Goal: Task Accomplishment & Management: Use online tool/utility

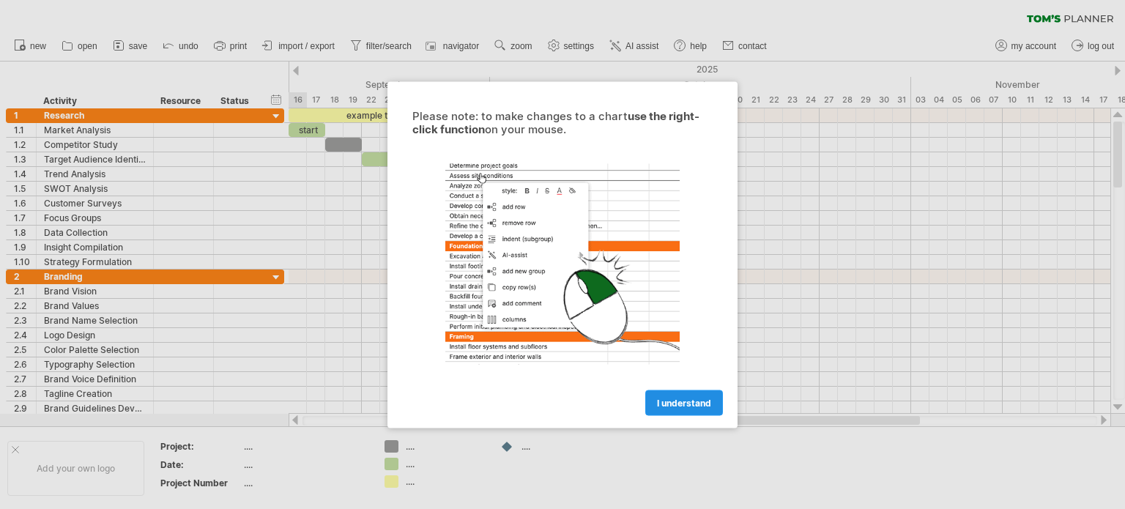
click at [677, 397] on span "I understand" at bounding box center [684, 402] width 54 height 11
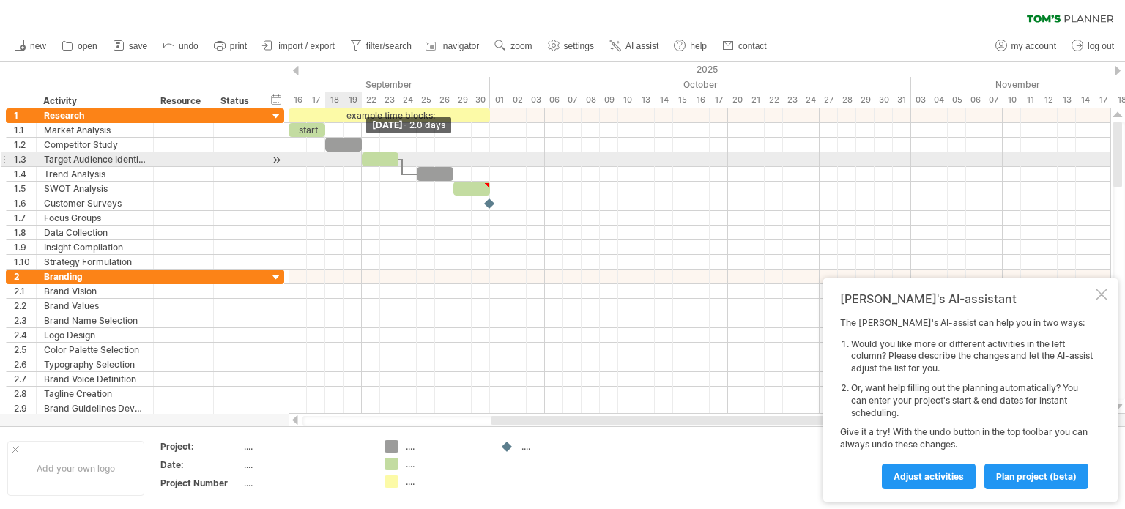
drag, startPoint x: 361, startPoint y: 141, endPoint x: 358, endPoint y: 157, distance: 16.5
click at [358, 157] on div "example time blocks: start [DATE] - 2.0 days" at bounding box center [700, 261] width 822 height 306
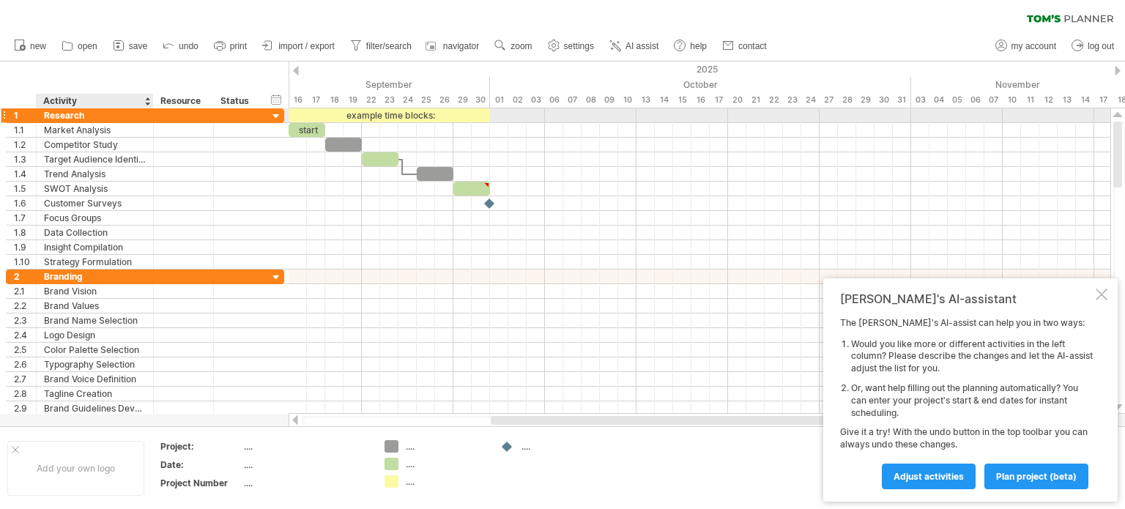
click at [102, 117] on div "Research" at bounding box center [95, 115] width 102 height 14
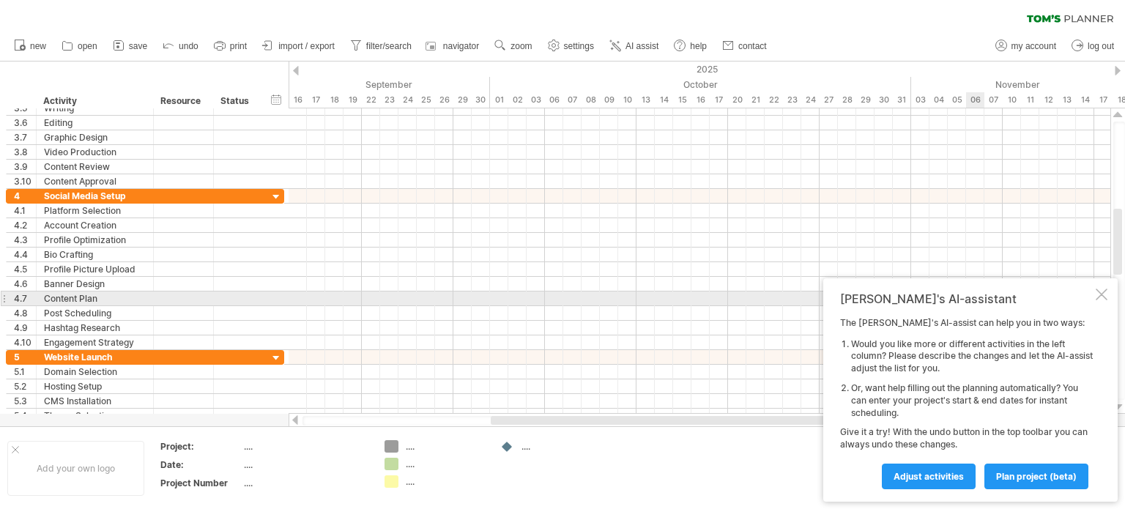
click at [1101, 294] on div at bounding box center [1102, 295] width 12 height 12
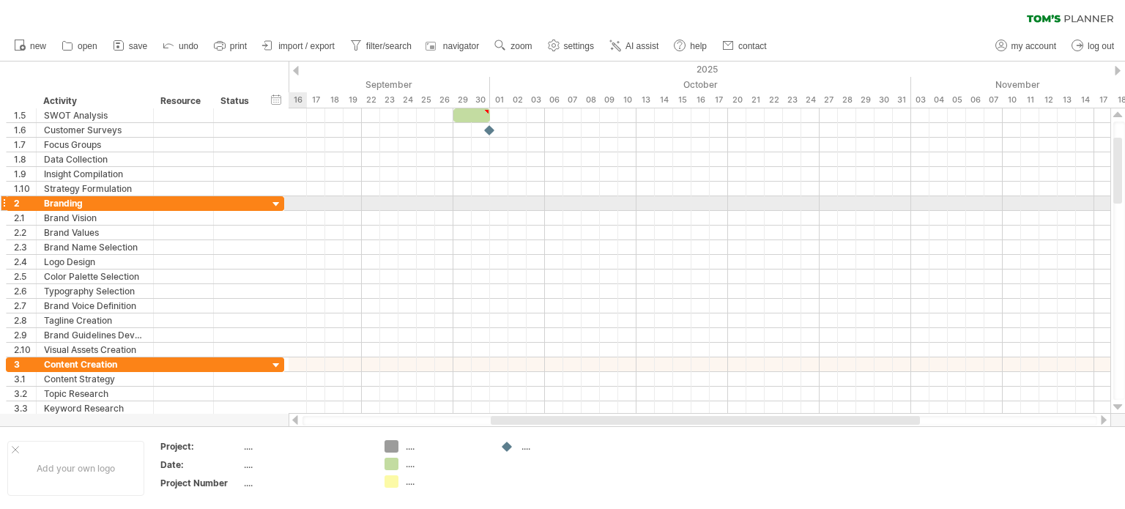
click at [0, 204] on div "**********" at bounding box center [142, 225] width 285 height 381
click at [275, 204] on div at bounding box center [277, 205] width 14 height 14
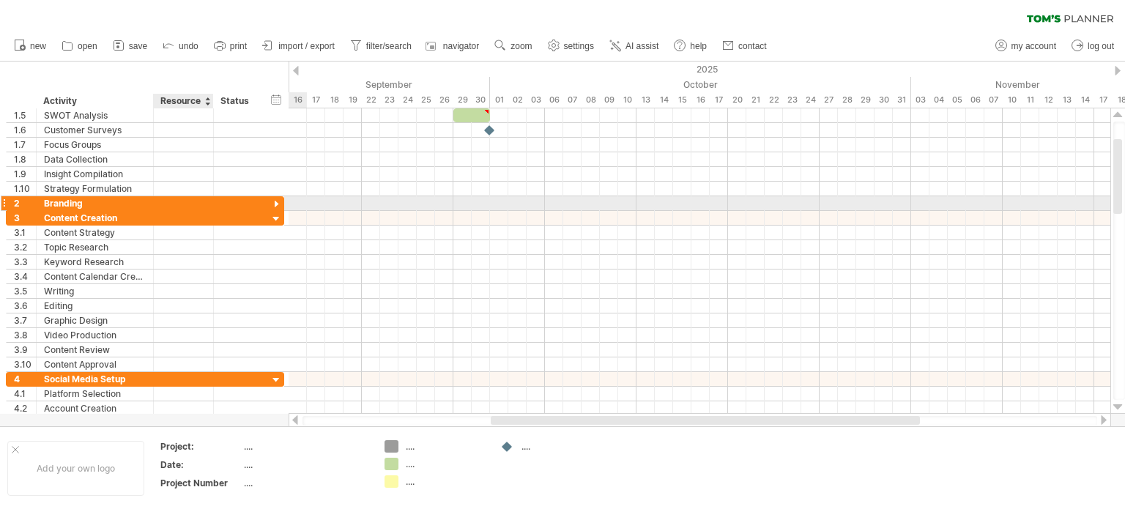
click at [188, 199] on div at bounding box center [183, 203] width 45 height 14
click at [4, 201] on div at bounding box center [4, 203] width 6 height 15
click at [220, 200] on div at bounding box center [238, 203] width 48 height 14
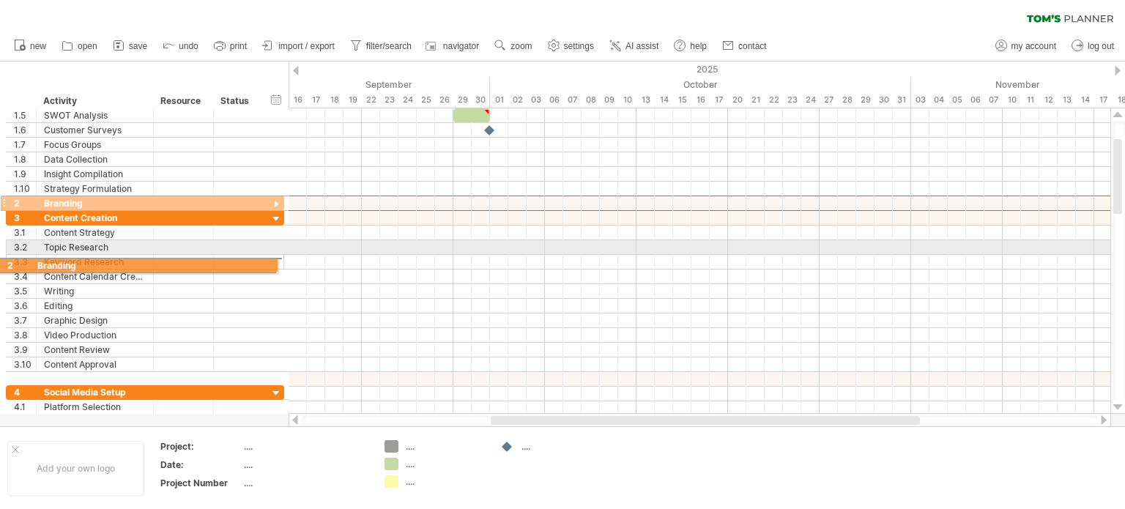
drag, startPoint x: 11, startPoint y: 199, endPoint x: 32, endPoint y: 196, distance: 20.6
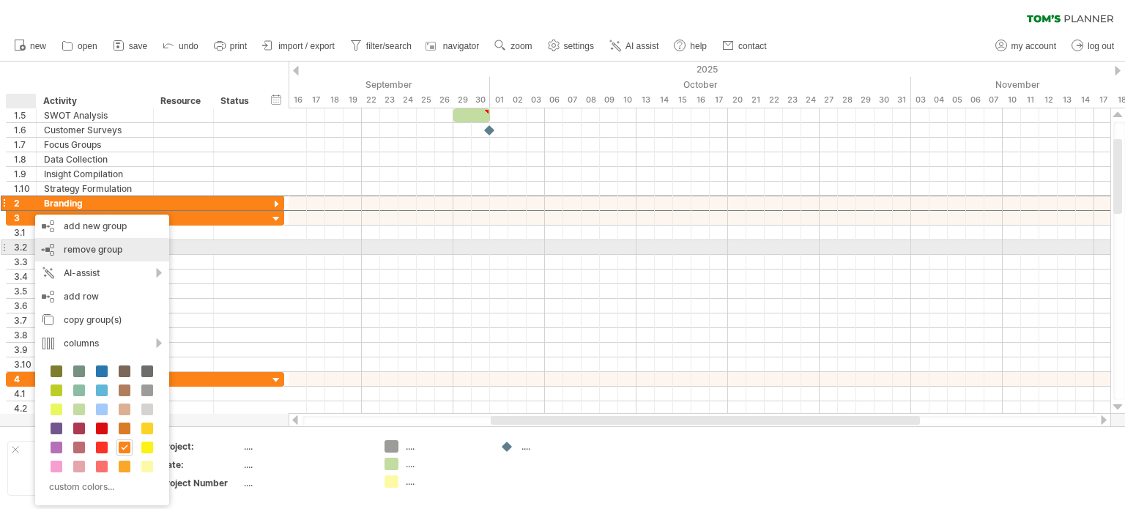
click at [72, 250] on span "remove group" at bounding box center [93, 249] width 59 height 11
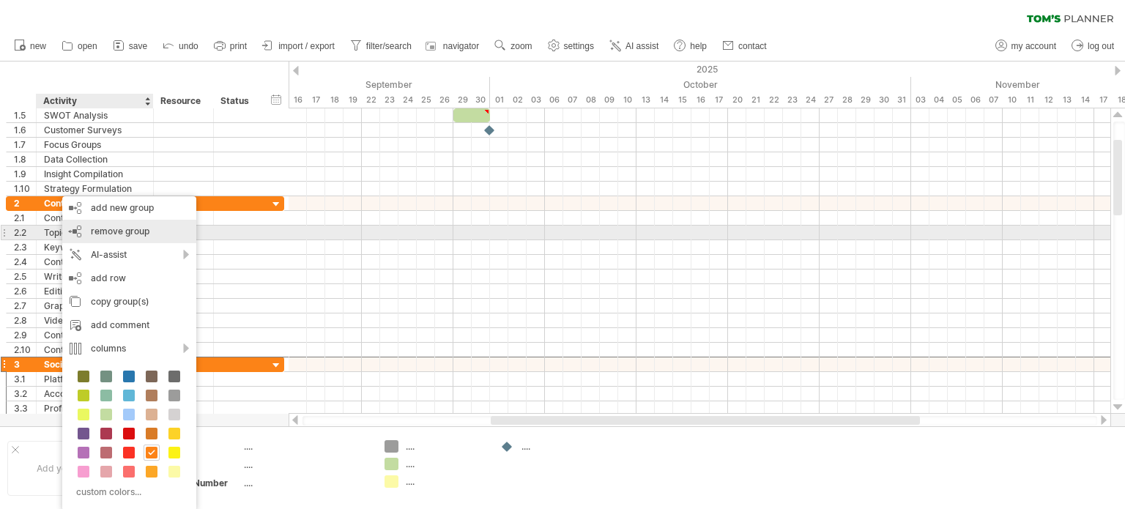
click at [116, 234] on span "remove group" at bounding box center [120, 231] width 59 height 11
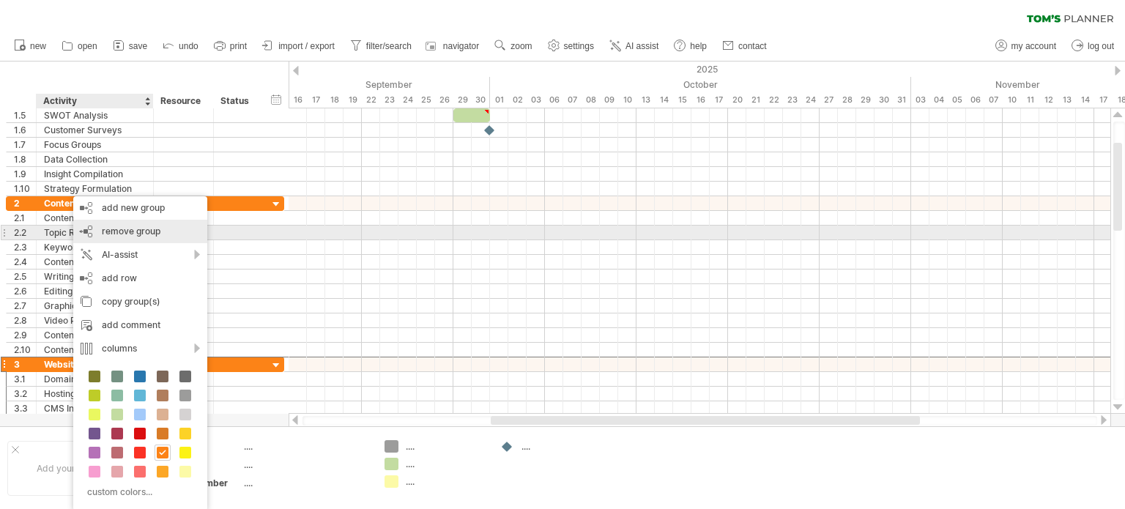
click at [131, 238] on div "remove group remove selected groups" at bounding box center [140, 231] width 134 height 23
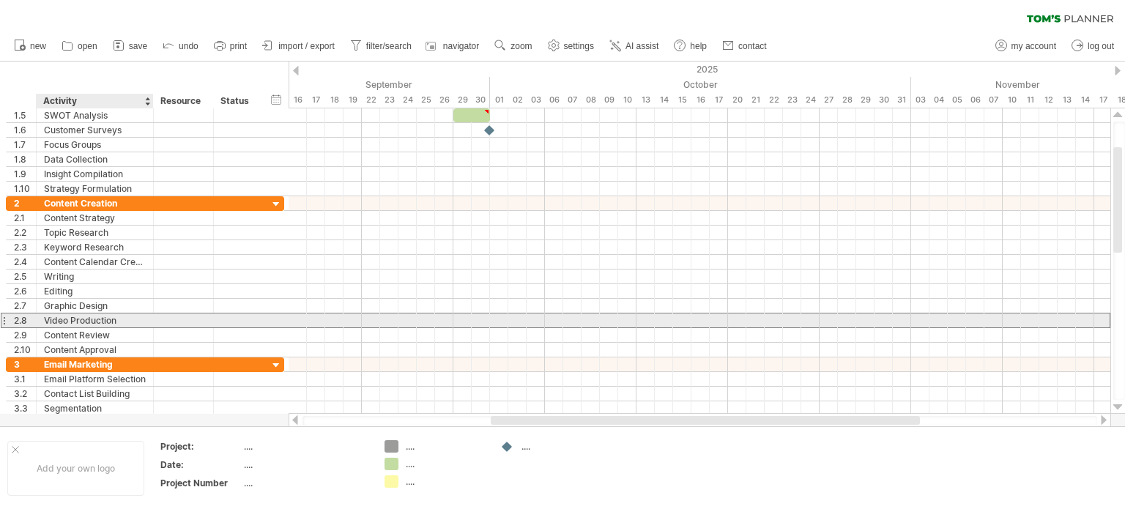
click at [49, 316] on div "Video Production" at bounding box center [95, 321] width 102 height 14
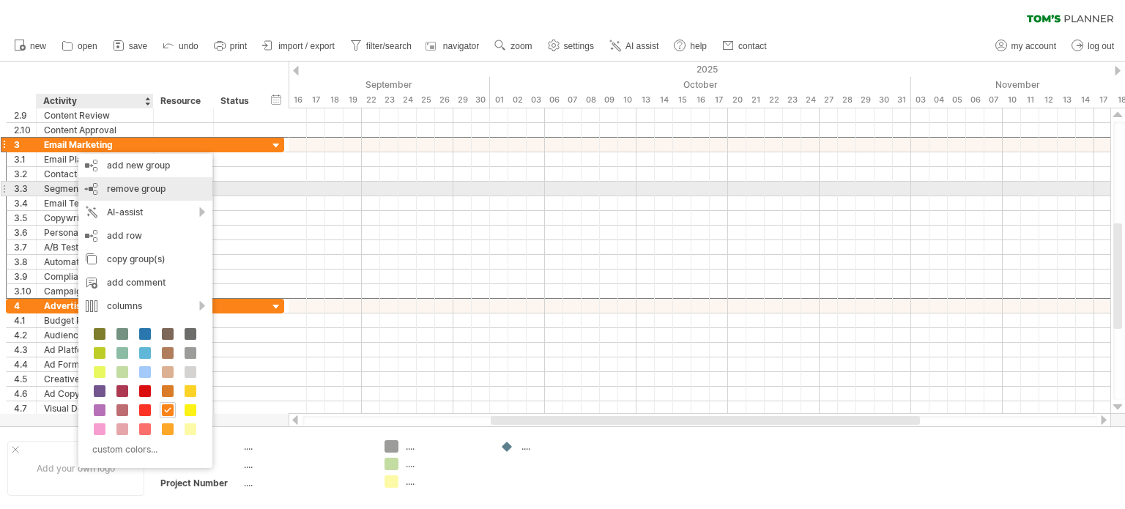
click at [162, 187] on span "remove group" at bounding box center [136, 188] width 59 height 11
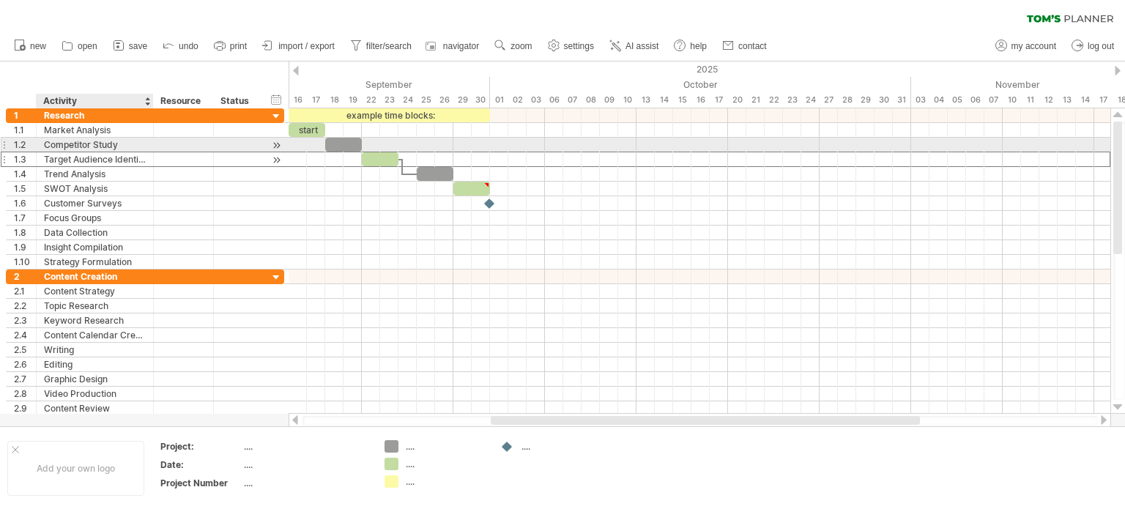
click at [48, 152] on div "Target Audience Identification" at bounding box center [95, 159] width 102 height 14
click at [66, 149] on div "Competitor Study" at bounding box center [95, 145] width 102 height 14
click at [59, 158] on div "Target Audience Identification" at bounding box center [95, 159] width 102 height 14
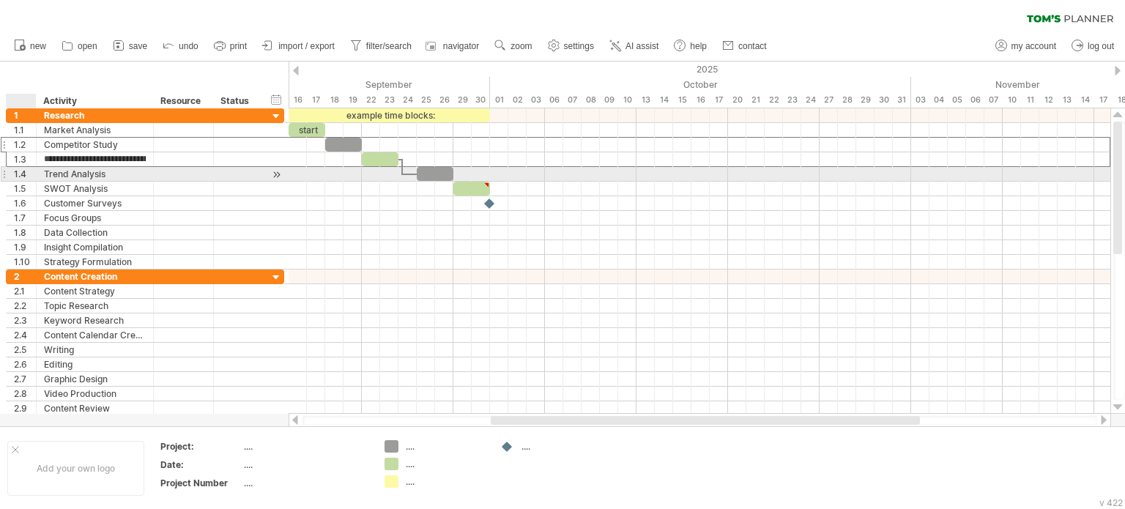
click at [42, 173] on div "**********" at bounding box center [95, 174] width 117 height 14
click at [42, 185] on div "**********" at bounding box center [95, 189] width 117 height 14
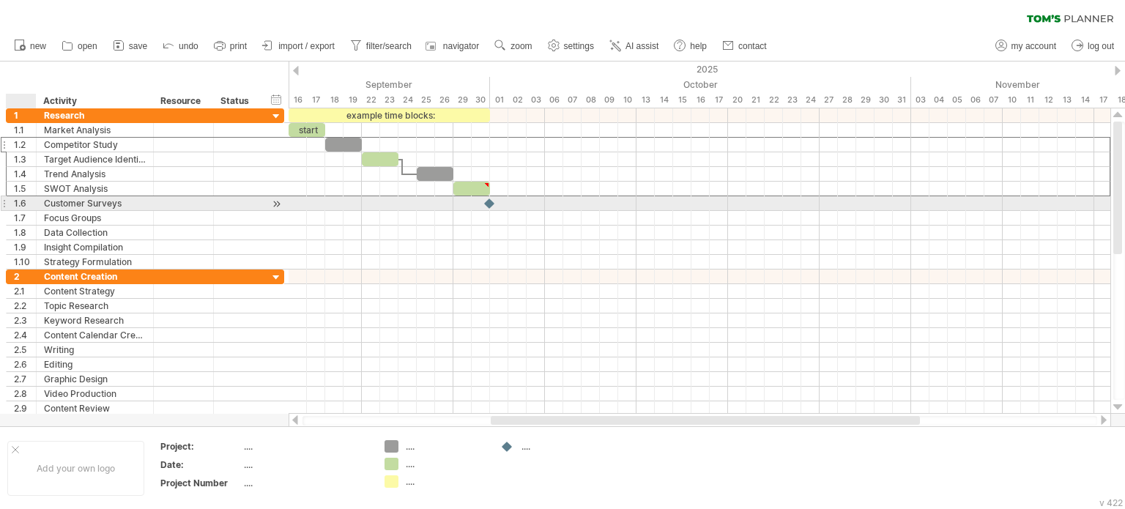
click at [38, 204] on div "**********" at bounding box center [95, 203] width 117 height 14
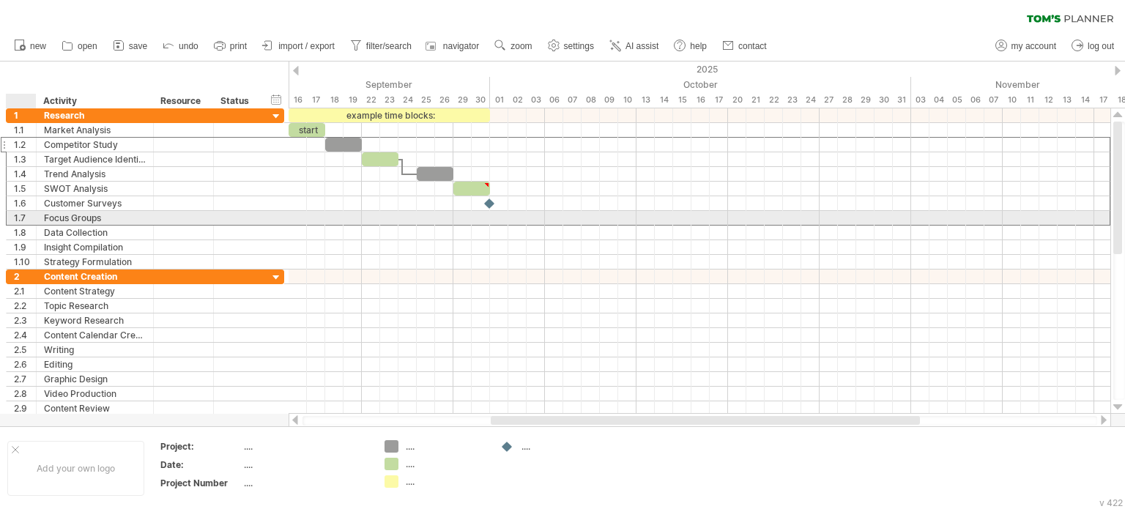
click at [37, 215] on div "**********" at bounding box center [95, 218] width 117 height 14
click at [35, 226] on div "1.8" at bounding box center [22, 233] width 30 height 14
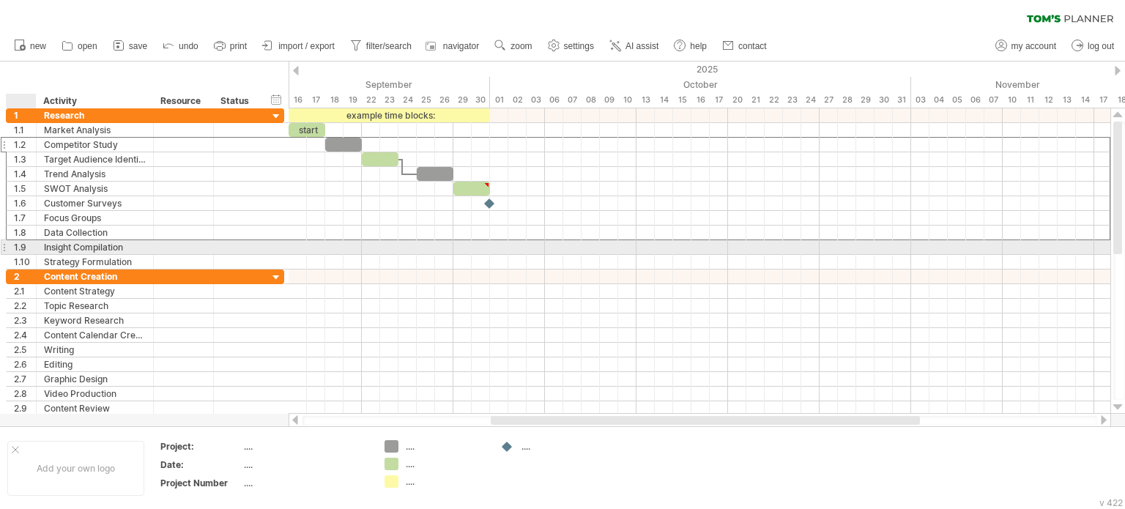
click at [34, 248] on div at bounding box center [34, 247] width 7 height 15
click at [52, 242] on div "Insight Compilation" at bounding box center [95, 247] width 102 height 14
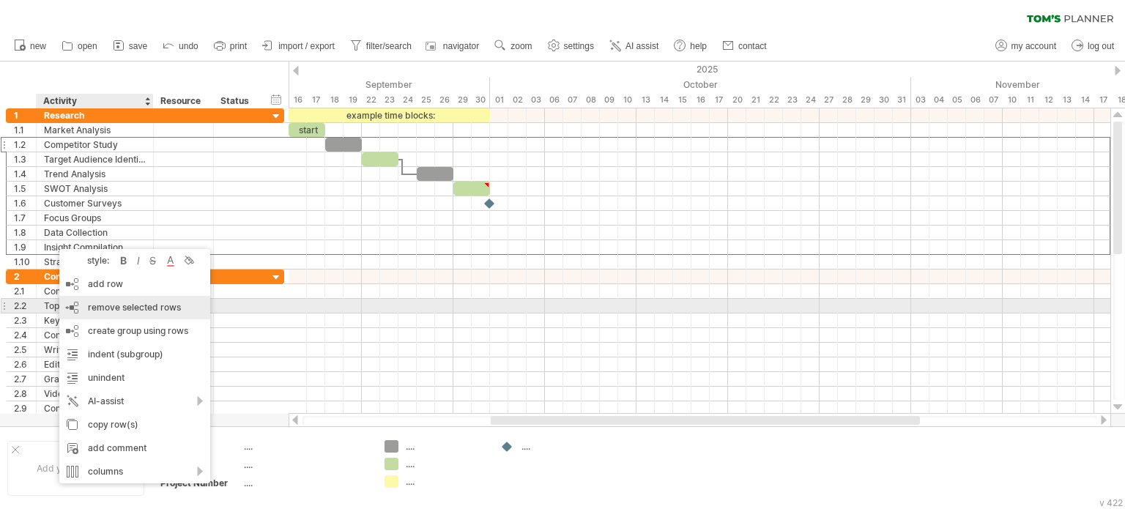
click at [130, 313] on div "remove row remove selected rows" at bounding box center [134, 307] width 151 height 23
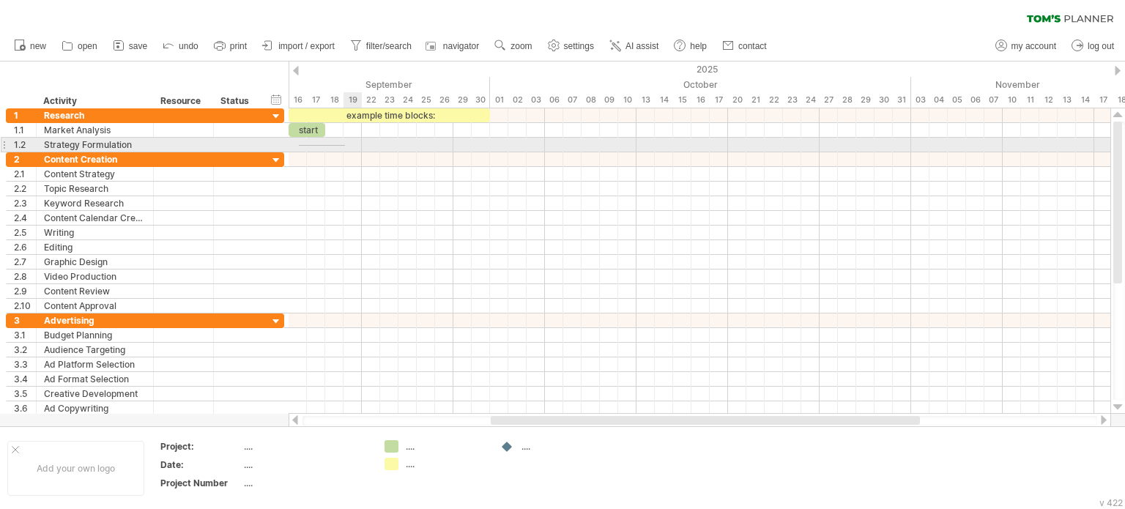
drag, startPoint x: 299, startPoint y: 146, endPoint x: 345, endPoint y: 145, distance: 46.2
click at [345, 145] on div at bounding box center [700, 145] width 822 height 15
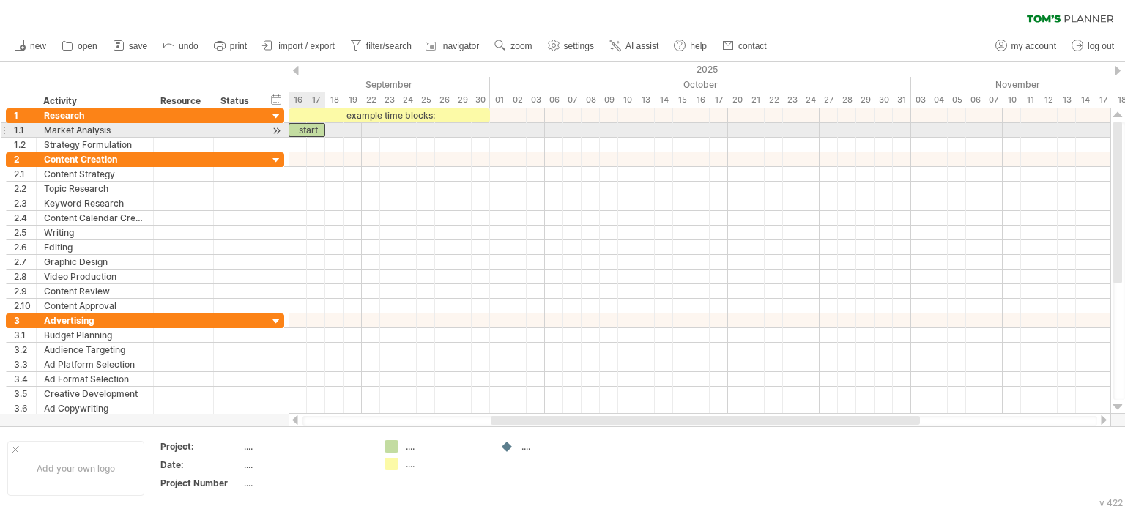
click at [299, 129] on div "start" at bounding box center [307, 130] width 37 height 14
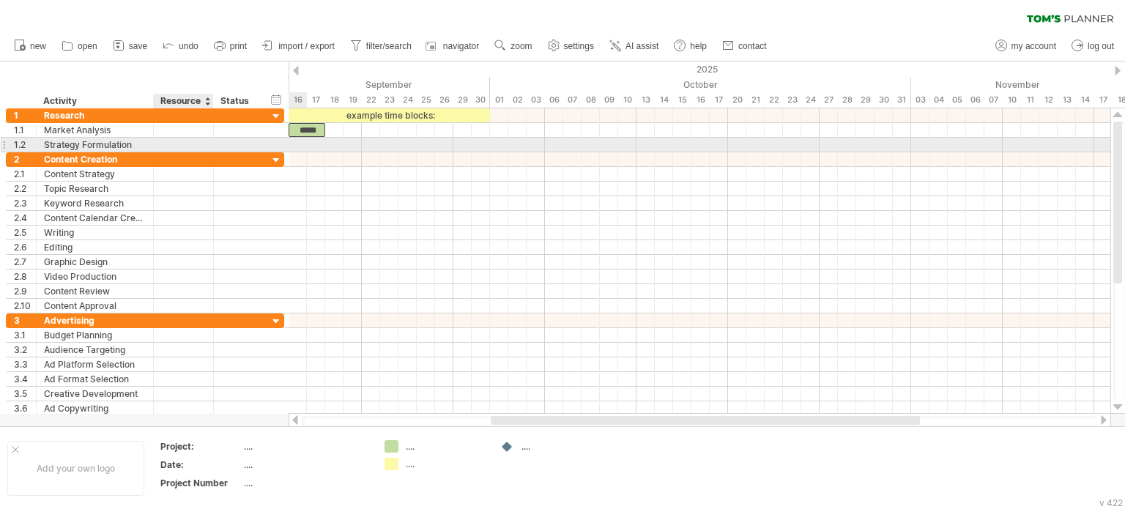
click at [209, 144] on div at bounding box center [211, 145] width 7 height 15
click at [358, 142] on div at bounding box center [700, 145] width 822 height 15
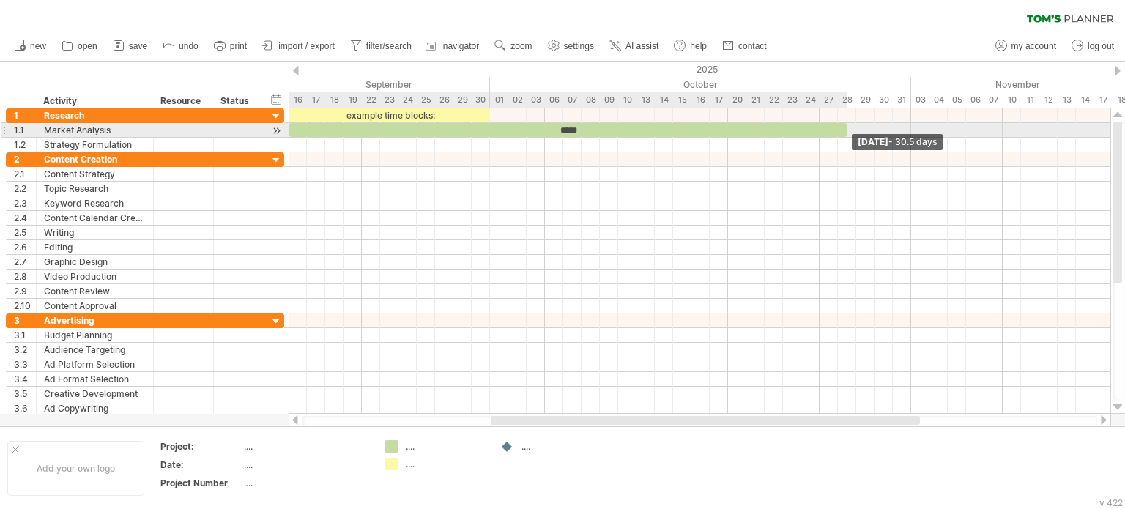
drag, startPoint x: 323, startPoint y: 127, endPoint x: 847, endPoint y: 130, distance: 523.9
click at [847, 130] on span at bounding box center [848, 130] width 6 height 14
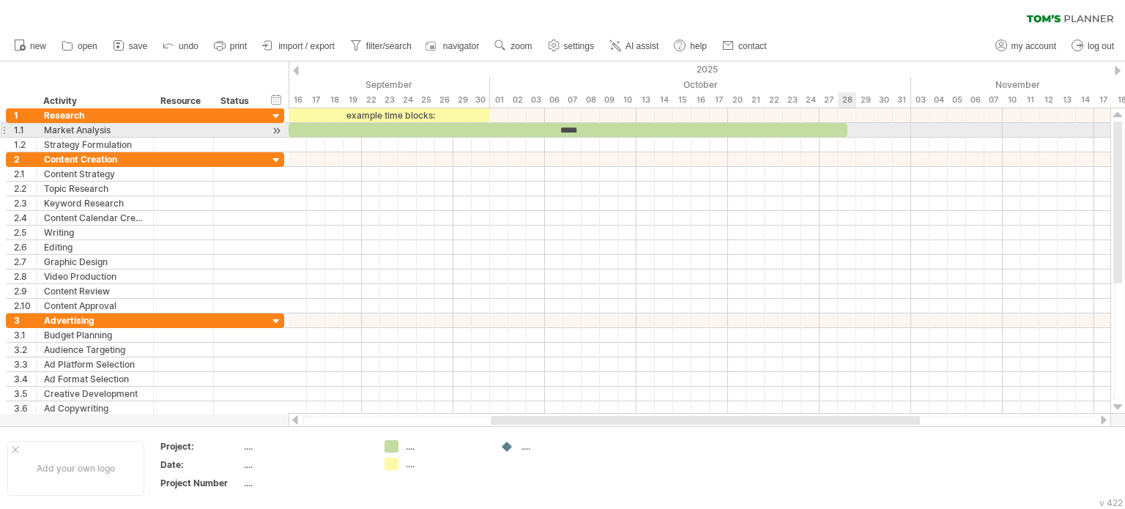
click at [847, 130] on span at bounding box center [848, 130] width 6 height 14
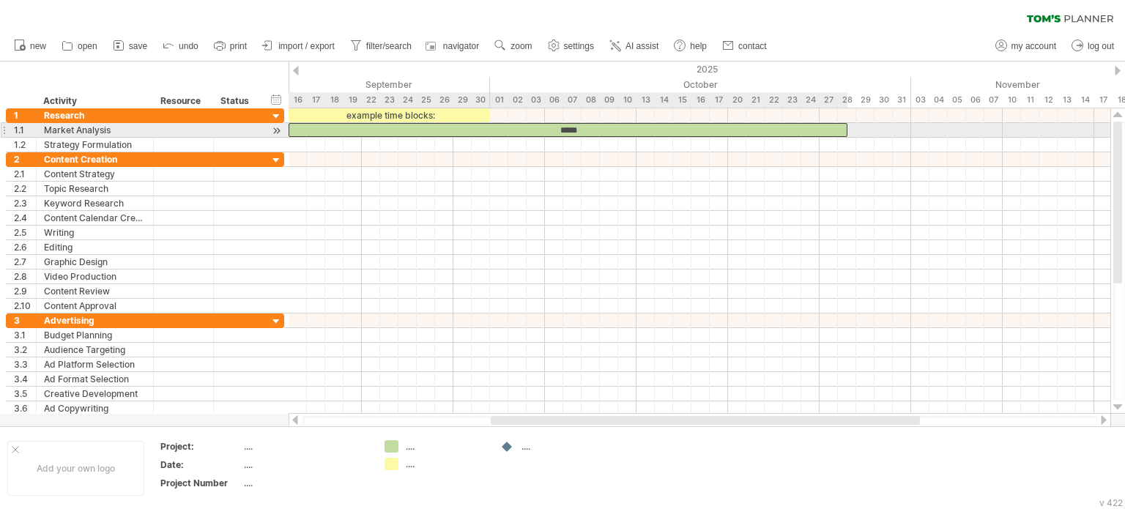
click at [840, 130] on div "*****" at bounding box center [568, 130] width 559 height 14
drag, startPoint x: 846, startPoint y: 126, endPoint x: 837, endPoint y: 128, distance: 9.1
click at [837, 128] on span at bounding box center [838, 130] width 6 height 14
click at [117, 127] on div "Market Analysis" at bounding box center [95, 130] width 102 height 14
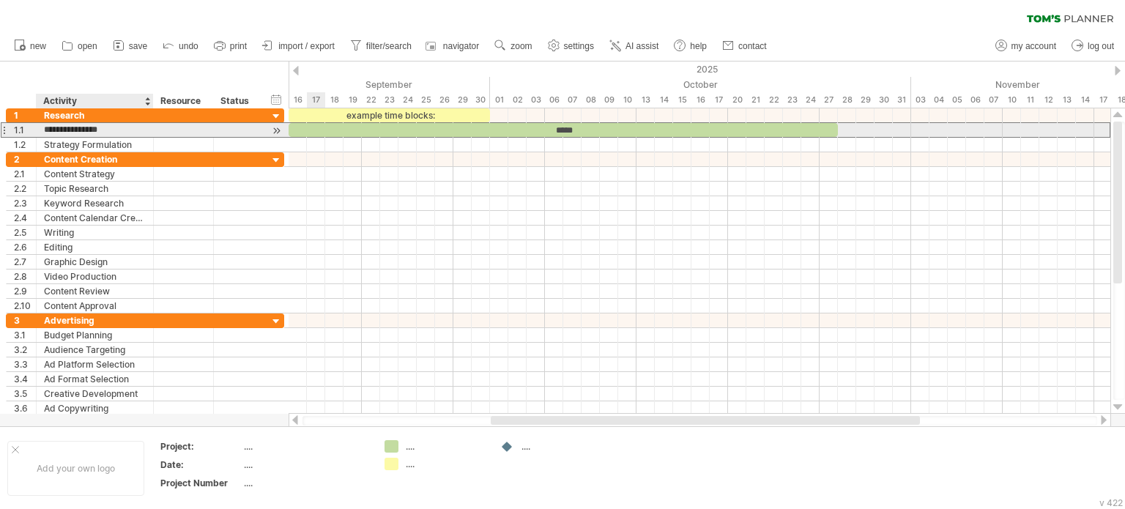
click at [117, 127] on input "**********" at bounding box center [95, 130] width 102 height 14
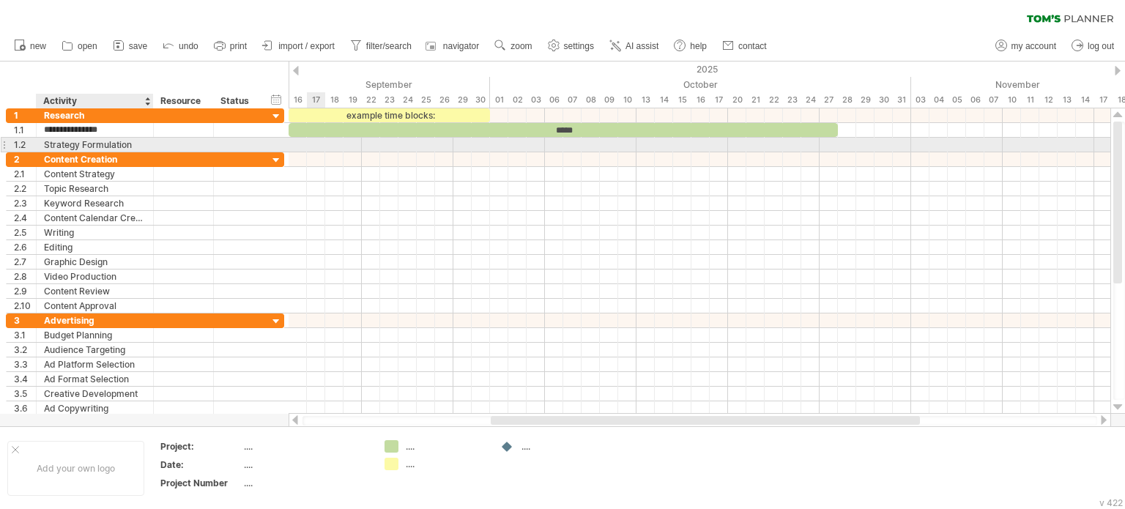
click at [107, 143] on div "Strategy Formulation" at bounding box center [95, 145] width 102 height 14
click at [107, 143] on input "**********" at bounding box center [95, 145] width 102 height 14
click at [106, 143] on div "SWOT Analysis" at bounding box center [95, 145] width 102 height 14
type input "**********"
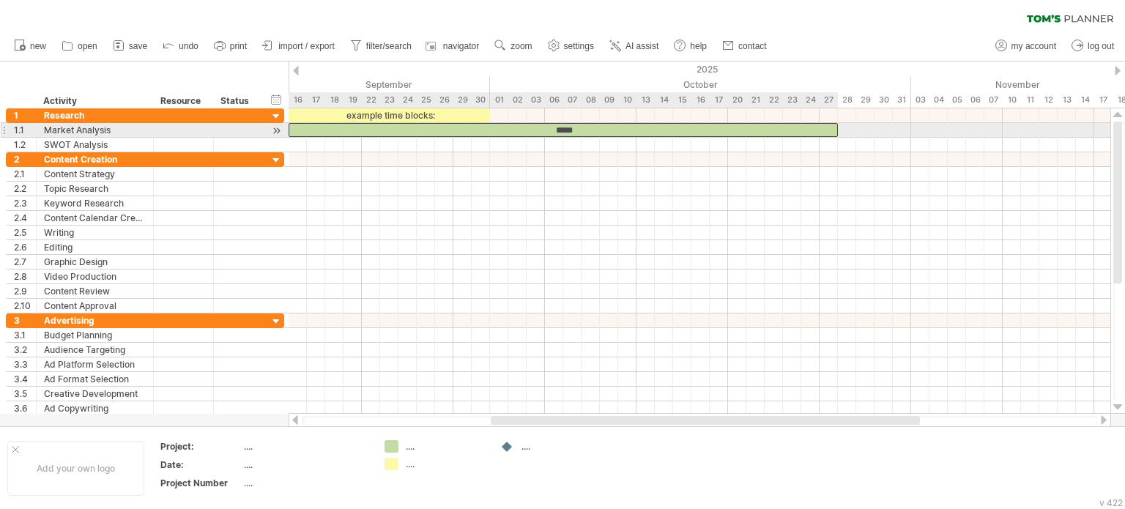
click at [772, 124] on div "*****" at bounding box center [564, 130] width 550 height 14
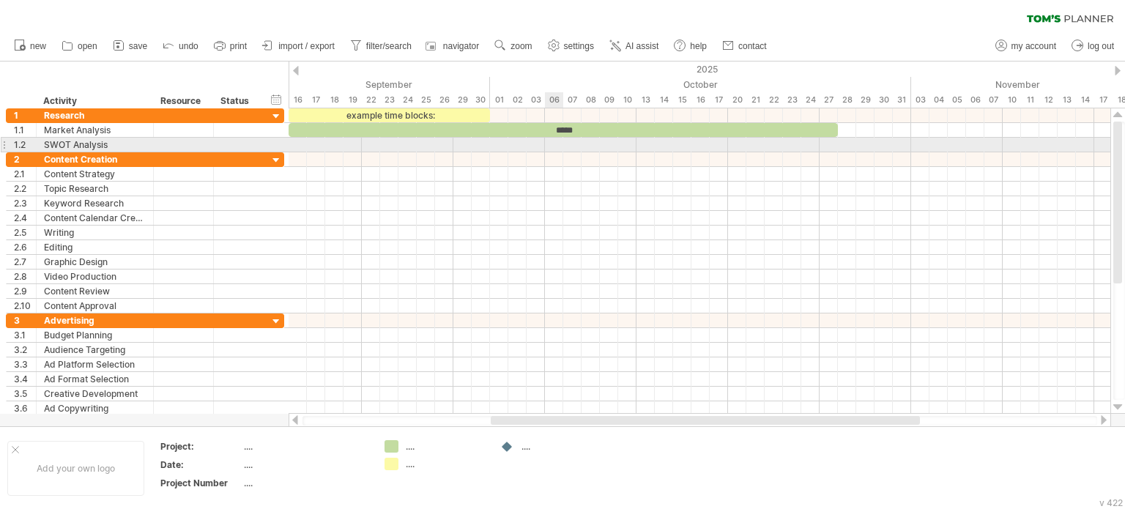
click at [553, 140] on div at bounding box center [700, 145] width 822 height 15
drag, startPoint x: 551, startPoint y: 144, endPoint x: 583, endPoint y: 145, distance: 32.2
click at [583, 145] on div at bounding box center [700, 145] width 822 height 15
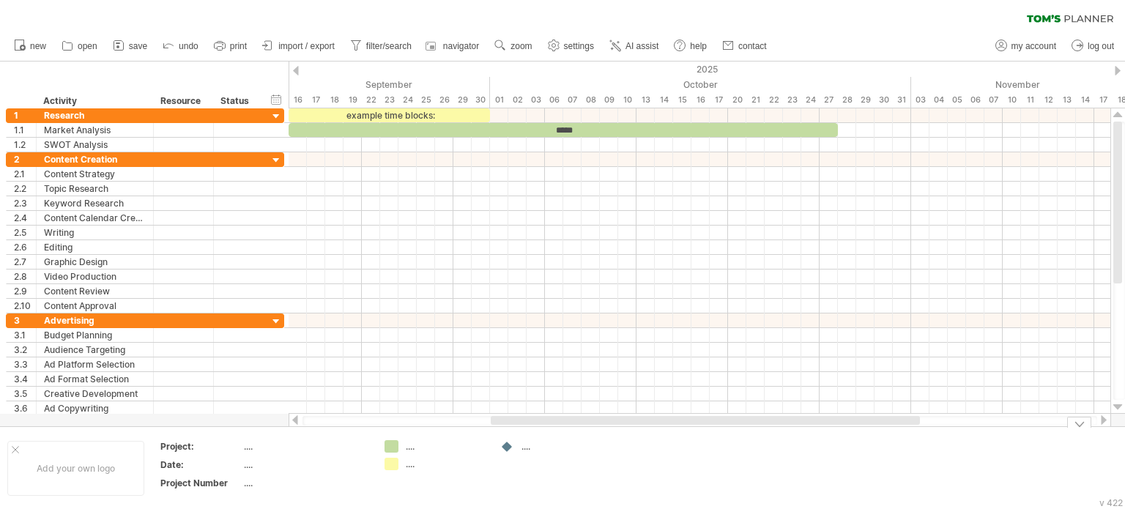
click at [393, 446] on div "Trying to reach [DOMAIN_NAME] Connected again... 0% clear filter new 1" at bounding box center [562, 254] width 1125 height 509
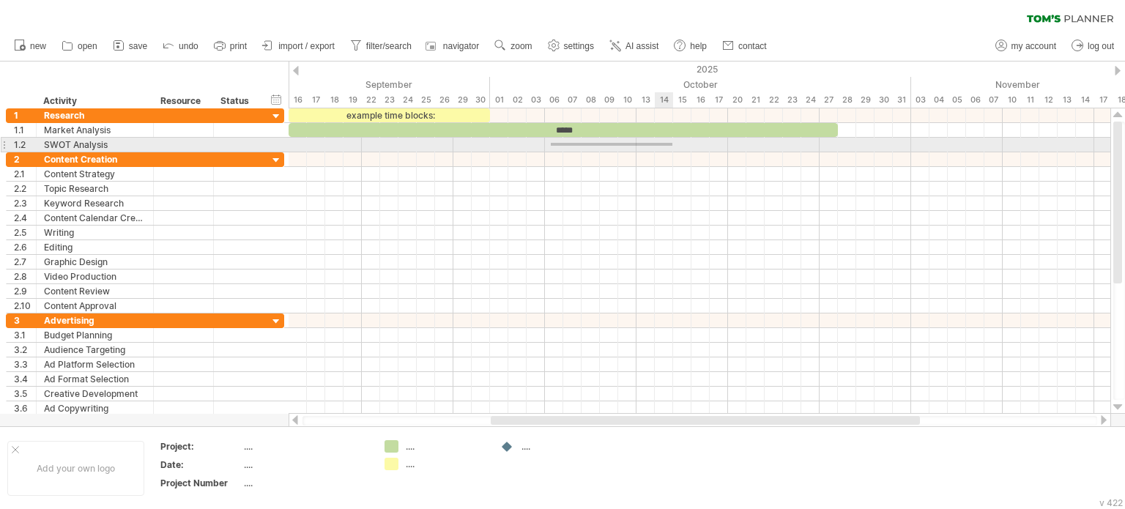
drag, startPoint x: 551, startPoint y: 143, endPoint x: 673, endPoint y: 146, distance: 121.7
click at [673, 146] on div at bounding box center [700, 145] width 822 height 15
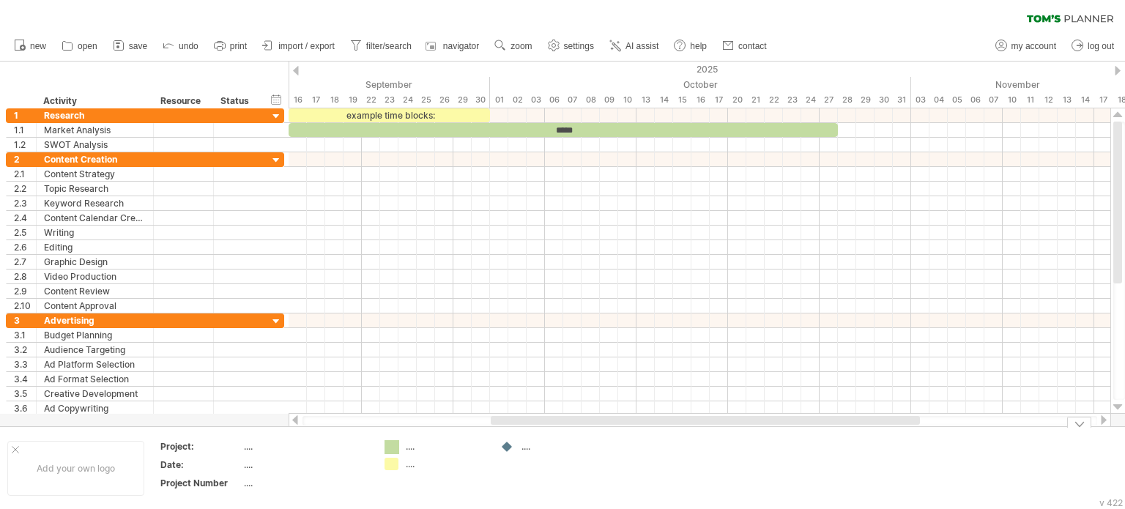
click at [394, 446] on div "Trying to reach [DOMAIN_NAME] Connected again... 0% clear filter new 1" at bounding box center [562, 254] width 1125 height 509
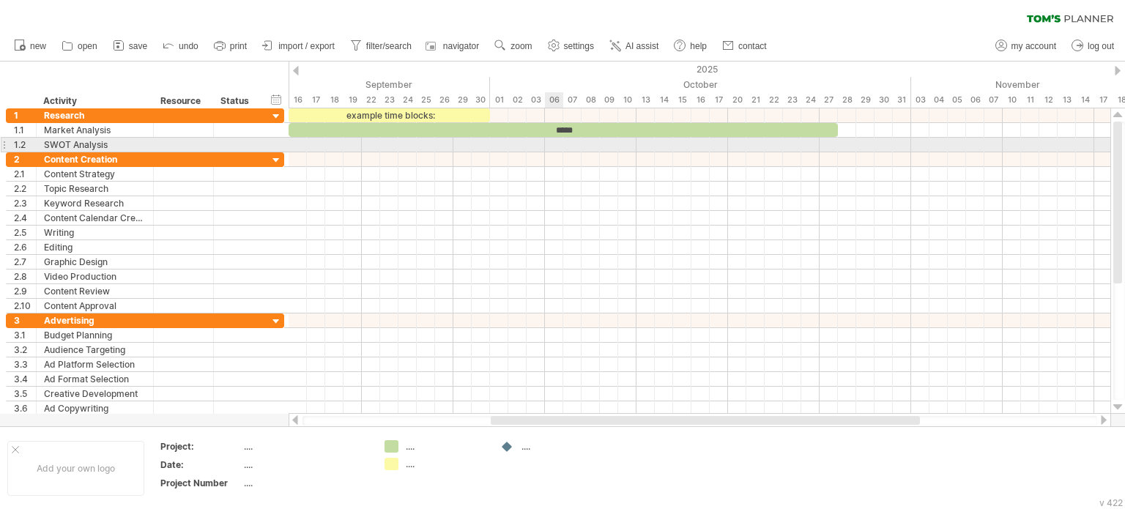
click at [551, 141] on div at bounding box center [700, 145] width 822 height 15
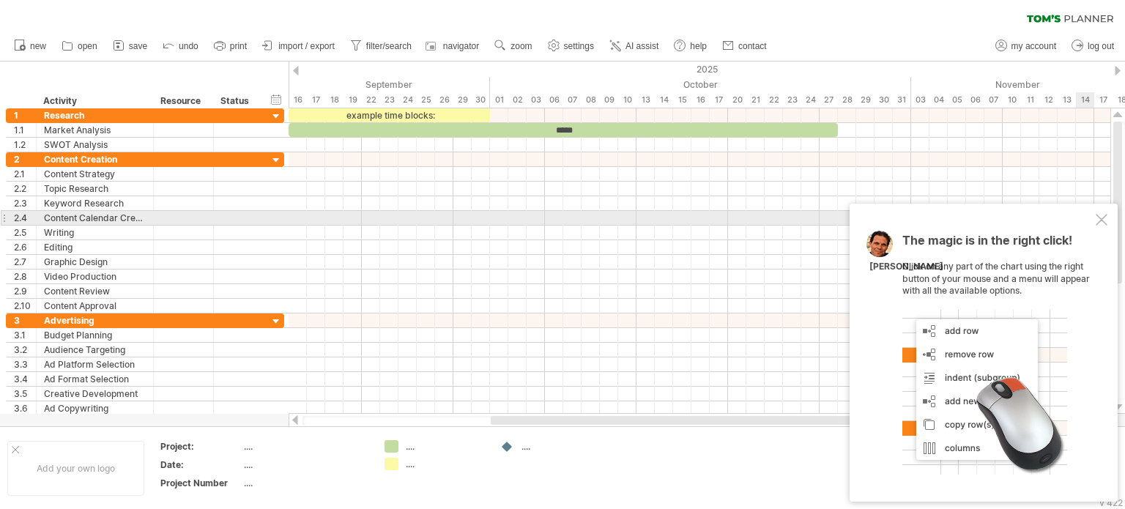
click at [1101, 218] on div at bounding box center [1102, 220] width 12 height 12
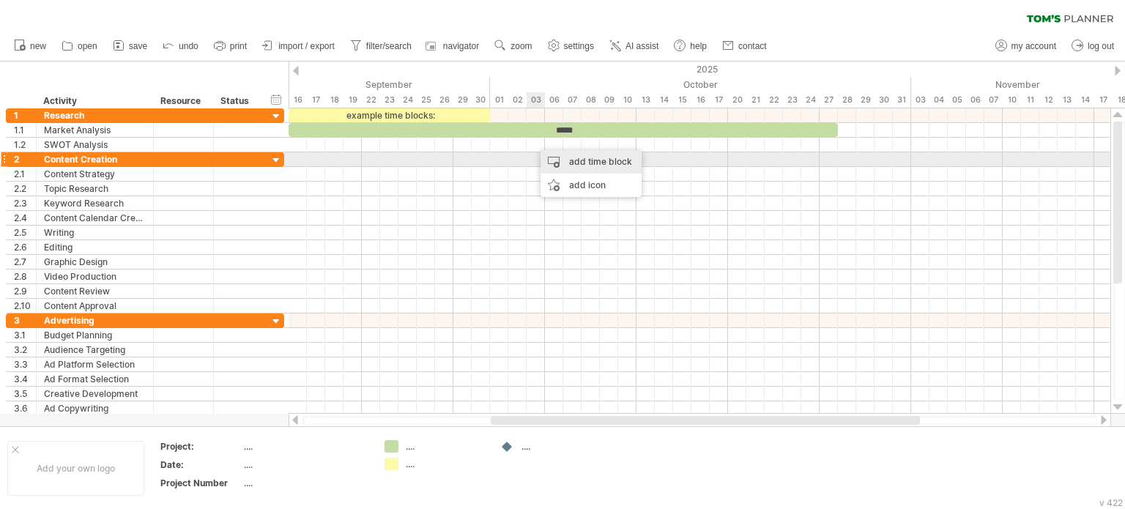
click at [594, 166] on div "add time block" at bounding box center [591, 161] width 101 height 23
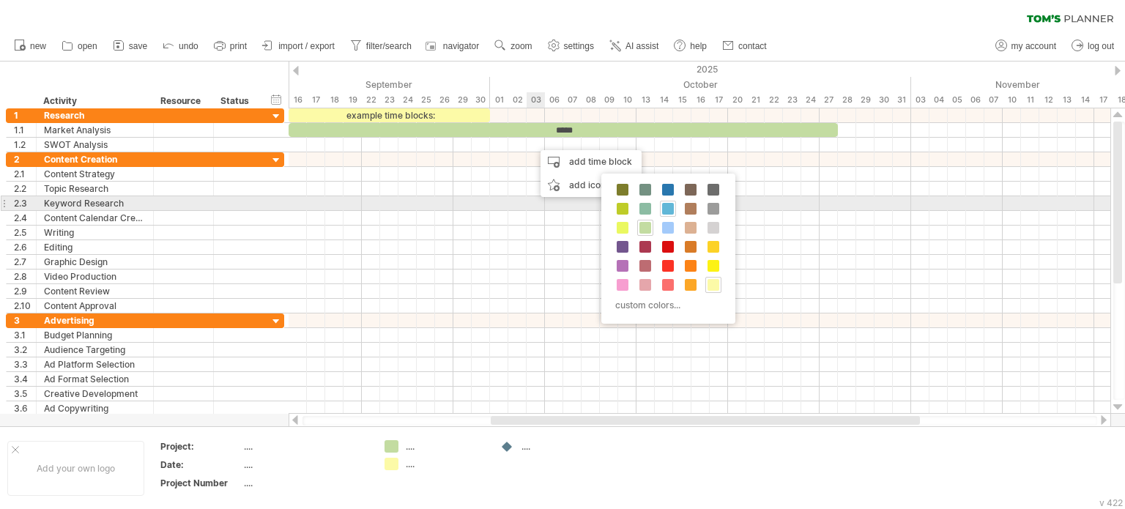
click at [665, 203] on span at bounding box center [668, 209] width 12 height 12
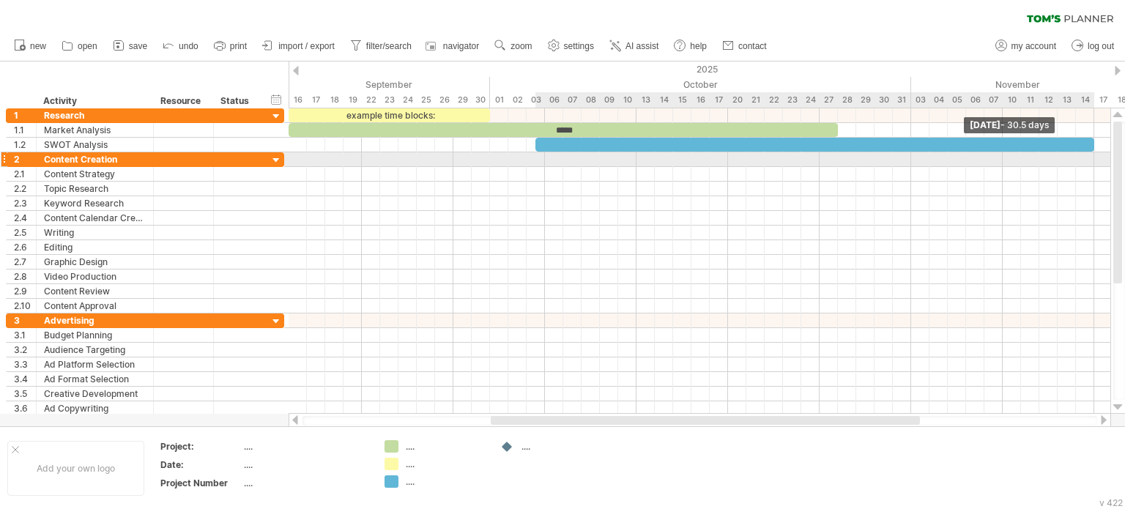
drag, startPoint x: 551, startPoint y: 143, endPoint x: 1092, endPoint y: 154, distance: 540.8
click at [1092, 154] on div "example time blocks: ***** [DATE] - 30.5 days [DATE]" at bounding box center [700, 261] width 822 height 306
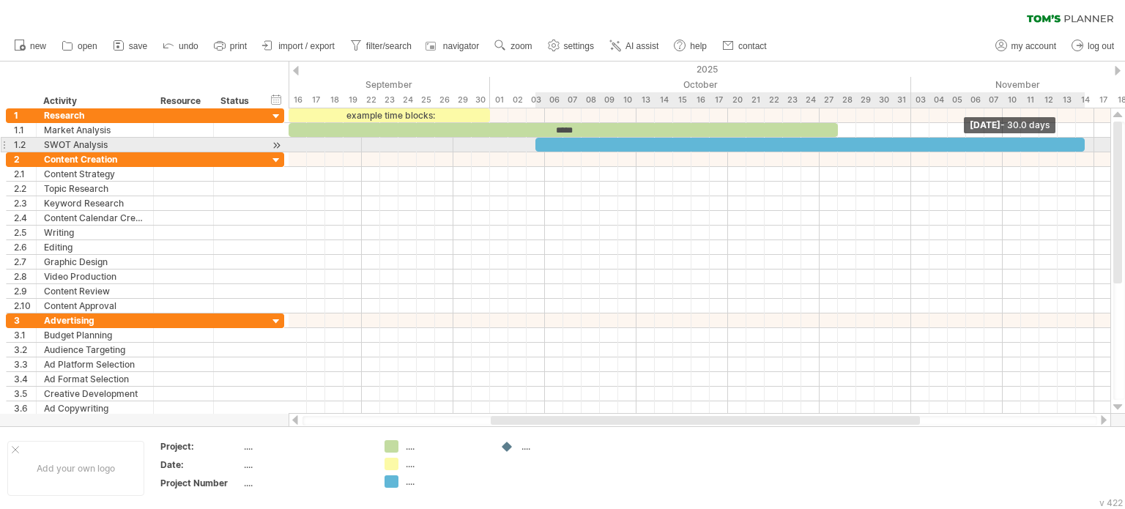
click at [1084, 143] on span at bounding box center [1085, 145] width 6 height 14
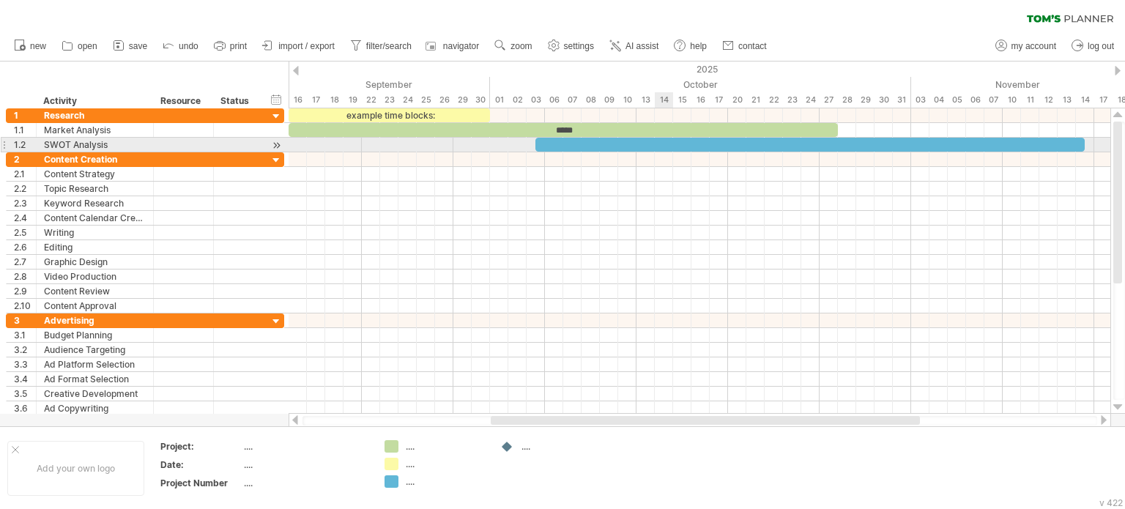
click at [655, 144] on div at bounding box center [811, 145] width 550 height 14
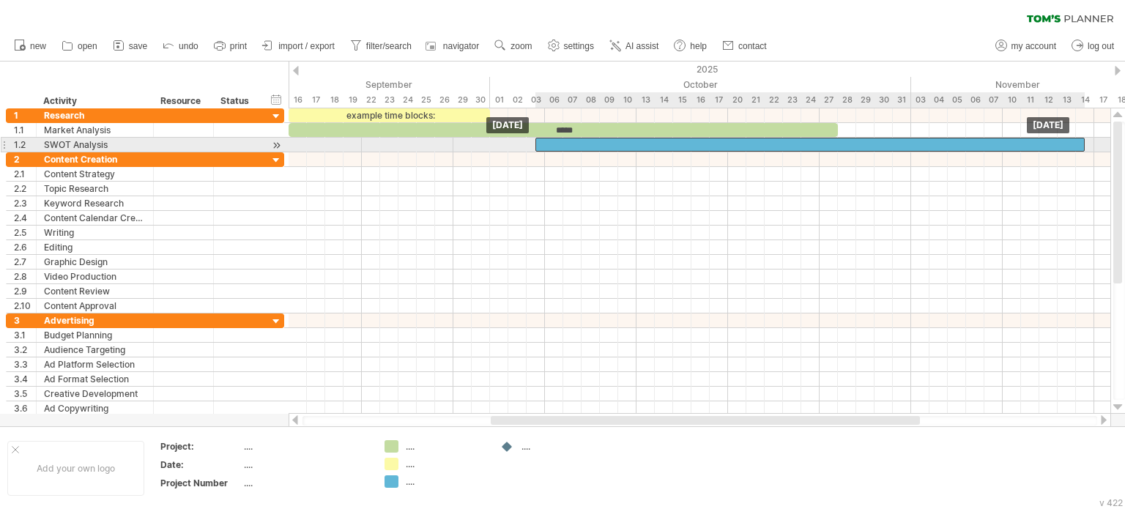
click at [655, 144] on div at bounding box center [811, 145] width 550 height 14
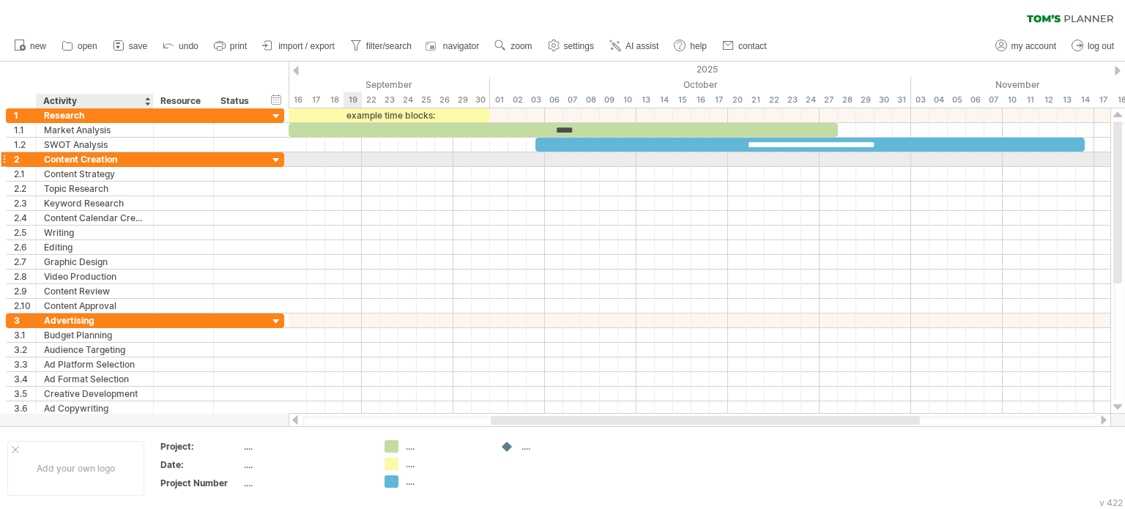
click at [132, 160] on div "Content Creation" at bounding box center [95, 159] width 102 height 14
click at [0, 0] on input "**********" at bounding box center [0, 0] width 0 height 0
click at [132, 160] on input "**********" at bounding box center [95, 159] width 102 height 14
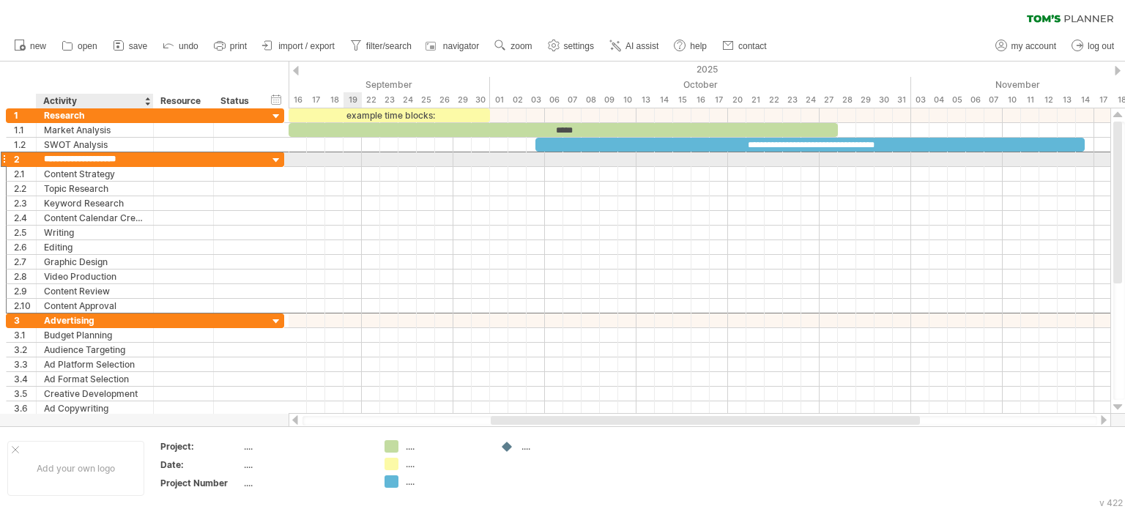
type input "**********"
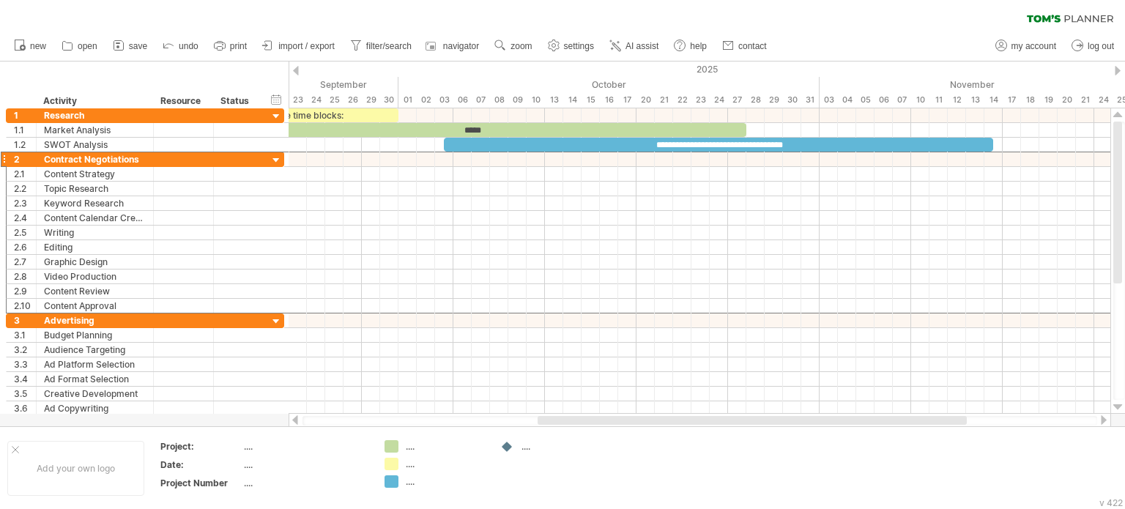
drag, startPoint x: 900, startPoint y: 419, endPoint x: 947, endPoint y: 415, distance: 47.0
click at [947, 416] on div at bounding box center [752, 420] width 429 height 9
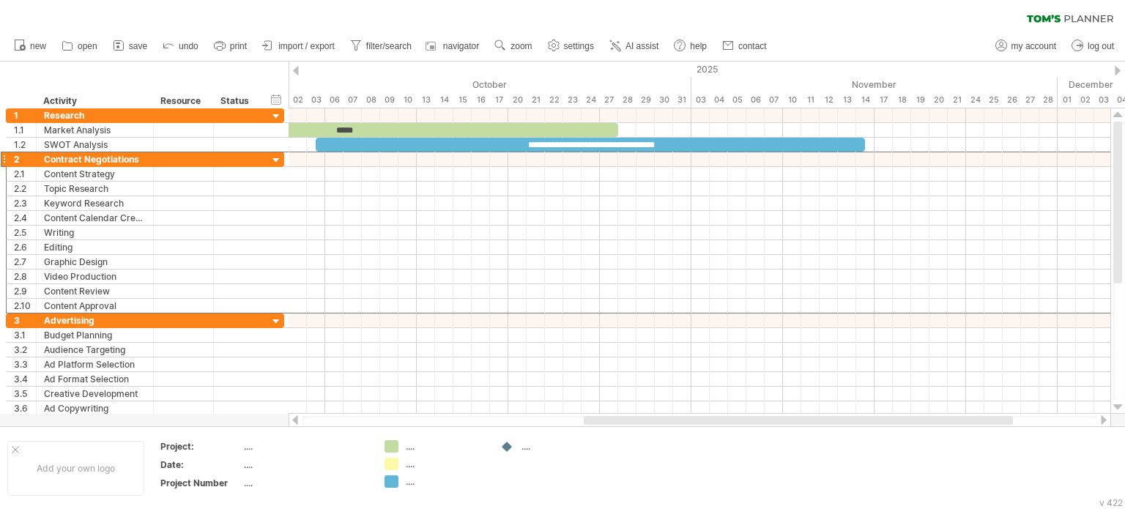
drag, startPoint x: 896, startPoint y: 418, endPoint x: 955, endPoint y: 418, distance: 58.6
click at [955, 418] on div at bounding box center [798, 420] width 429 height 9
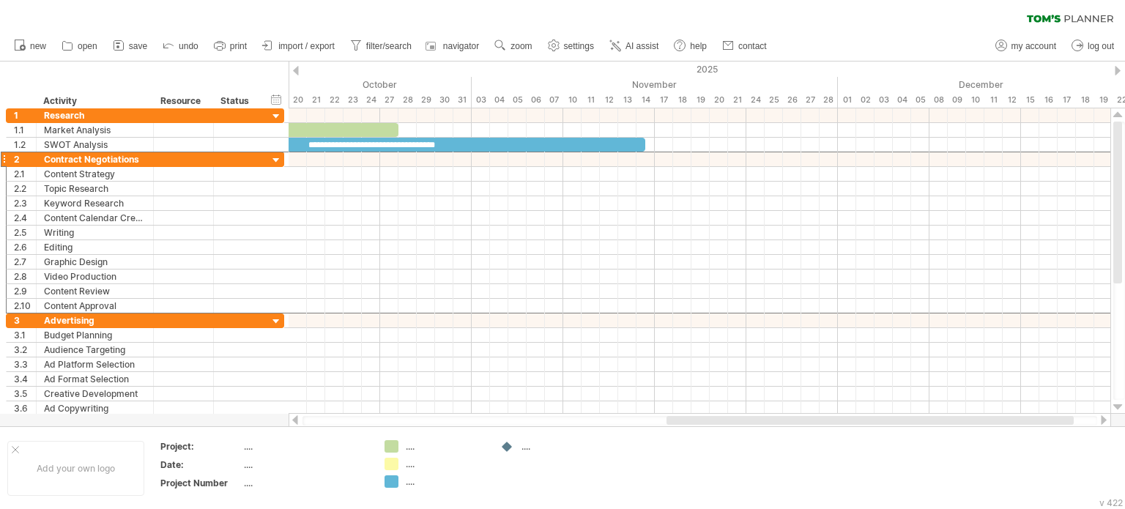
drag, startPoint x: 941, startPoint y: 423, endPoint x: 1040, endPoint y: 421, distance: 98.9
click at [1040, 421] on div at bounding box center [870, 420] width 407 height 9
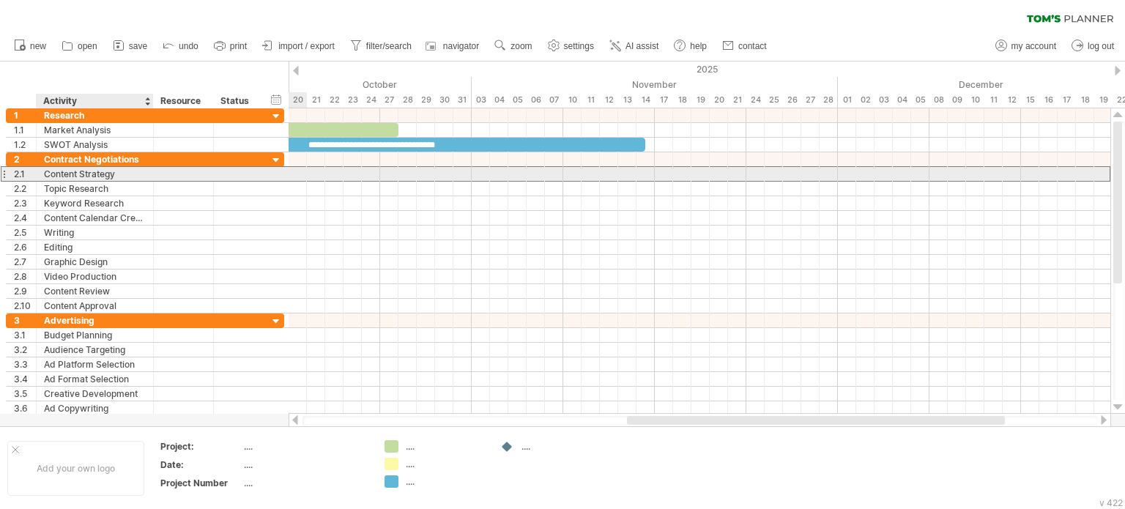
click at [92, 173] on div "Content Strategy" at bounding box center [95, 174] width 102 height 14
click at [92, 173] on input "**********" at bounding box center [95, 174] width 102 height 14
type input "*"
type input "**********"
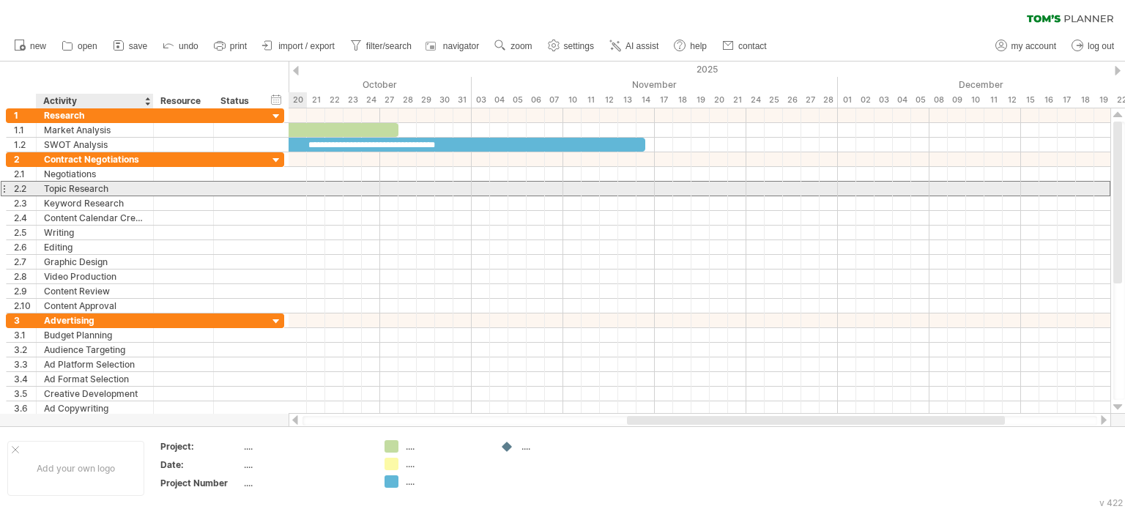
click at [97, 187] on div "Topic Research" at bounding box center [95, 189] width 102 height 14
click at [90, 199] on div "Keyword Research" at bounding box center [95, 203] width 102 height 14
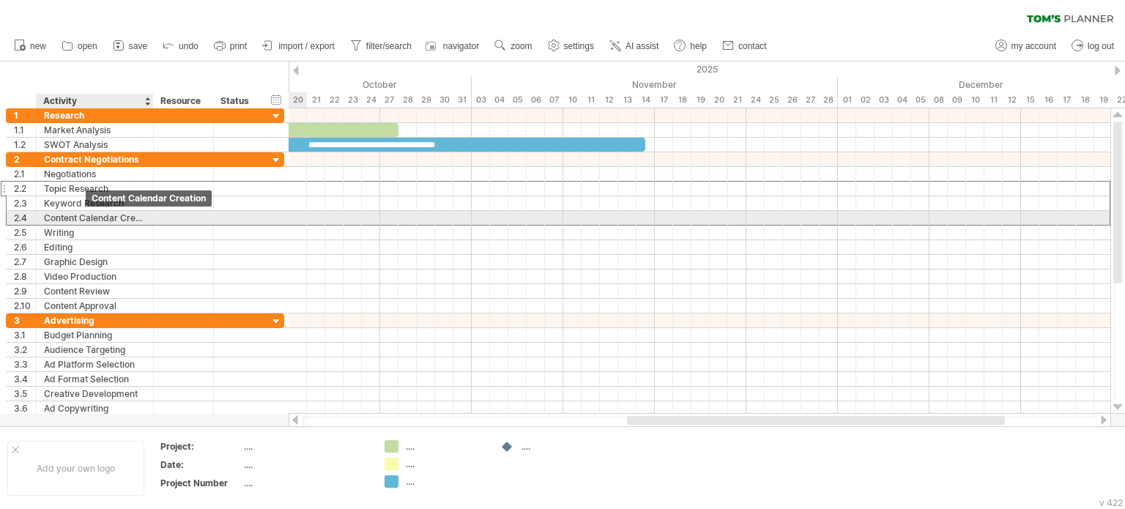
click at [86, 212] on div "Content Calendar Creation" at bounding box center [95, 218] width 102 height 14
click at [78, 226] on div "Writing" at bounding box center [95, 233] width 102 height 14
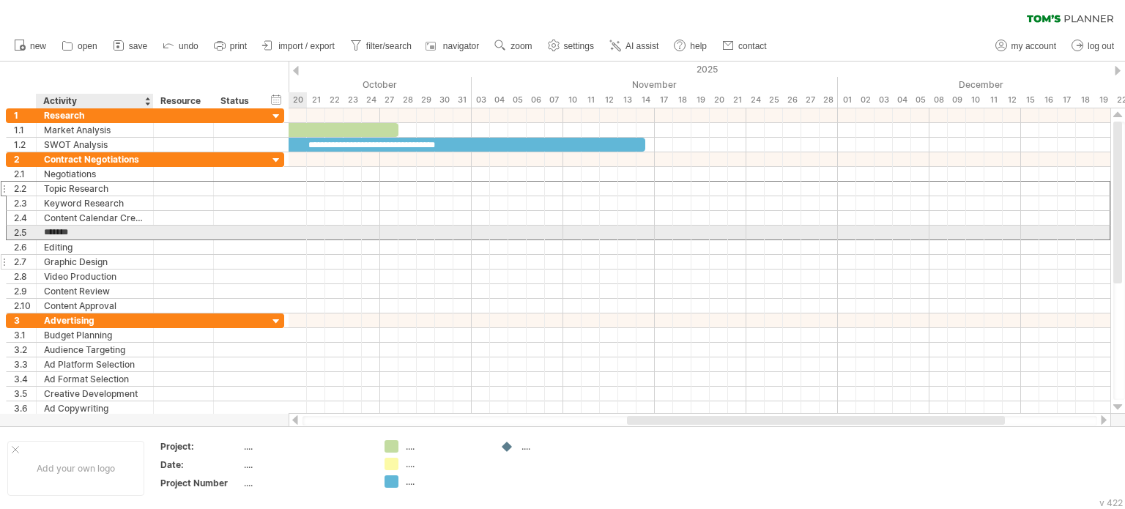
click at [73, 241] on div "Editing" at bounding box center [95, 247] width 102 height 14
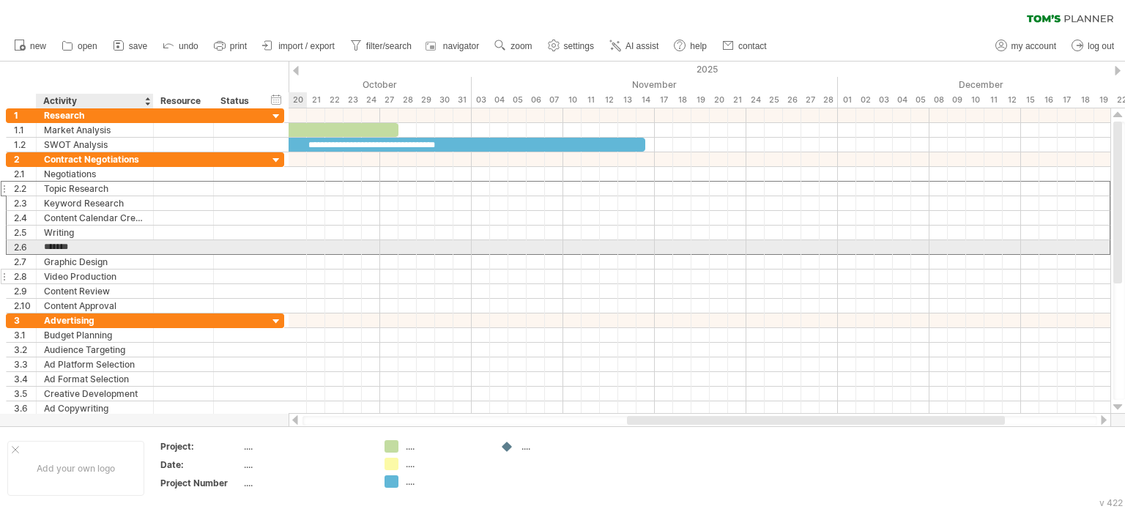
click at [78, 257] on div "Graphic Design" at bounding box center [95, 262] width 102 height 14
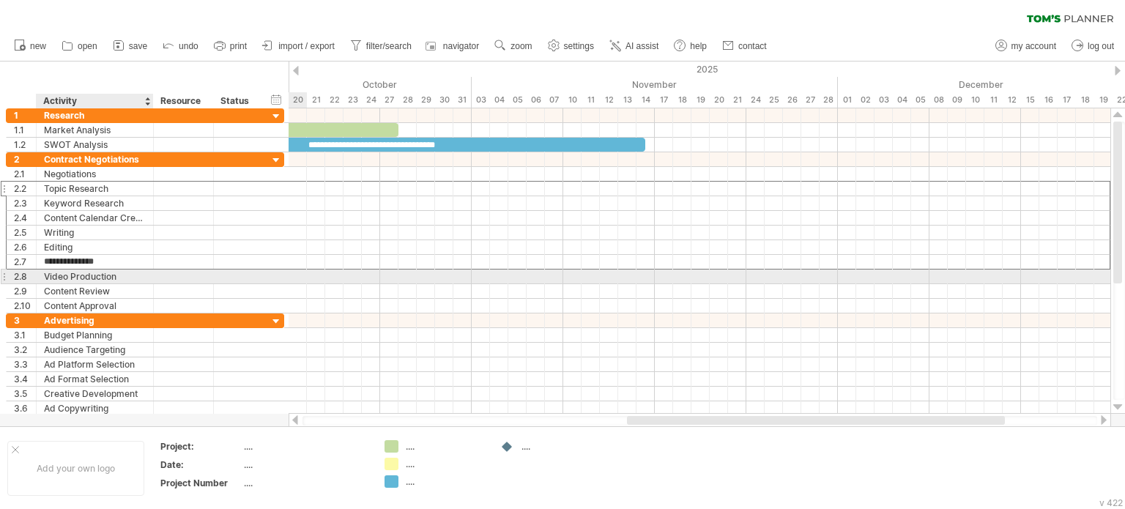
click at [64, 275] on div "Video Production" at bounding box center [95, 277] width 102 height 14
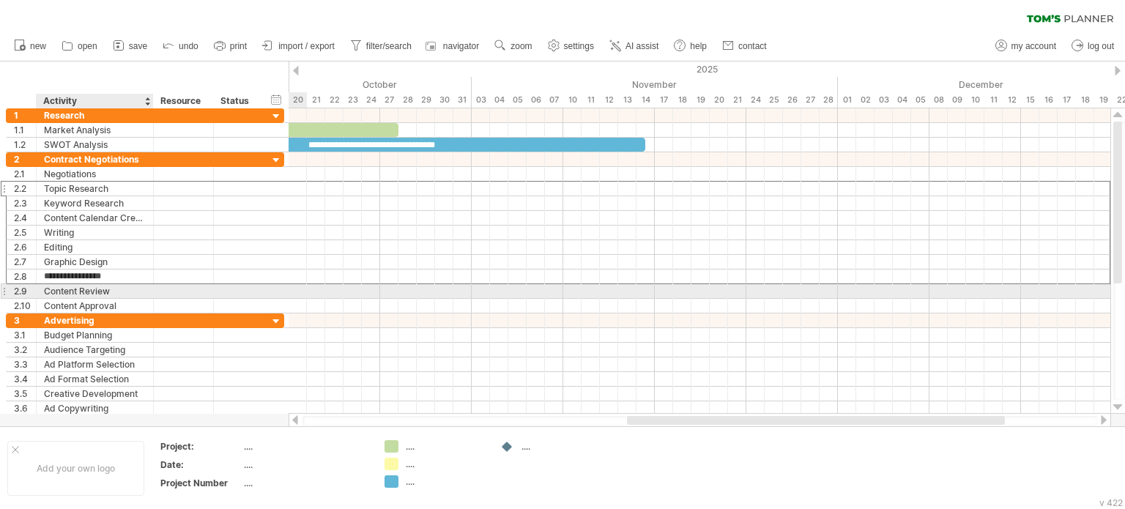
click at [59, 289] on div "Content Review" at bounding box center [95, 291] width 102 height 14
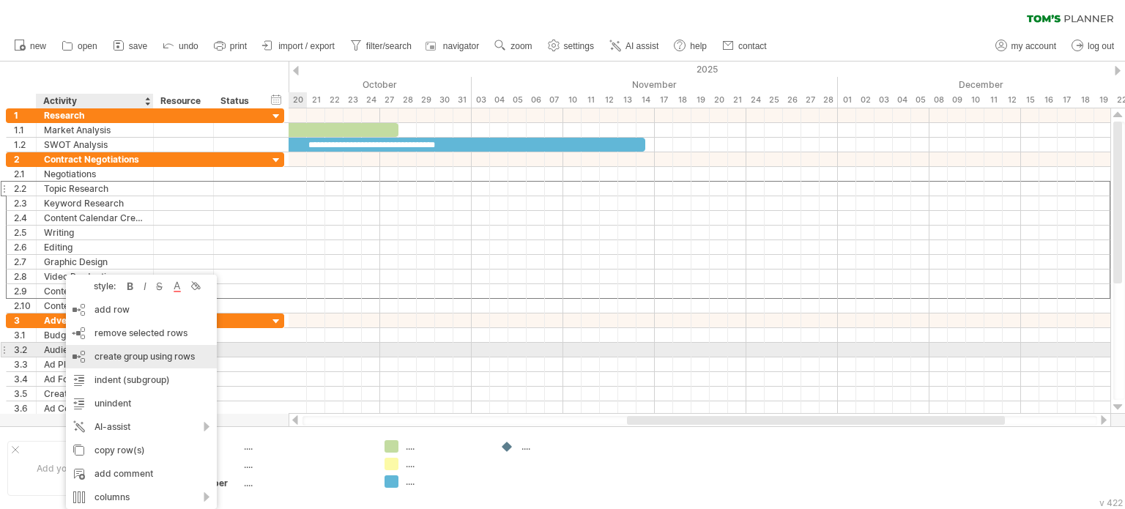
click at [131, 331] on span "remove selected rows" at bounding box center [141, 333] width 93 height 11
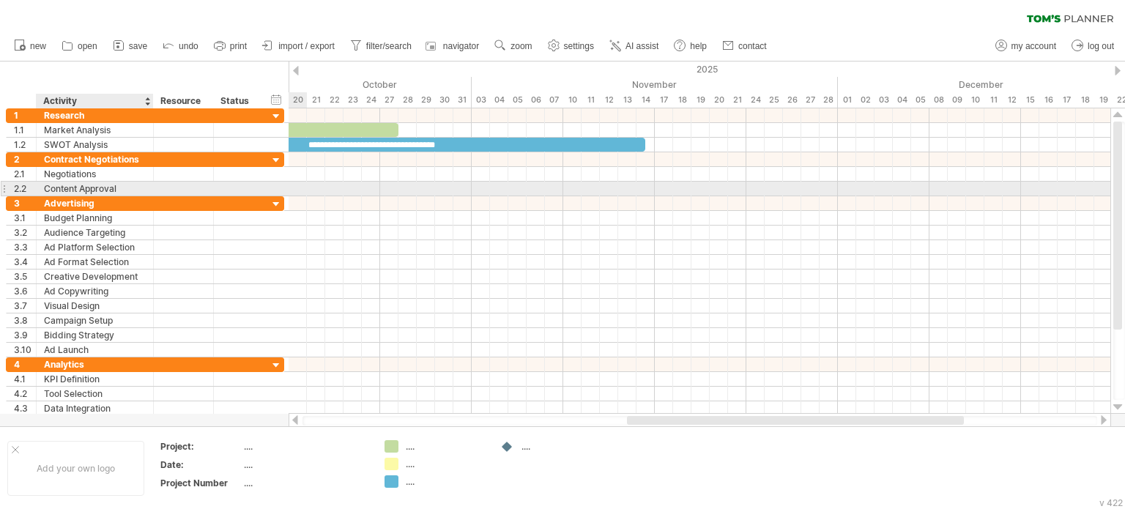
click at [119, 188] on div "Content Approval" at bounding box center [95, 189] width 102 height 14
drag, startPoint x: 119, startPoint y: 188, endPoint x: 45, endPoint y: 190, distance: 74.8
click at [45, 190] on input "**********" at bounding box center [95, 189] width 102 height 14
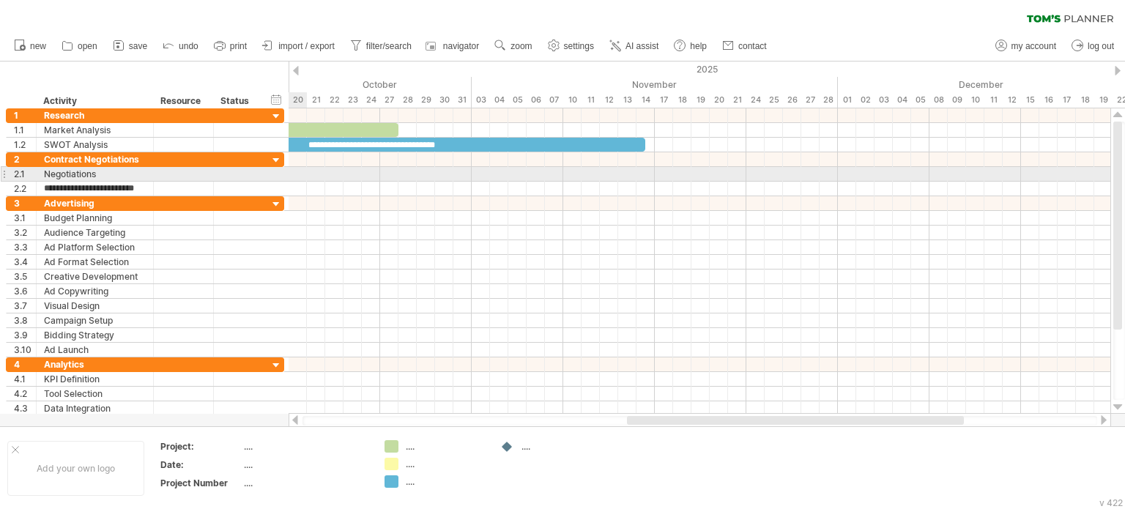
type input "**********"
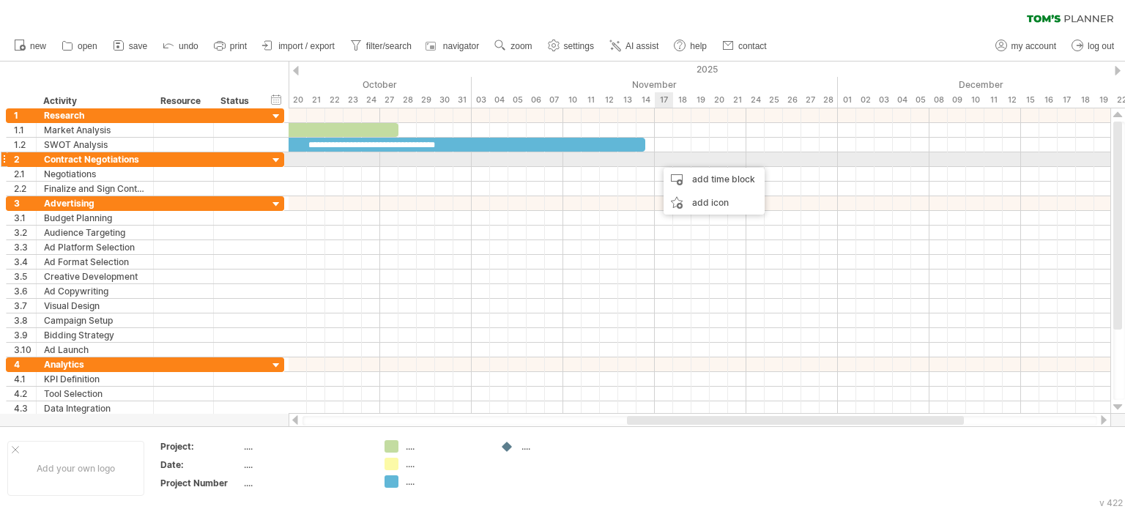
click at [609, 182] on div at bounding box center [700, 189] width 822 height 15
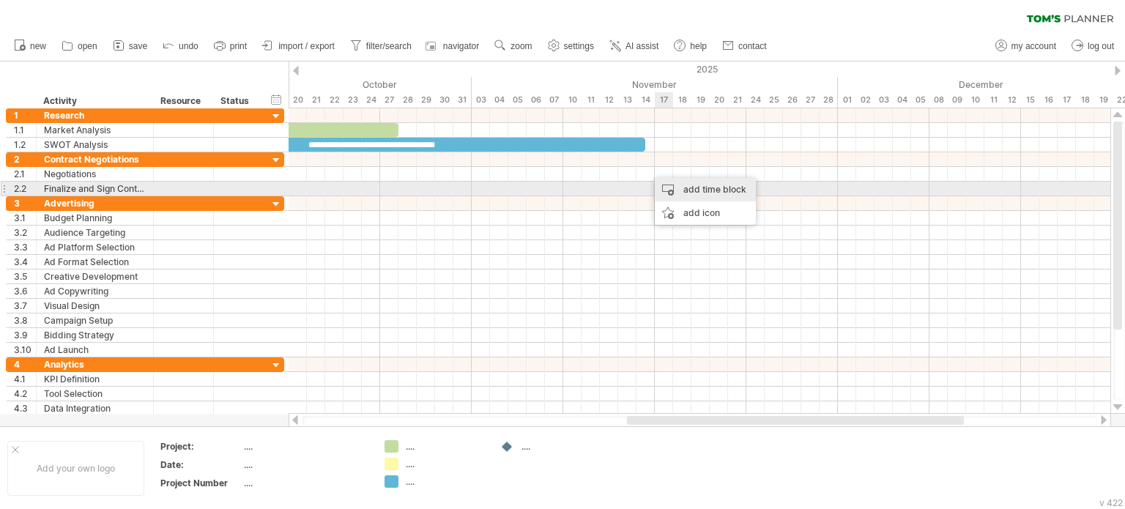
click at [682, 188] on div "add time block" at bounding box center [705, 189] width 101 height 23
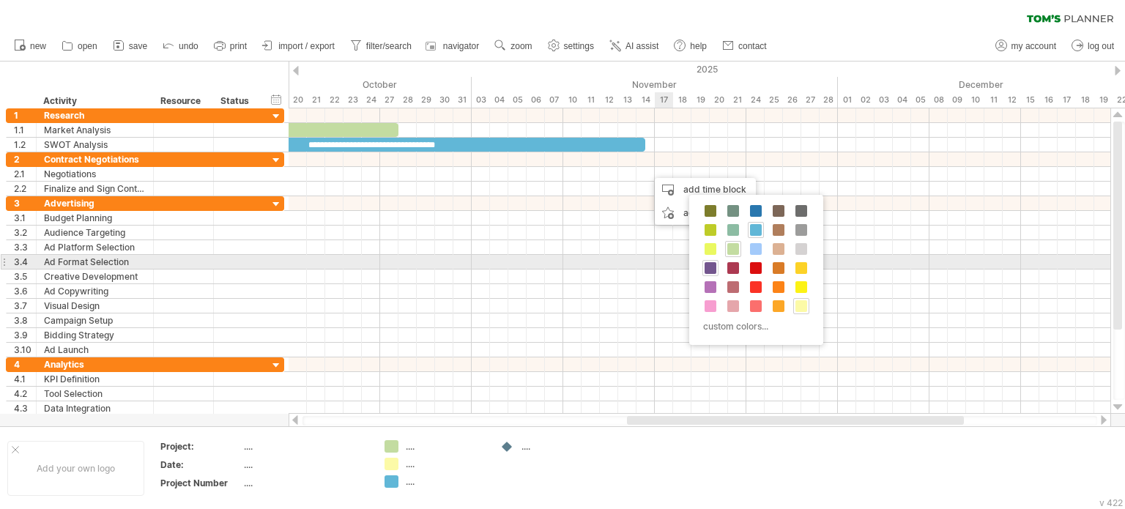
click at [708, 267] on span at bounding box center [711, 268] width 12 height 12
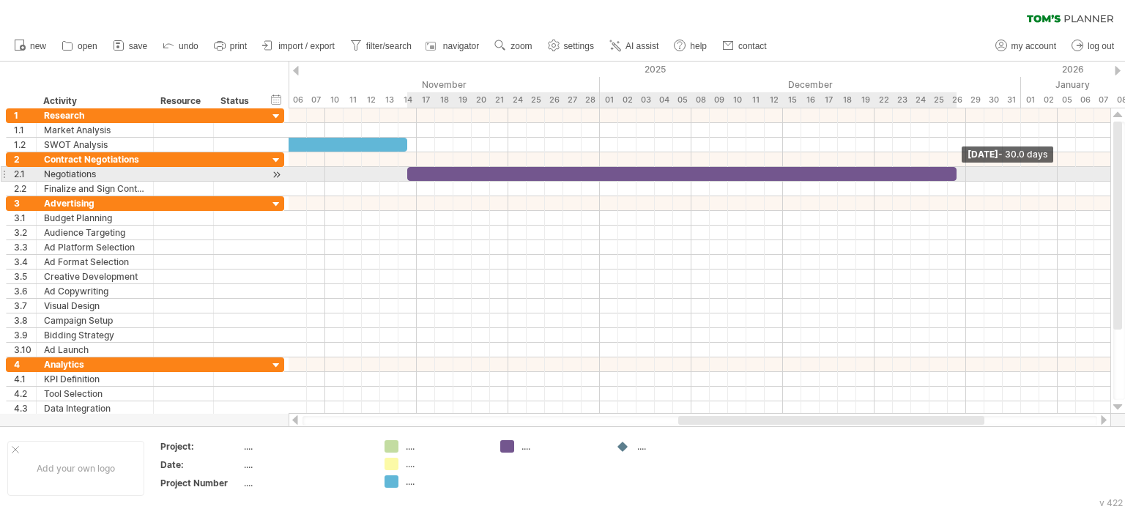
drag, startPoint x: 665, startPoint y: 169, endPoint x: 961, endPoint y: 178, distance: 296.1
click at [961, 178] on div "**********" at bounding box center [700, 261] width 822 height 306
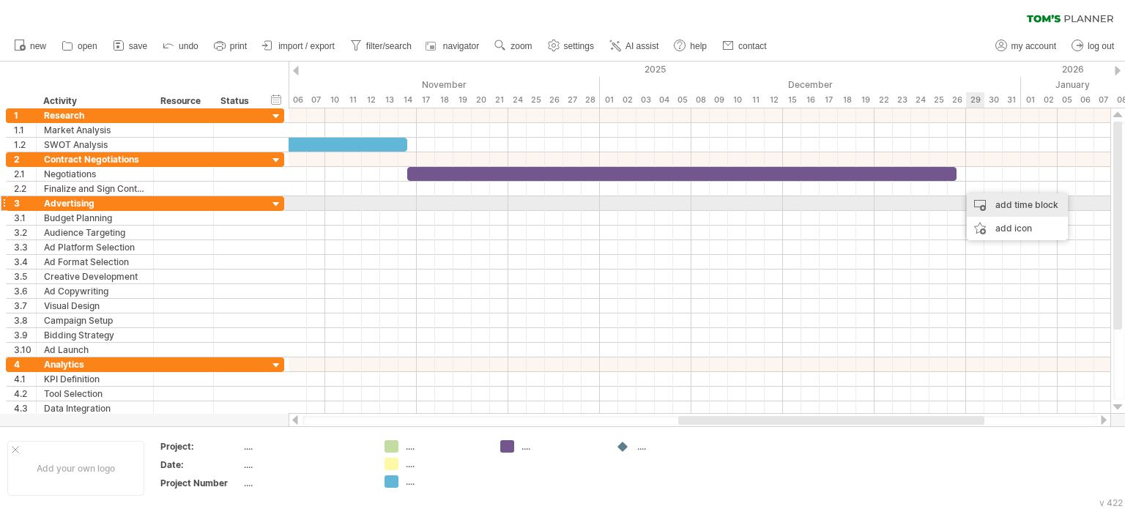
click at [982, 199] on div "add time block" at bounding box center [1017, 204] width 101 height 23
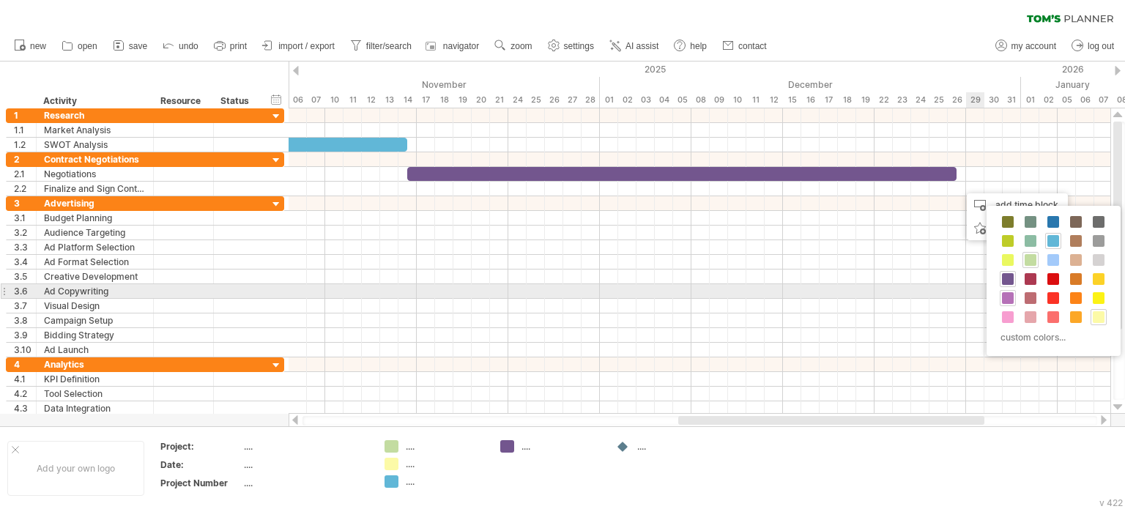
click at [1013, 297] on span at bounding box center [1008, 298] width 12 height 12
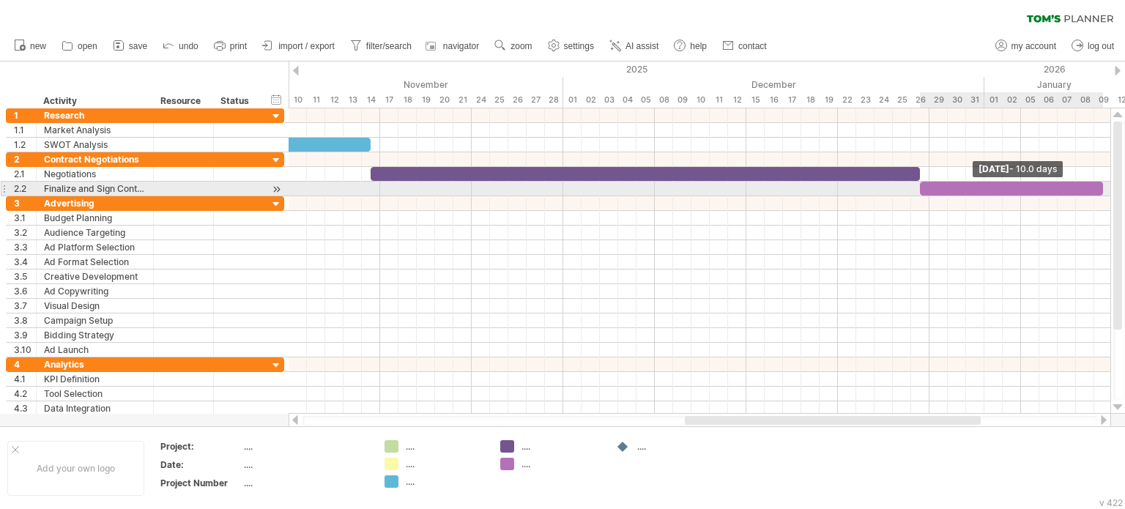
drag, startPoint x: 974, startPoint y: 187, endPoint x: 1101, endPoint y: 190, distance: 126.8
click at [1101, 190] on span at bounding box center [1104, 189] width 6 height 14
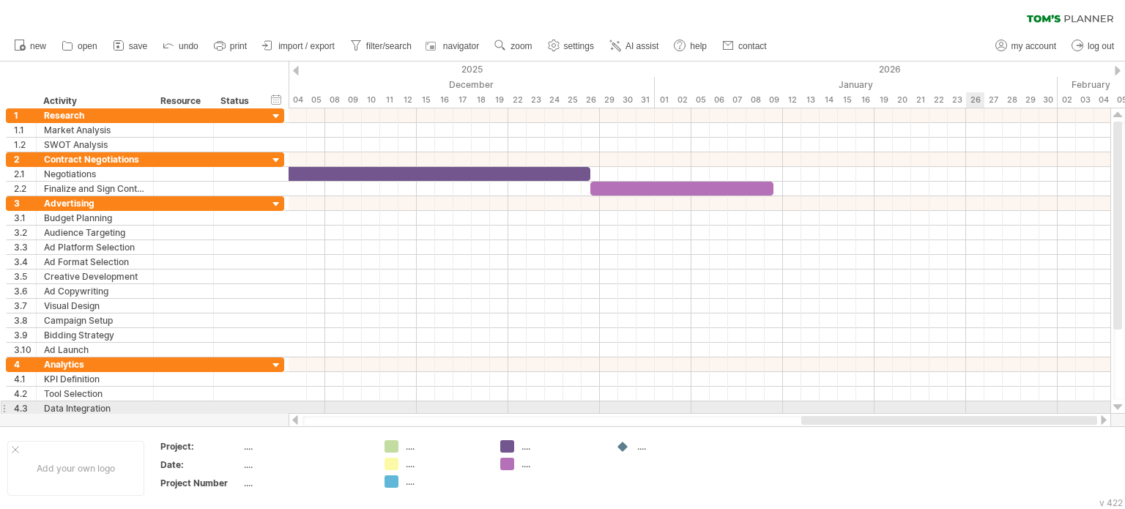
drag, startPoint x: 747, startPoint y: 419, endPoint x: 981, endPoint y: 404, distance: 234.2
click at [981, 404] on div "Trying to reach [DOMAIN_NAME] Connected again... 0% clear filter new 1" at bounding box center [562, 254] width 1125 height 509
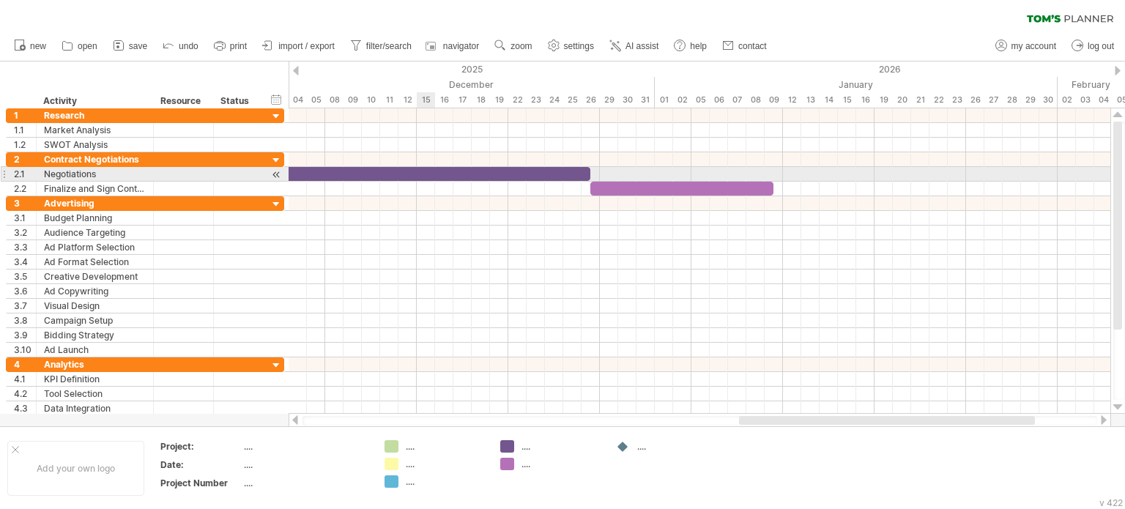
click at [426, 171] on div at bounding box center [316, 174] width 550 height 14
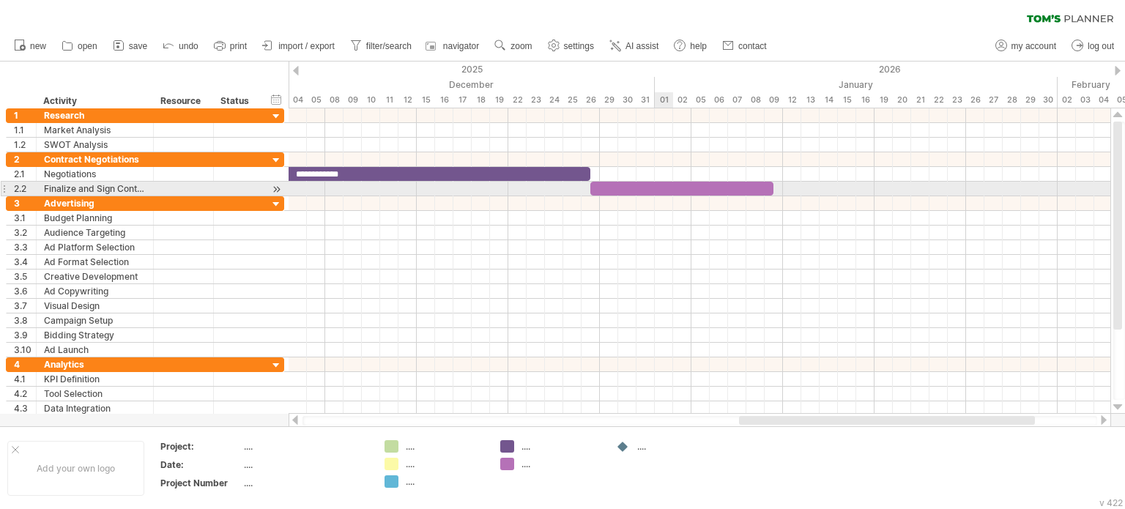
click at [659, 190] on div at bounding box center [682, 189] width 183 height 14
click at [663, 189] on div "**********" at bounding box center [682, 189] width 183 height 14
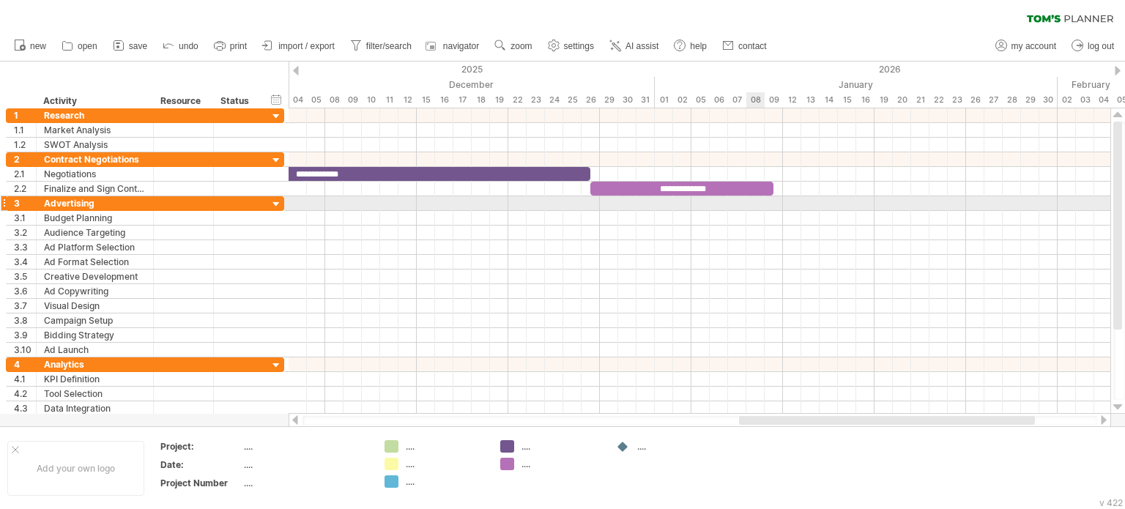
click at [763, 202] on div at bounding box center [700, 203] width 822 height 15
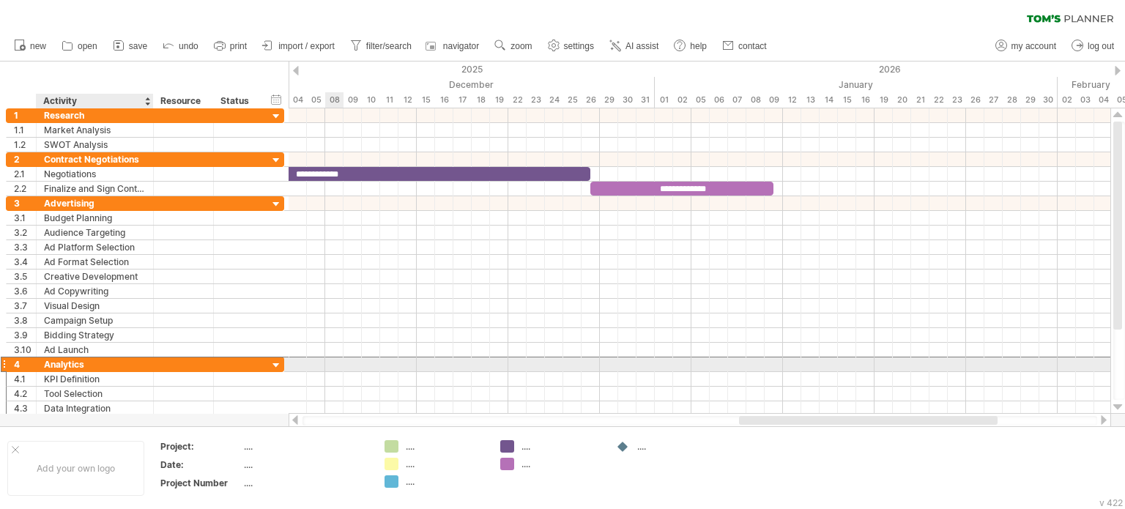
click at [103, 359] on div "Analytics" at bounding box center [95, 365] width 102 height 14
click at [103, 359] on input "*********" at bounding box center [95, 365] width 102 height 14
type input "**********"
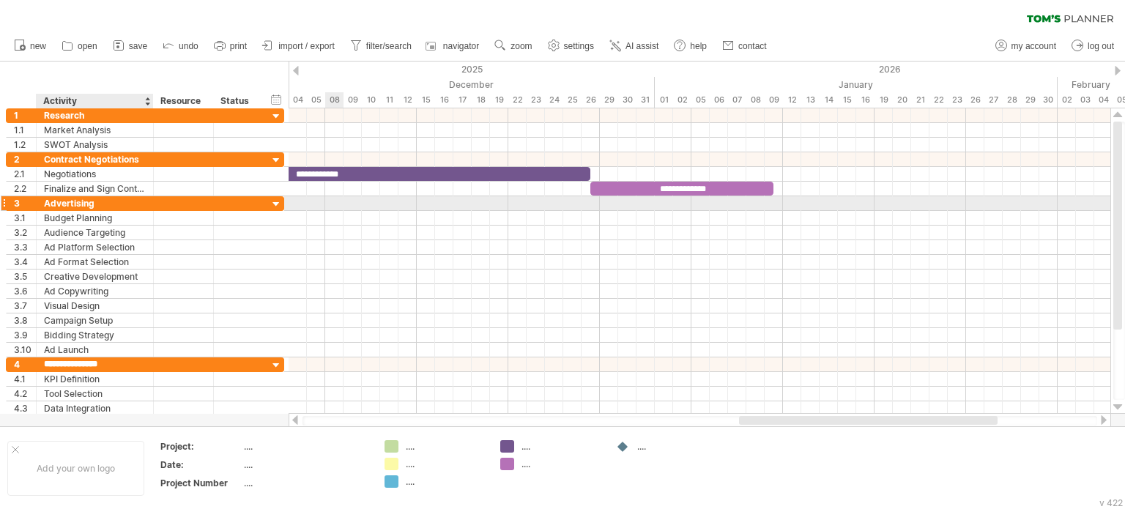
click at [112, 201] on div "Advertising" at bounding box center [95, 203] width 102 height 14
click at [112, 201] on input "**********" at bounding box center [95, 203] width 102 height 14
type input "**********"
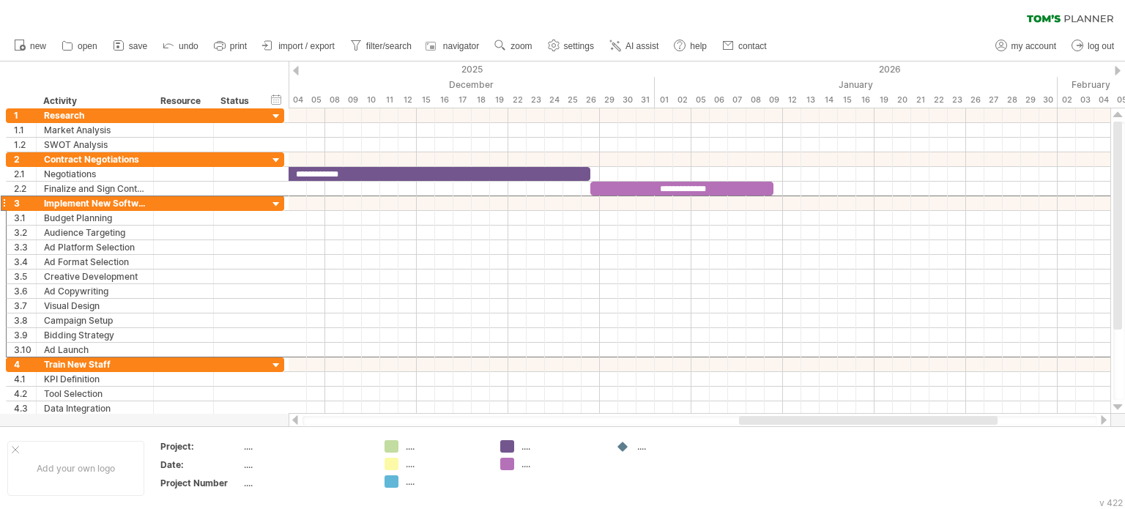
drag, startPoint x: 899, startPoint y: 415, endPoint x: 712, endPoint y: 426, distance: 187.1
click at [712, 426] on div "Trying to reach [DOMAIN_NAME] Connected again... 0% clear filter new 1" at bounding box center [562, 254] width 1125 height 509
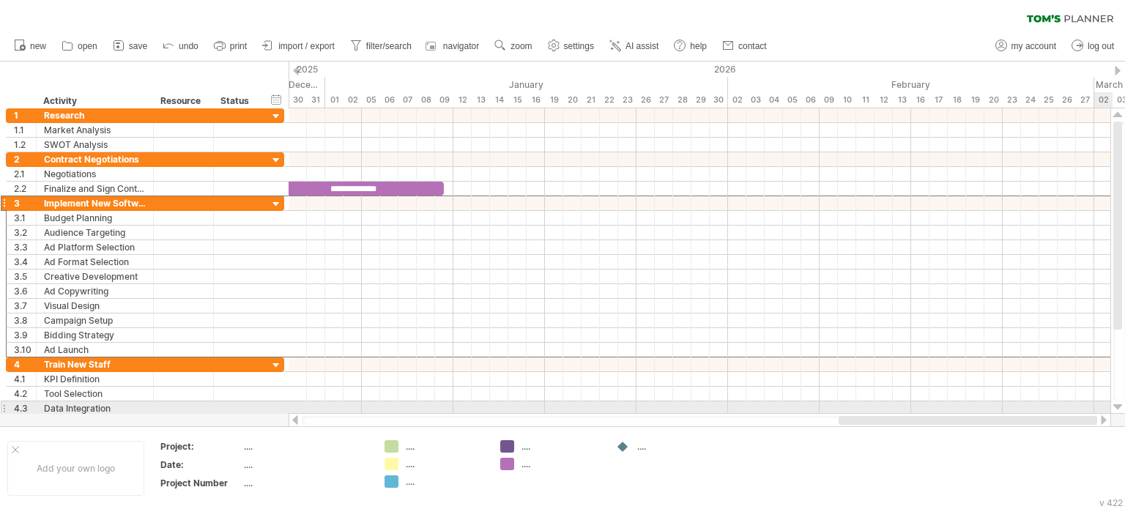
drag, startPoint x: 825, startPoint y: 418, endPoint x: 1125, endPoint y: 410, distance: 299.8
click at [1125, 410] on div at bounding box center [707, 267] width 837 height 319
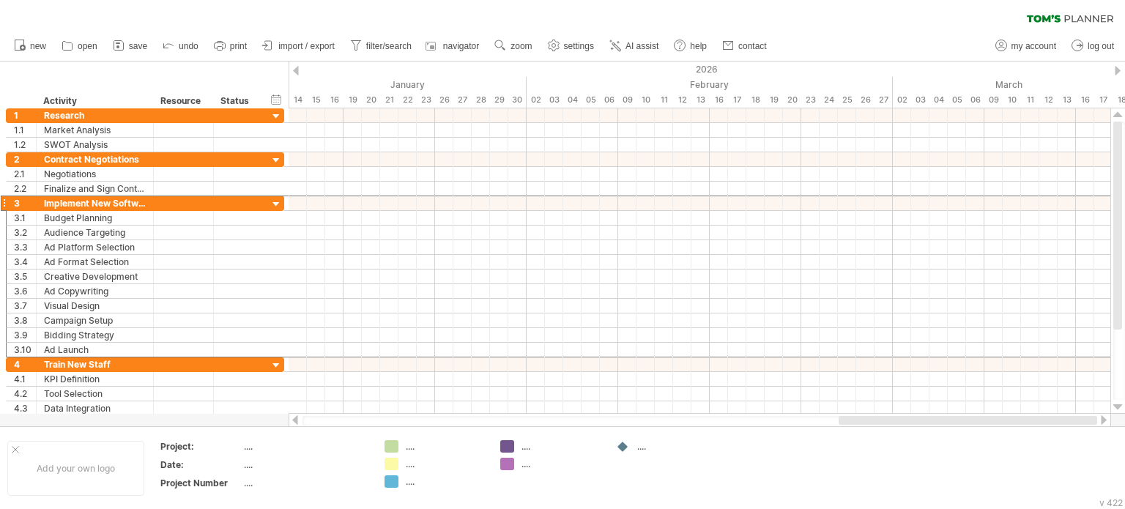
drag, startPoint x: 945, startPoint y: 422, endPoint x: 1125, endPoint y: 414, distance: 179.7
click at [1125, 414] on div "Trying to reach [DOMAIN_NAME] Connected again... 0% clear filter new 1" at bounding box center [562, 254] width 1125 height 509
drag, startPoint x: 913, startPoint y: 421, endPoint x: 1092, endPoint y: 413, distance: 179.0
click at [1092, 413] on div at bounding box center [700, 420] width 823 height 15
drag, startPoint x: 926, startPoint y: 421, endPoint x: 1107, endPoint y: 418, distance: 181.0
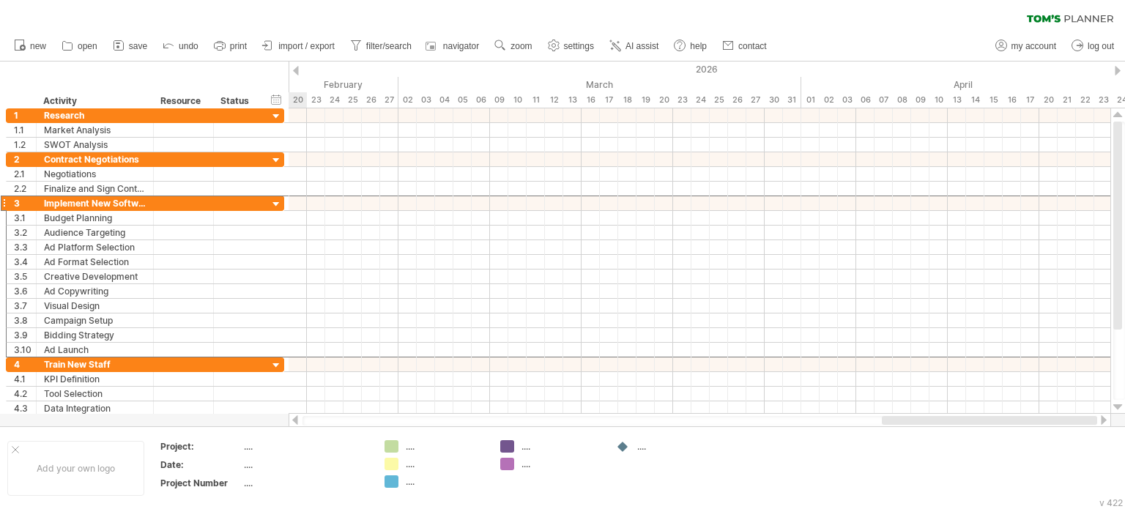
click at [1107, 418] on div at bounding box center [700, 420] width 823 height 15
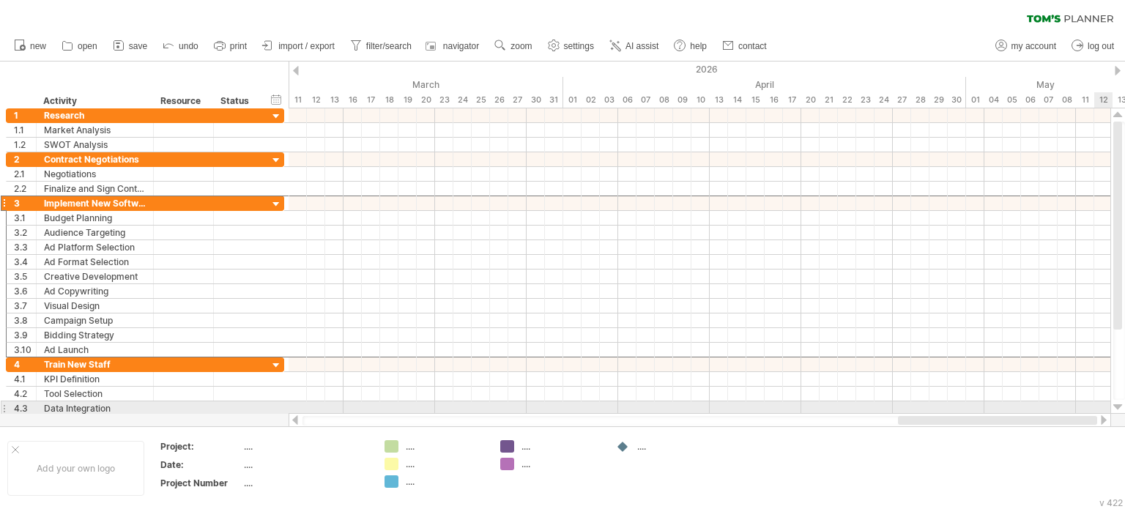
drag, startPoint x: 970, startPoint y: 420, endPoint x: 1125, endPoint y: 411, distance: 154.9
click at [1125, 411] on div at bounding box center [707, 267] width 837 height 319
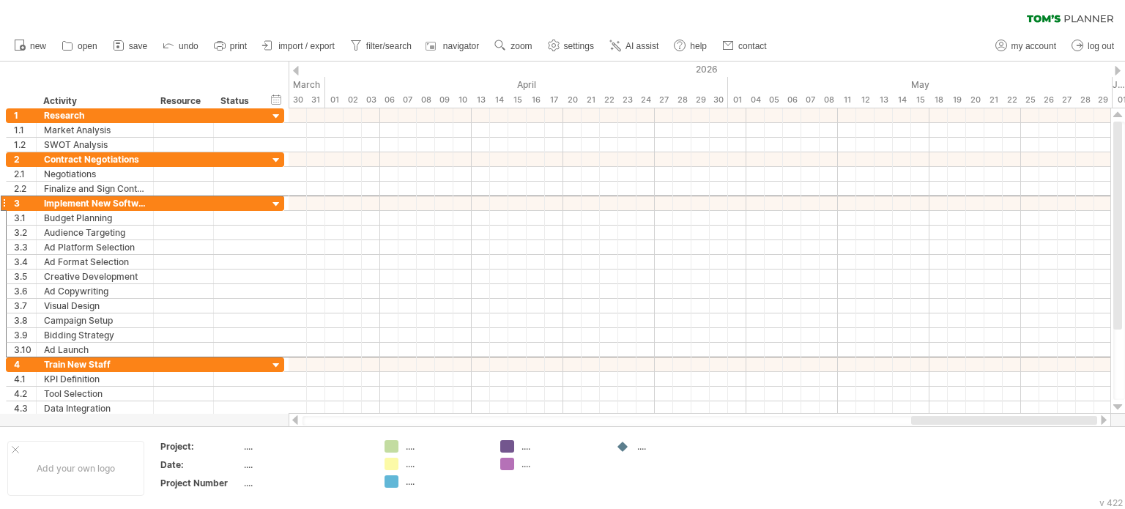
drag, startPoint x: 975, startPoint y: 421, endPoint x: 1125, endPoint y: 413, distance: 149.7
click at [1125, 413] on div at bounding box center [707, 267] width 837 height 319
drag, startPoint x: 914, startPoint y: 422, endPoint x: 1125, endPoint y: 423, distance: 210.3
click at [1125, 423] on div "Trying to reach [DOMAIN_NAME] Connected again... 0% clear filter new 1" at bounding box center [562, 254] width 1125 height 509
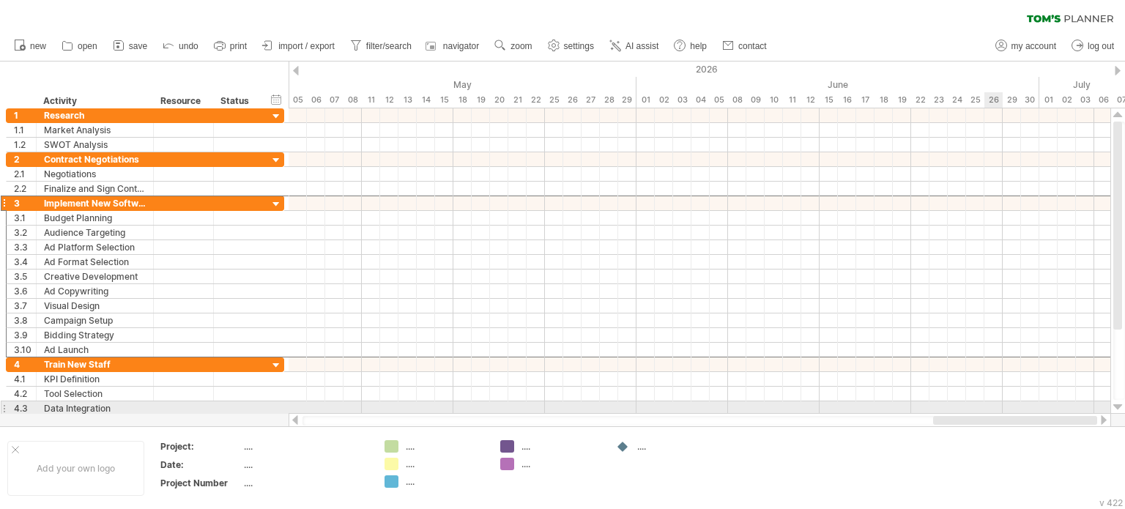
drag, startPoint x: 945, startPoint y: 418, endPoint x: 1125, endPoint y: 410, distance: 179.7
click at [1125, 410] on div at bounding box center [707, 267] width 837 height 319
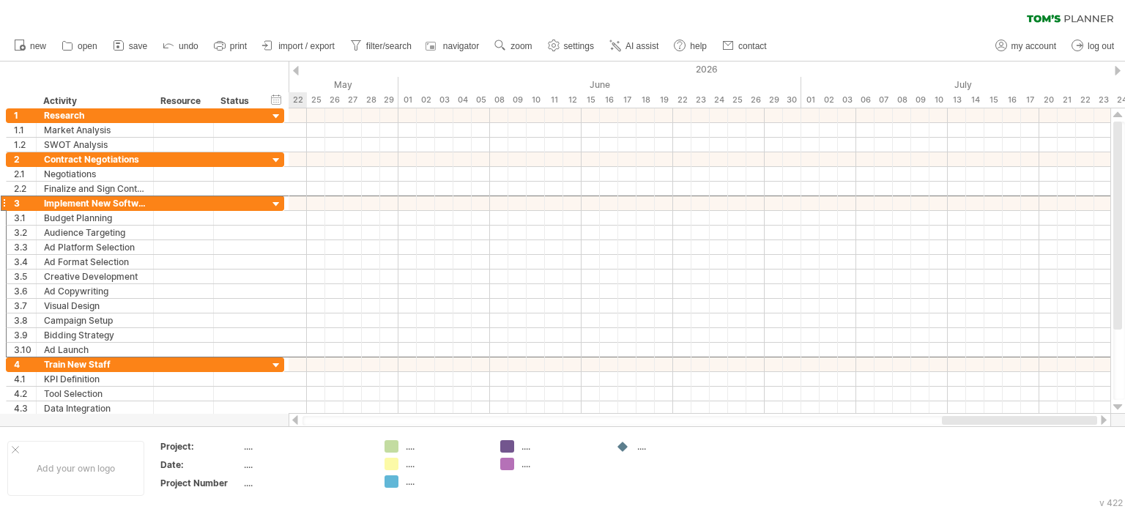
drag, startPoint x: 933, startPoint y: 424, endPoint x: 1125, endPoint y: 421, distance: 192.0
click at [1125, 421] on div "Trying to reach [DOMAIN_NAME] Connected again... 0% clear filter new 1" at bounding box center [562, 254] width 1125 height 509
drag, startPoint x: 955, startPoint y: 421, endPoint x: 1125, endPoint y: 420, distance: 169.3
click at [1125, 420] on div "Trying to reach [DOMAIN_NAME] Connected again... 0% clear filter new 1" at bounding box center [562, 254] width 1125 height 509
click at [1117, 70] on div at bounding box center [1118, 71] width 6 height 10
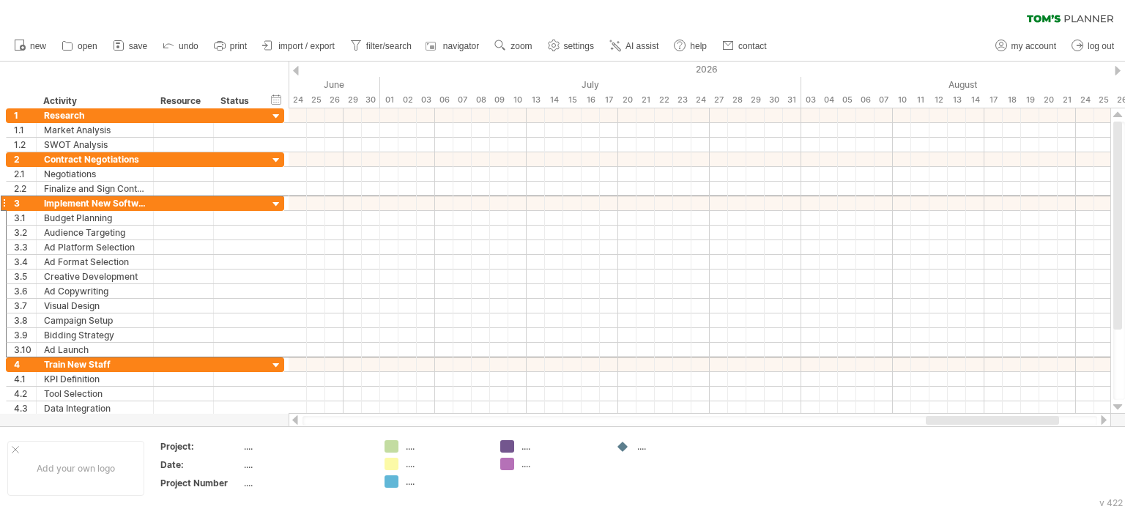
click at [1117, 70] on div at bounding box center [1118, 71] width 6 height 10
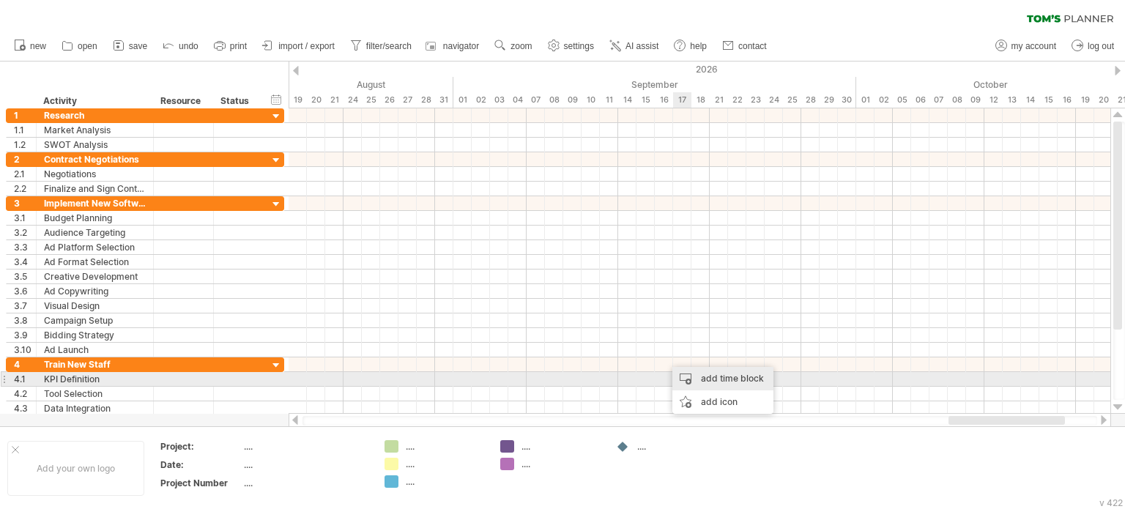
click at [703, 377] on div "add time block" at bounding box center [723, 378] width 101 height 23
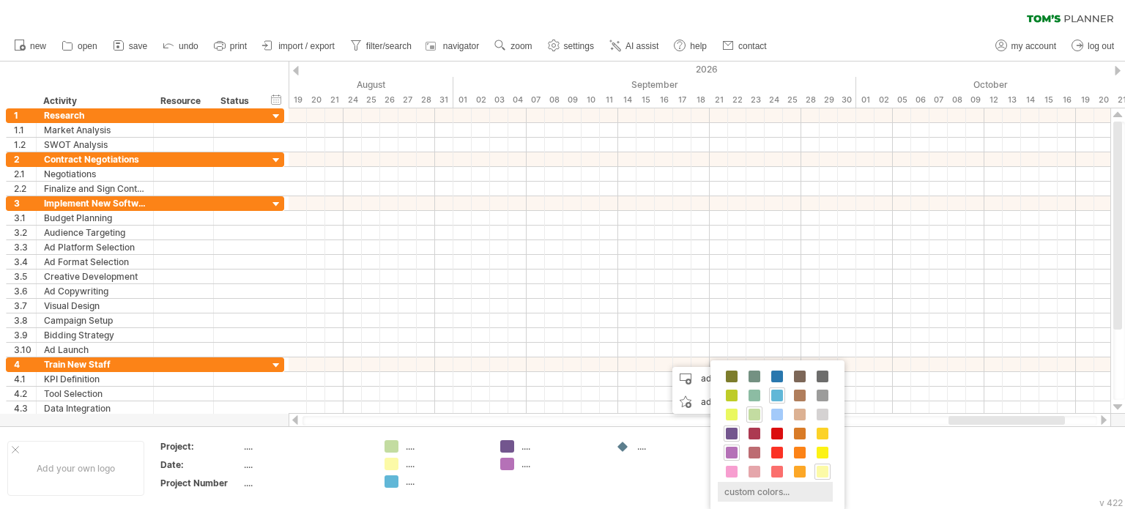
click at [759, 497] on div "custom colors..." at bounding box center [775, 492] width 115 height 20
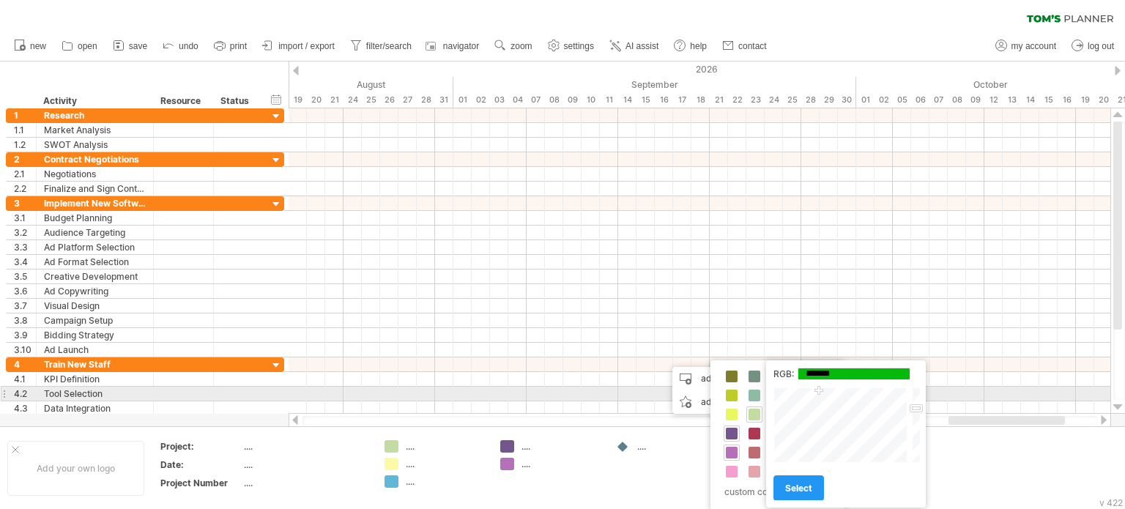
click at [819, 392] on div at bounding box center [842, 425] width 136 height 75
type input "*******"
drag, startPoint x: 914, startPoint y: 407, endPoint x: 918, endPoint y: 393, distance: 14.4
click at [918, 393] on div at bounding box center [915, 425] width 11 height 75
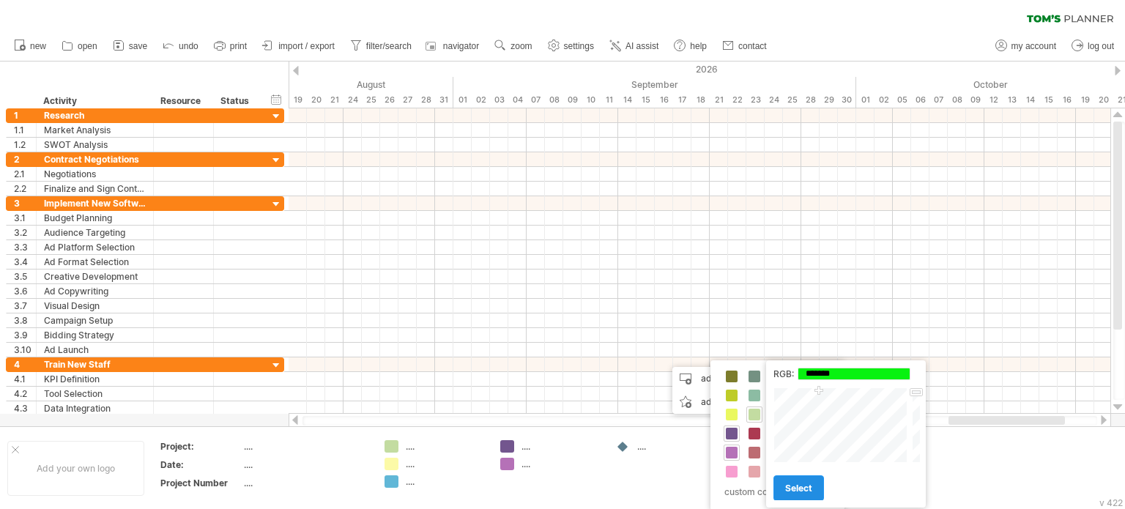
click at [794, 484] on span "select" at bounding box center [798, 488] width 27 height 11
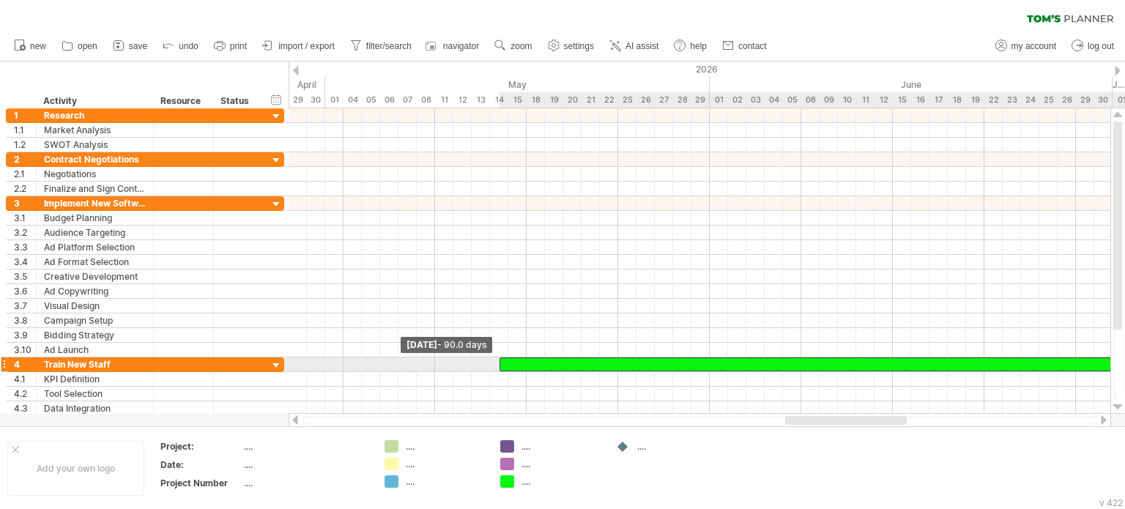
drag, startPoint x: 662, startPoint y: 363, endPoint x: 495, endPoint y: 360, distance: 167.1
click at [495, 360] on div "**********" at bounding box center [700, 261] width 822 height 306
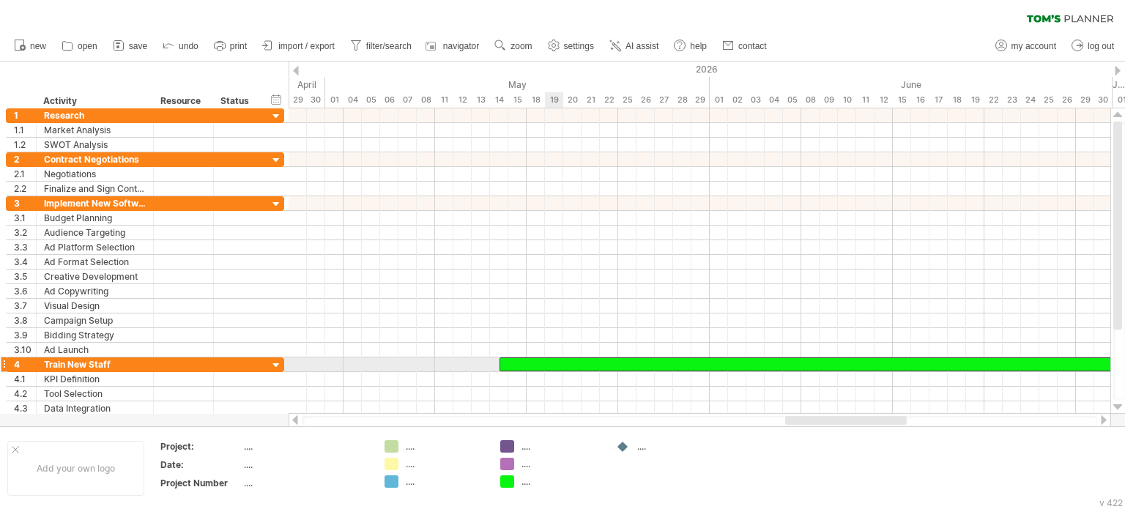
scroll to position [0, 0]
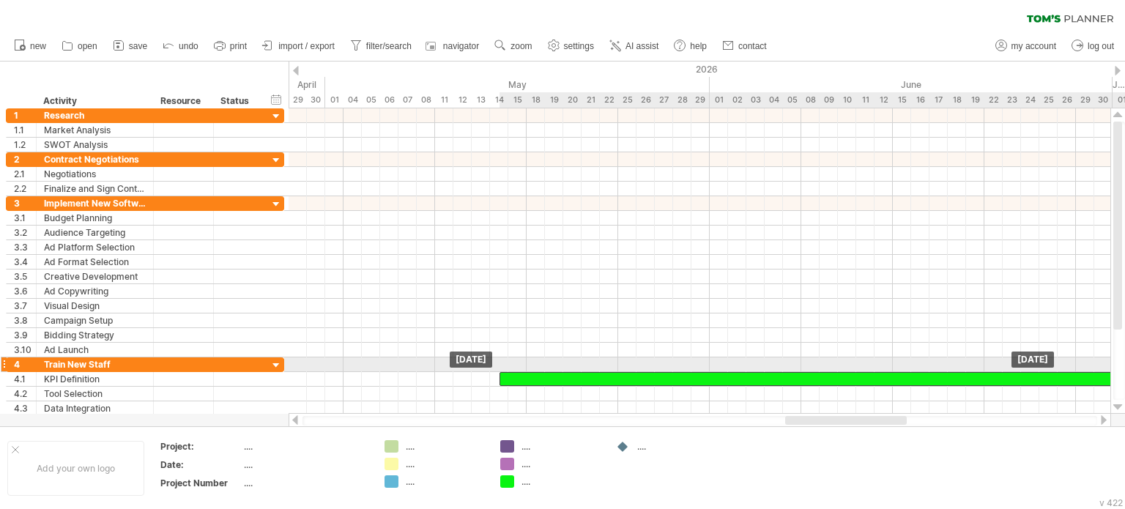
drag, startPoint x: 548, startPoint y: 356, endPoint x: 548, endPoint y: 367, distance: 11.0
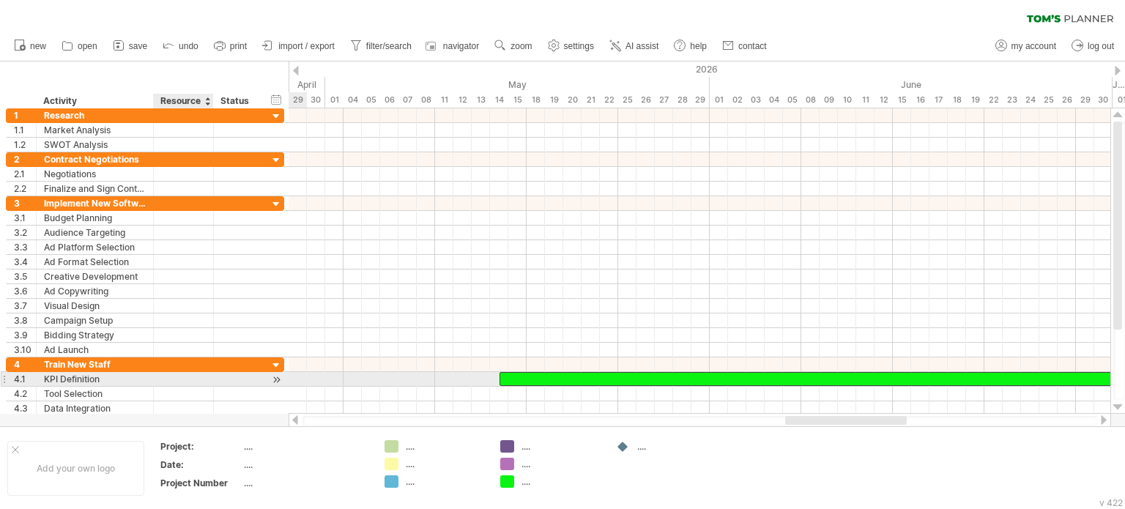
click at [166, 376] on div at bounding box center [183, 379] width 45 height 14
click at [166, 376] on input "text" at bounding box center [183, 379] width 45 height 14
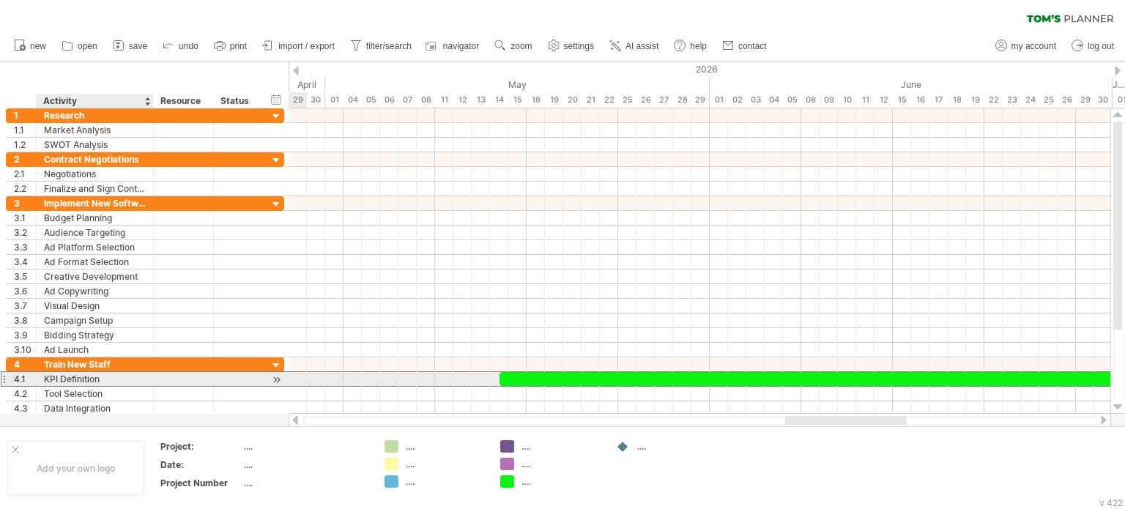
click at [106, 374] on div "KPI Definition" at bounding box center [95, 379] width 102 height 14
click at [106, 374] on input "**********" at bounding box center [95, 379] width 102 height 14
drag, startPoint x: 86, startPoint y: 374, endPoint x: 34, endPoint y: 375, distance: 52.8
click at [34, 375] on div "**********" at bounding box center [145, 378] width 278 height 15
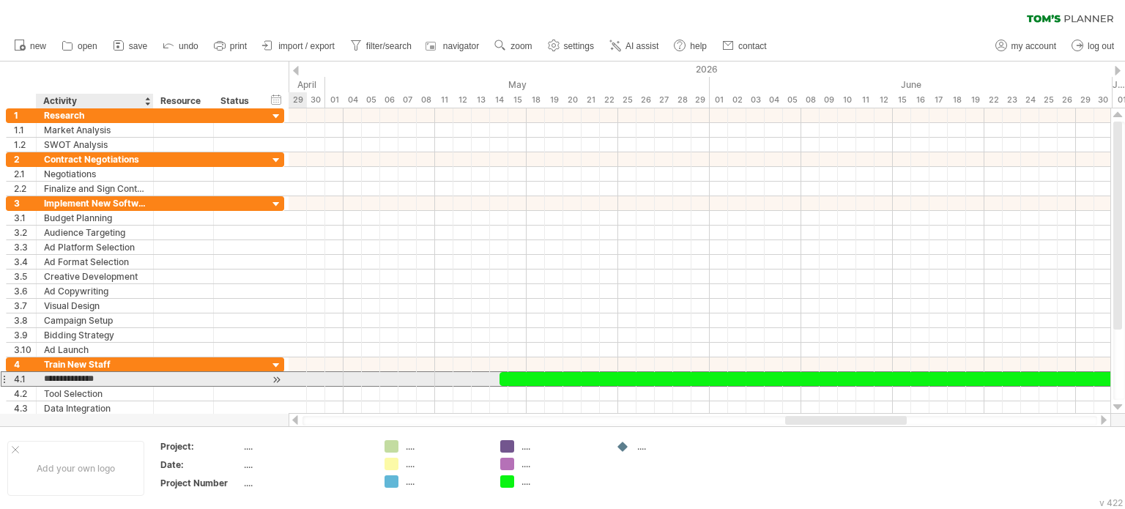
click at [54, 377] on input "**********" at bounding box center [95, 379] width 102 height 14
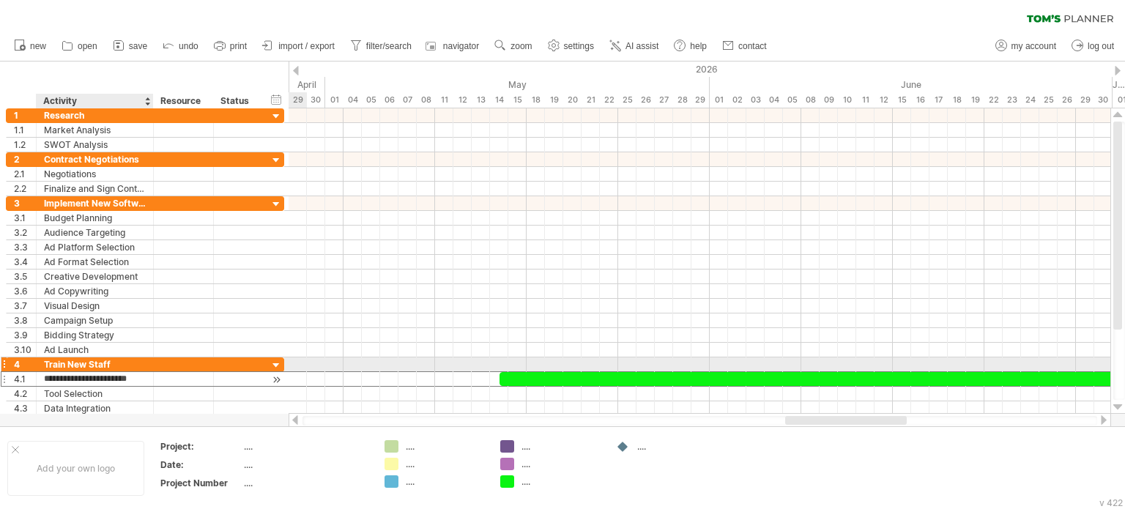
type input "**********"
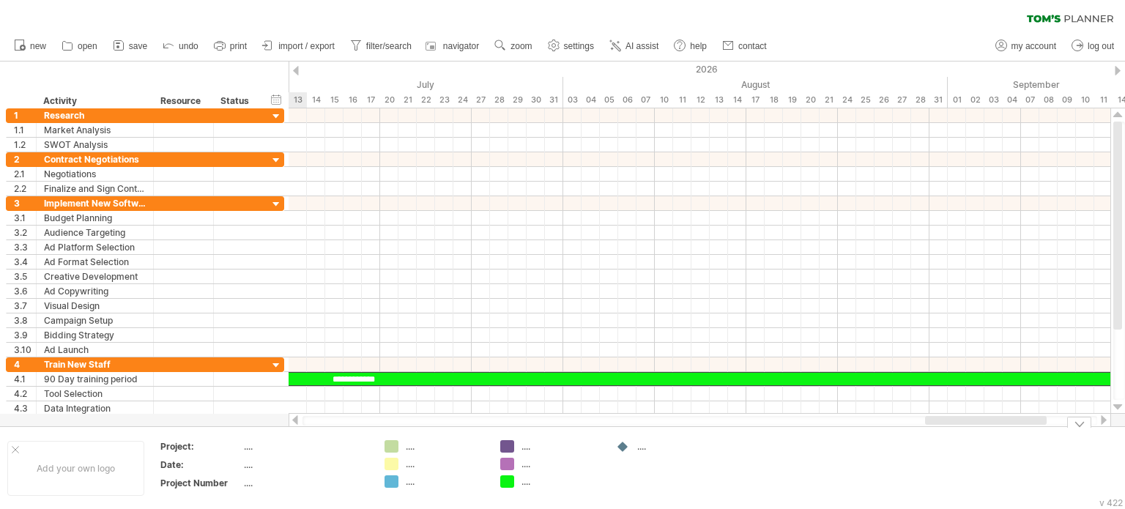
drag, startPoint x: 813, startPoint y: 418, endPoint x: 1017, endPoint y: 407, distance: 204.7
click at [1076, 426] on body "progress(100%) Trying to reach [DOMAIN_NAME] Connected again... 0% clear filter…" at bounding box center [562, 256] width 1125 height 512
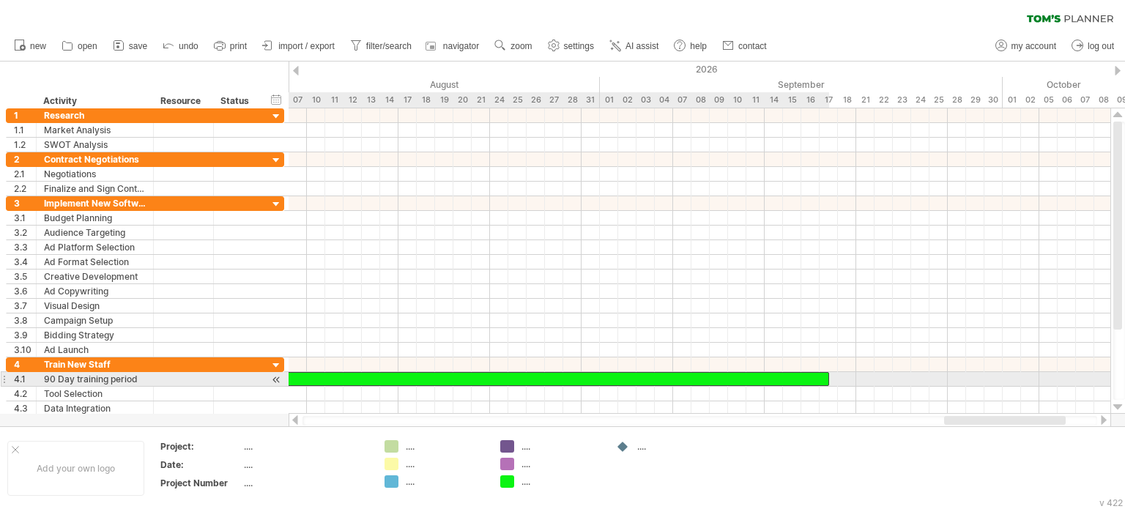
click at [657, 379] on div "**********" at bounding box center [5, 379] width 1649 height 14
click at [654, 377] on div "**********" at bounding box center [5, 379] width 1649 height 14
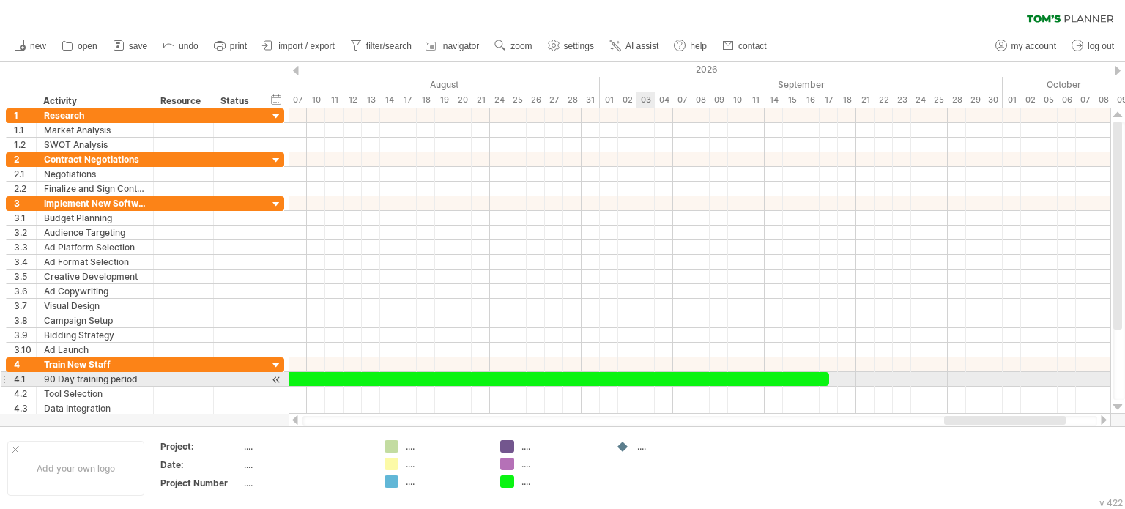
click at [654, 377] on div "**********" at bounding box center [5, 379] width 1649 height 14
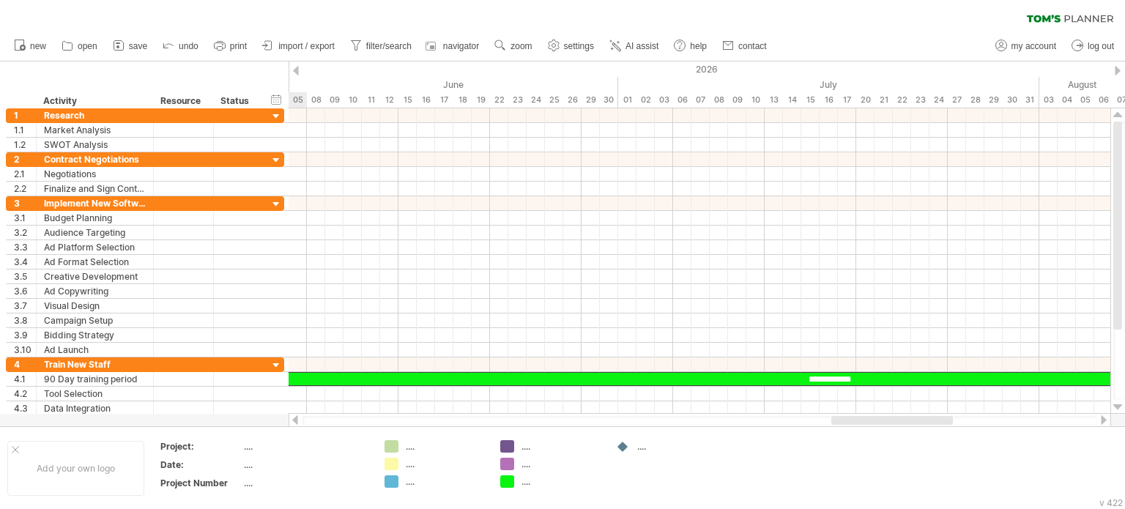
drag, startPoint x: 1016, startPoint y: 421, endPoint x: 903, endPoint y: 424, distance: 112.9
click at [903, 424] on div at bounding box center [893, 420] width 122 height 9
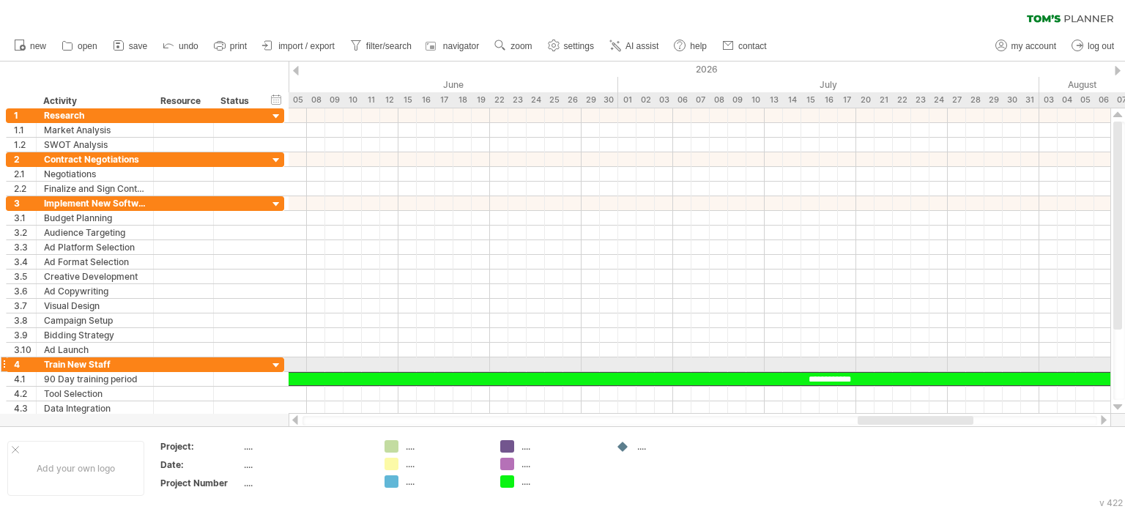
click at [871, 372] on div "**********" at bounding box center [829, 379] width 1649 height 14
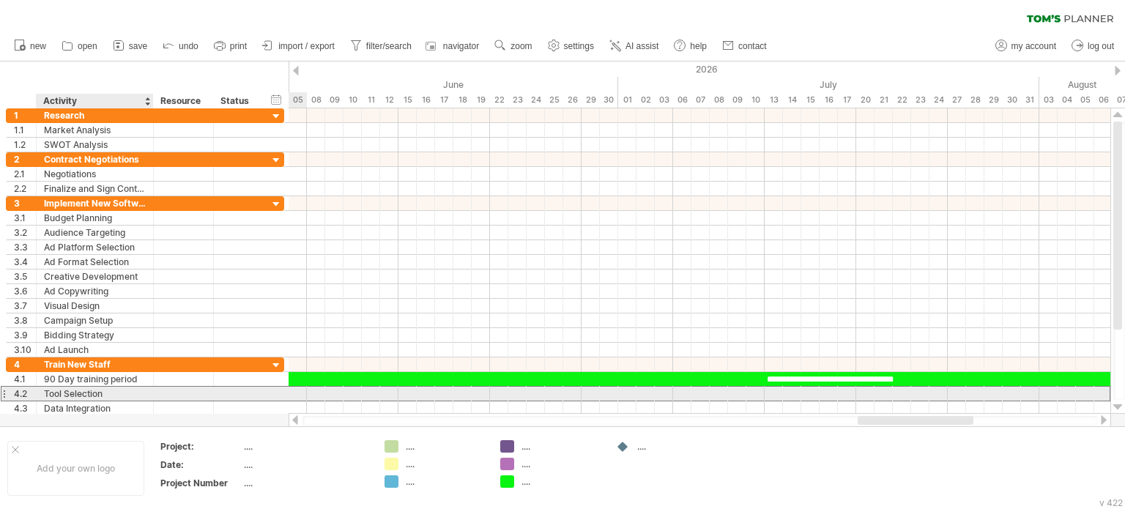
click at [113, 392] on div "Tool Selection" at bounding box center [95, 394] width 102 height 14
click at [98, 390] on input "**********" at bounding box center [95, 394] width 102 height 14
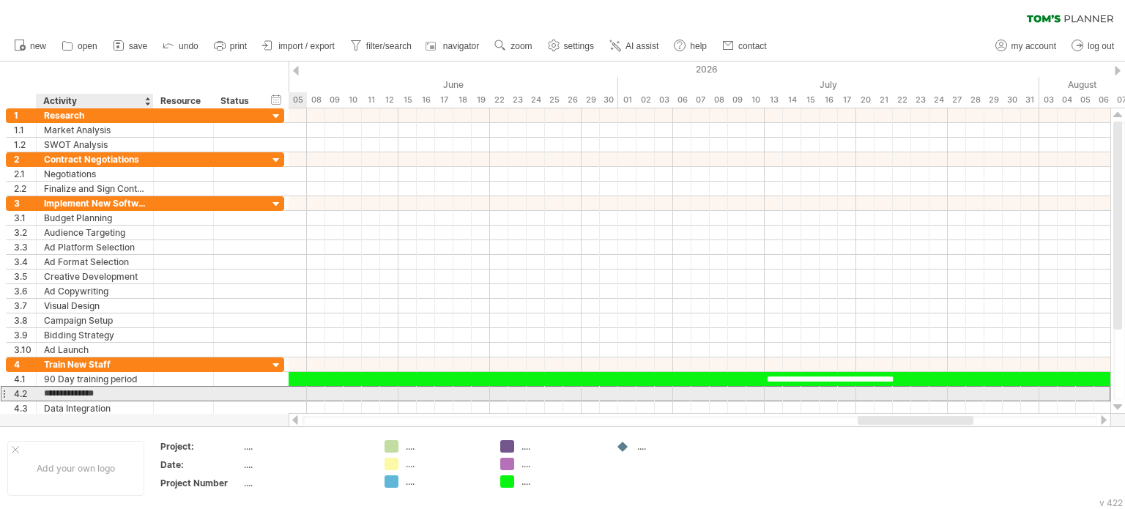
click at [97, 389] on input "**********" at bounding box center [95, 394] width 102 height 14
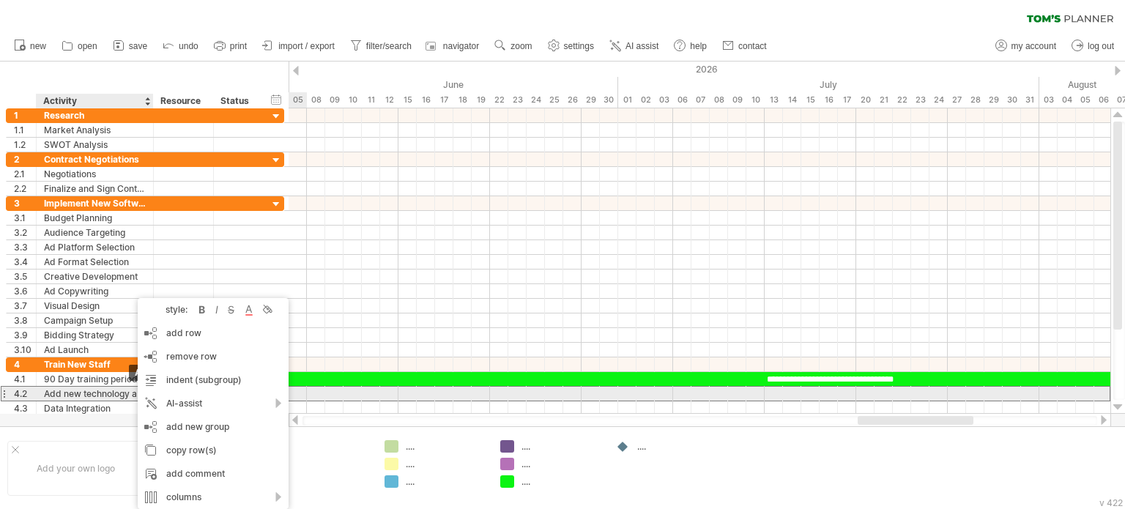
click at [128, 388] on div "Add new technology aquired" at bounding box center [95, 394] width 102 height 14
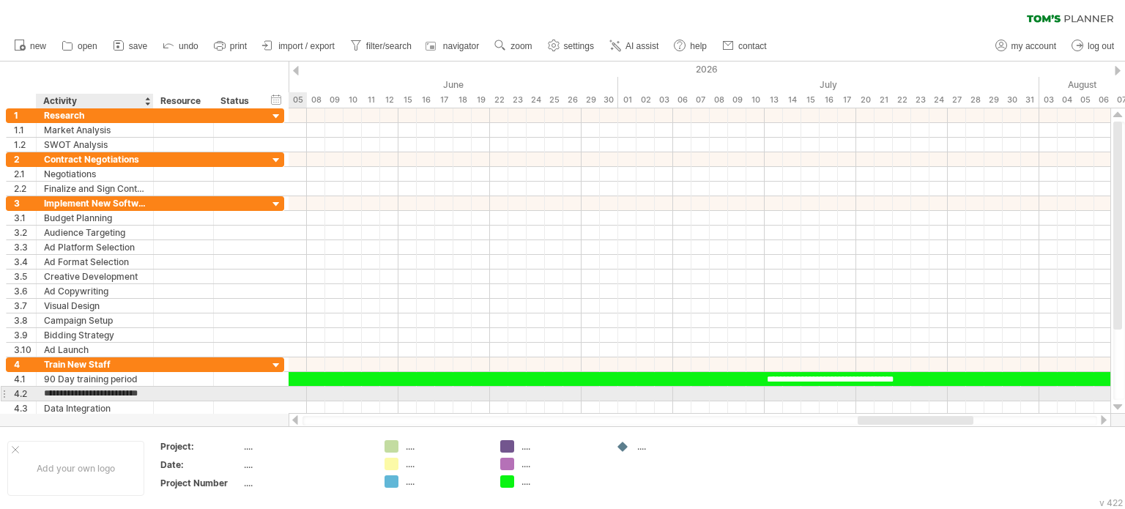
click at [138, 388] on input "**********" at bounding box center [95, 394] width 102 height 14
click at [134, 389] on input "**********" at bounding box center [95, 394] width 102 height 14
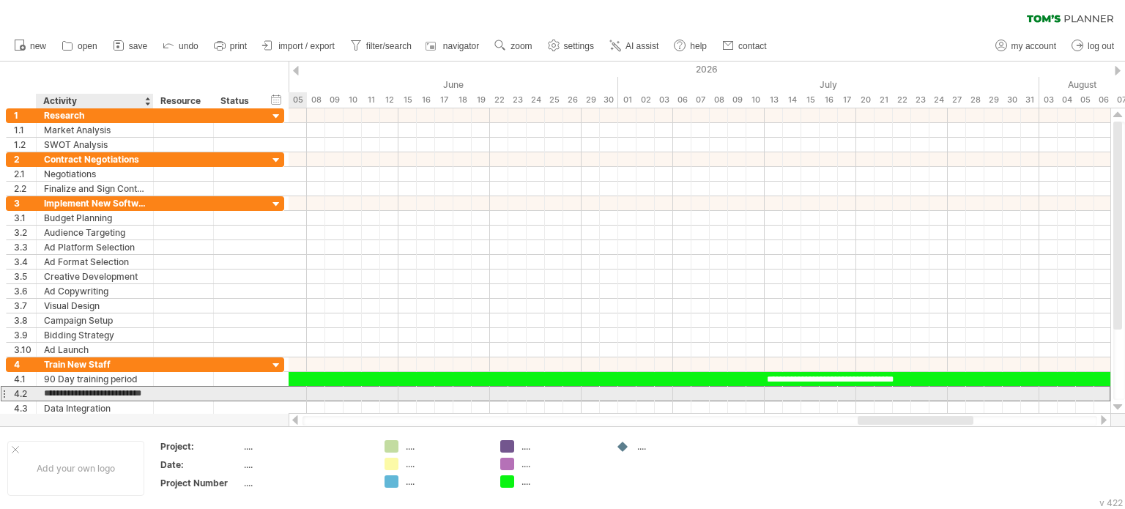
click at [47, 389] on input "**********" at bounding box center [95, 394] width 102 height 14
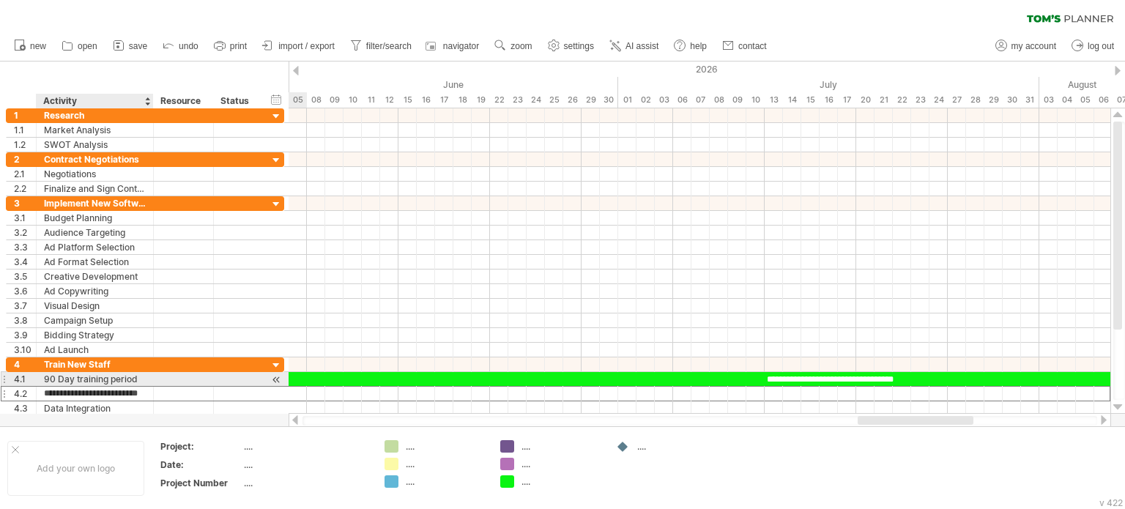
scroll to position [0, 18]
type input "**********"
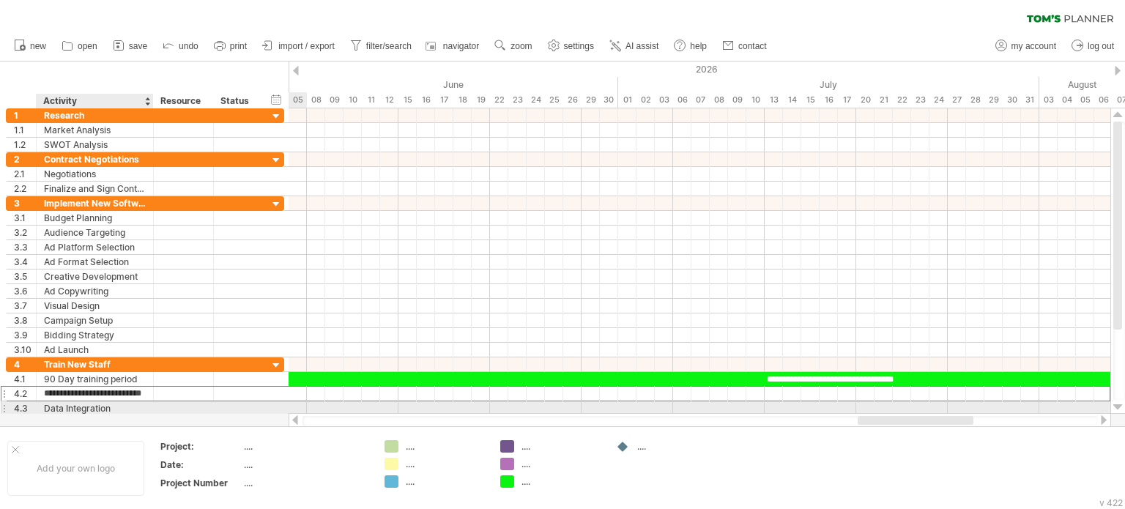
click at [135, 404] on div "Data Integration" at bounding box center [95, 409] width 102 height 14
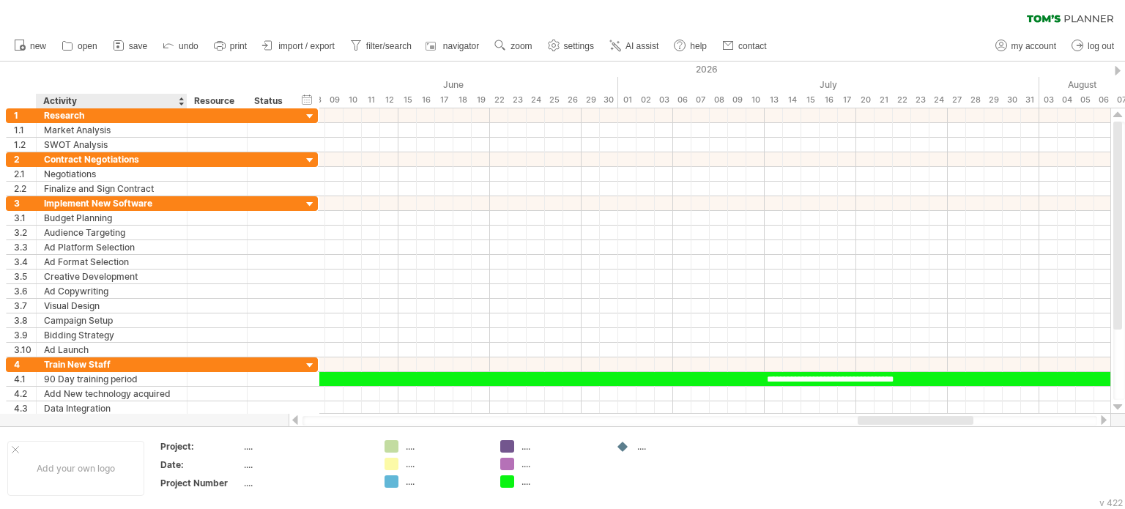
drag, startPoint x: 149, startPoint y: 99, endPoint x: 183, endPoint y: 95, distance: 33.9
click at [184, 95] on div at bounding box center [186, 101] width 5 height 15
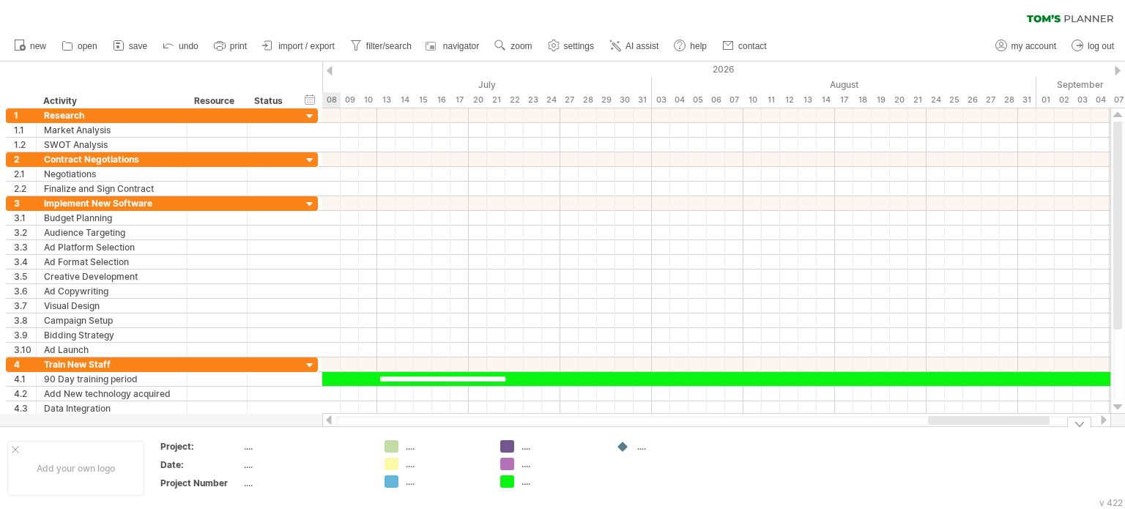
drag, startPoint x: 972, startPoint y: 418, endPoint x: 1032, endPoint y: 442, distance: 64.5
click at [1032, 442] on div "Trying to reach [DOMAIN_NAME] Connected again... 0% clear filter new 1" at bounding box center [562, 254] width 1125 height 509
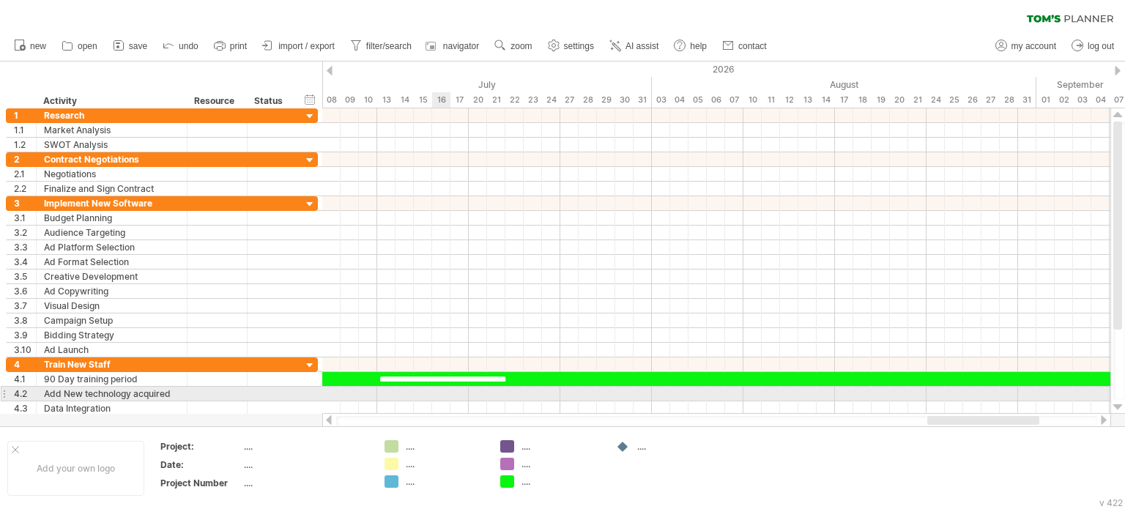
click at [443, 388] on div at bounding box center [716, 394] width 788 height 15
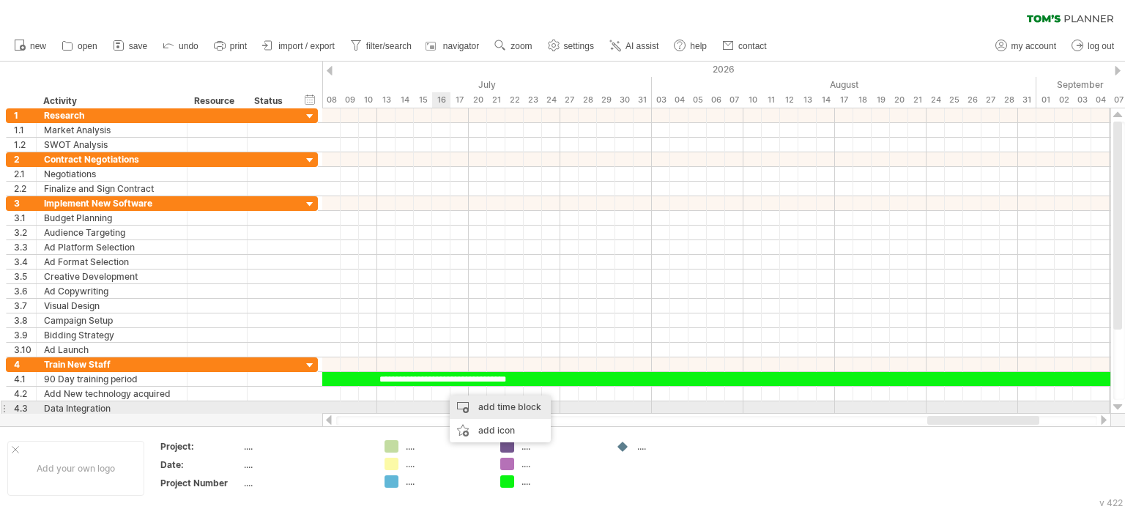
click at [470, 402] on div "add time block" at bounding box center [500, 407] width 101 height 23
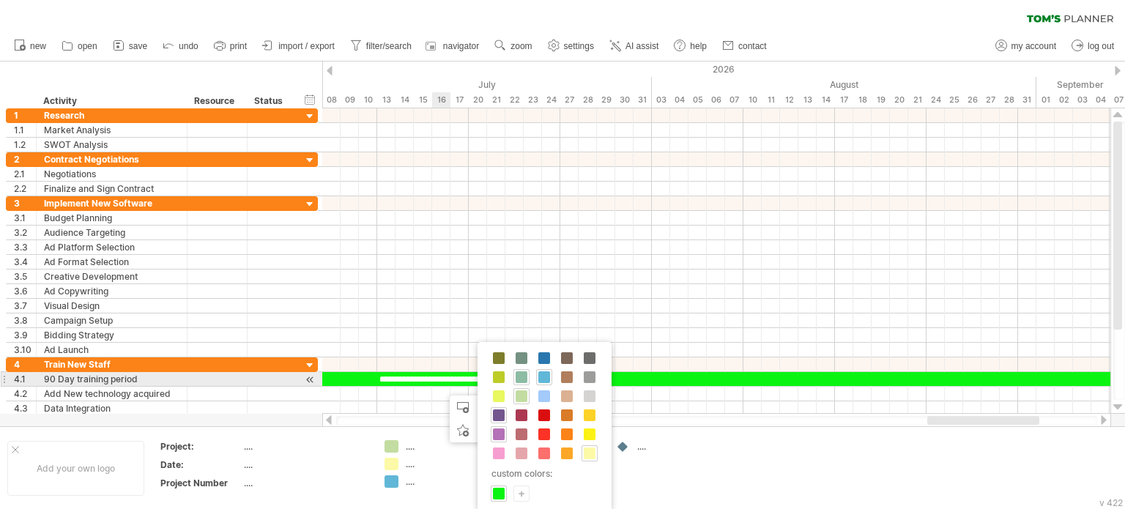
click at [520, 374] on span at bounding box center [522, 377] width 12 height 12
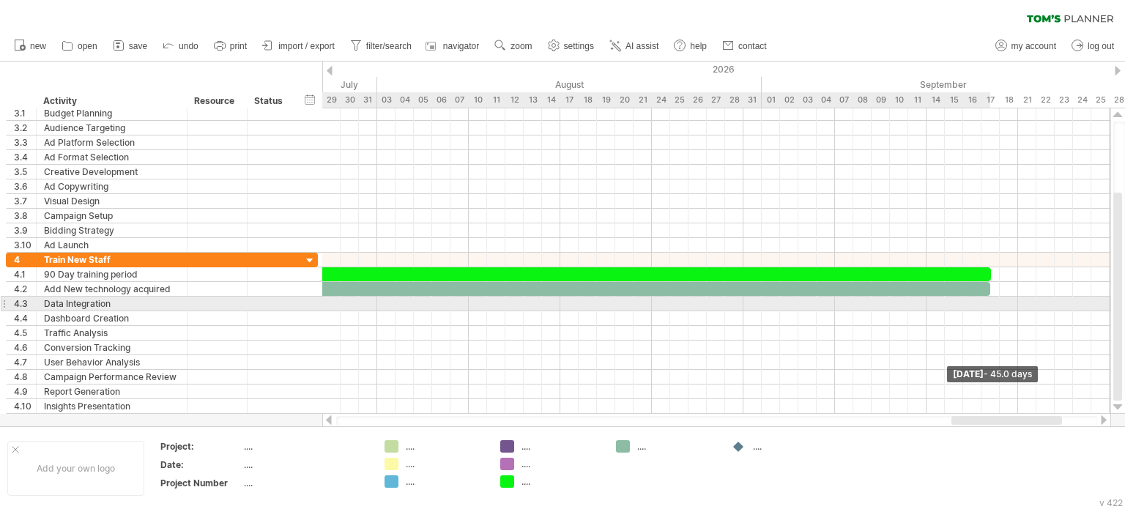
drag, startPoint x: 460, startPoint y: 389, endPoint x: 994, endPoint y: 303, distance: 540.4
click at [994, 303] on div "**********" at bounding box center [716, 261] width 788 height 306
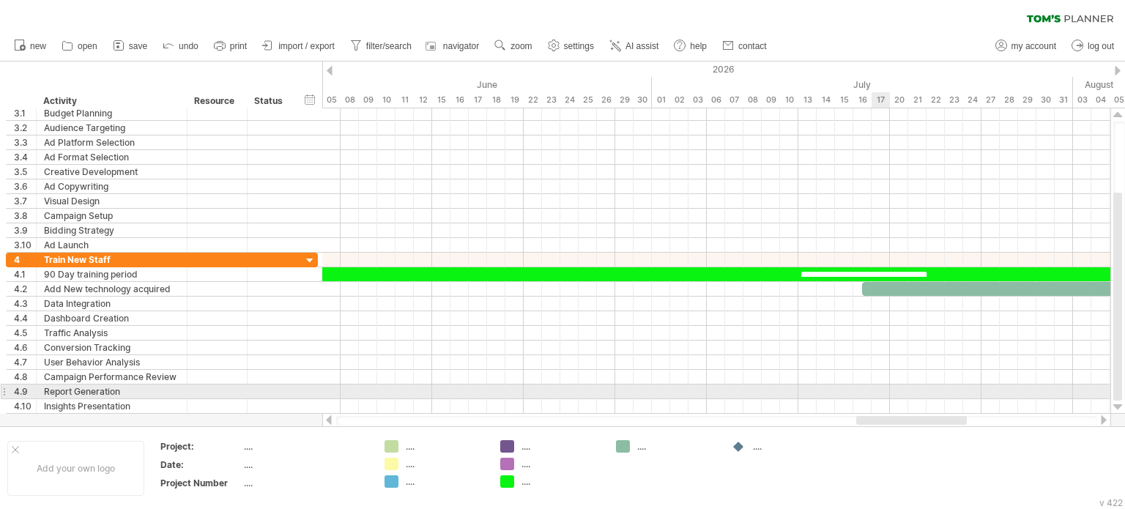
drag, startPoint x: 981, startPoint y: 421, endPoint x: 456, endPoint y: 319, distance: 535.3
click at [884, 397] on div "Trying to reach [DOMAIN_NAME] Connected again... 0% clear filter new 1" at bounding box center [562, 254] width 1125 height 509
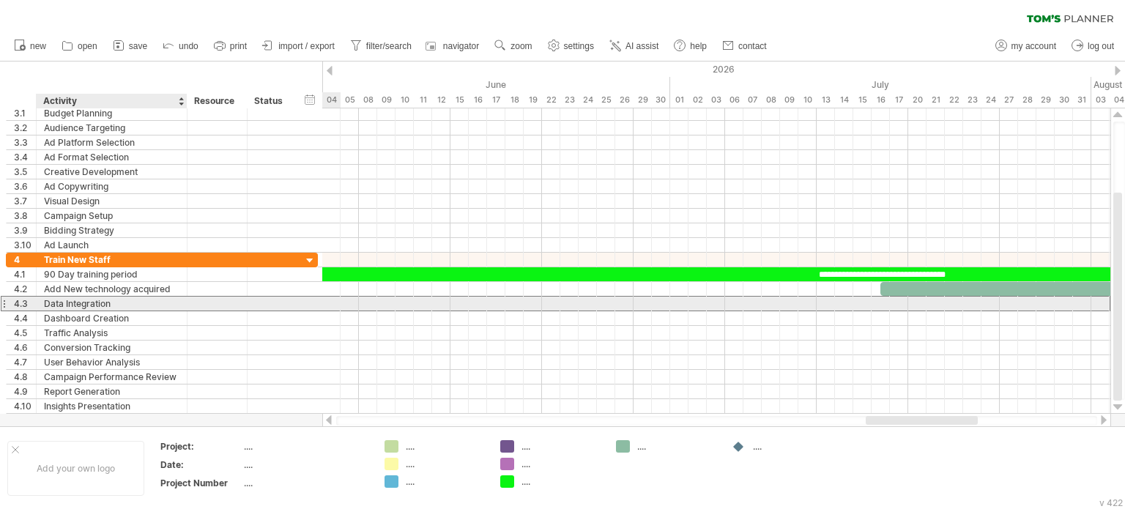
click at [116, 303] on div "Data Integration" at bounding box center [112, 304] width 136 height 14
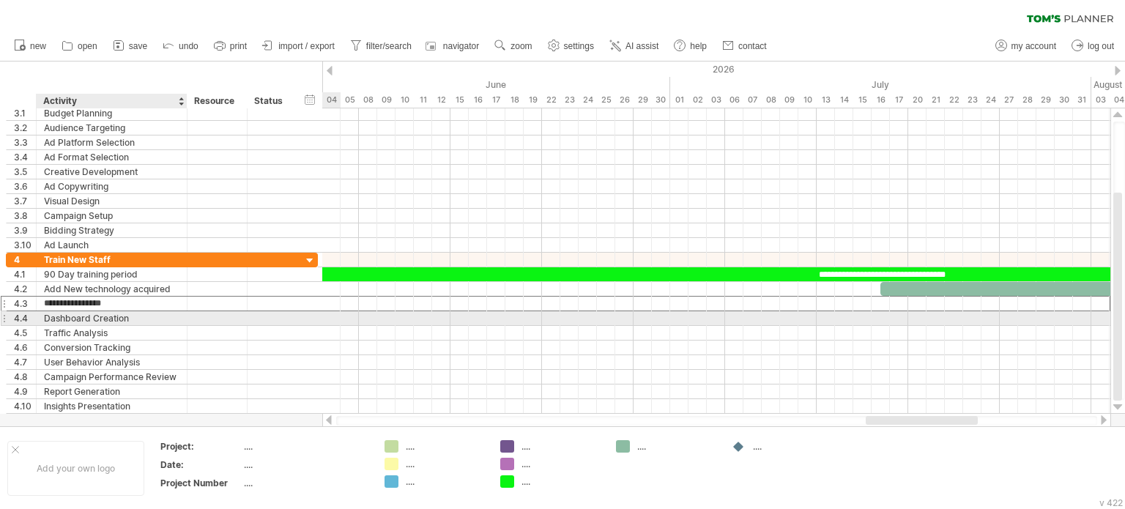
click at [114, 314] on div "Dashboard Creation" at bounding box center [112, 318] width 136 height 14
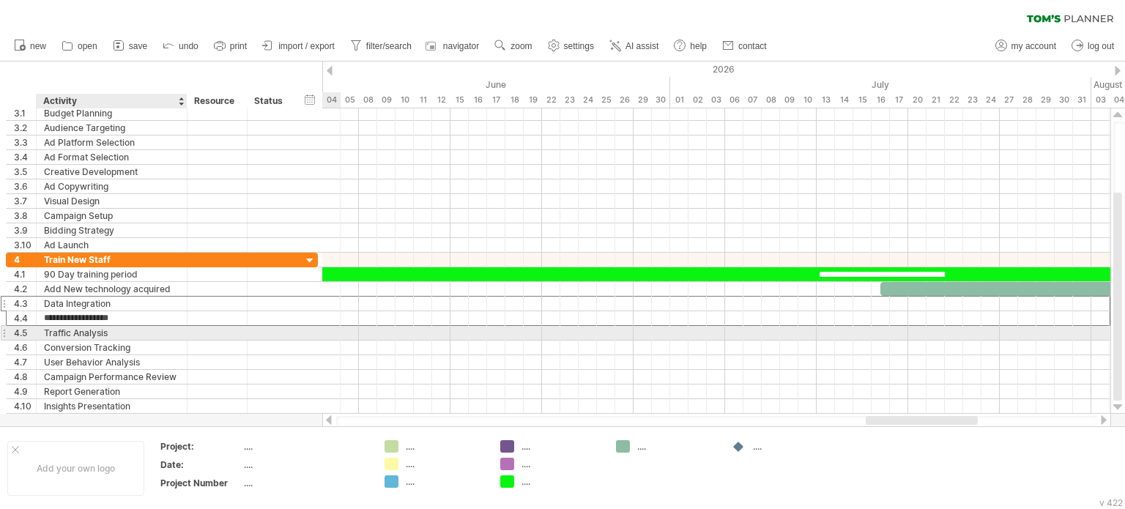
click at [110, 336] on div "Traffic Analysis" at bounding box center [112, 333] width 136 height 14
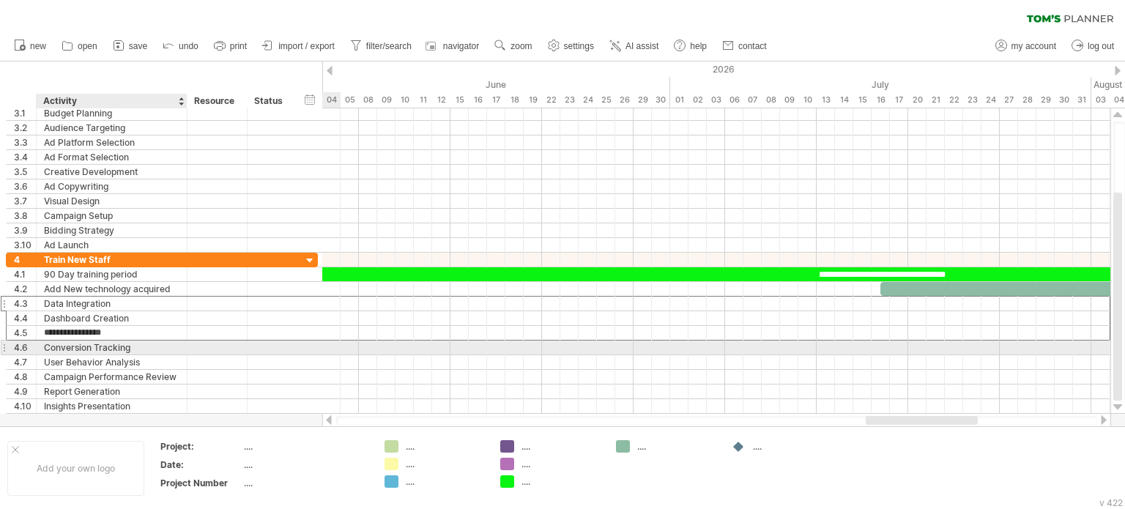
click at [105, 346] on div "Conversion Tracking" at bounding box center [112, 348] width 136 height 14
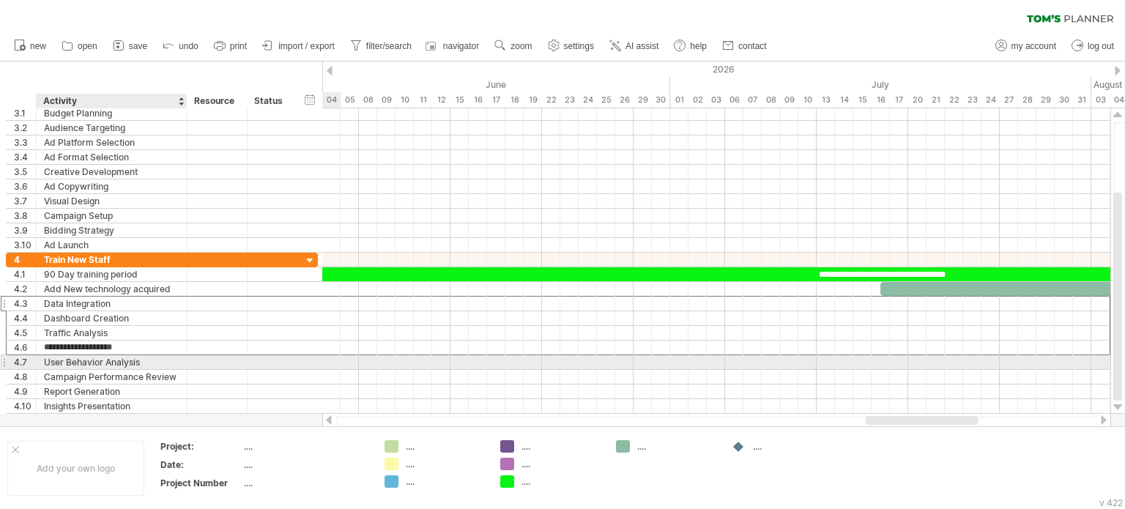
click at [98, 360] on div "User Behavior Analysis" at bounding box center [112, 362] width 136 height 14
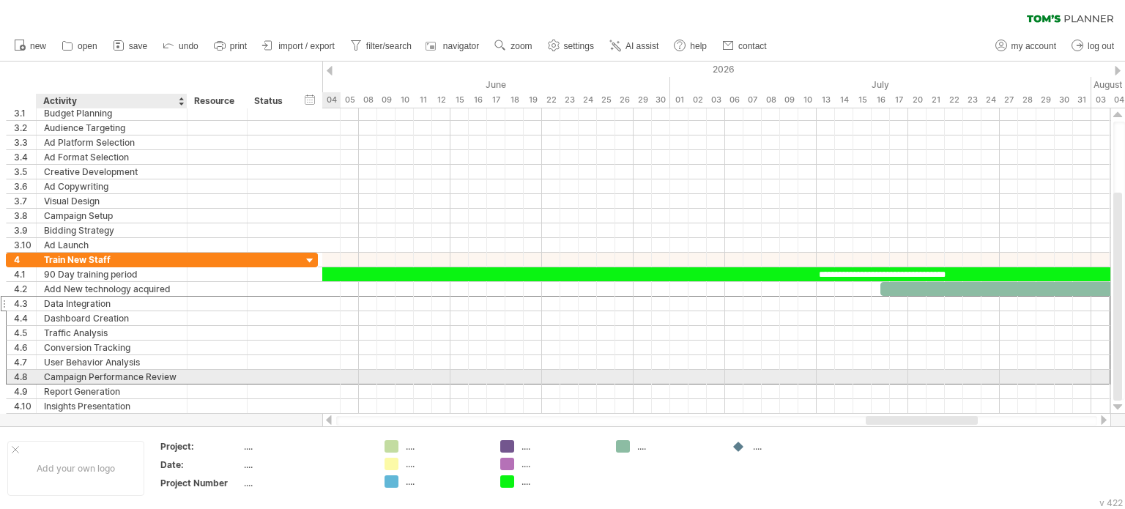
click at [92, 377] on div "Campaign Performance Review" at bounding box center [112, 377] width 136 height 14
click at [89, 386] on div "Report Generation" at bounding box center [112, 392] width 136 height 14
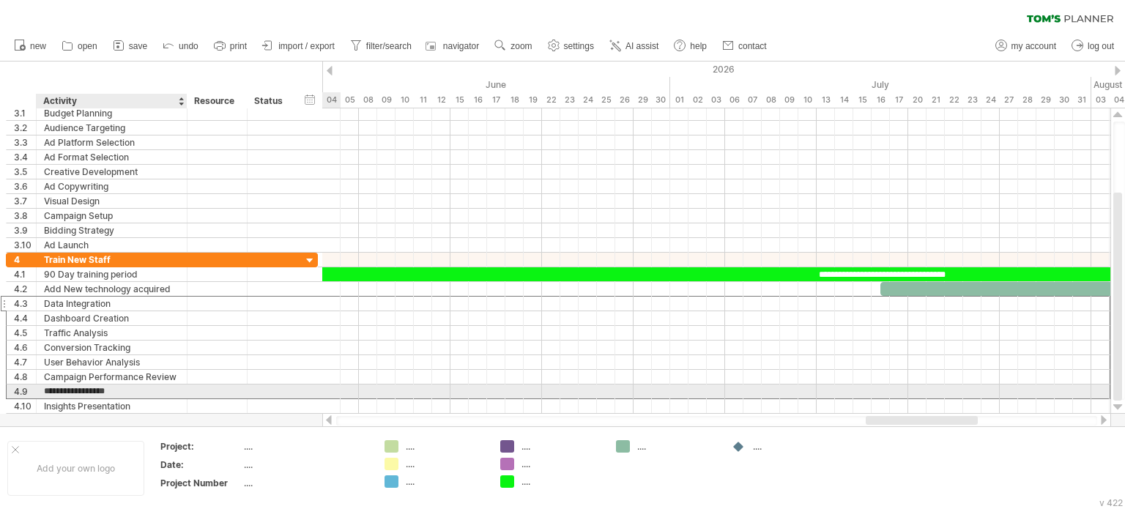
click at [86, 394] on input "**********" at bounding box center [112, 392] width 136 height 14
click at [85, 399] on div "Insights Presentation" at bounding box center [112, 406] width 136 height 14
click at [161, 390] on div "Report Generation" at bounding box center [112, 392] width 136 height 14
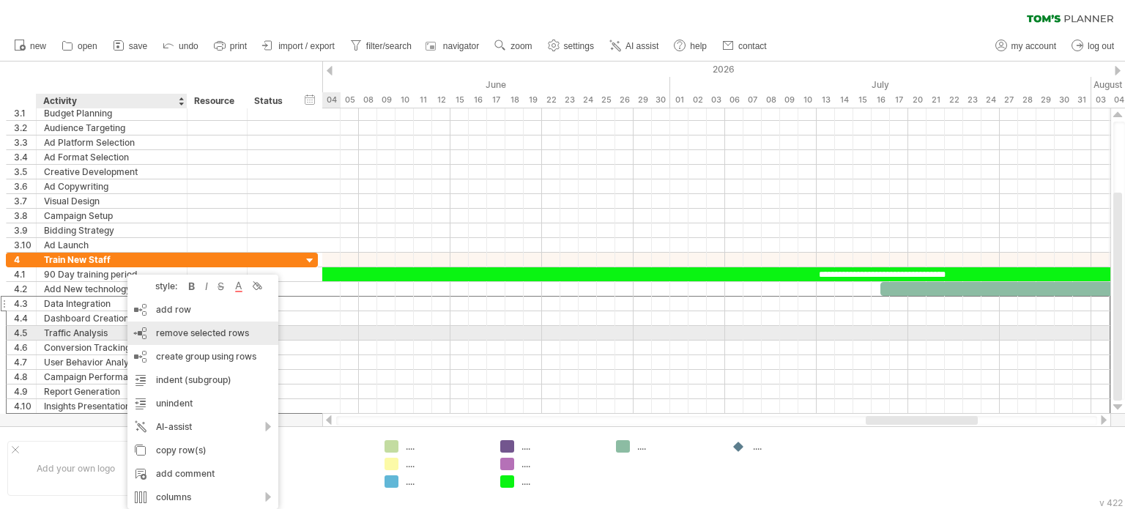
click at [186, 330] on span "remove selected rows" at bounding box center [202, 333] width 93 height 11
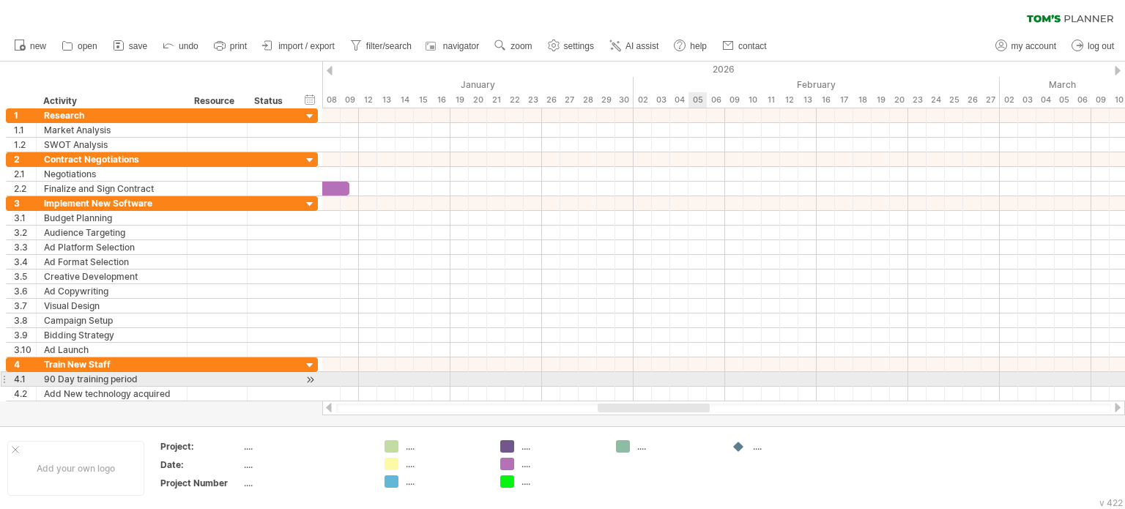
drag, startPoint x: 966, startPoint y: 404, endPoint x: 698, endPoint y: 383, distance: 269.0
click at [698, 383] on div "Trying to reach [DOMAIN_NAME] Connected again... 0% clear filter new 1" at bounding box center [562, 254] width 1125 height 509
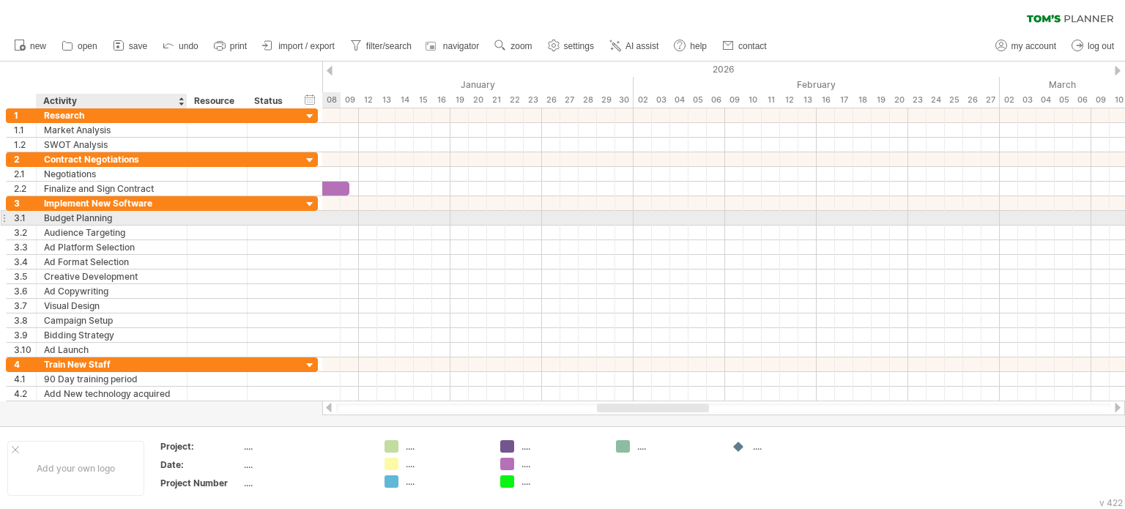
click at [119, 214] on div "Budget Planning" at bounding box center [112, 218] width 136 height 14
drag, startPoint x: 119, startPoint y: 214, endPoint x: 45, endPoint y: 221, distance: 75.0
click at [45, 221] on input "**********" at bounding box center [112, 218] width 136 height 14
type input "*"
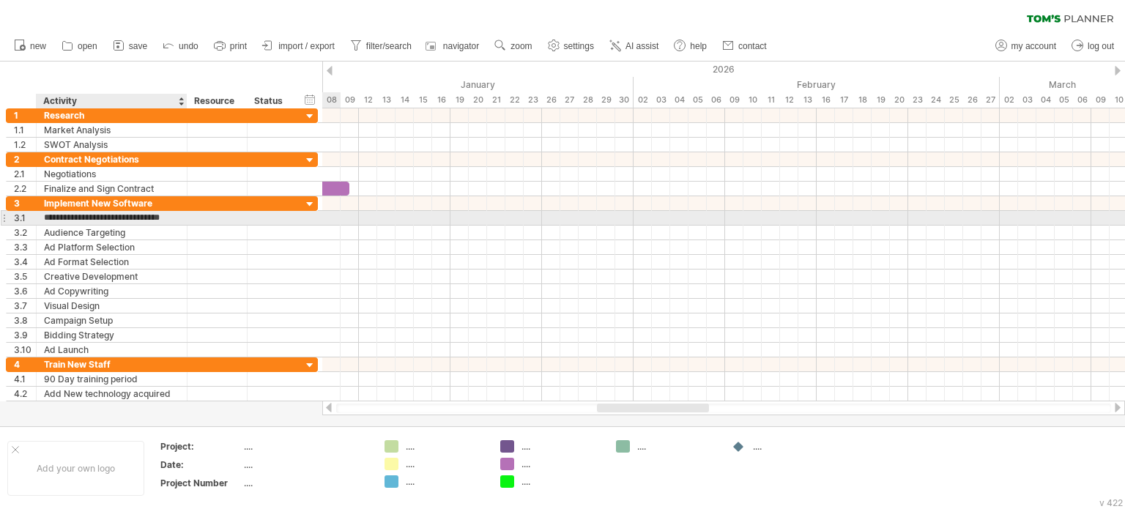
type input "**********"
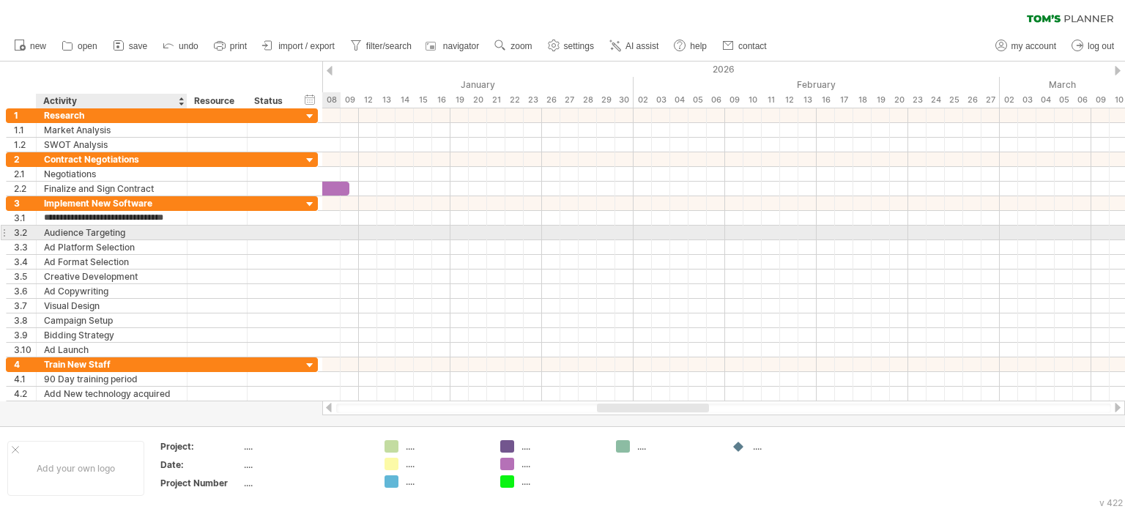
scroll to position [0, 0]
click at [56, 234] on div "Audience Targeting" at bounding box center [112, 233] width 136 height 14
click at [56, 234] on input "**********" at bounding box center [112, 233] width 136 height 14
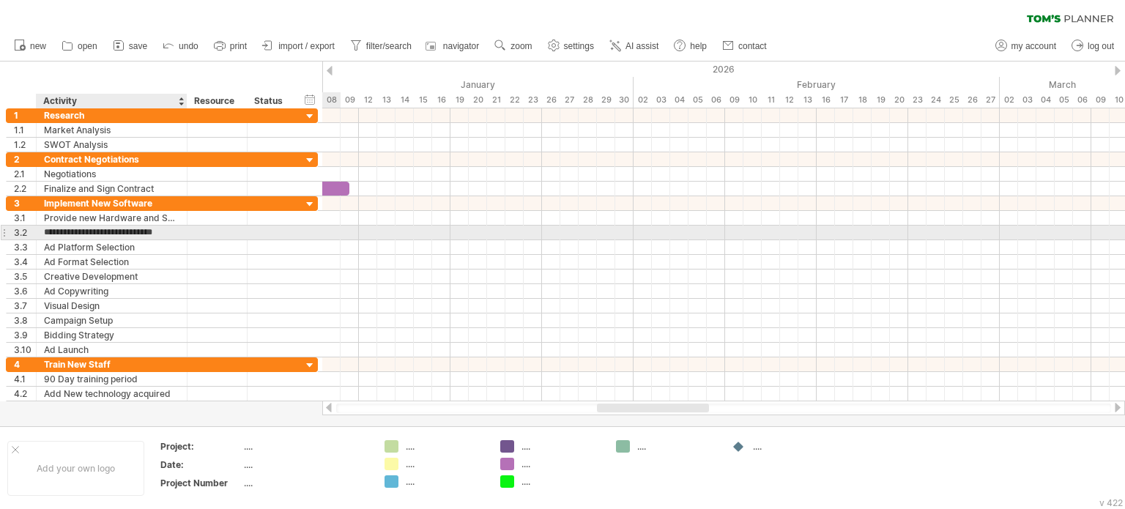
type input "**********"
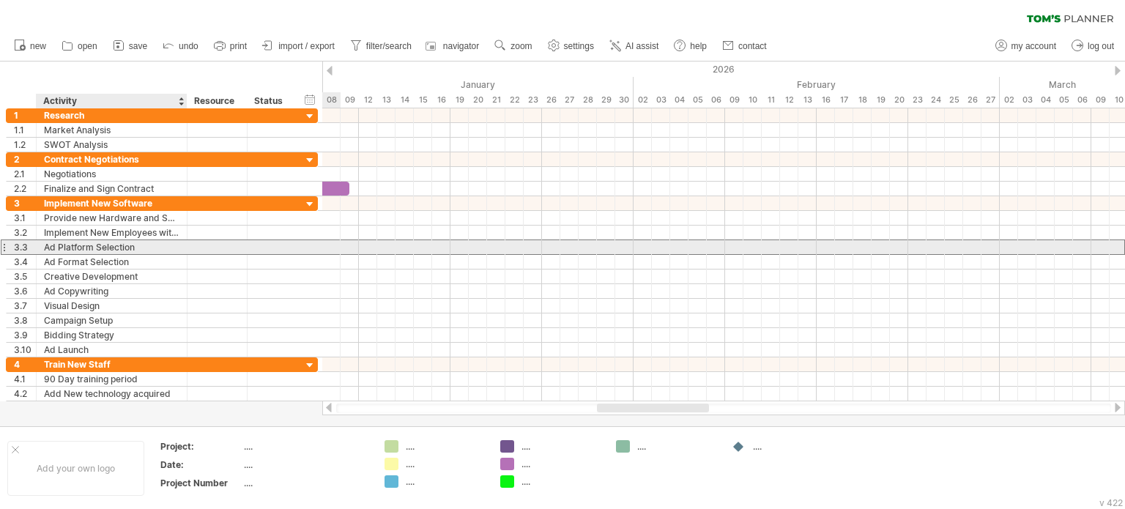
click at [64, 248] on div "Ad Platform Selection" at bounding box center [112, 247] width 136 height 14
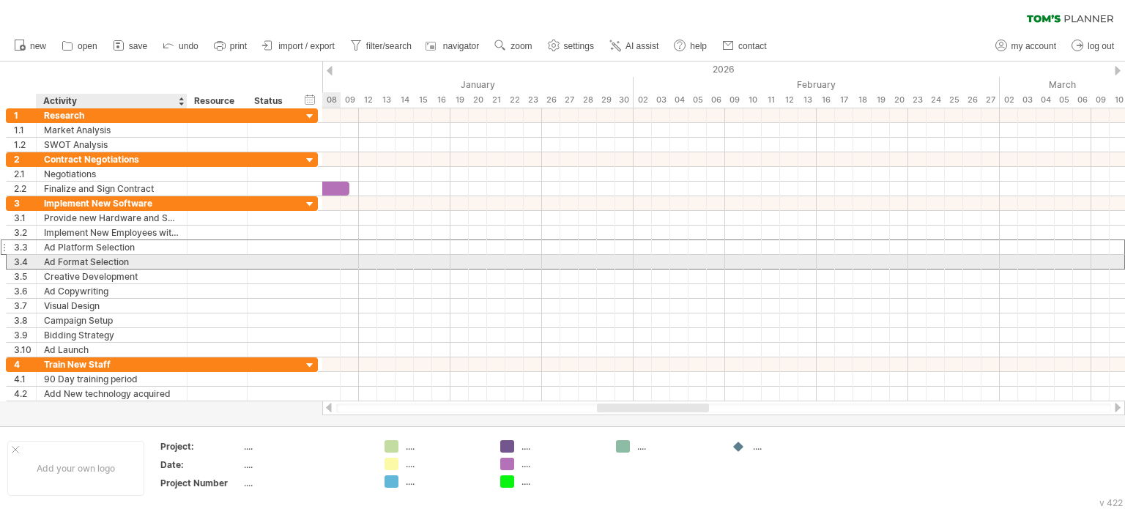
click at [114, 258] on div "Ad Format Selection" at bounding box center [112, 262] width 136 height 14
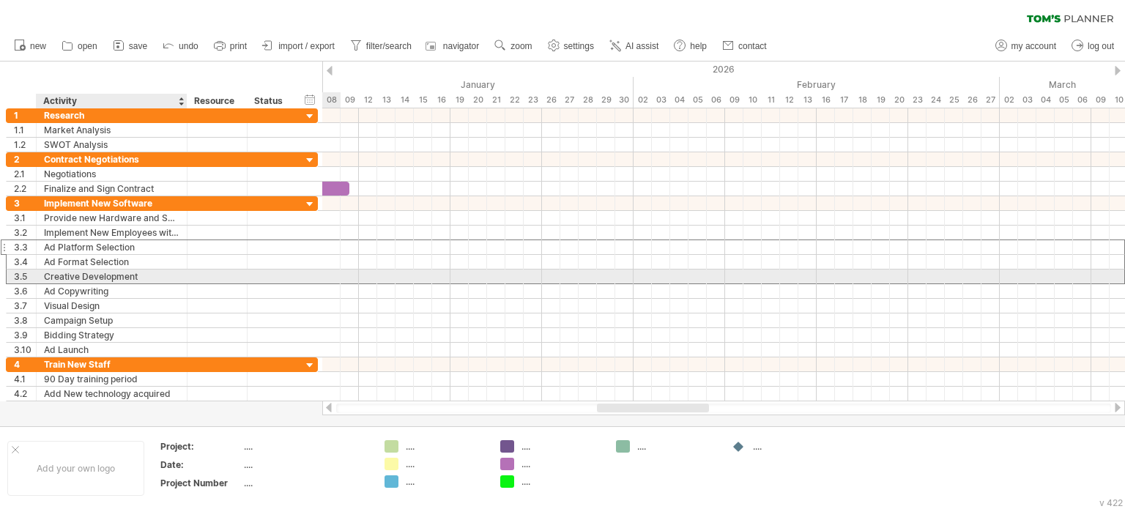
click at [114, 272] on div "Creative Development" at bounding box center [112, 277] width 136 height 14
click at [111, 284] on div "Ad Copywriting" at bounding box center [112, 291] width 136 height 14
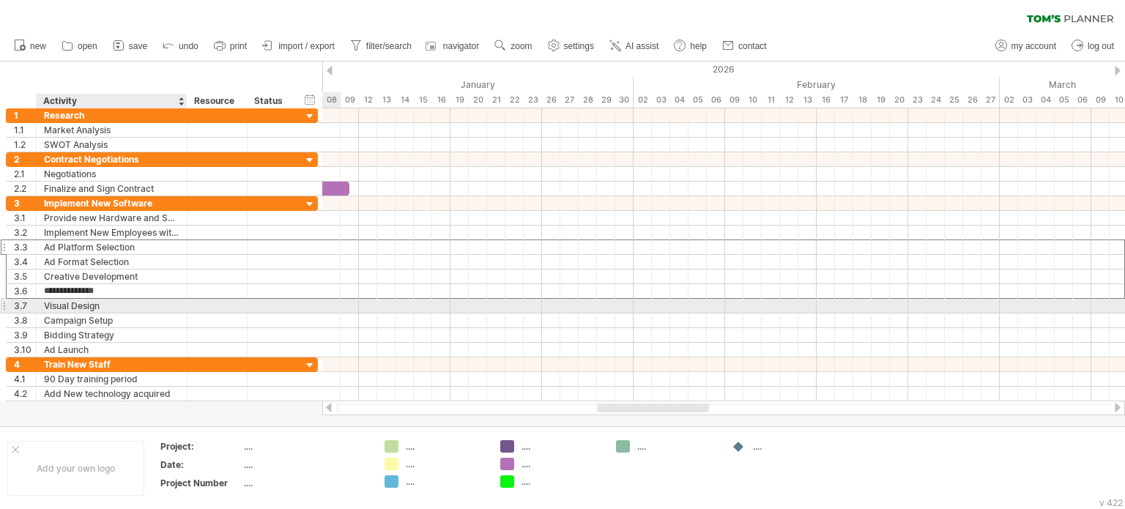
click at [119, 303] on div "Visual Design" at bounding box center [112, 306] width 136 height 14
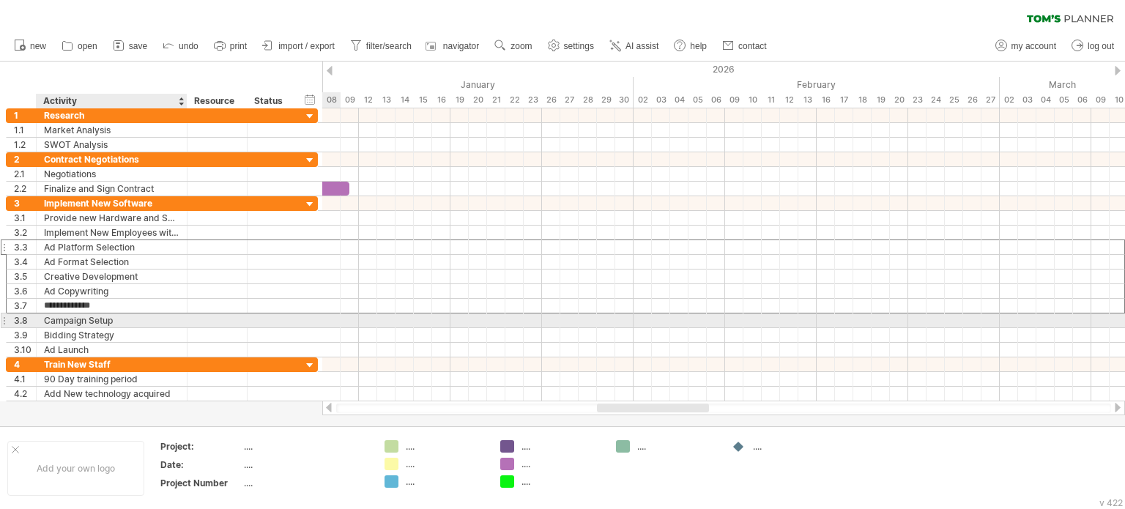
click at [116, 322] on div "Campaign Setup" at bounding box center [112, 321] width 136 height 14
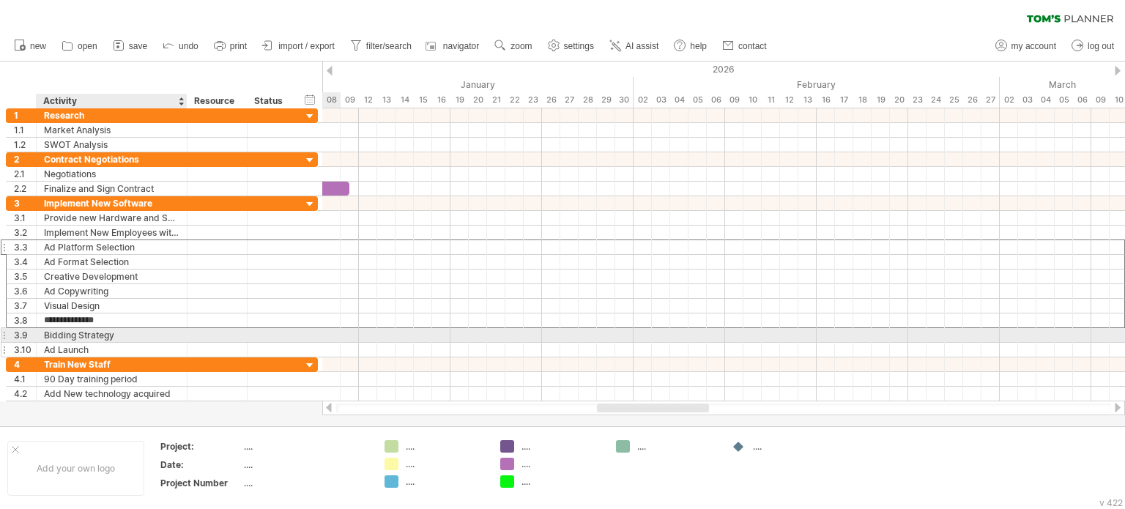
click at [119, 335] on div "Bidding Strategy" at bounding box center [112, 335] width 136 height 14
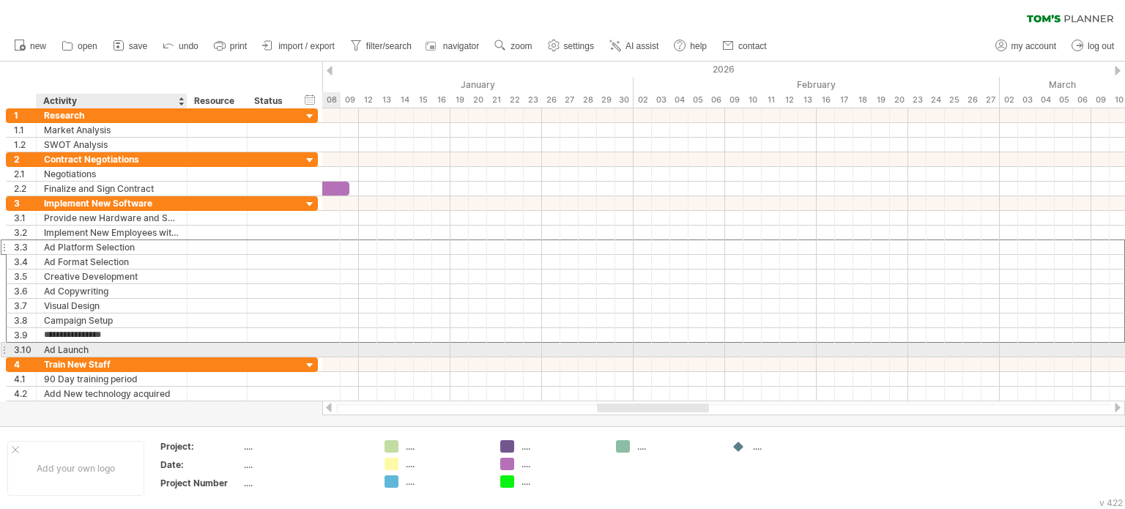
click at [114, 346] on div "Ad Launch" at bounding box center [112, 350] width 136 height 14
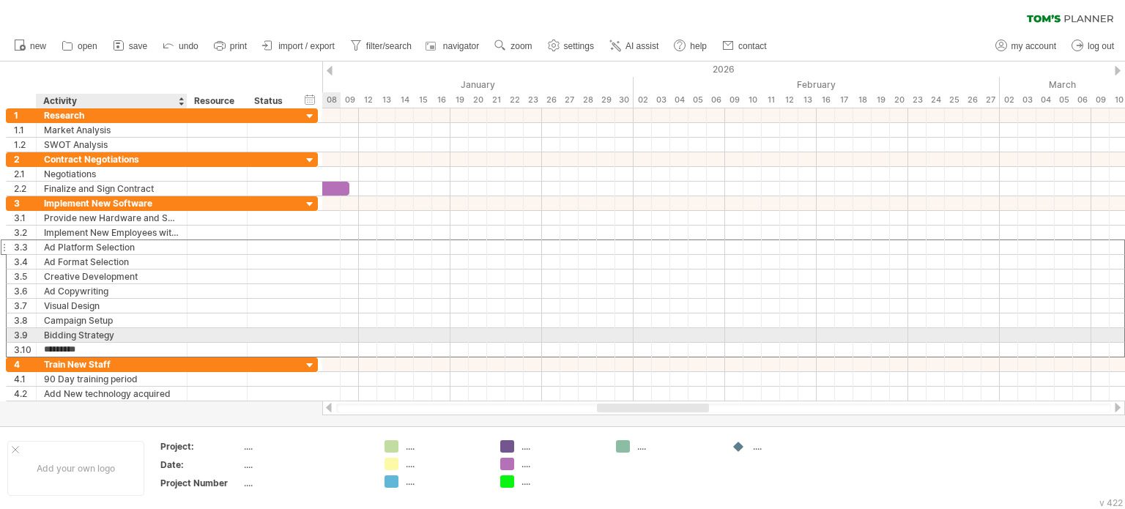
click at [111, 343] on input "*********" at bounding box center [112, 350] width 136 height 14
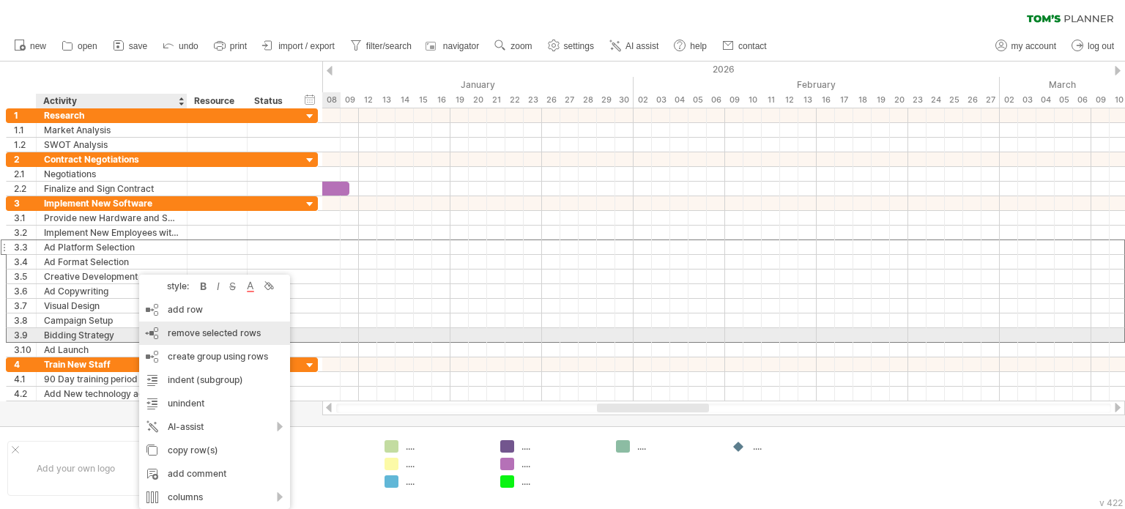
click at [193, 333] on span "remove selected rows" at bounding box center [214, 333] width 93 height 11
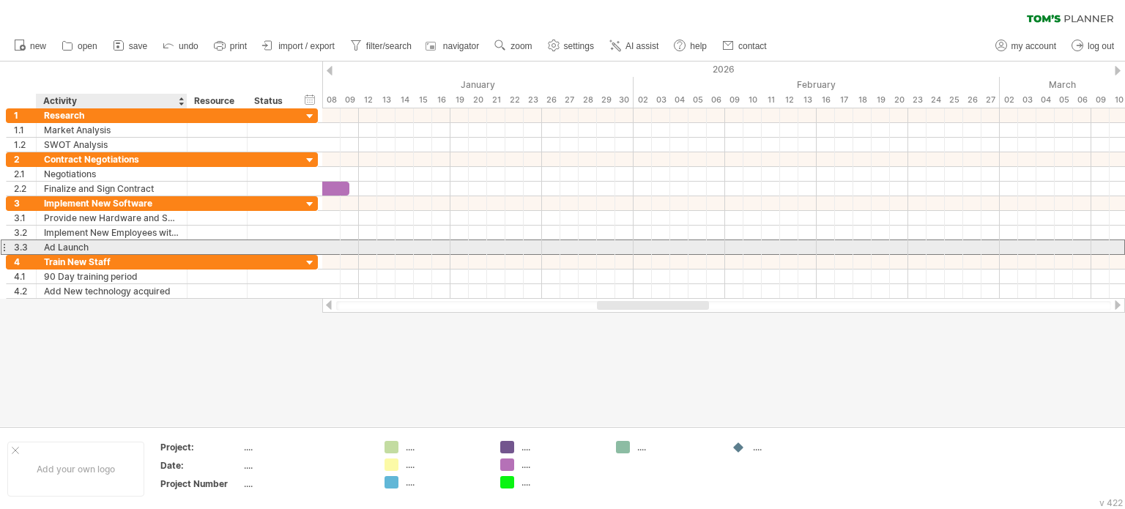
click at [139, 245] on div "Ad Launch" at bounding box center [112, 247] width 136 height 14
click at [139, 245] on input "*********" at bounding box center [112, 247] width 136 height 14
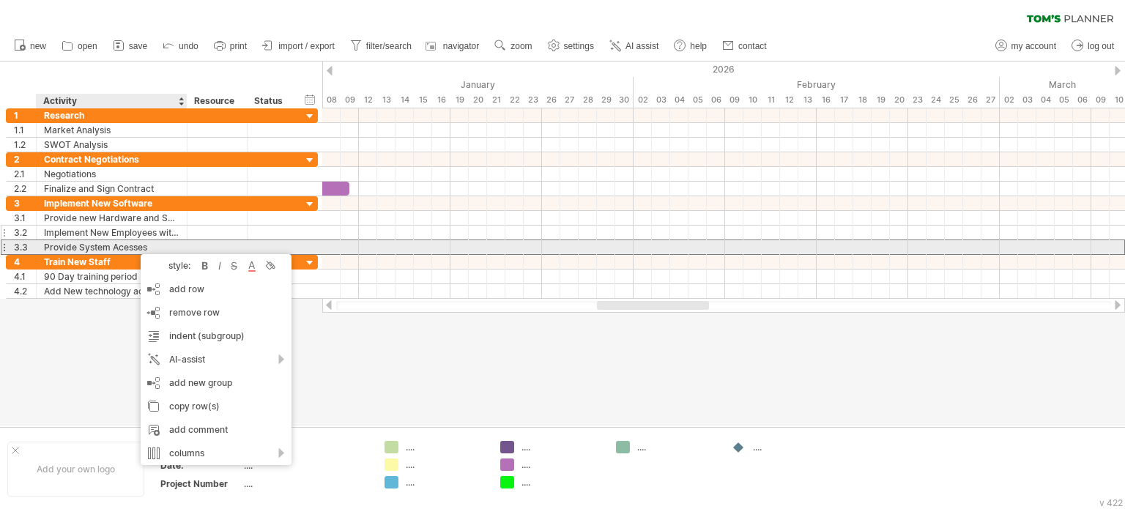
click at [158, 233] on div "Implement New Employees with HR" at bounding box center [112, 233] width 136 height 14
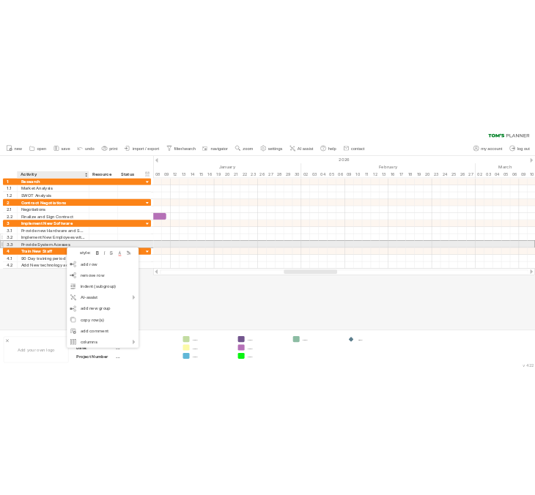
scroll to position [0, 0]
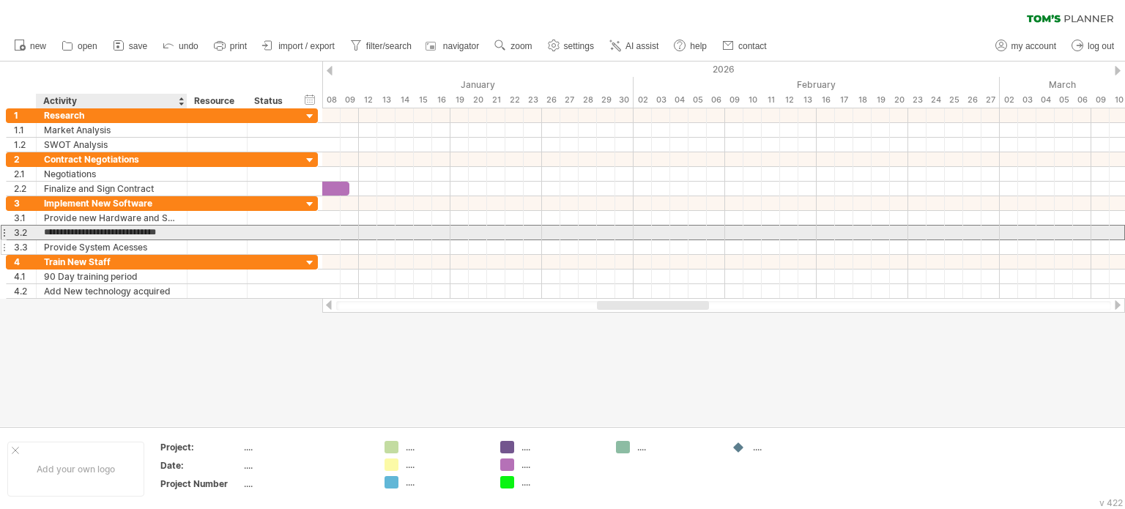
click at [155, 244] on div "Provide System Acesses" at bounding box center [112, 247] width 136 height 14
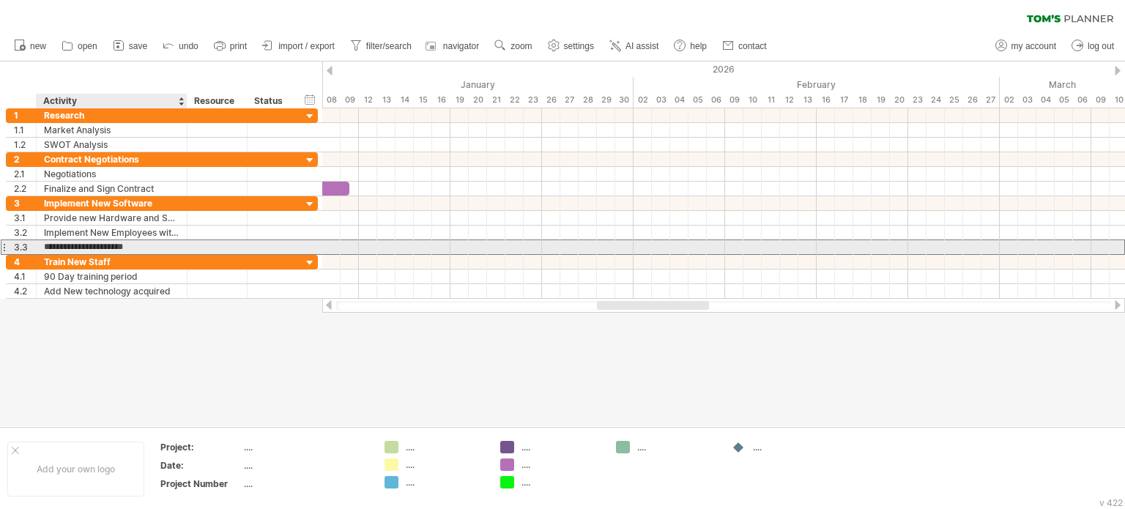
click at [155, 244] on input "**********" at bounding box center [112, 247] width 136 height 14
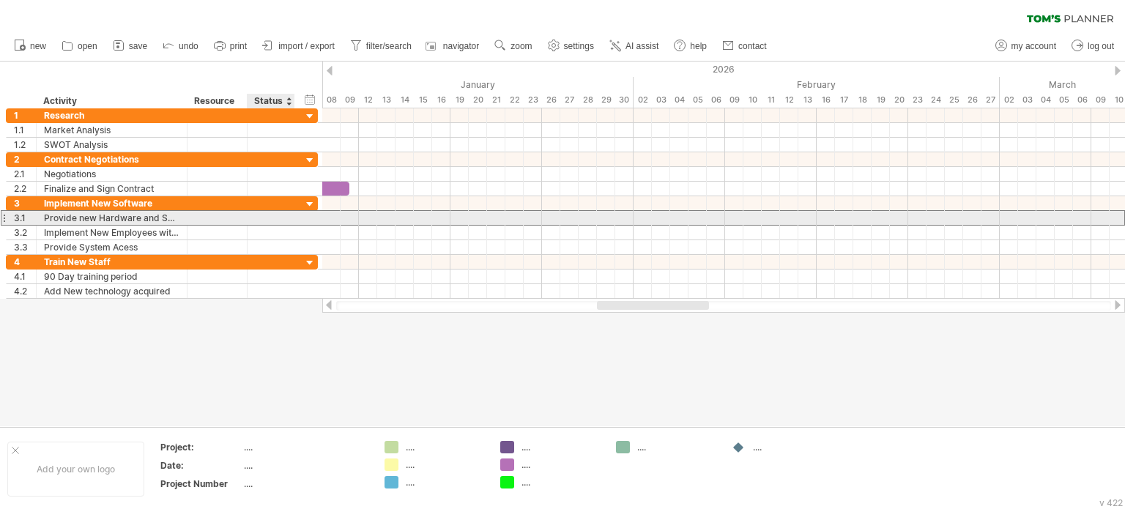
click at [259, 219] on div at bounding box center [271, 218] width 32 height 14
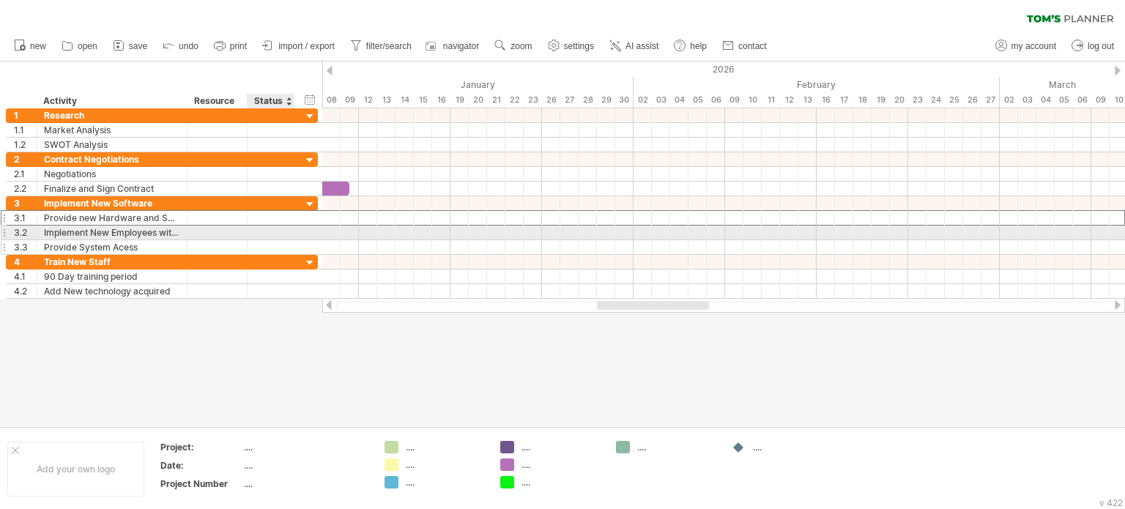
click at [143, 251] on div "Provide System Acess" at bounding box center [112, 247] width 136 height 14
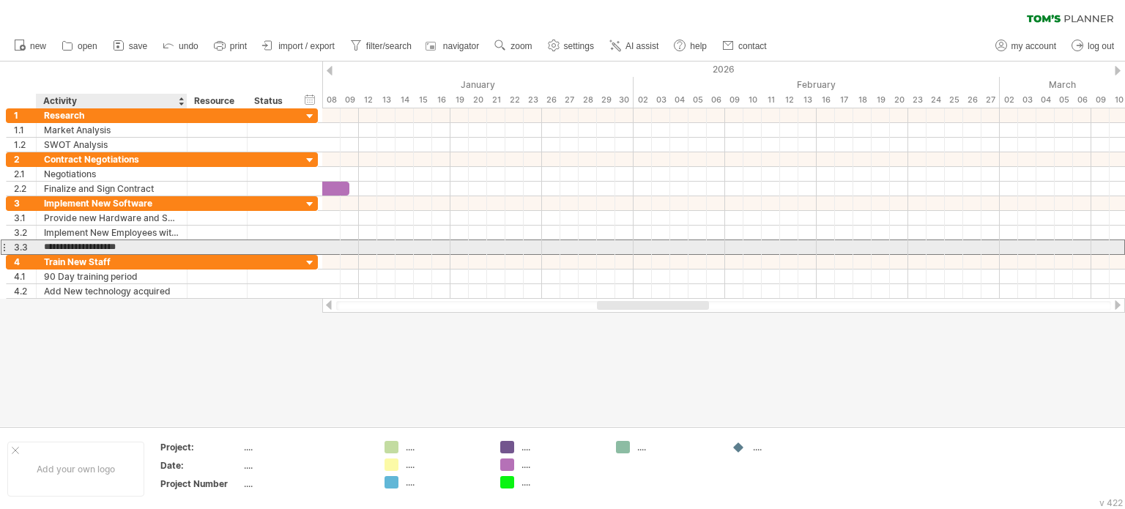
click at [120, 243] on input "**********" at bounding box center [112, 247] width 136 height 14
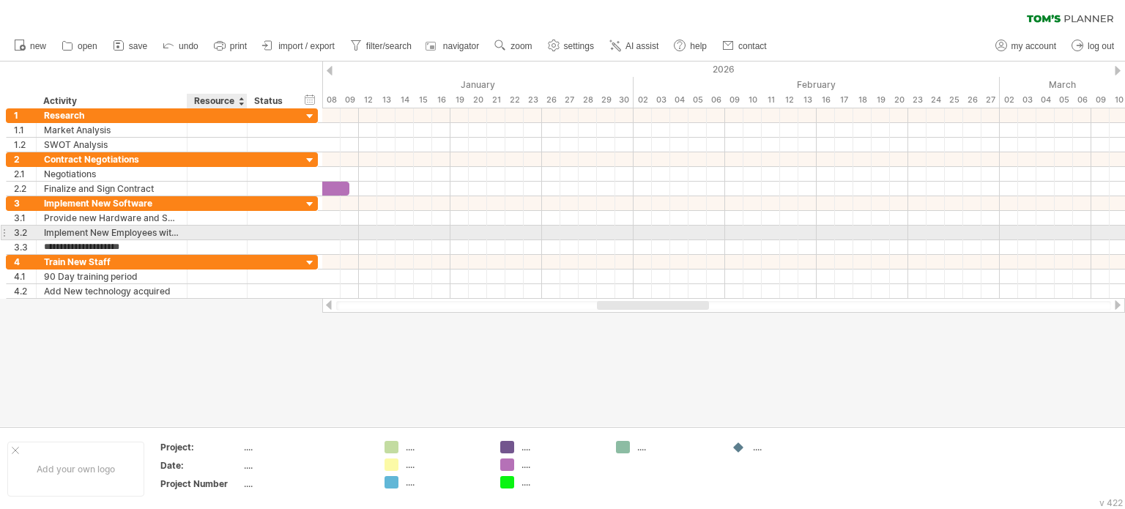
type input "**********"
click at [196, 230] on div at bounding box center [217, 233] width 45 height 14
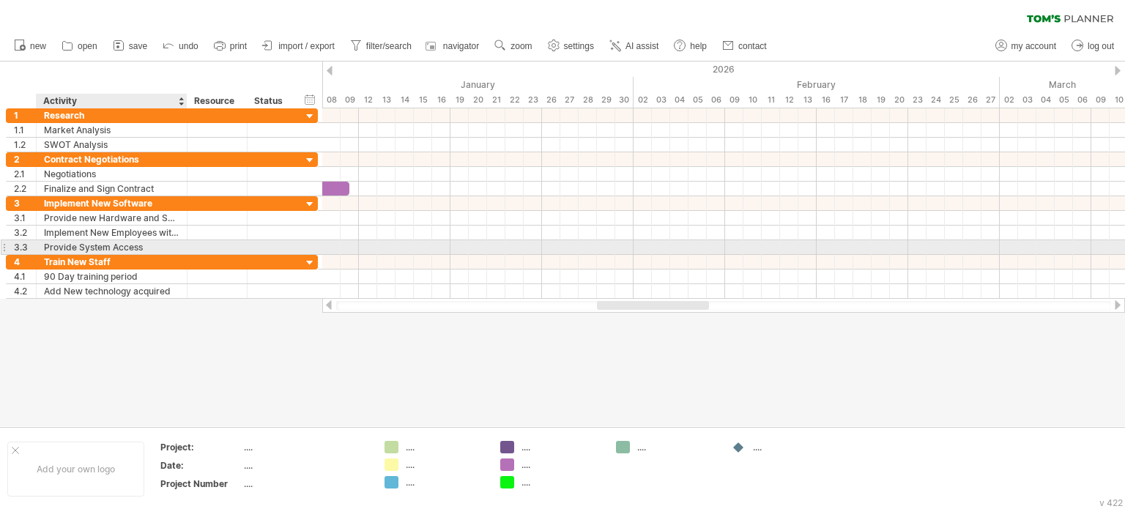
click at [184, 246] on div at bounding box center [185, 247] width 7 height 15
click at [144, 243] on div "Provide System Access" at bounding box center [112, 247] width 136 height 14
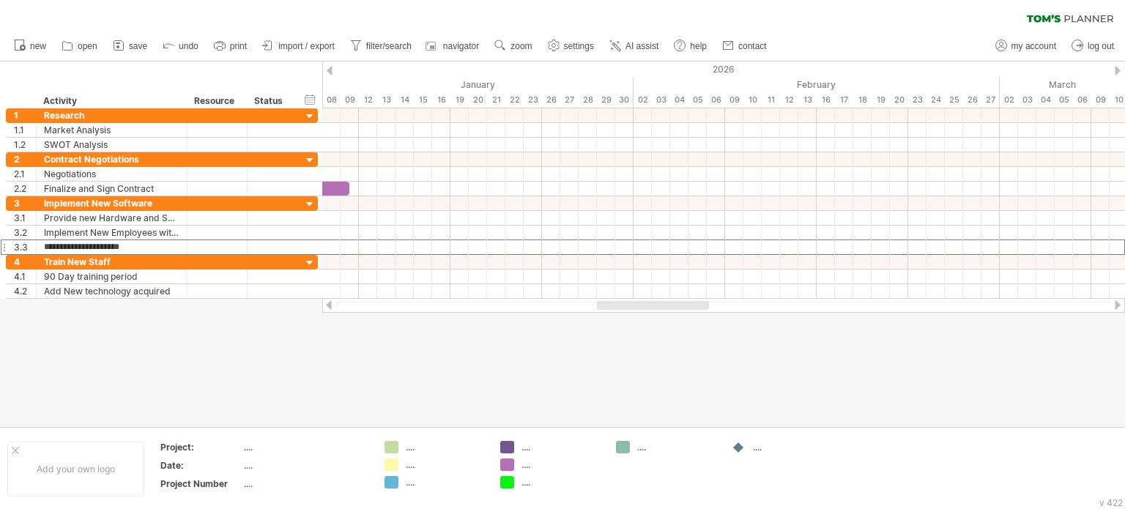
click at [670, 300] on div at bounding box center [723, 305] width 803 height 15
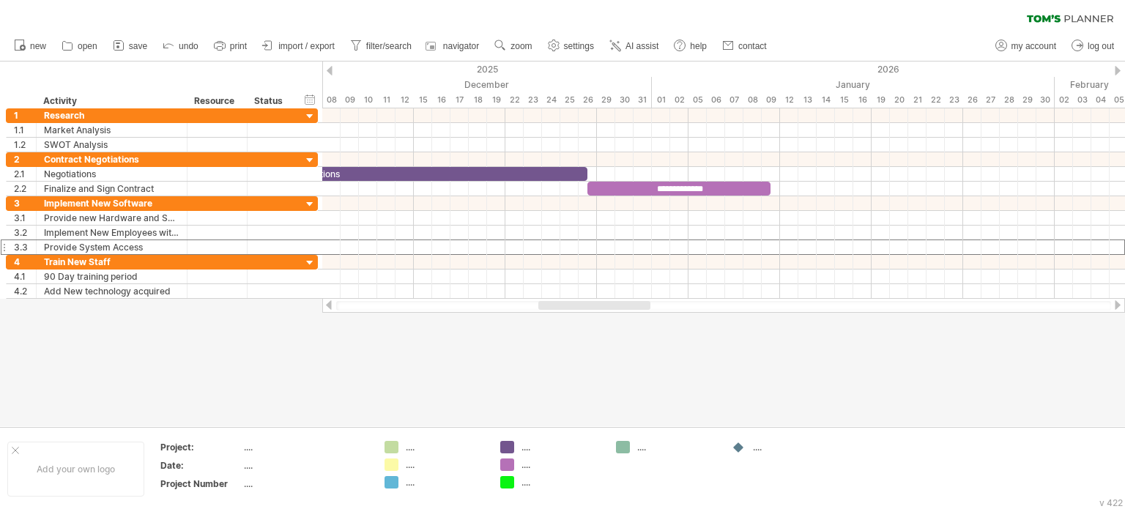
click at [602, 306] on div at bounding box center [595, 305] width 112 height 9
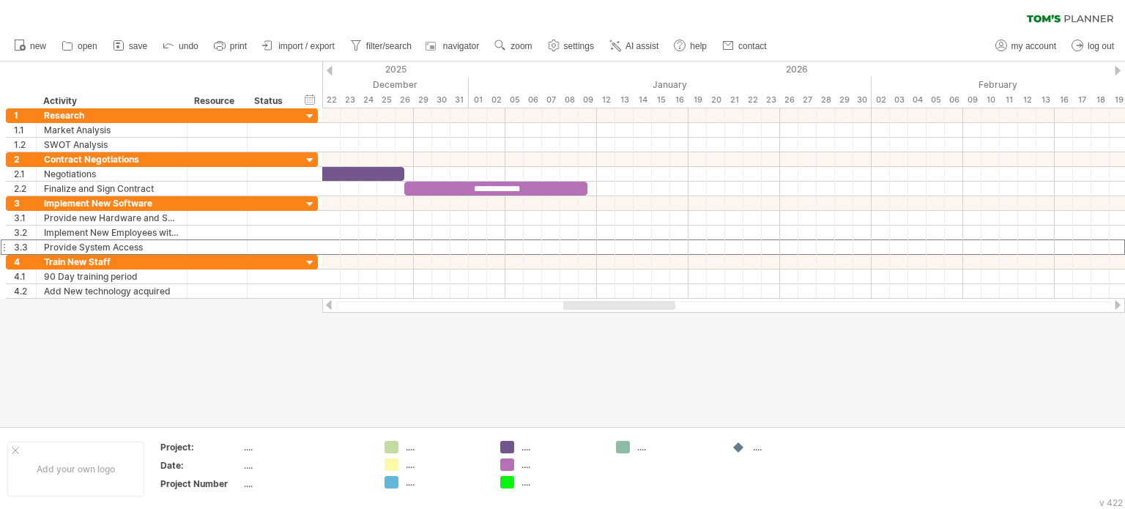
drag, startPoint x: 602, startPoint y: 306, endPoint x: 627, endPoint y: 303, distance: 25.7
click at [627, 303] on div at bounding box center [619, 305] width 112 height 9
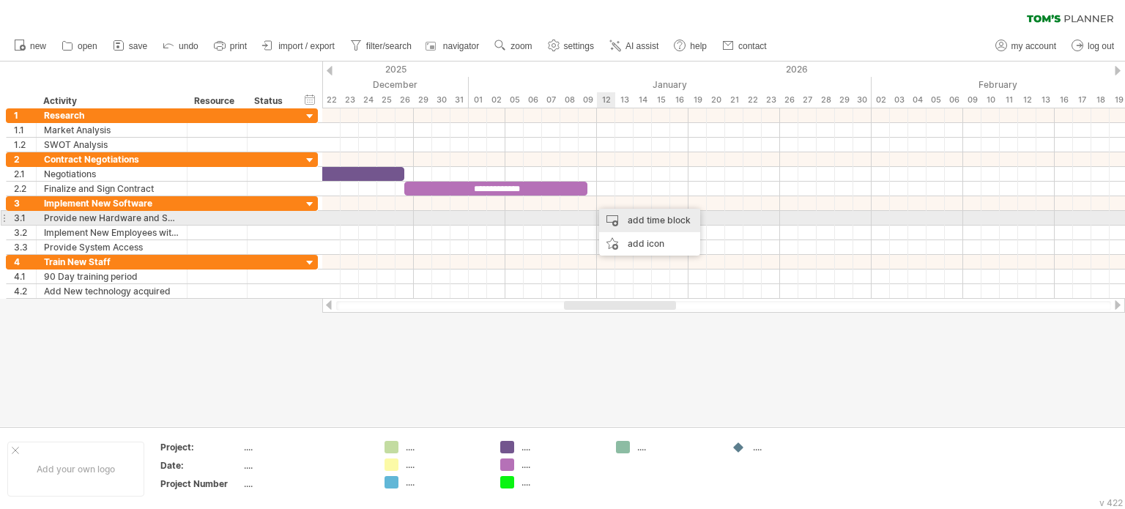
click at [615, 213] on div "add time block" at bounding box center [649, 220] width 101 height 23
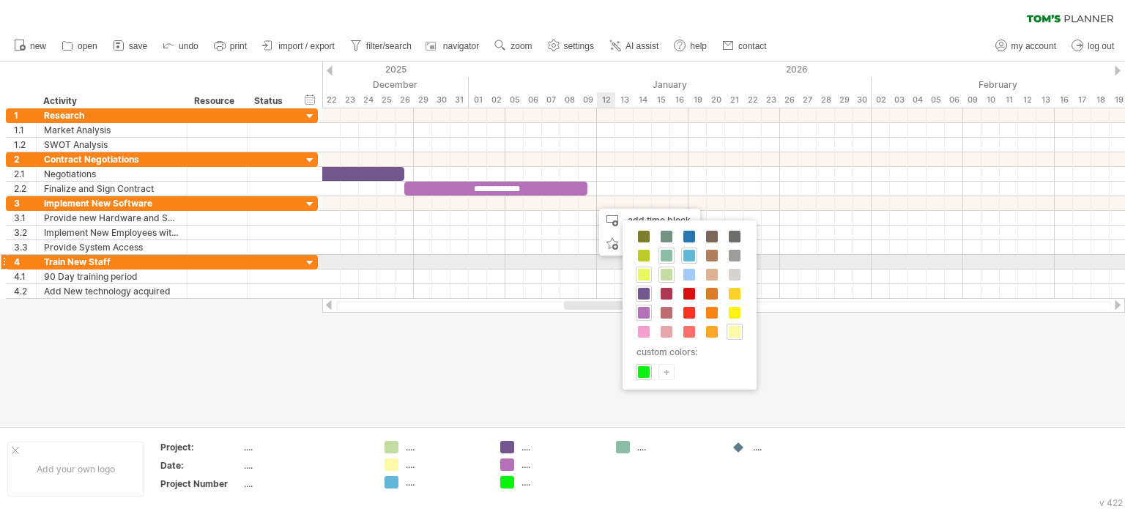
click at [646, 269] on span at bounding box center [644, 275] width 12 height 12
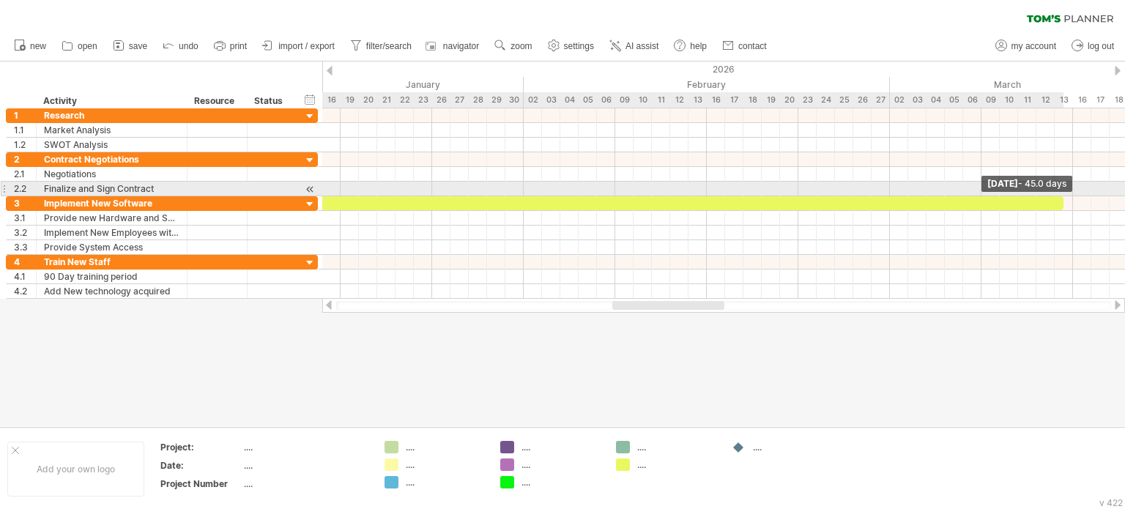
drag, startPoint x: 605, startPoint y: 201, endPoint x: 1061, endPoint y: 195, distance: 455.8
click at [1061, 196] on span at bounding box center [1064, 203] width 6 height 14
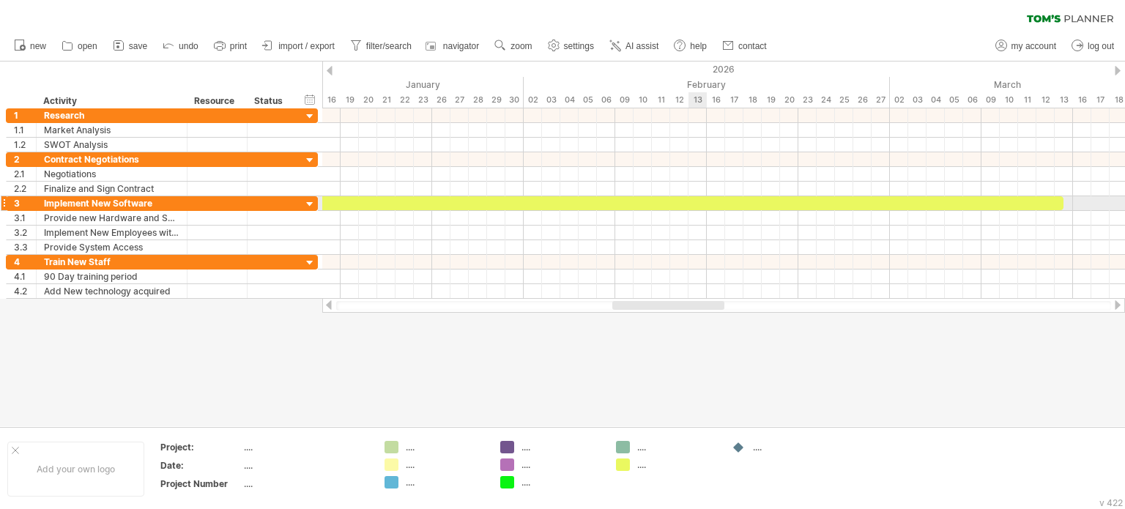
click at [706, 201] on div at bounding box center [652, 203] width 824 height 14
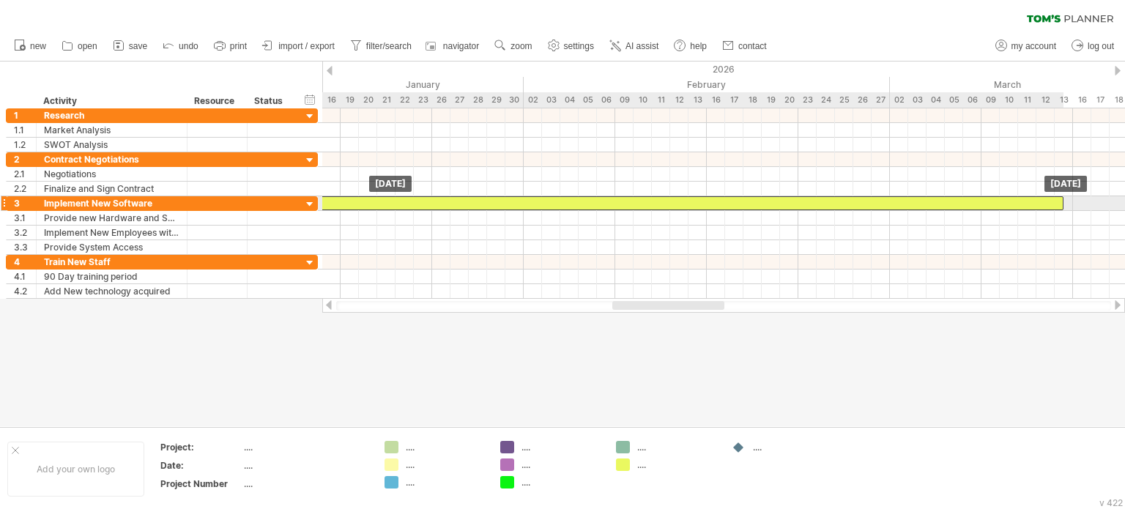
click at [706, 201] on div at bounding box center [652, 203] width 824 height 14
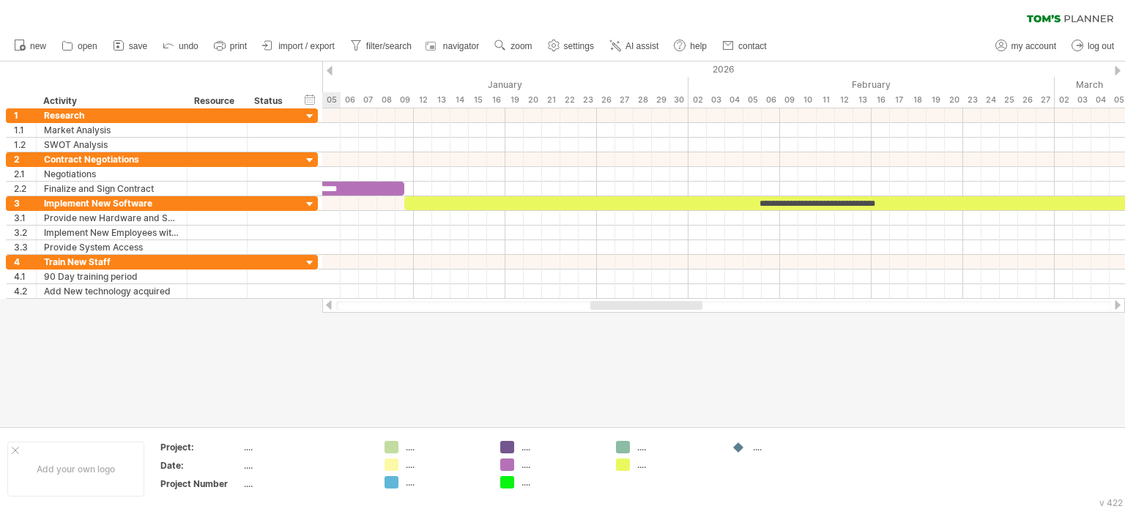
drag, startPoint x: 667, startPoint y: 305, endPoint x: 645, endPoint y: 319, distance: 26.0
click at [645, 319] on div "Trying to reach [DOMAIN_NAME] Connected again... 0% clear filter new 1" at bounding box center [562, 254] width 1125 height 509
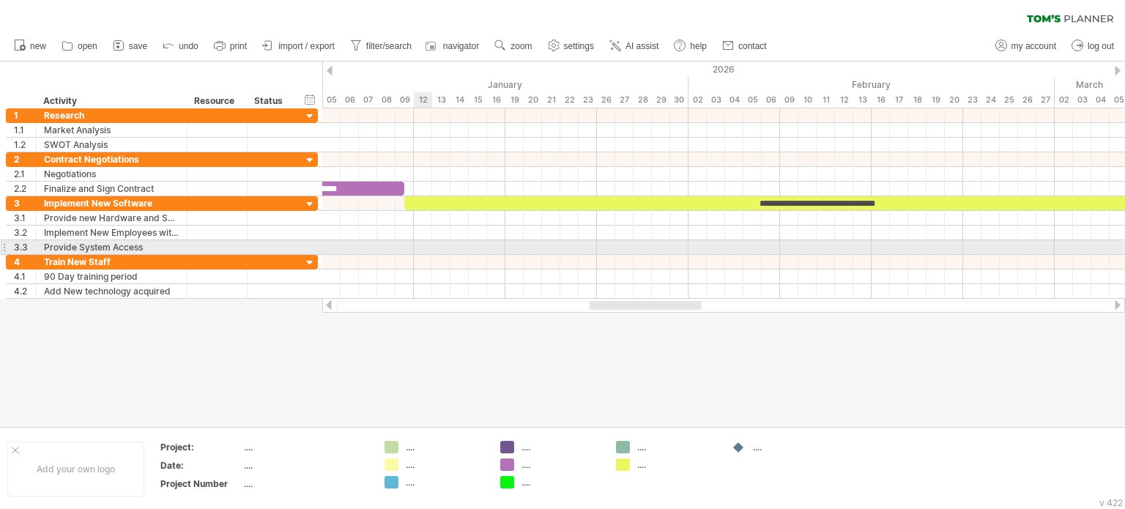
click at [419, 247] on div at bounding box center [723, 247] width 803 height 15
click at [407, 245] on div at bounding box center [723, 247] width 803 height 15
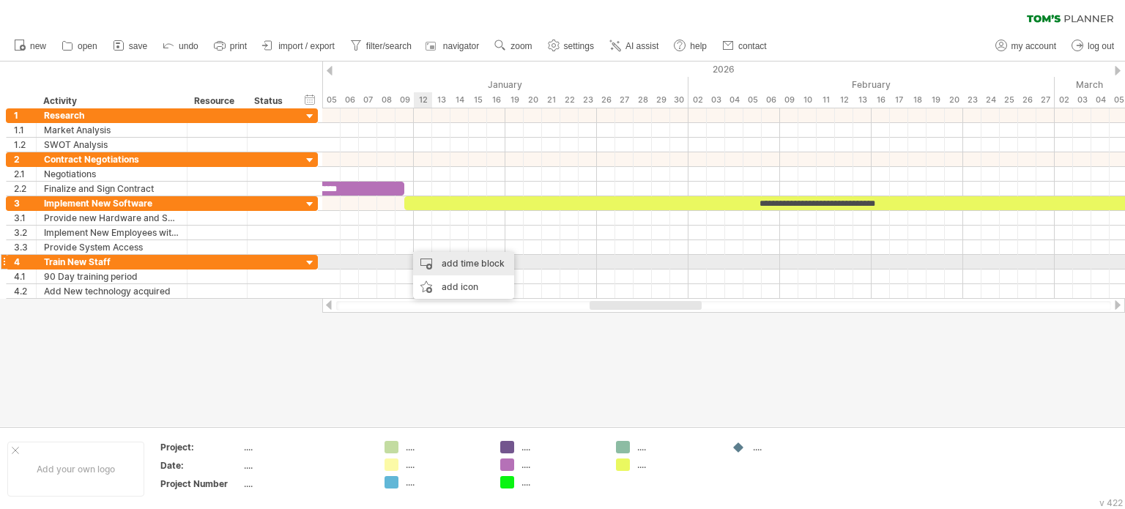
click at [428, 256] on div "add time block" at bounding box center [463, 263] width 101 height 23
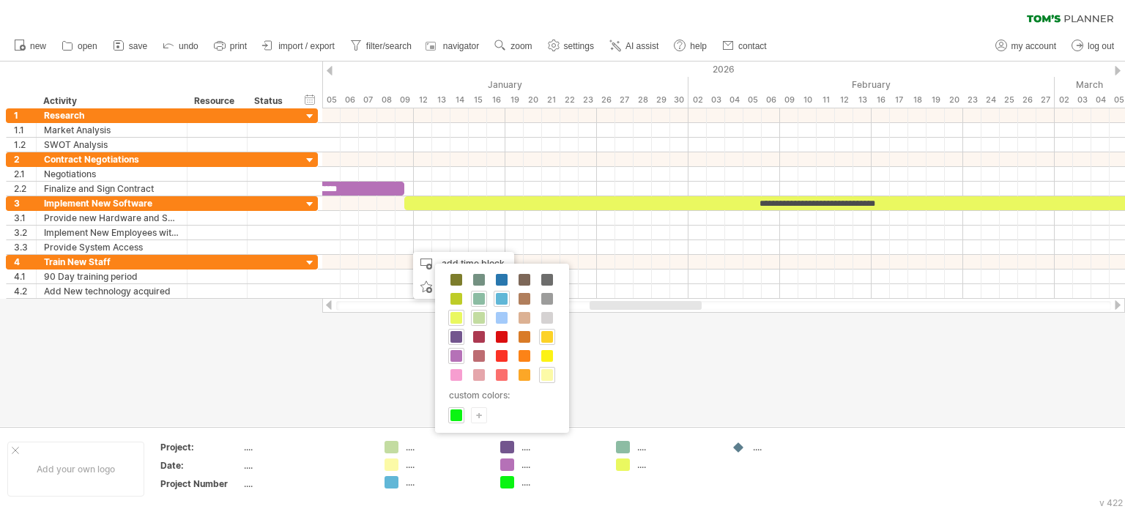
click at [547, 335] on span at bounding box center [547, 337] width 12 height 12
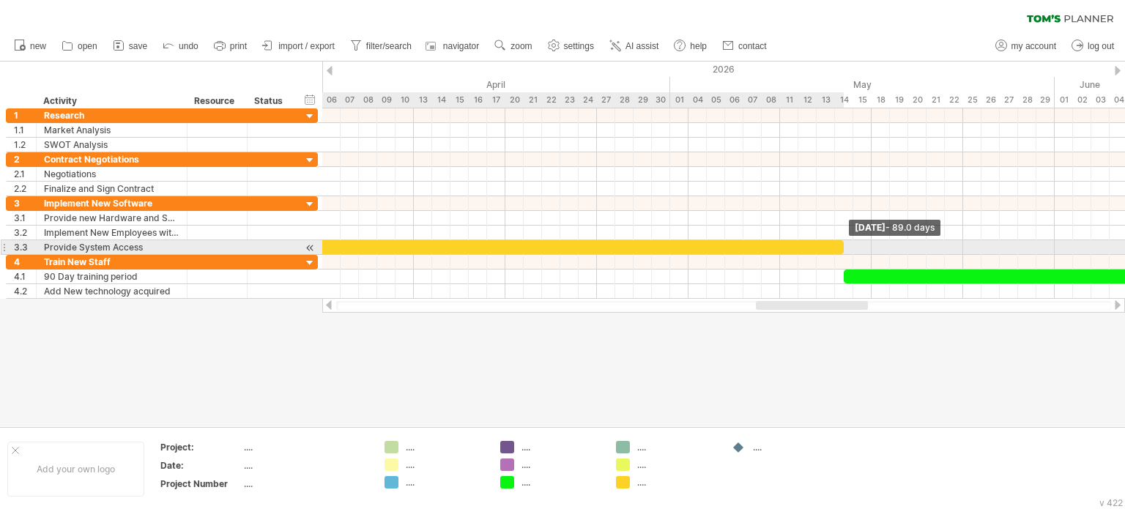
drag, startPoint x: 422, startPoint y: 245, endPoint x: 845, endPoint y: 253, distance: 422.8
click at [845, 253] on div "**********" at bounding box center [723, 203] width 803 height 191
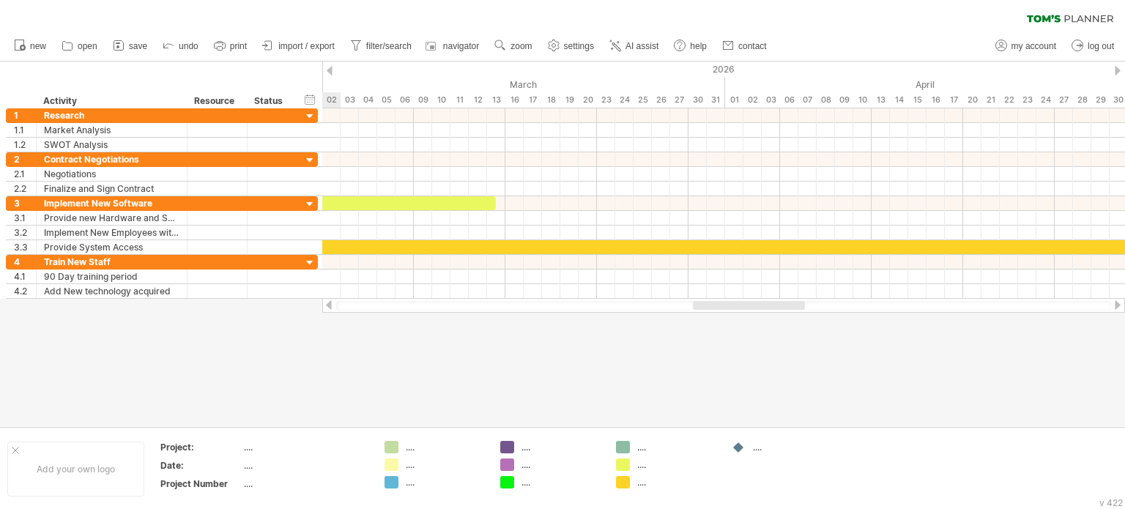
drag, startPoint x: 810, startPoint y: 307, endPoint x: 744, endPoint y: 312, distance: 66.1
click at [744, 312] on div at bounding box center [723, 305] width 803 height 15
click at [709, 247] on div at bounding box center [505, 247] width 1630 height 14
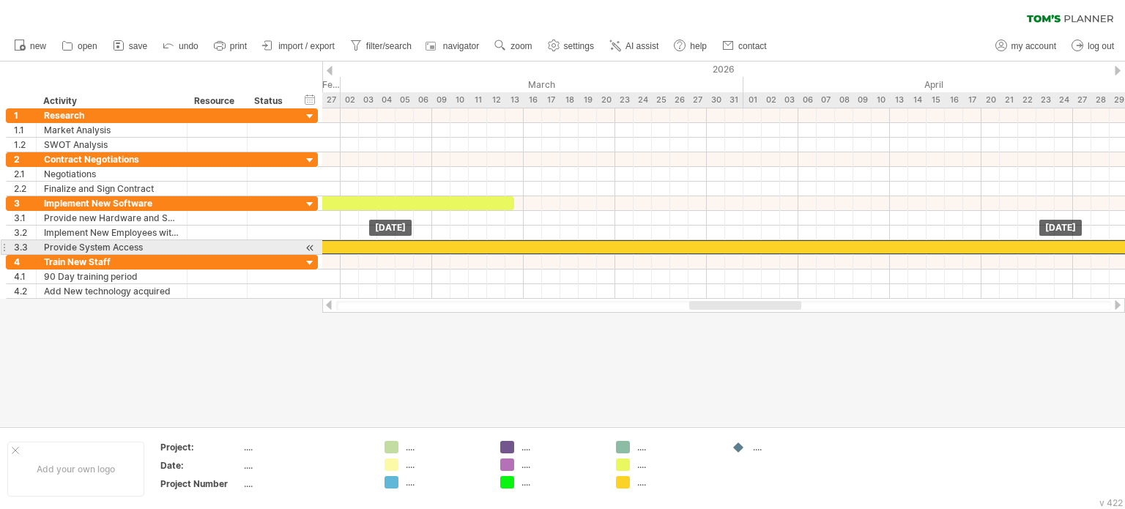
click at [709, 247] on div at bounding box center [505, 247] width 1630 height 14
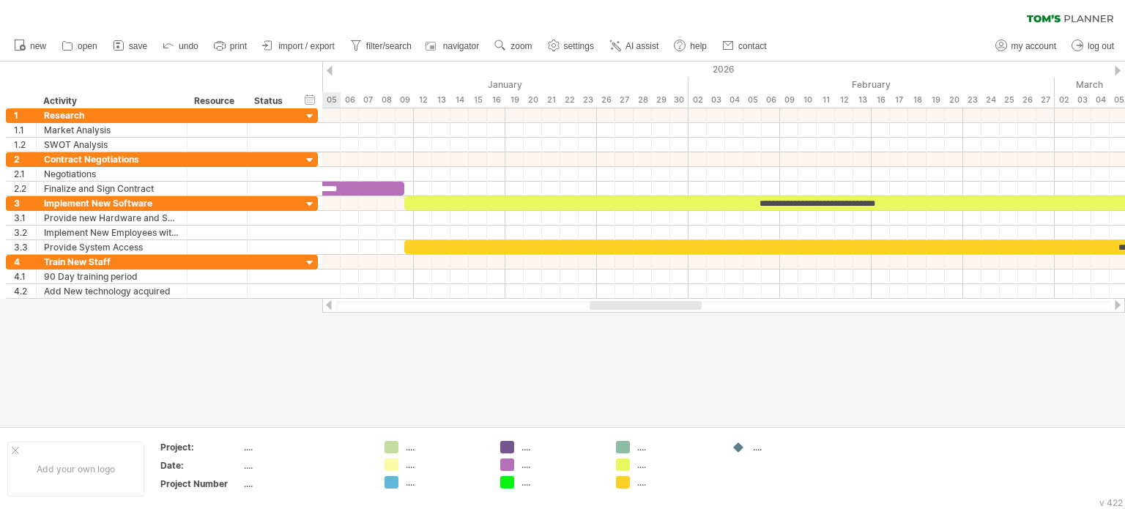
drag, startPoint x: 700, startPoint y: 303, endPoint x: 601, endPoint y: 309, distance: 99.8
click at [601, 309] on div at bounding box center [646, 305] width 112 height 9
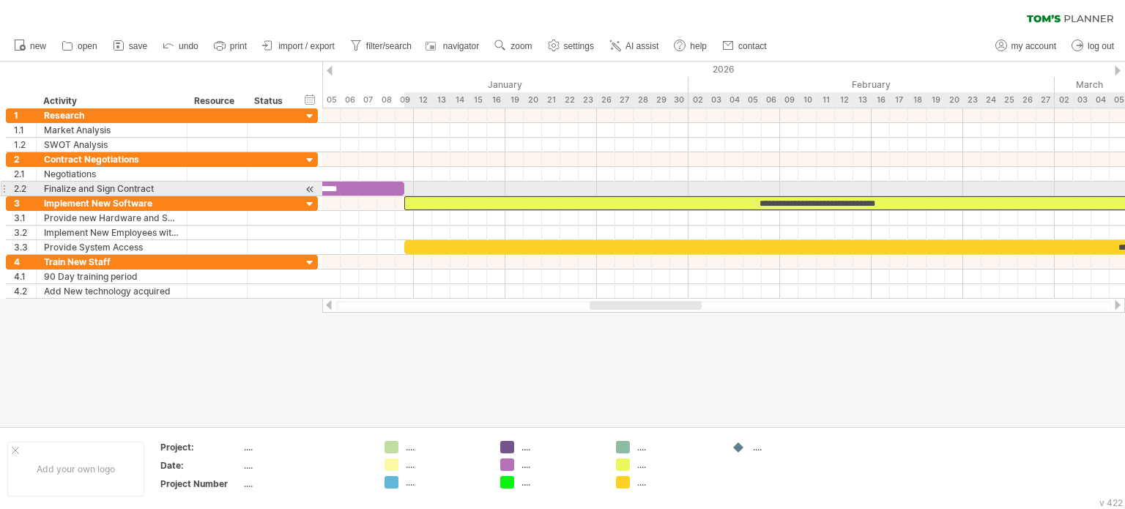
click at [441, 196] on div "**********" at bounding box center [816, 203] width 824 height 14
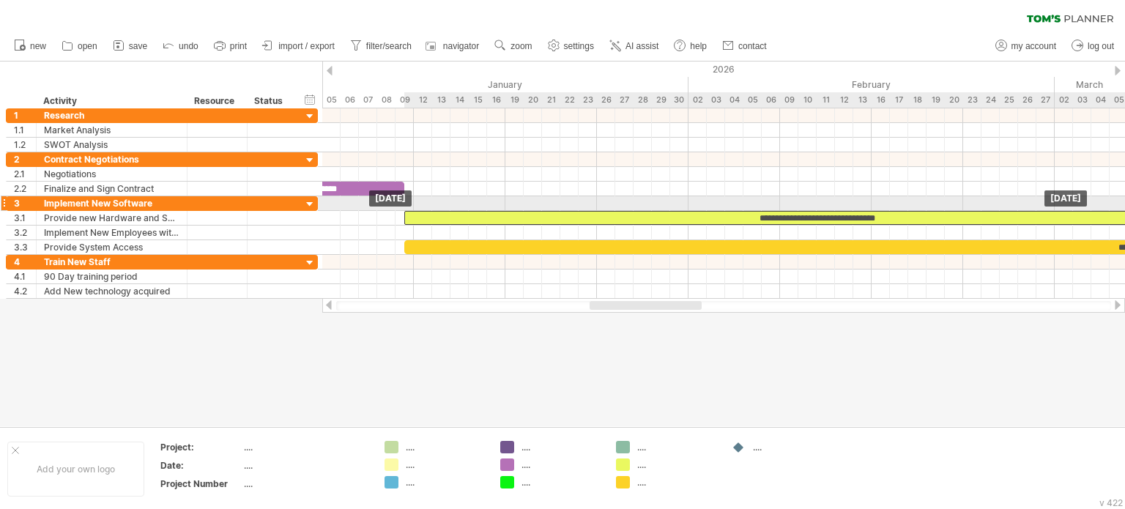
drag, startPoint x: 441, startPoint y: 196, endPoint x: 441, endPoint y: 204, distance: 8.8
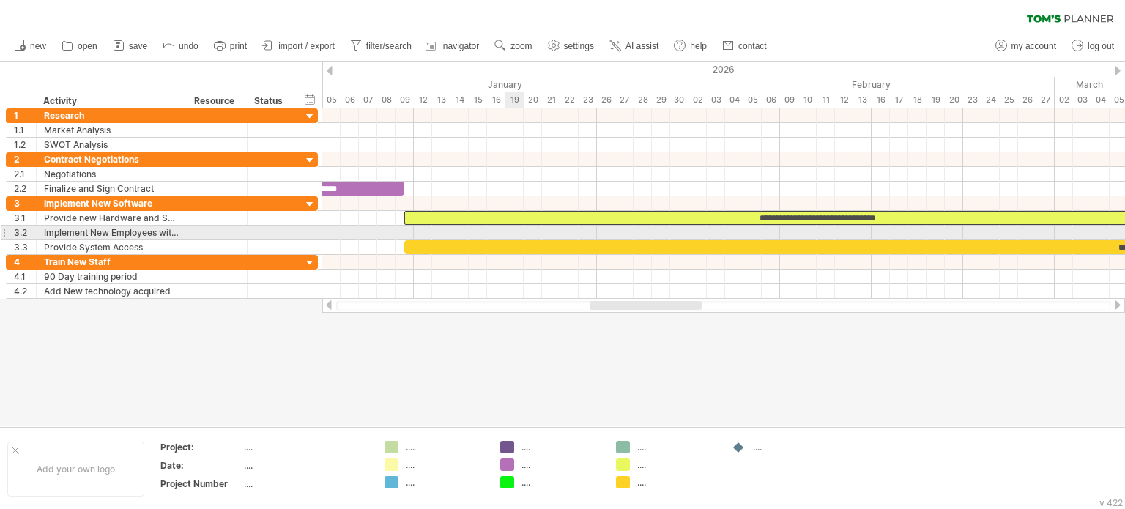
click at [516, 232] on div at bounding box center [723, 233] width 803 height 15
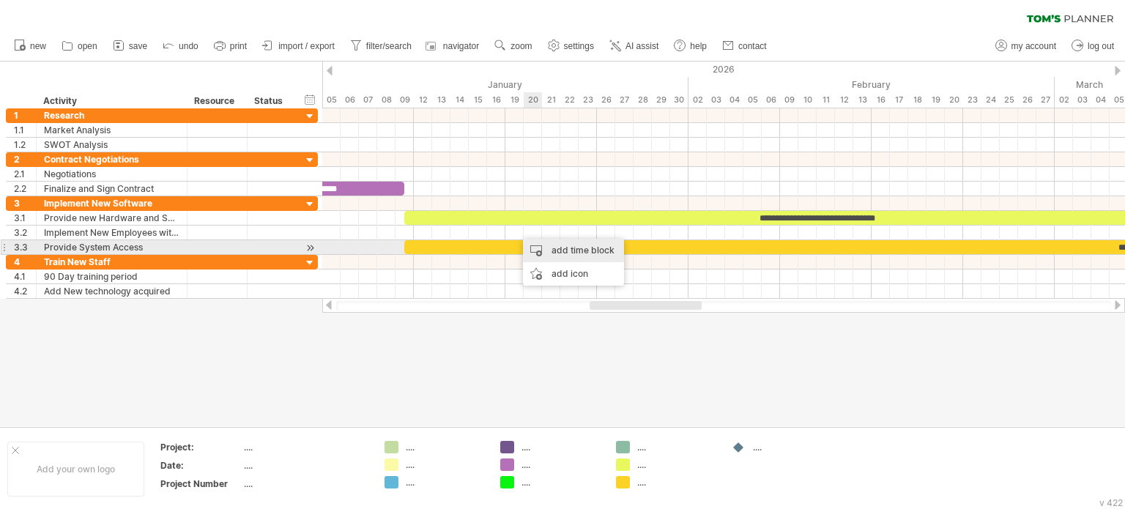
click at [537, 246] on div "add time block" at bounding box center [573, 250] width 101 height 23
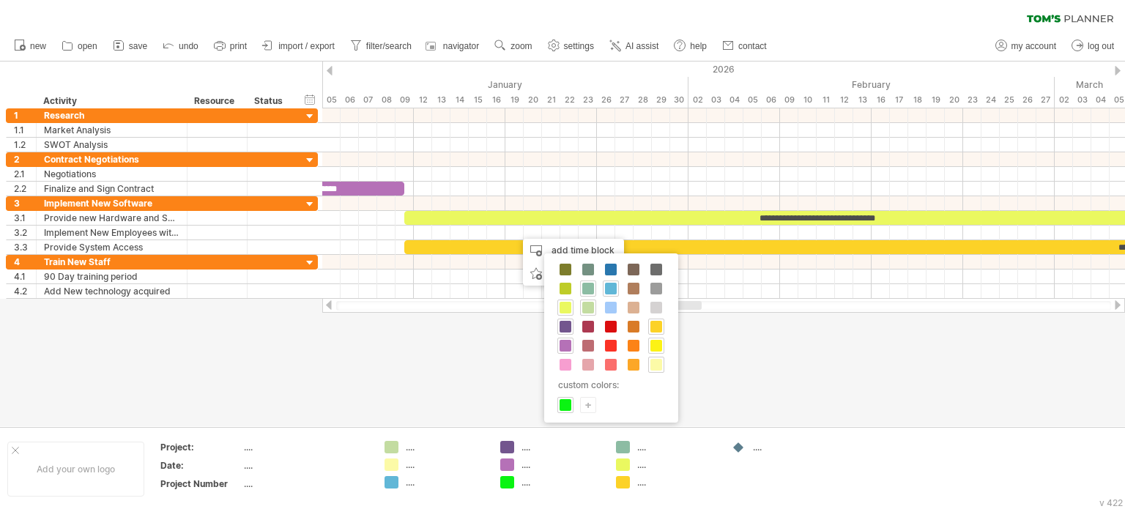
click at [651, 340] on span at bounding box center [657, 346] width 12 height 12
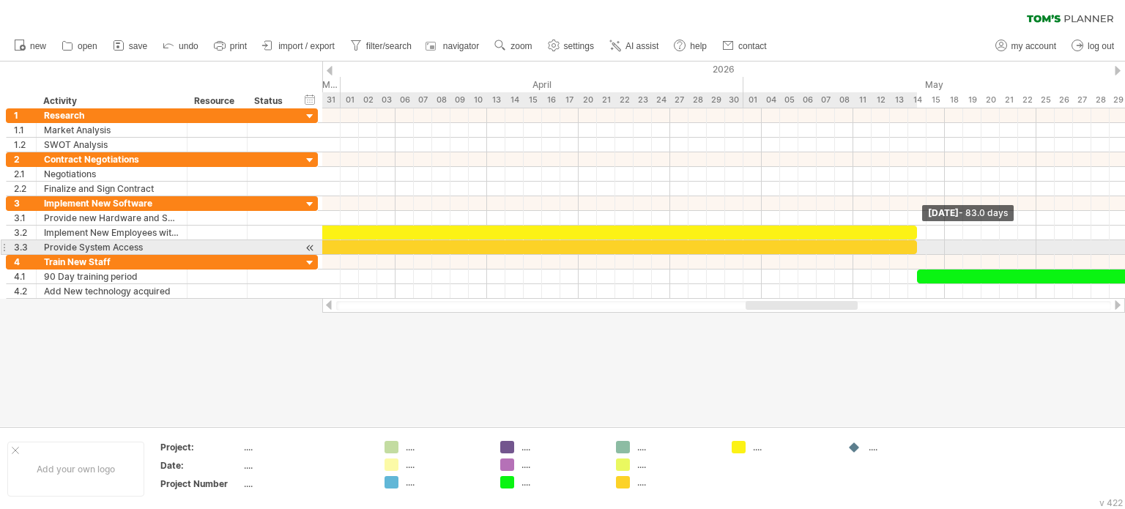
drag, startPoint x: 534, startPoint y: 231, endPoint x: 918, endPoint y: 251, distance: 384.5
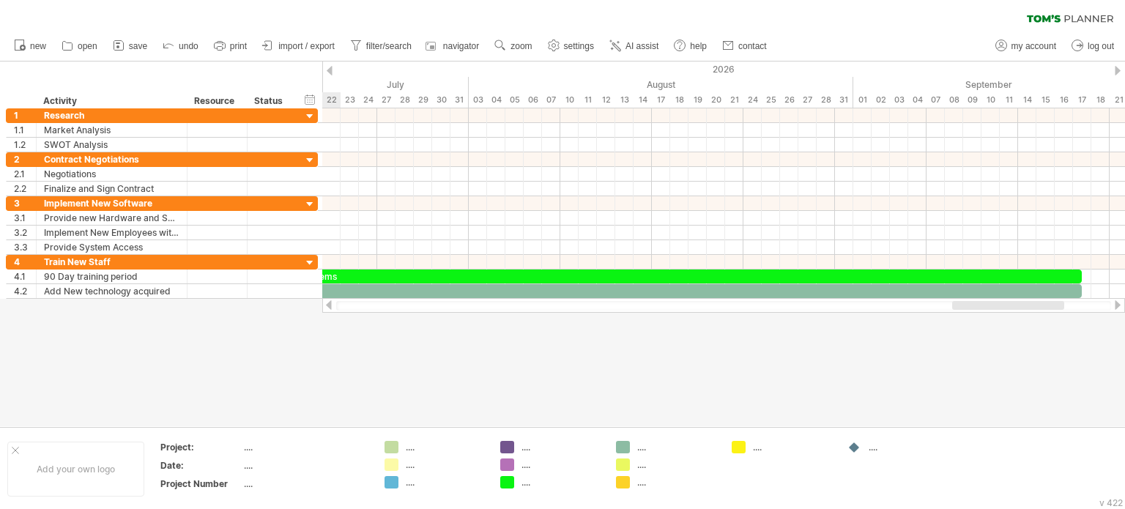
drag, startPoint x: 831, startPoint y: 304, endPoint x: 1017, endPoint y: 314, distance: 186.4
click at [1017, 314] on div "Trying to reach [DOMAIN_NAME] Connected again... 0% clear filter new 1" at bounding box center [562, 254] width 1125 height 509
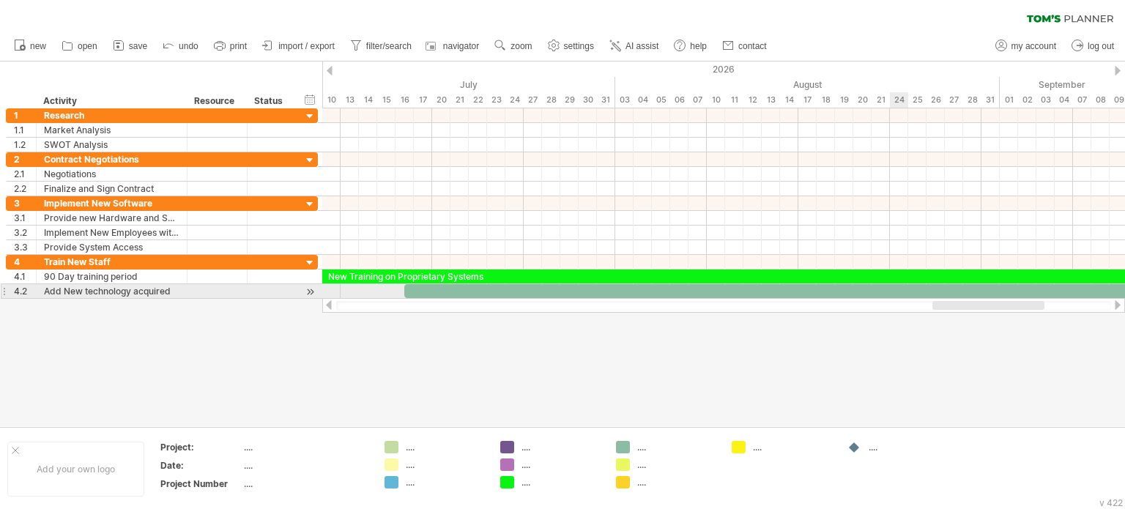
click at [897, 289] on div at bounding box center [816, 291] width 824 height 14
click at [854, 284] on div "**********" at bounding box center [816, 291] width 824 height 14
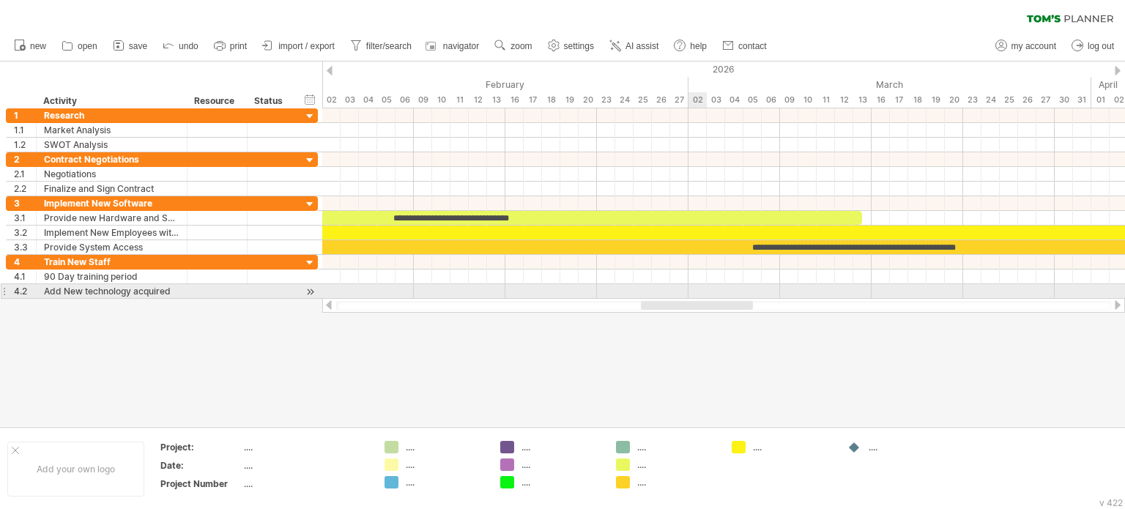
drag, startPoint x: 989, startPoint y: 305, endPoint x: 689, endPoint y: 253, distance: 304.9
click at [696, 295] on div "Trying to reach [DOMAIN_NAME] Connected again... 0% clear filter new 1" at bounding box center [562, 254] width 1125 height 509
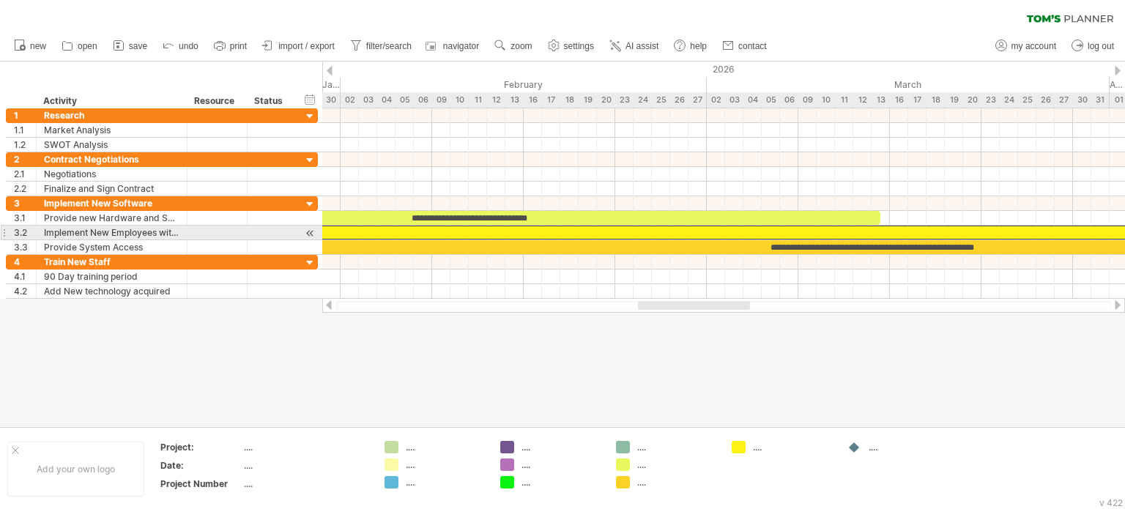
click at [692, 232] on div at bounding box center [926, 233] width 1520 height 14
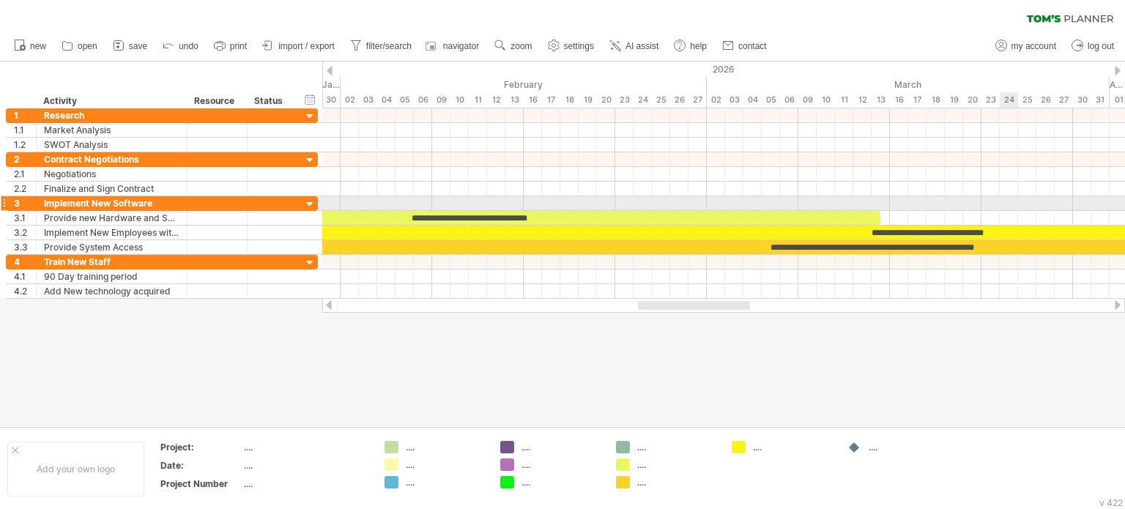
click at [1002, 200] on div at bounding box center [723, 203] width 803 height 15
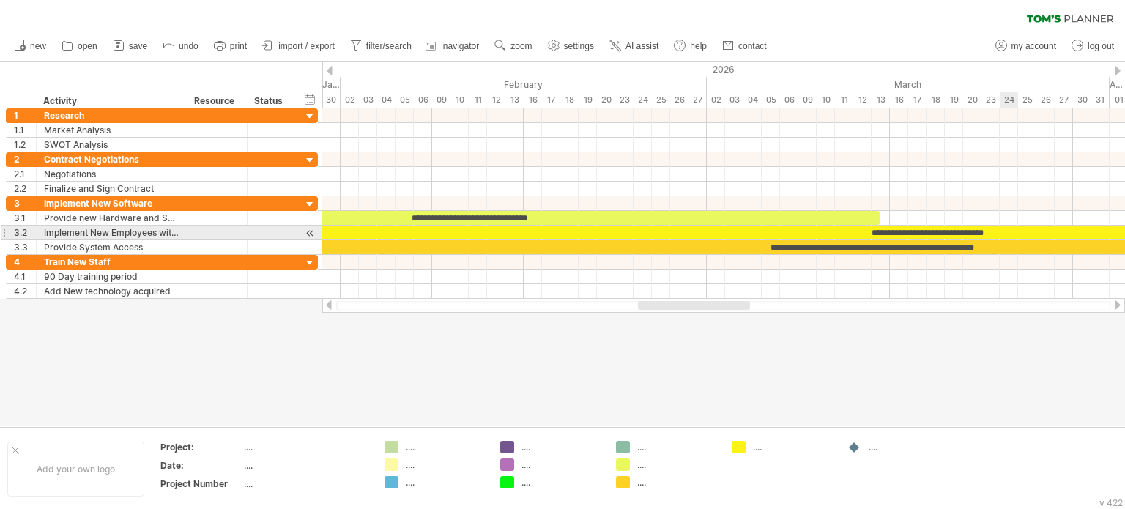
click at [1020, 232] on div "**********" at bounding box center [926, 233] width 1520 height 14
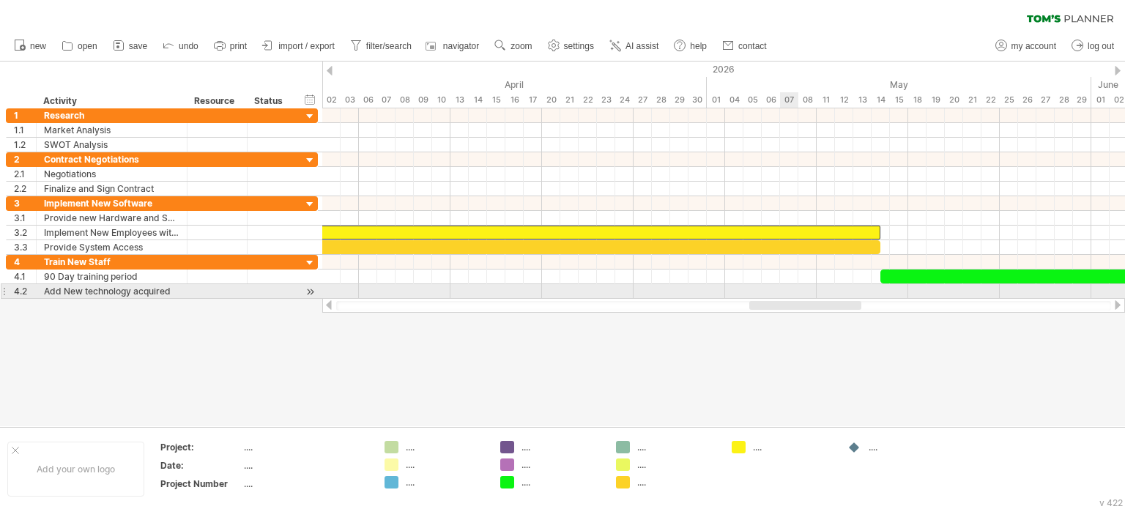
drag, startPoint x: 685, startPoint y: 305, endPoint x: 796, endPoint y: 292, distance: 112.1
click at [796, 292] on div "Trying to reach [DOMAIN_NAME] Connected again... 0% clear filter new 1" at bounding box center [562, 254] width 1125 height 509
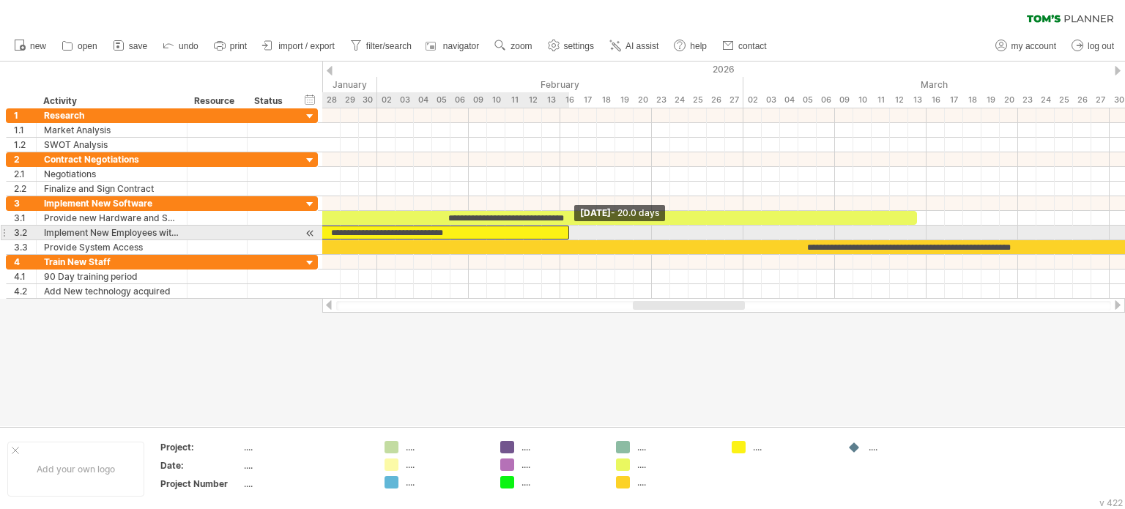
drag, startPoint x: 879, startPoint y: 230, endPoint x: 566, endPoint y: 231, distance: 313.6
click at [566, 231] on span at bounding box center [569, 233] width 6 height 14
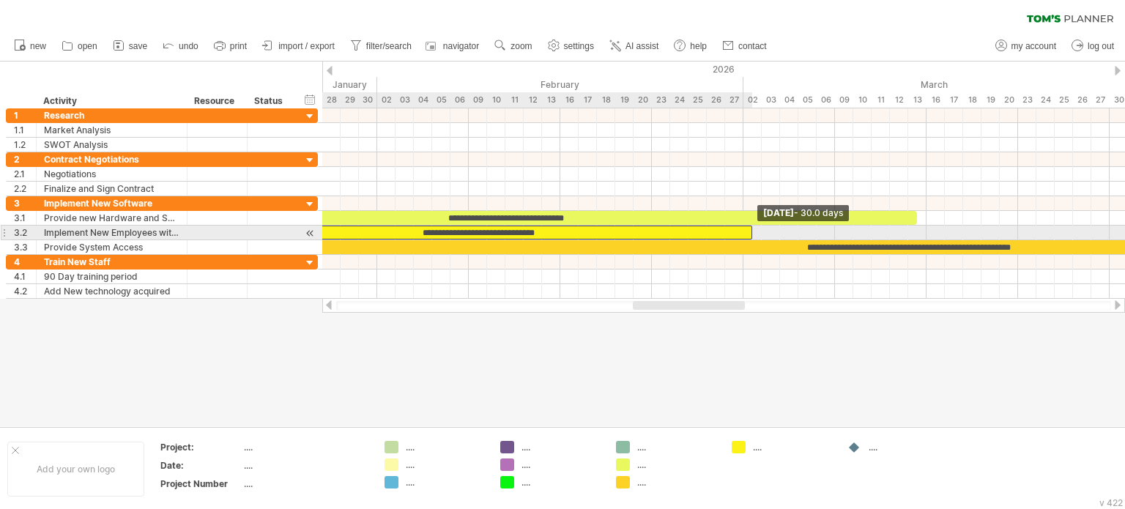
drag, startPoint x: 566, startPoint y: 233, endPoint x: 747, endPoint y: 228, distance: 181.1
click at [747, 228] on div "**********" at bounding box center [478, 233] width 550 height 14
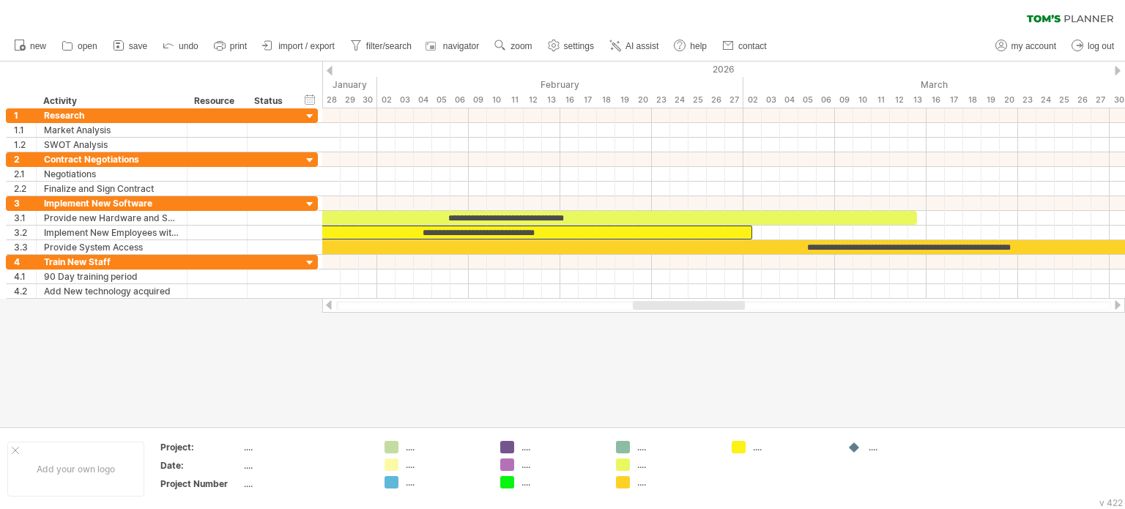
click at [867, 341] on div at bounding box center [562, 244] width 1125 height 365
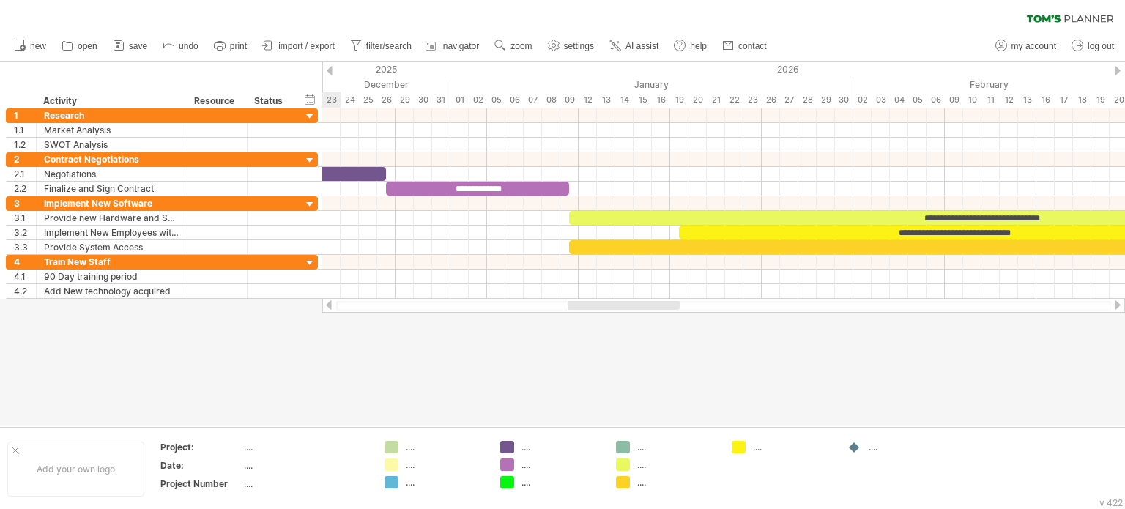
drag, startPoint x: 718, startPoint y: 302, endPoint x: 653, endPoint y: 317, distance: 67.0
click at [653, 317] on div "Trying to reach [DOMAIN_NAME] Connected again... 0% clear filter new 1" at bounding box center [562, 254] width 1125 height 509
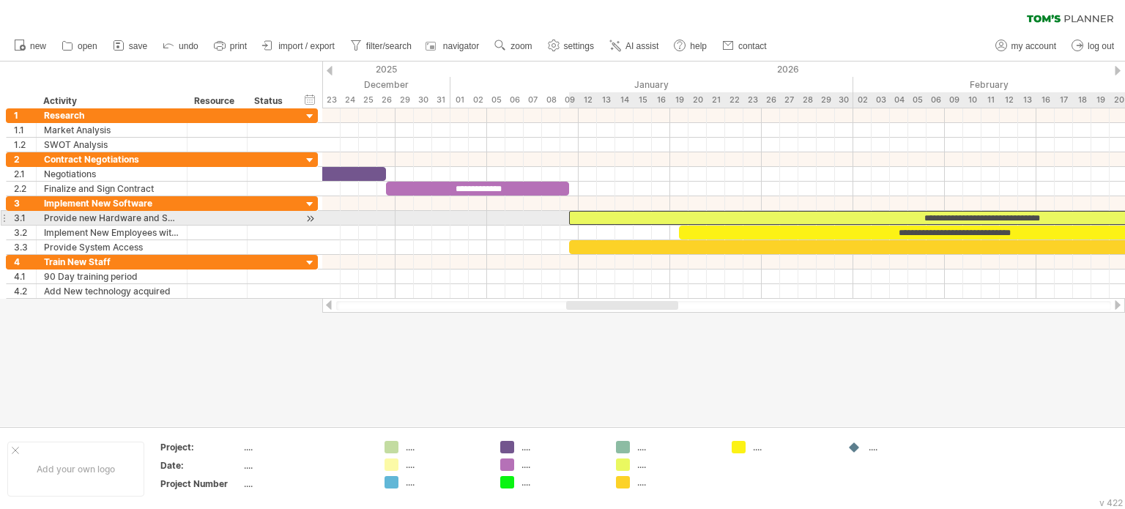
click at [889, 215] on div "**********" at bounding box center [981, 218] width 824 height 14
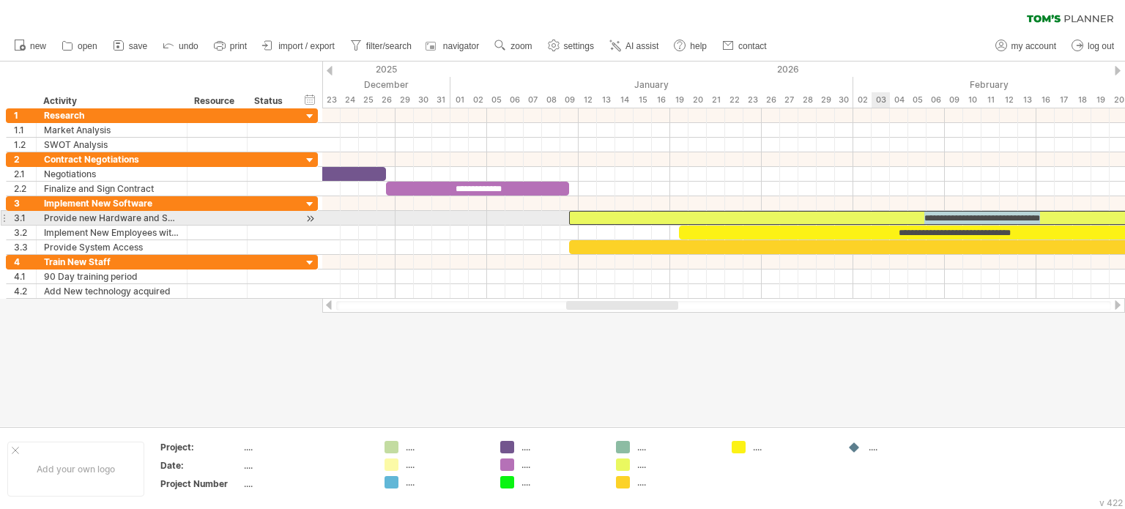
click at [889, 215] on div "**********" at bounding box center [981, 218] width 824 height 14
click at [900, 215] on div "**********" at bounding box center [981, 218] width 824 height 14
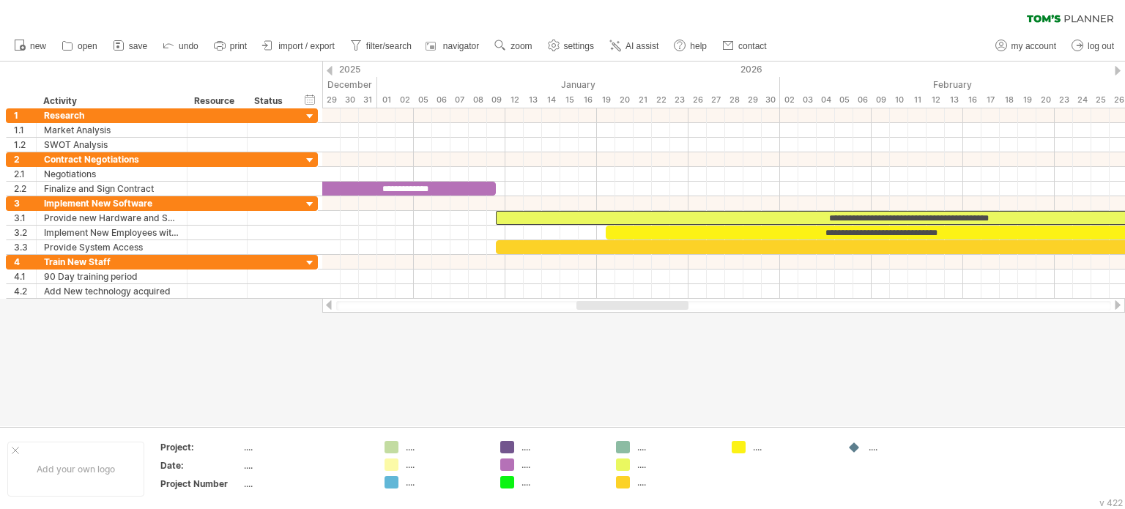
drag, startPoint x: 614, startPoint y: 307, endPoint x: 624, endPoint y: 307, distance: 10.3
click at [624, 307] on div at bounding box center [633, 305] width 112 height 9
click at [631, 300] on div at bounding box center [723, 305] width 803 height 15
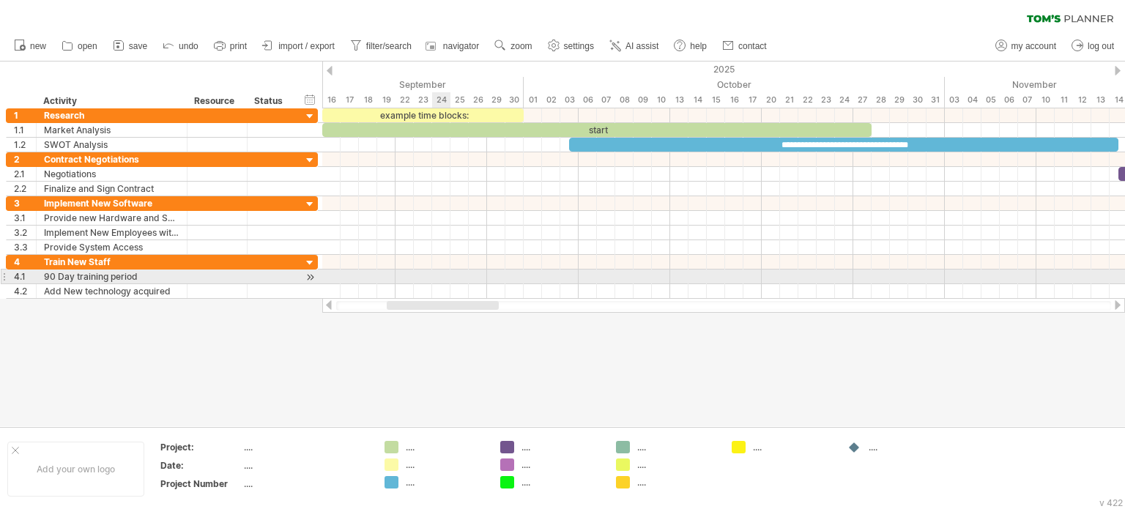
drag, startPoint x: 630, startPoint y: 303, endPoint x: 440, endPoint y: 275, distance: 191.9
click at [440, 275] on div "Trying to reach [DOMAIN_NAME] Connected again... 0% clear filter new 1" at bounding box center [562, 254] width 1125 height 509
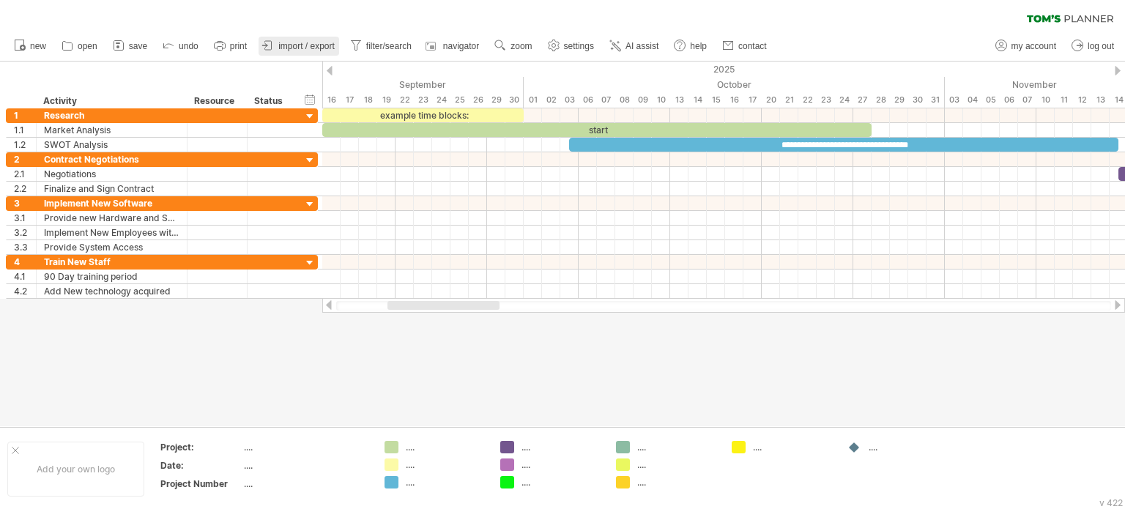
click at [278, 48] on link "import / export" at bounding box center [299, 46] width 81 height 19
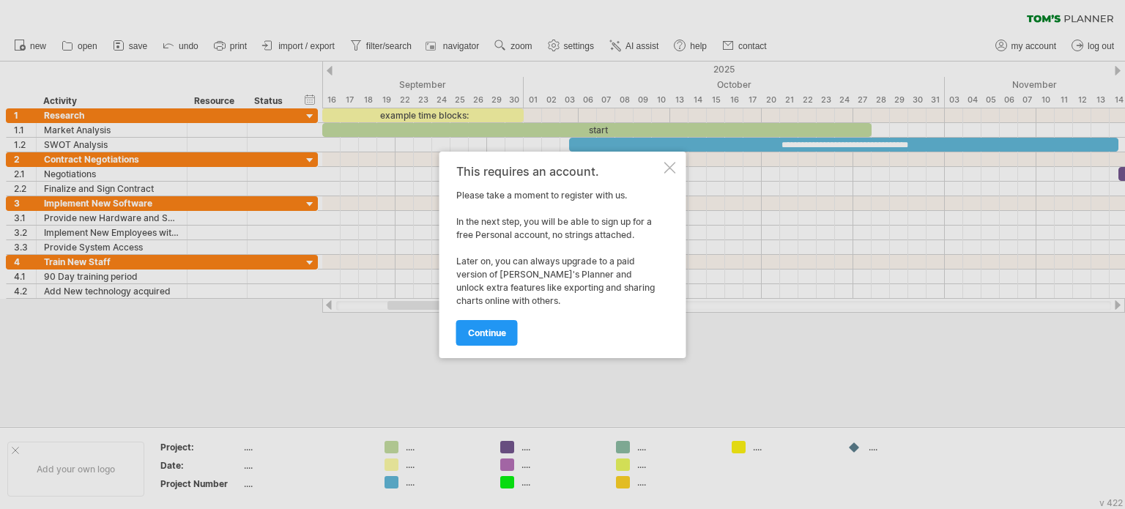
click at [670, 169] on div at bounding box center [671, 168] width 12 height 12
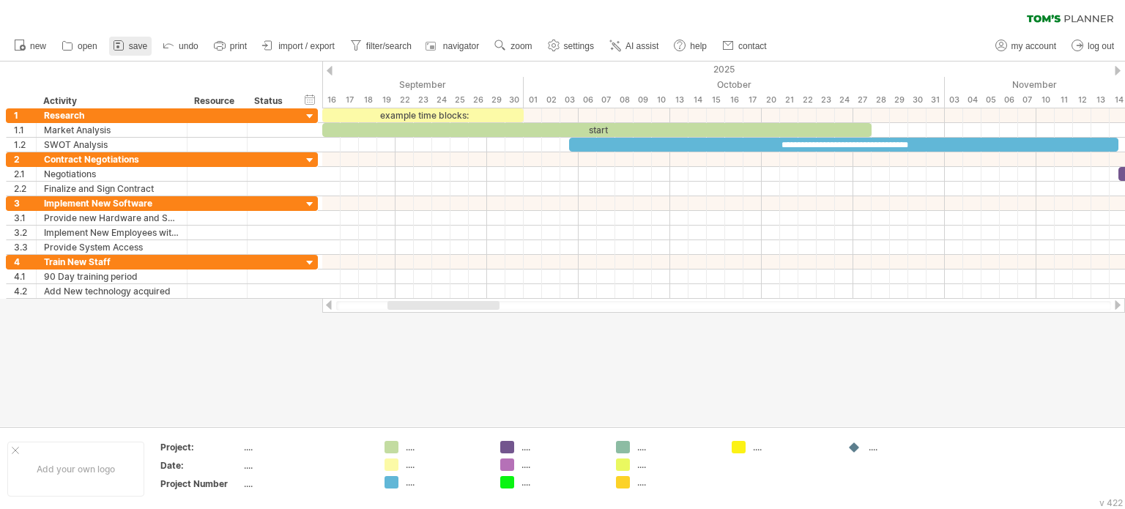
click at [130, 42] on span "save" at bounding box center [138, 46] width 18 height 10
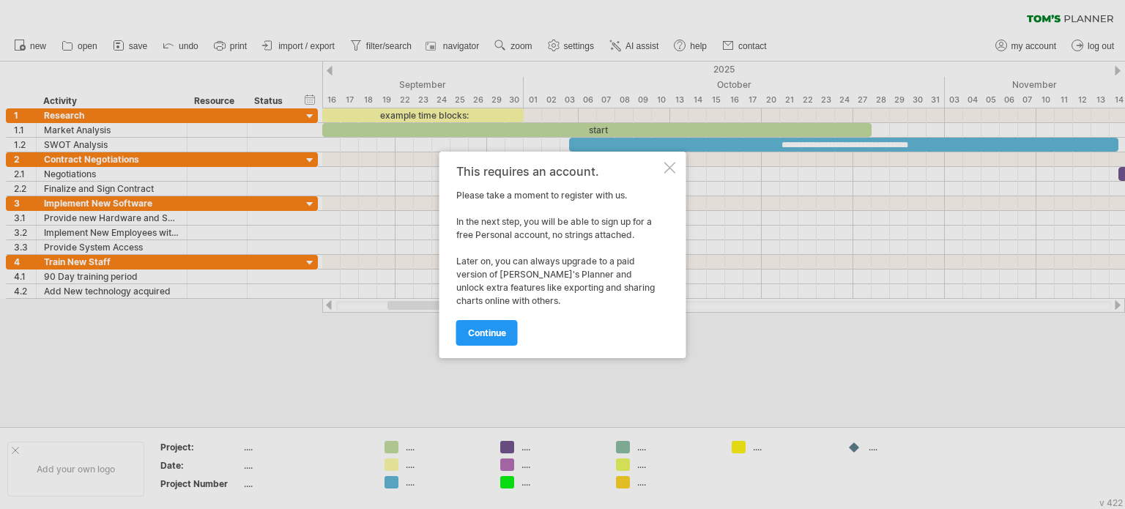
click at [670, 169] on div at bounding box center [671, 168] width 12 height 12
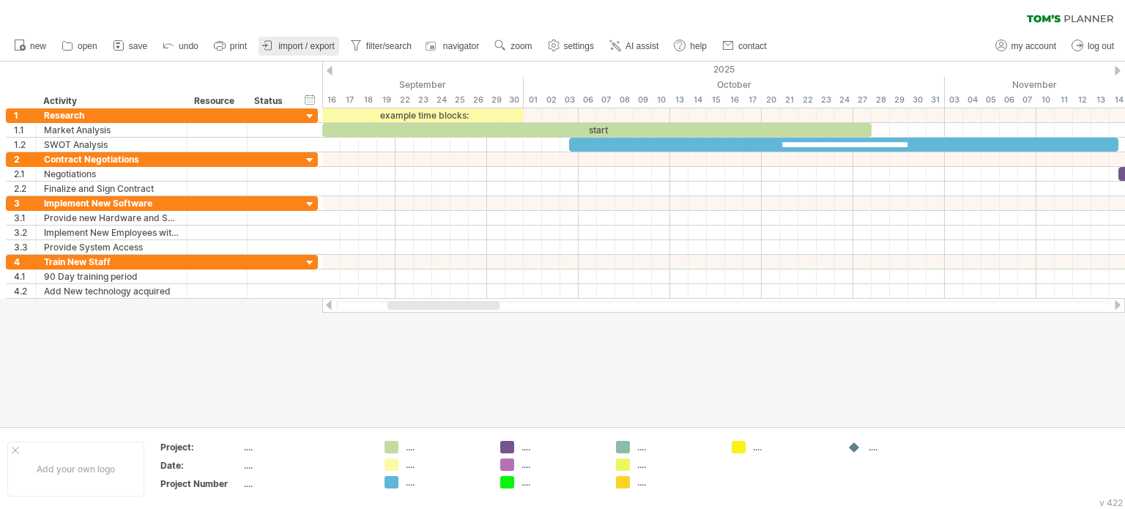
click at [297, 41] on span "import / export" at bounding box center [306, 46] width 56 height 10
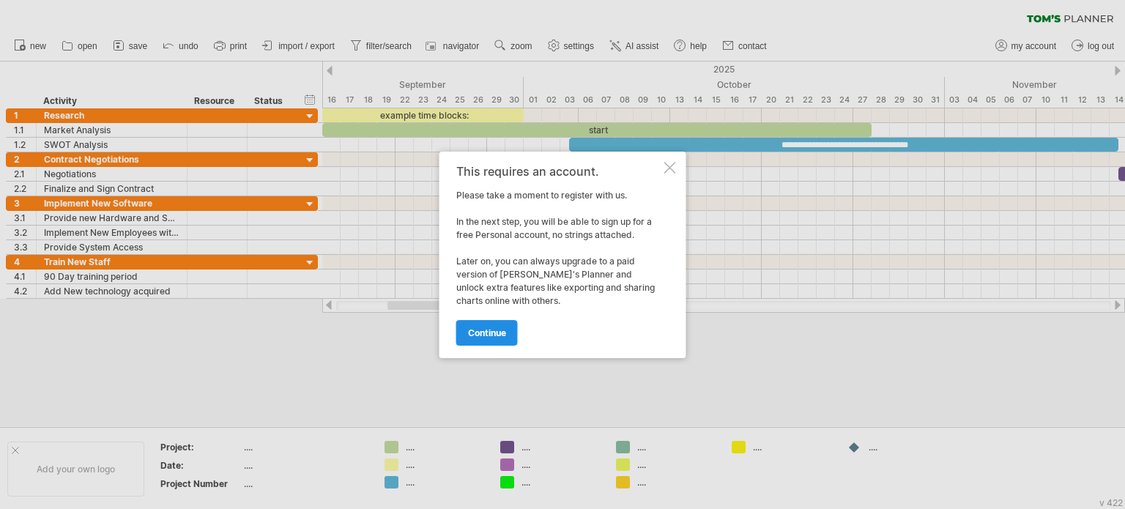
click at [492, 339] on link "continue" at bounding box center [487, 333] width 62 height 26
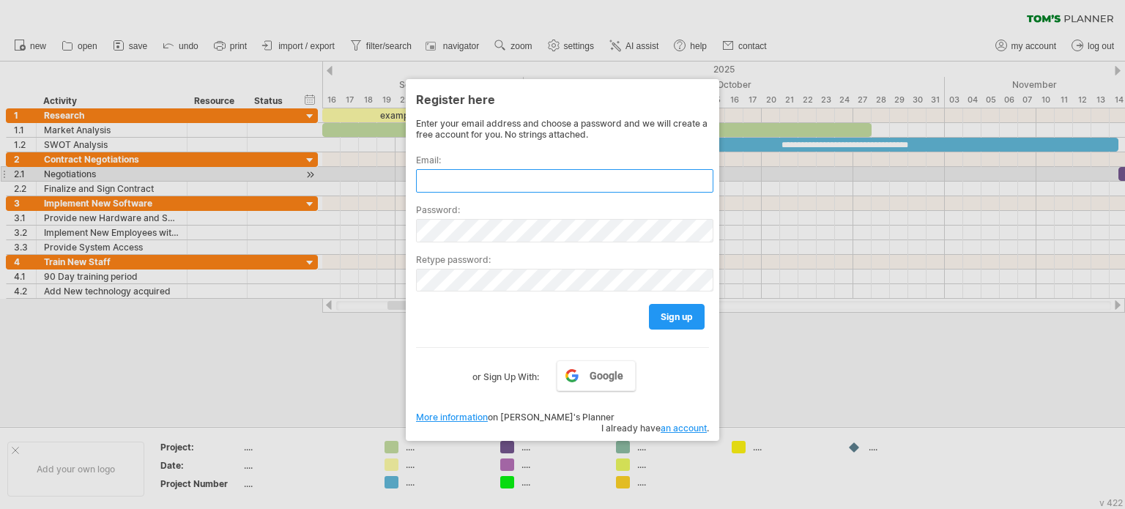
click at [511, 172] on input "text" at bounding box center [564, 180] width 297 height 23
type input "**********"
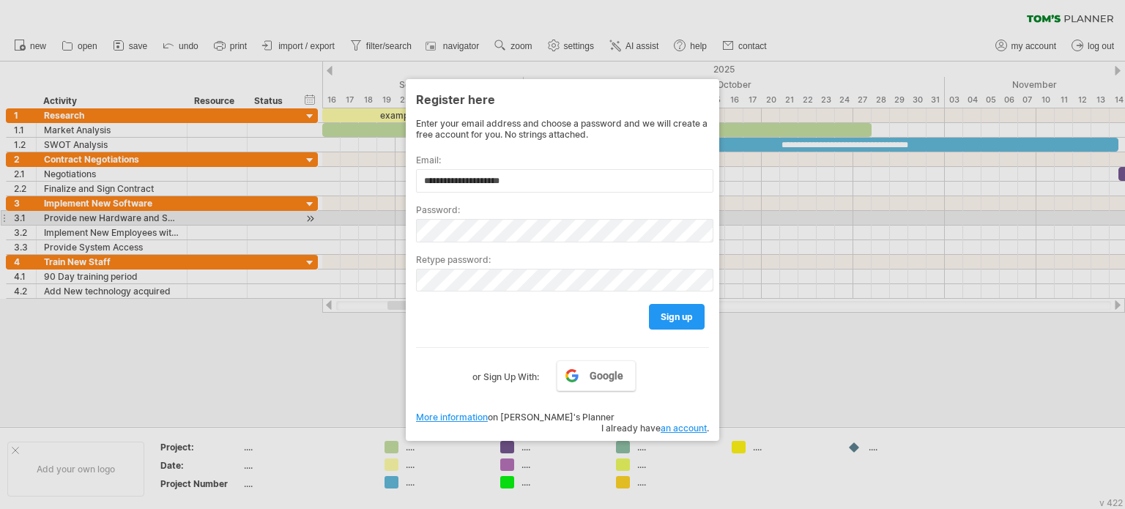
click at [532, 213] on label "Password:" at bounding box center [562, 209] width 293 height 11
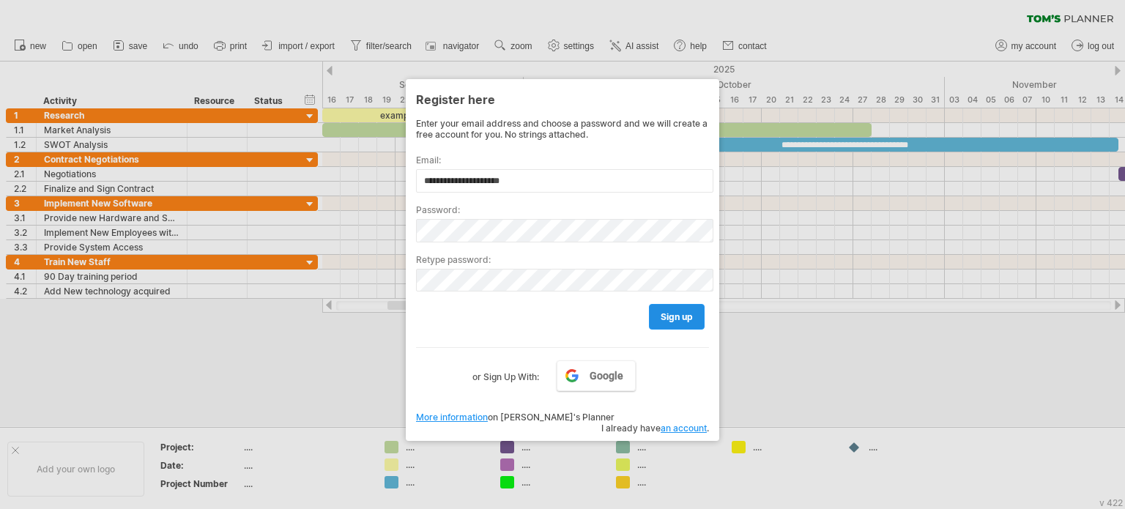
click at [690, 309] on link "sign up" at bounding box center [677, 317] width 56 height 26
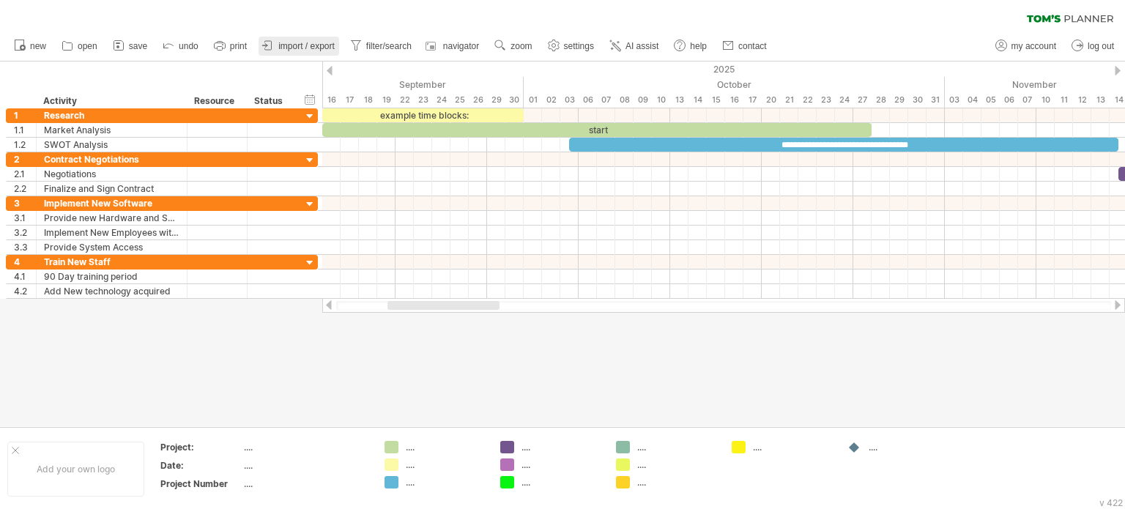
click at [317, 48] on span "import / export" at bounding box center [306, 46] width 56 height 10
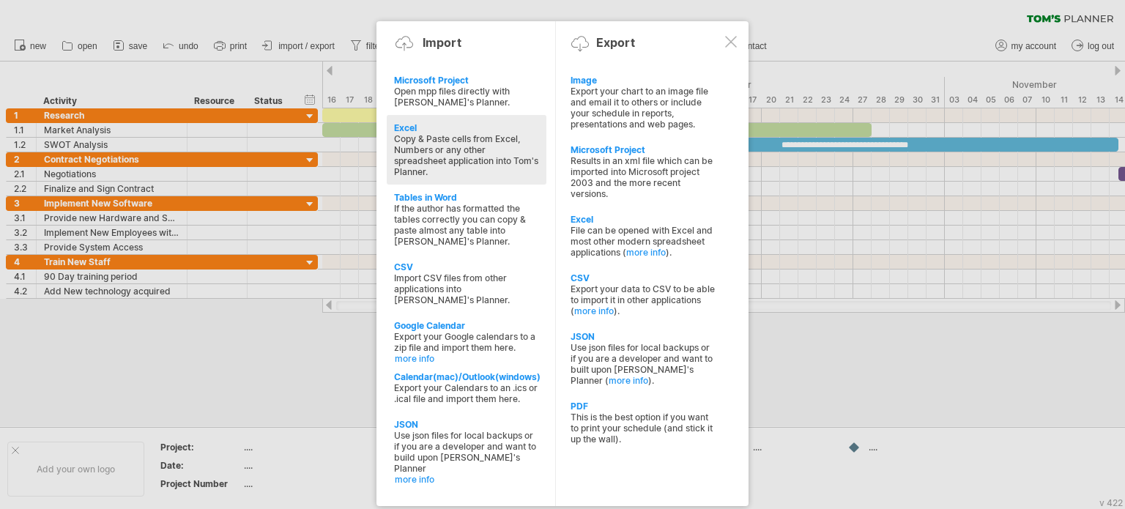
click at [449, 148] on div "Copy & Paste cells from Excel, Numbers or any other spreadsheet application int…" at bounding box center [466, 155] width 145 height 44
type textarea "**********"
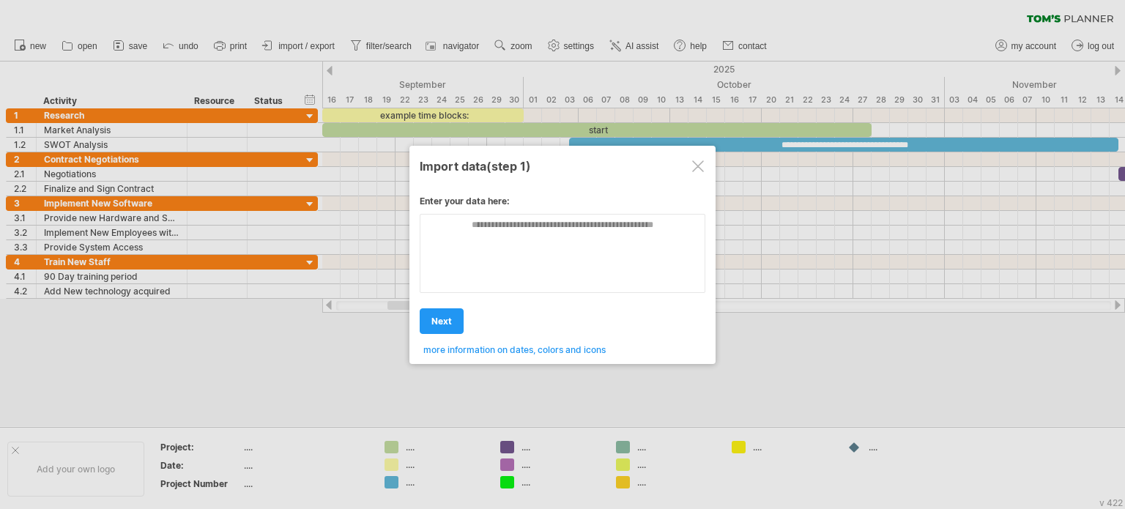
click at [698, 164] on div at bounding box center [698, 166] width 12 height 12
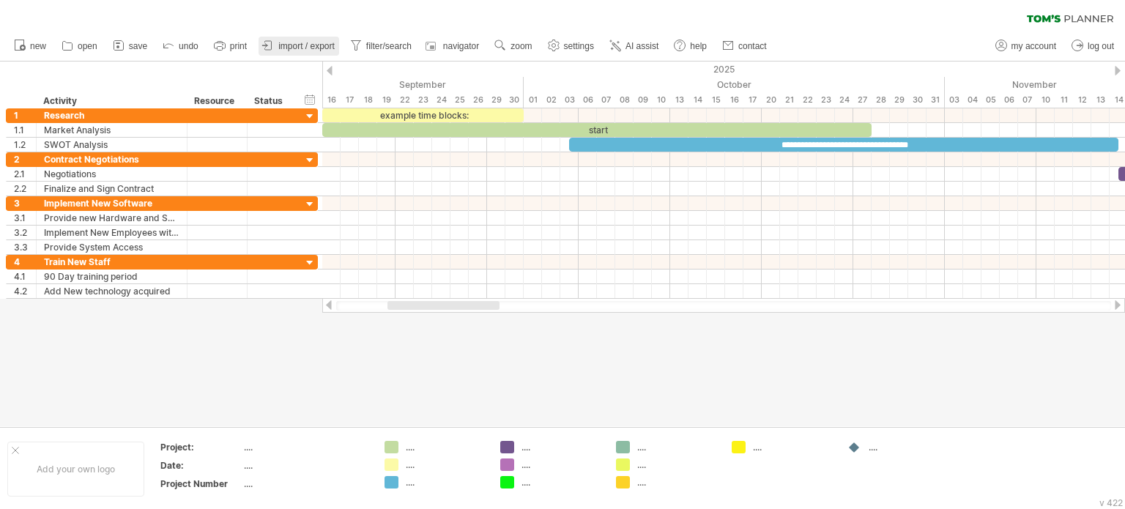
click at [320, 45] on span "import / export" at bounding box center [306, 46] width 56 height 10
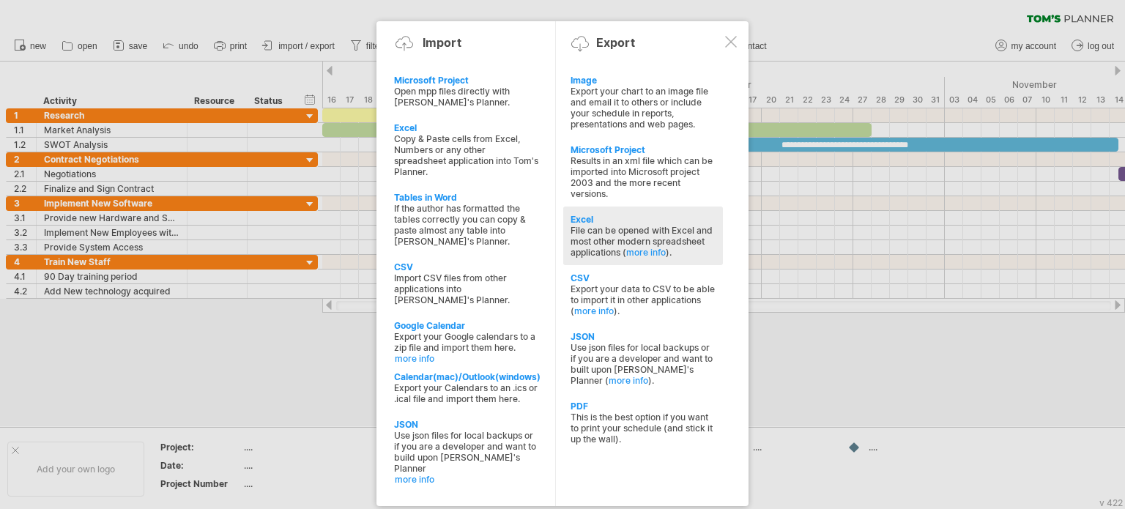
click at [588, 224] on div "Excel" at bounding box center [643, 219] width 145 height 11
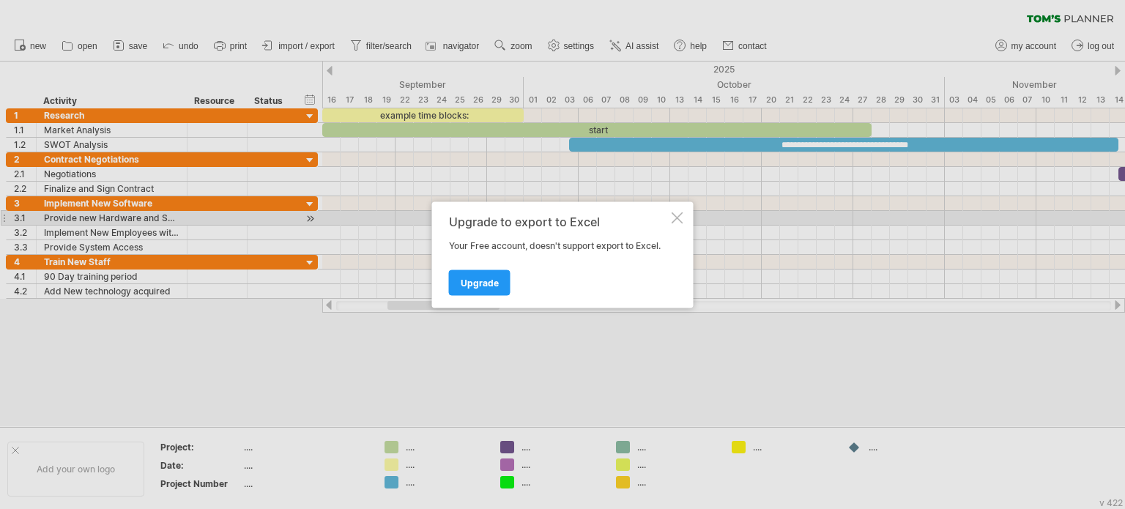
click at [676, 212] on div at bounding box center [678, 218] width 12 height 12
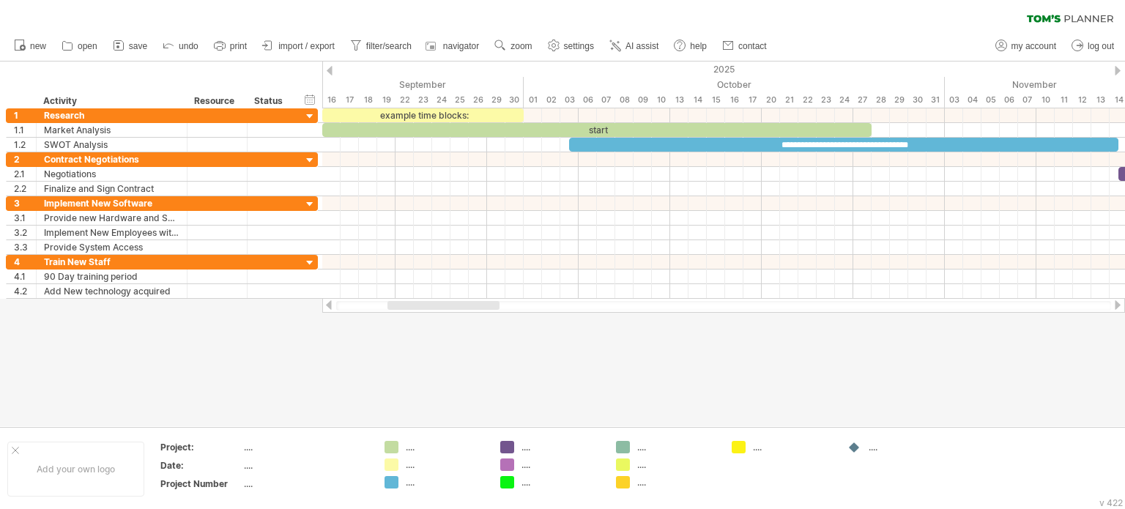
click at [298, 51] on span "import / export" at bounding box center [306, 46] width 56 height 10
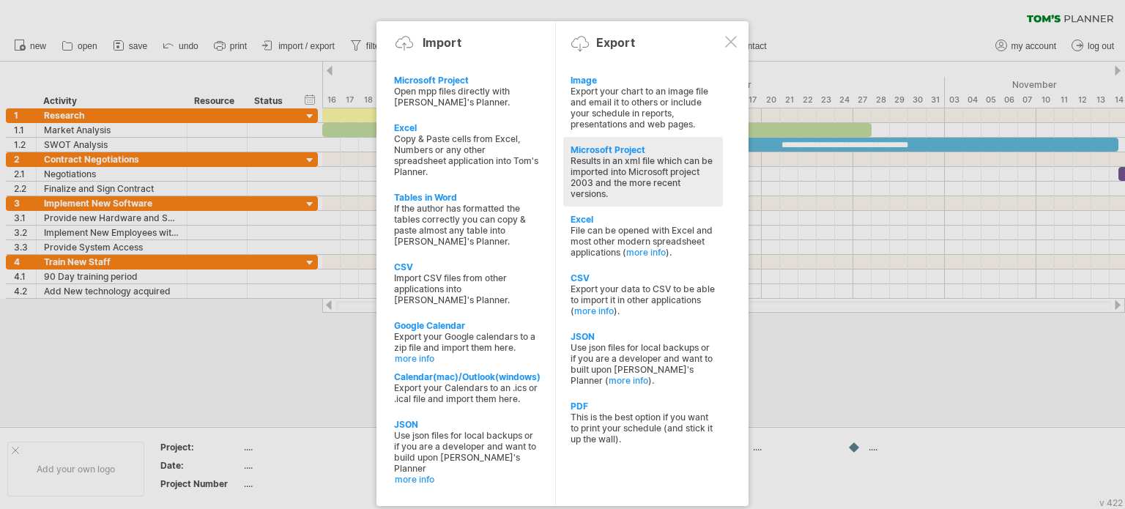
click at [610, 152] on div "Microsoft Project" at bounding box center [643, 149] width 145 height 11
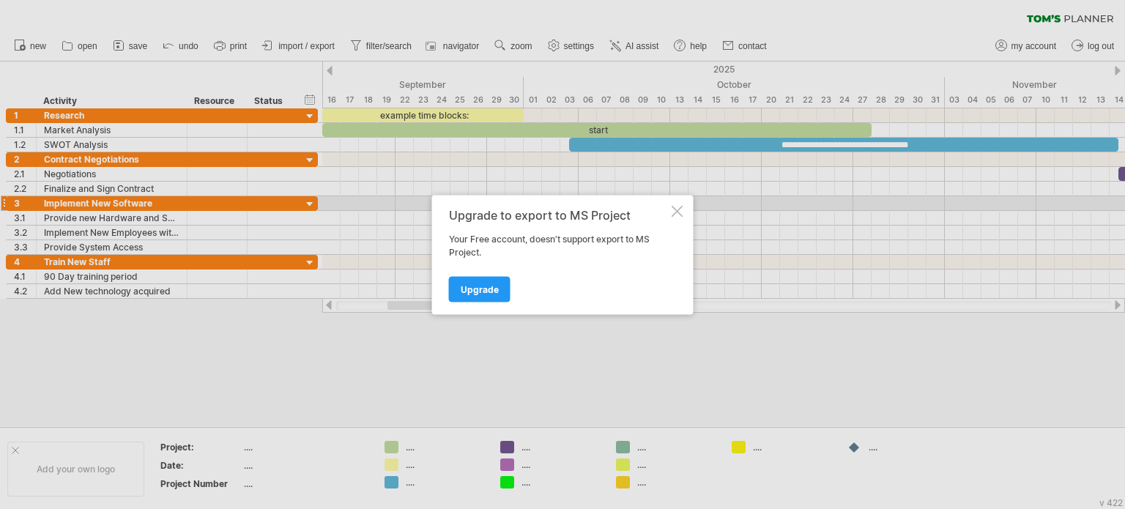
click at [677, 208] on div at bounding box center [678, 211] width 12 height 12
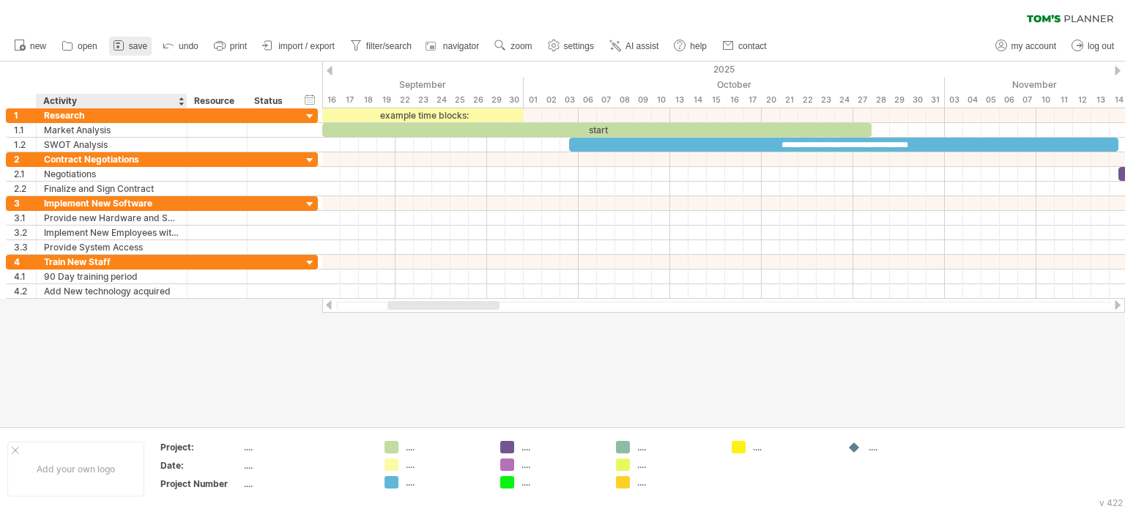
click at [122, 50] on icon at bounding box center [119, 46] width 10 height 10
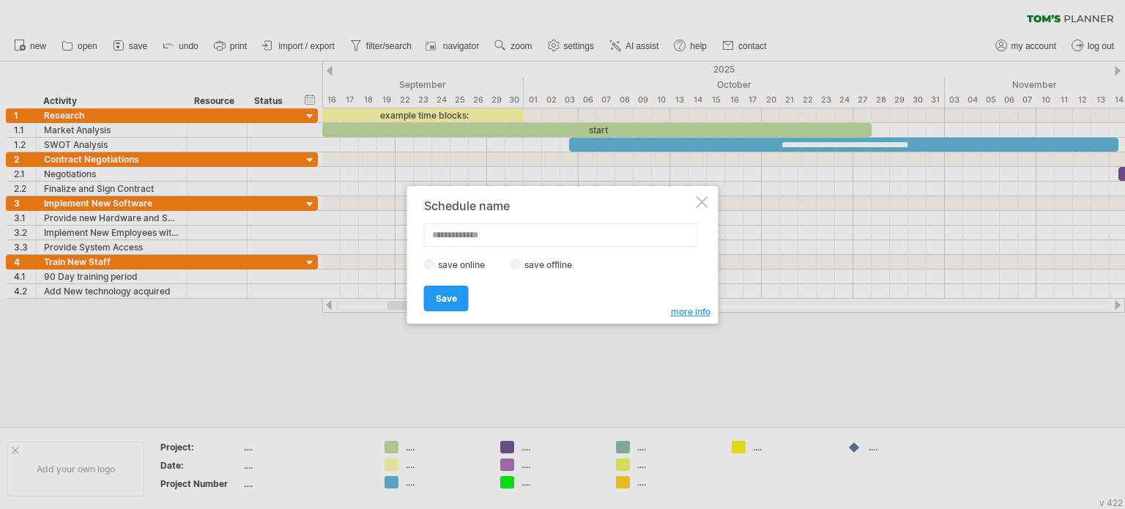
click at [703, 201] on div at bounding box center [703, 202] width 12 height 12
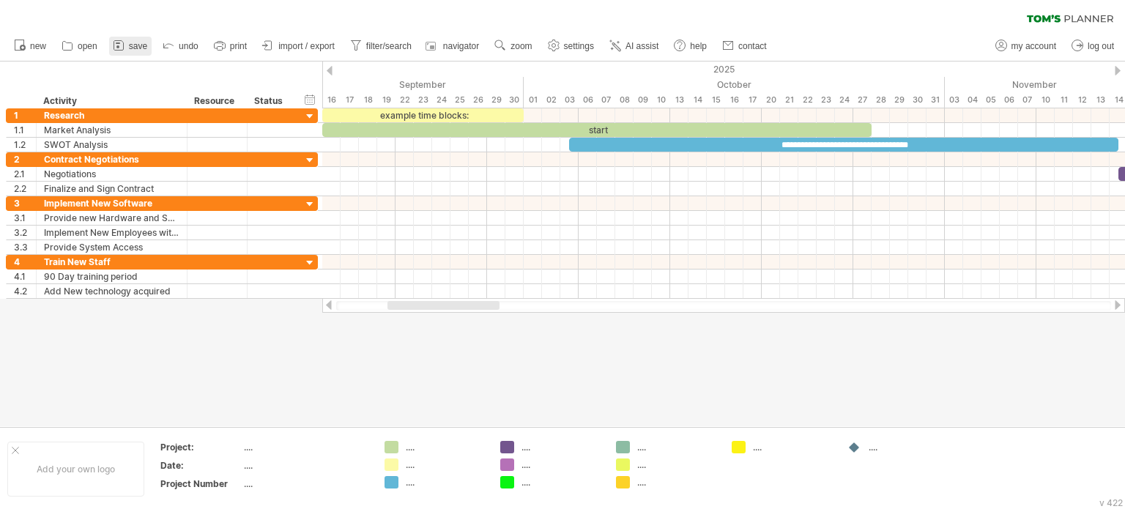
click at [138, 46] on span "save" at bounding box center [138, 46] width 18 height 10
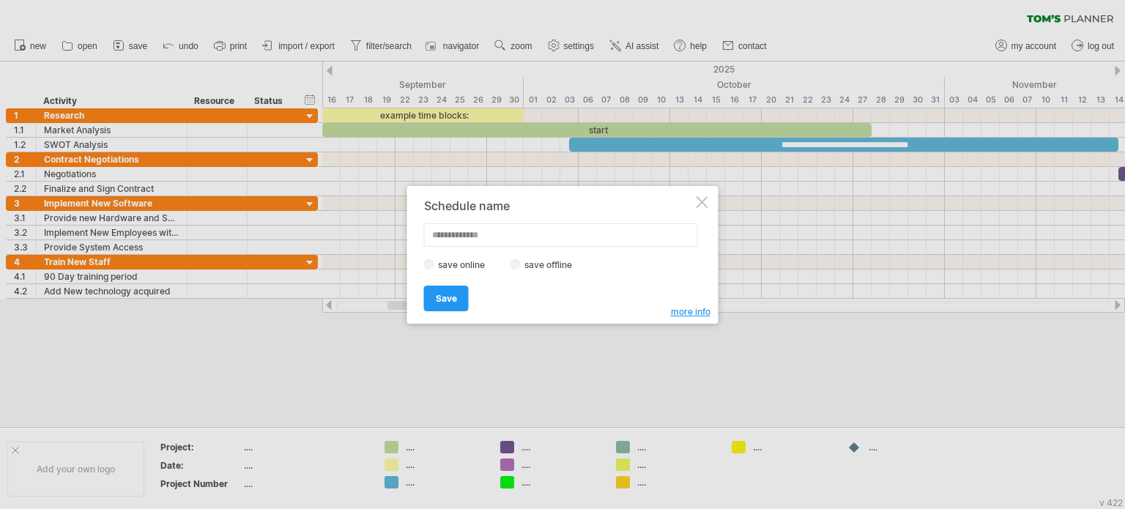
click at [545, 234] on input "text" at bounding box center [561, 234] width 274 height 23
type input "*"
type input "**********"
click at [451, 296] on span "Save" at bounding box center [446, 298] width 21 height 11
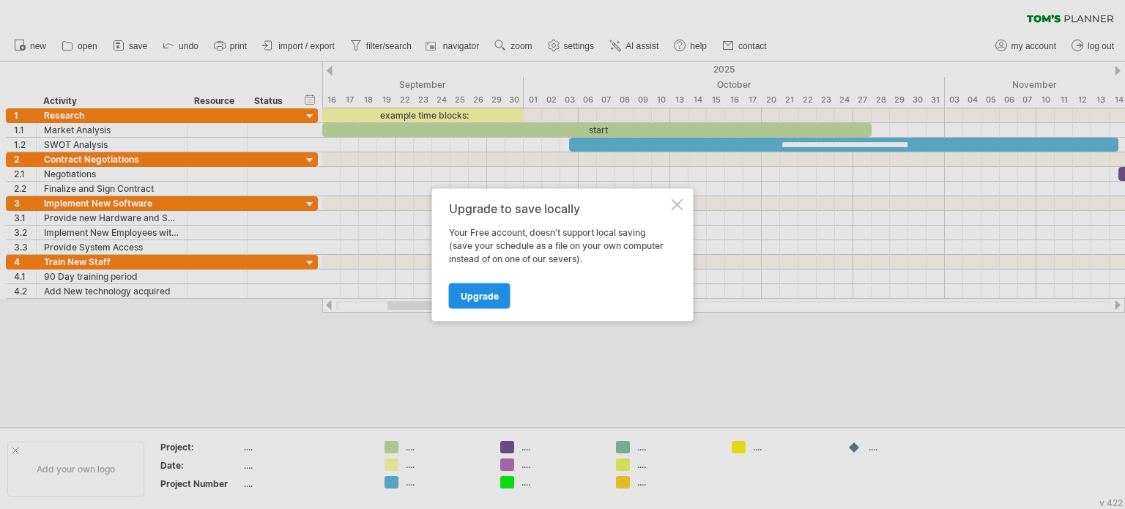
click at [466, 297] on span "Upgrade" at bounding box center [480, 295] width 38 height 11
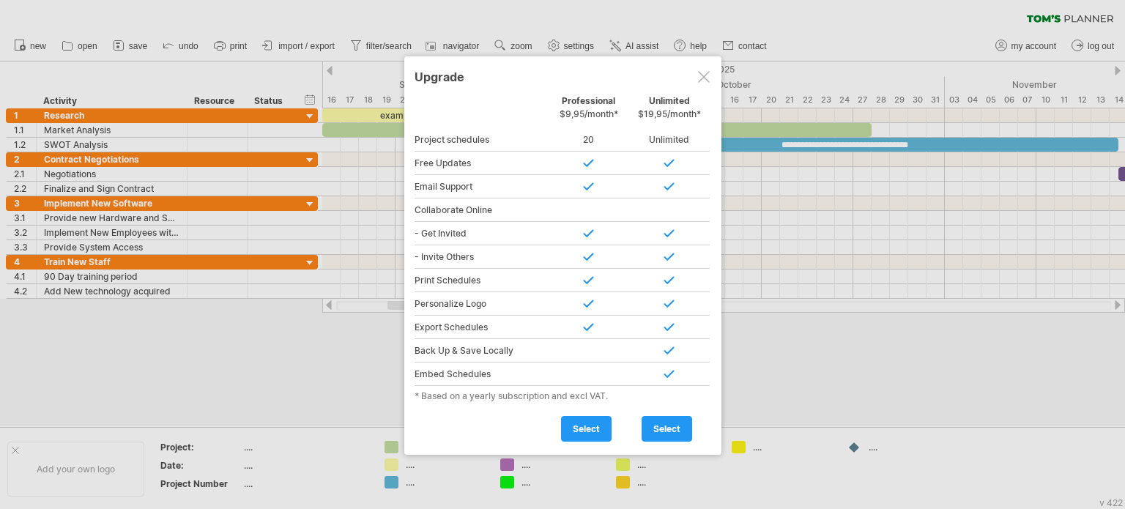
click at [702, 77] on div at bounding box center [704, 77] width 12 height 12
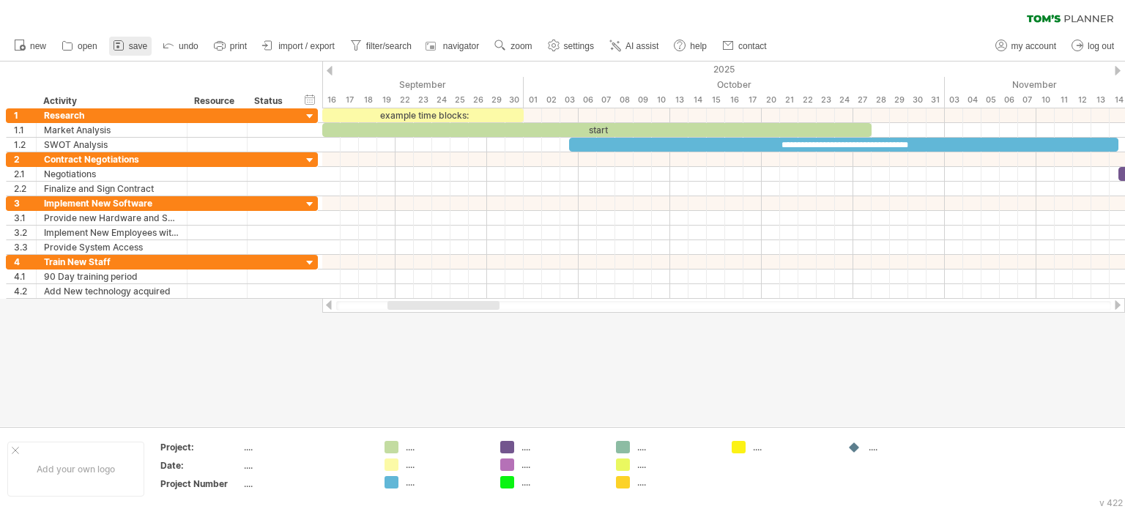
click at [136, 43] on span "save" at bounding box center [138, 46] width 18 height 10
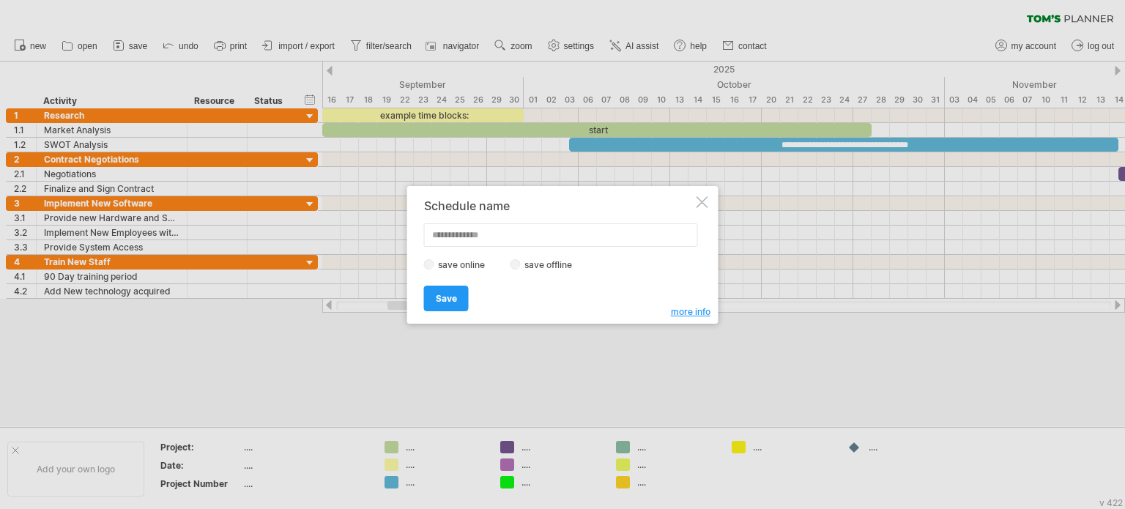
click at [462, 238] on input "text" at bounding box center [561, 234] width 274 height 23
type input "**********"
click at [447, 287] on link "Save" at bounding box center [446, 299] width 45 height 26
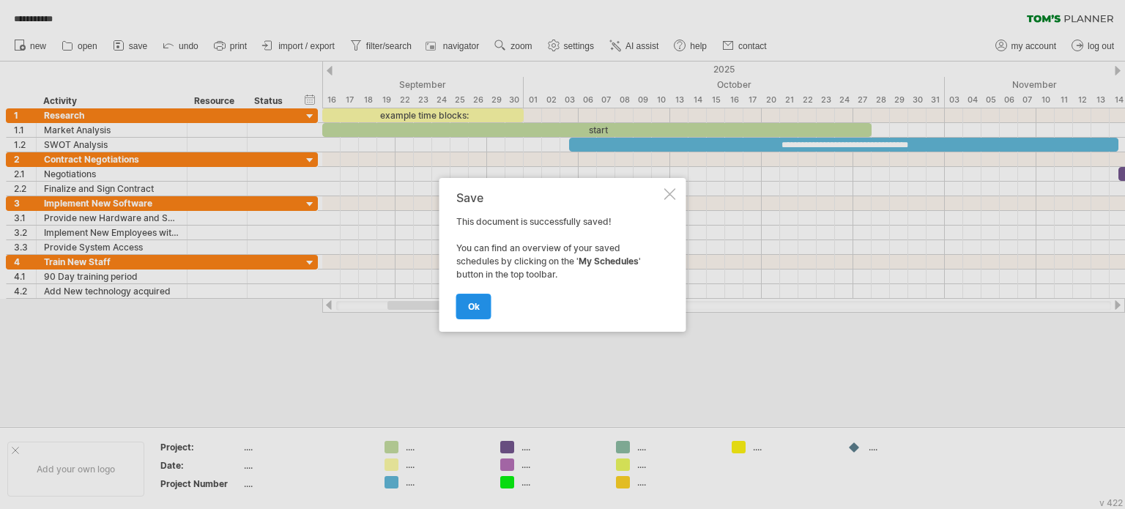
click at [469, 307] on span "ok" at bounding box center [474, 306] width 12 height 11
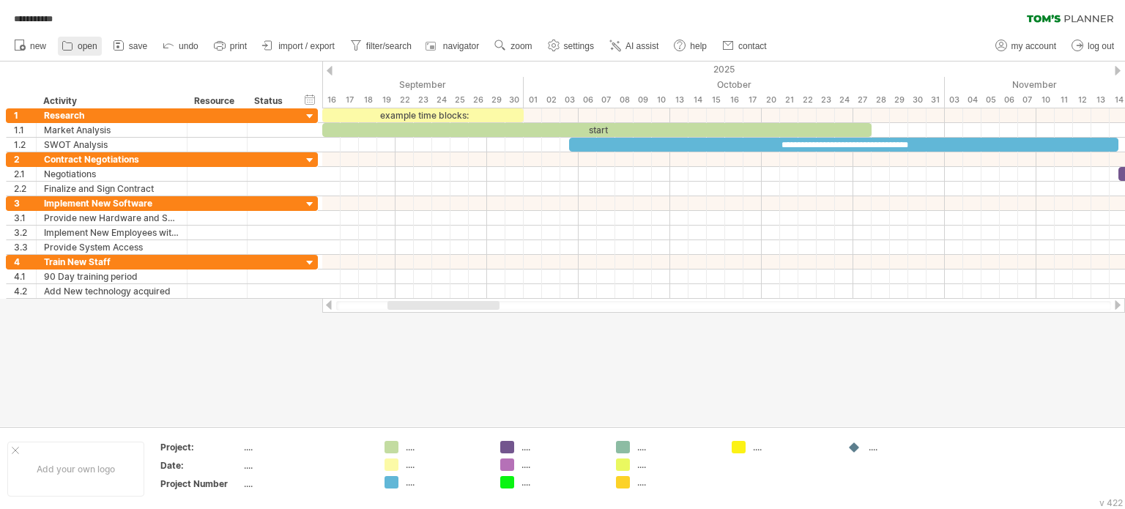
click at [70, 46] on icon at bounding box center [67, 45] width 15 height 15
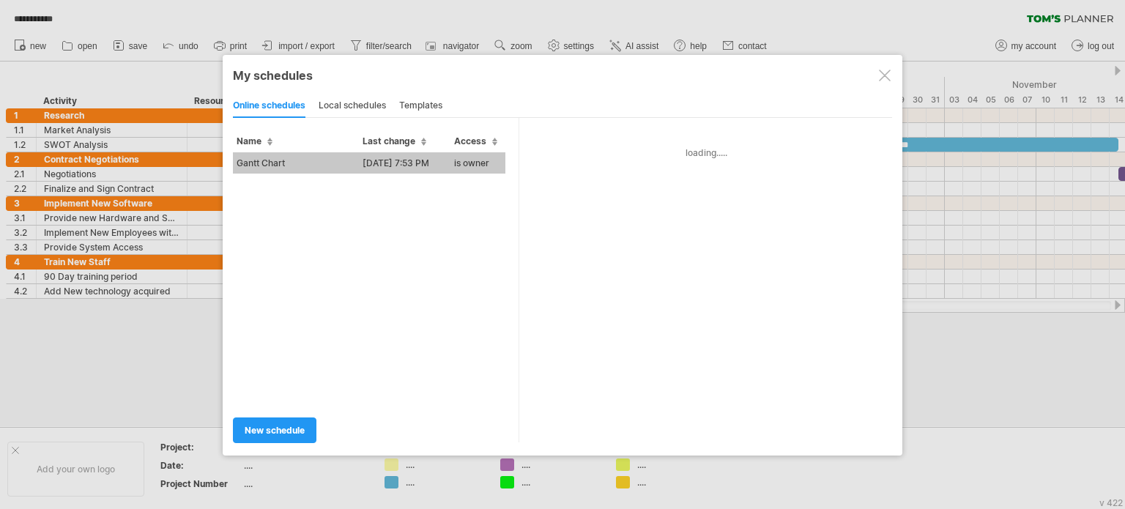
type input "**********"
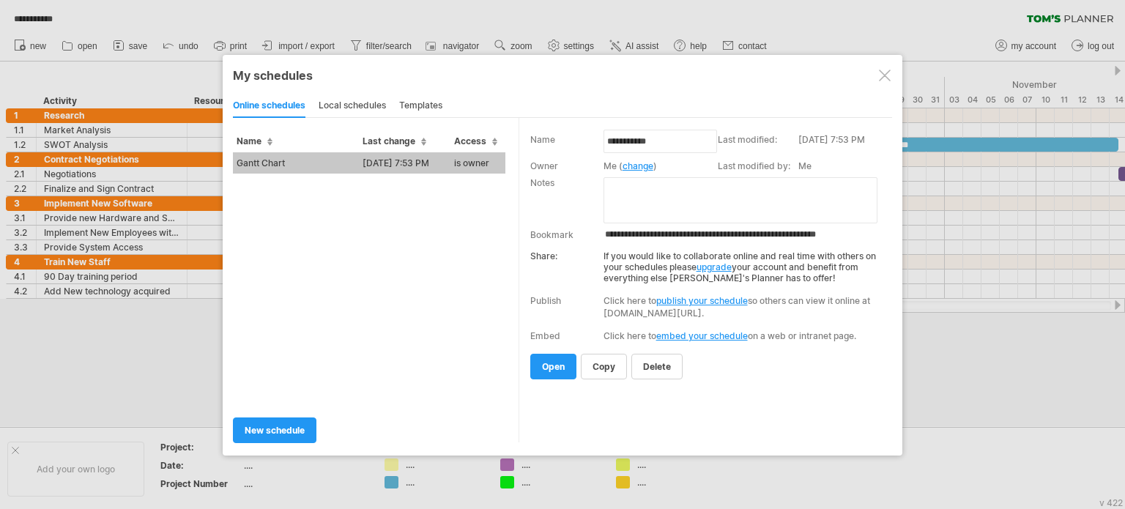
click at [308, 165] on td "Gantt Chart" at bounding box center [296, 162] width 126 height 21
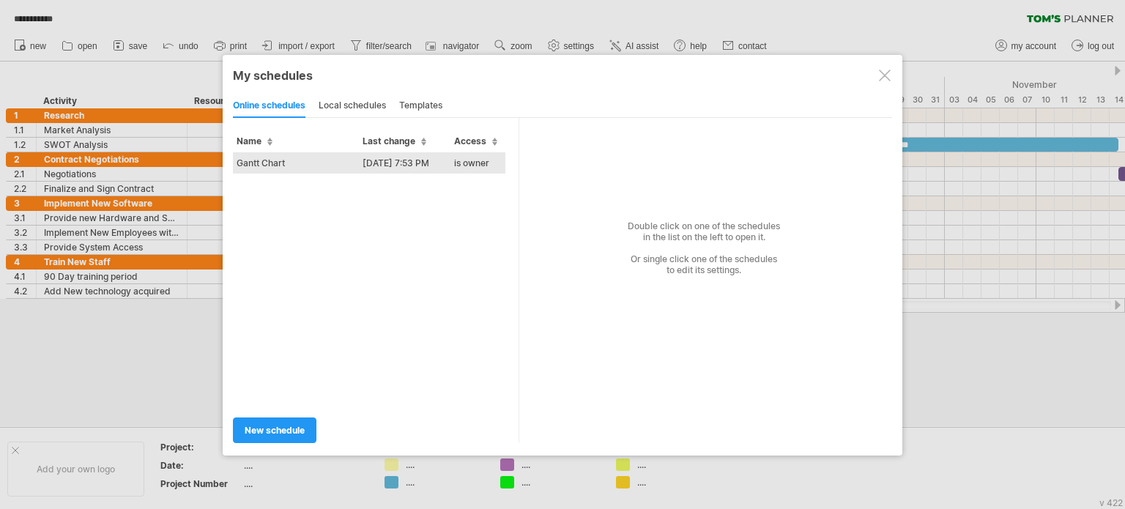
click at [311, 160] on td "Gantt Chart" at bounding box center [296, 162] width 126 height 21
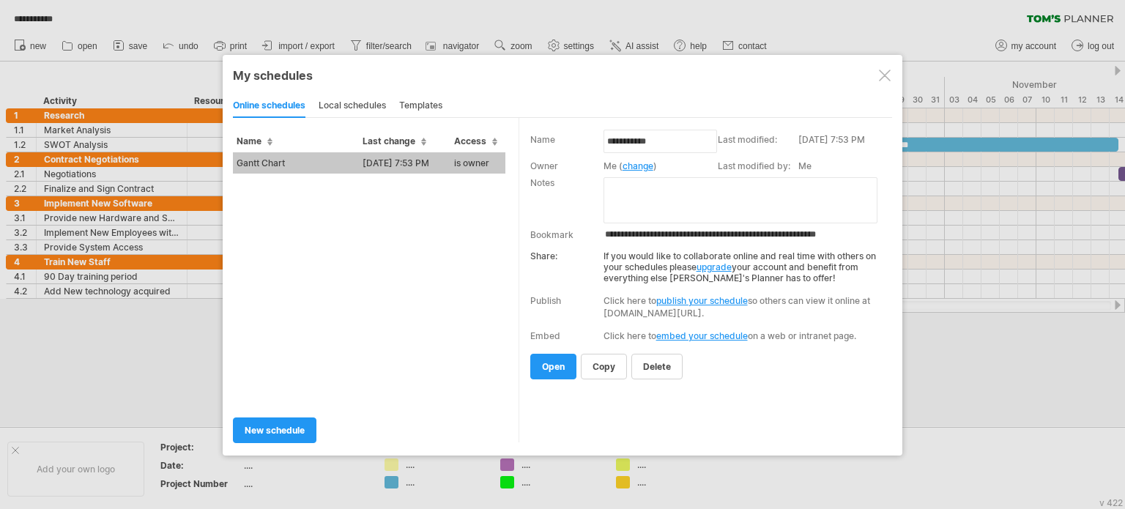
click at [885, 77] on div at bounding box center [885, 76] width 12 height 12
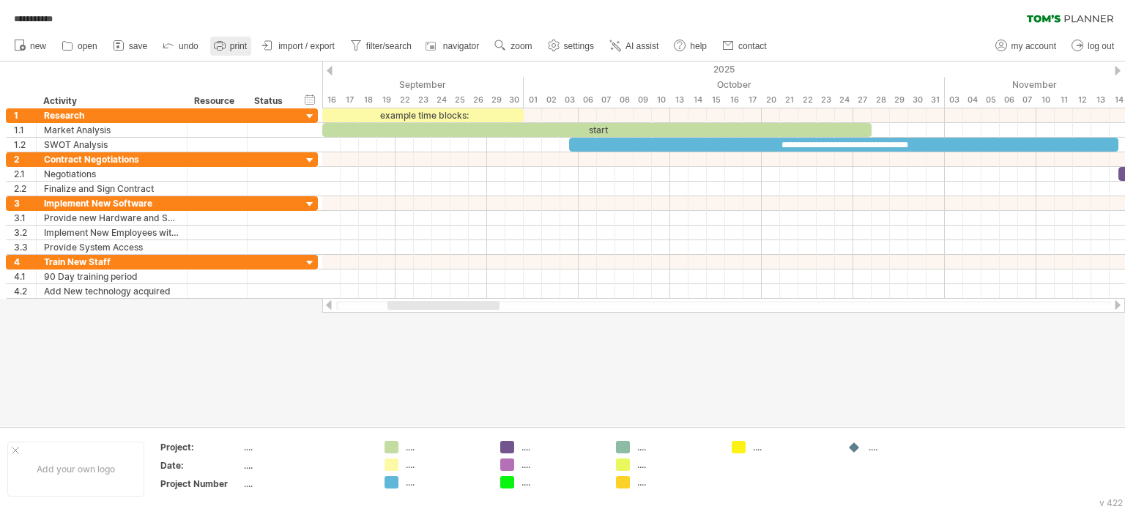
click at [228, 39] on link "print" at bounding box center [230, 46] width 41 height 19
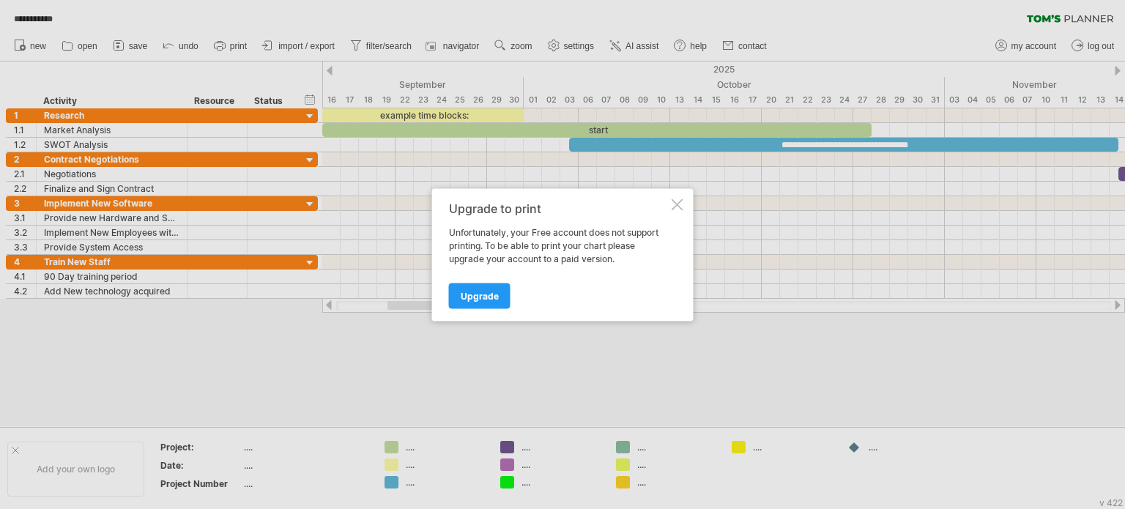
click at [676, 210] on div at bounding box center [678, 205] width 12 height 12
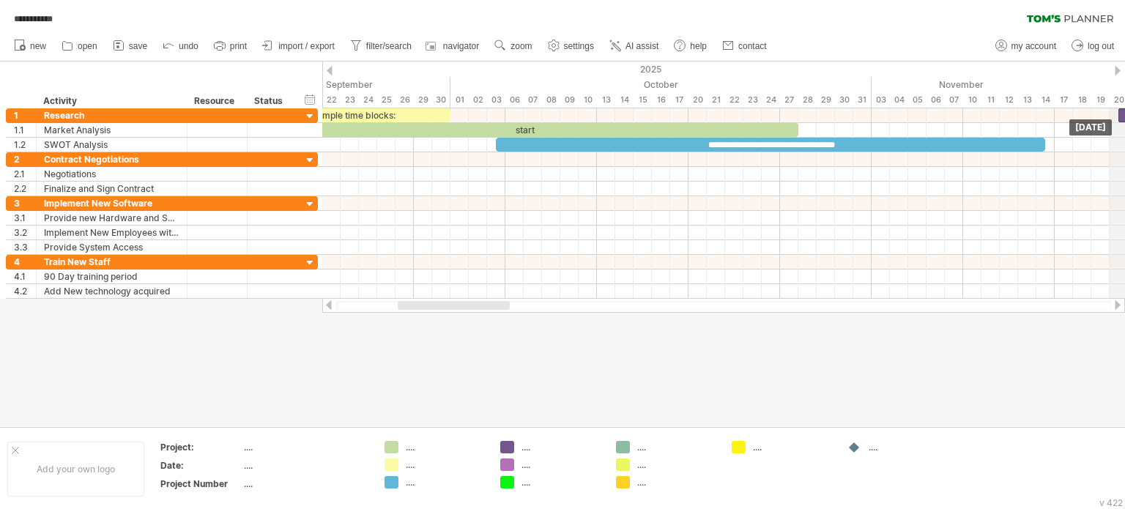
drag, startPoint x: 1125, startPoint y: 174, endPoint x: 1125, endPoint y: 99, distance: 74.7
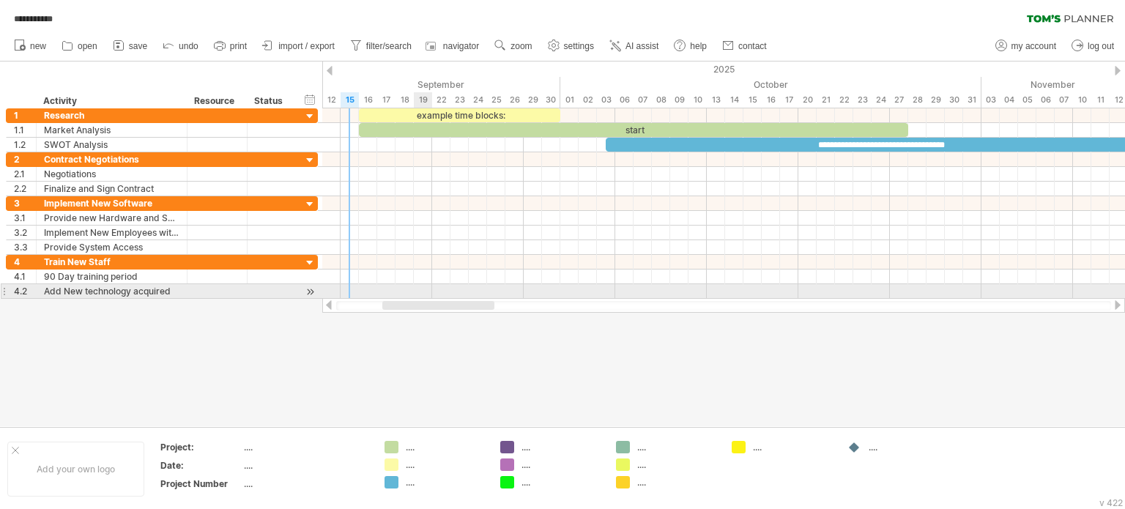
drag, startPoint x: 451, startPoint y: 303, endPoint x: 426, endPoint y: 286, distance: 29.5
click at [426, 286] on div "**********" at bounding box center [562, 254] width 1125 height 509
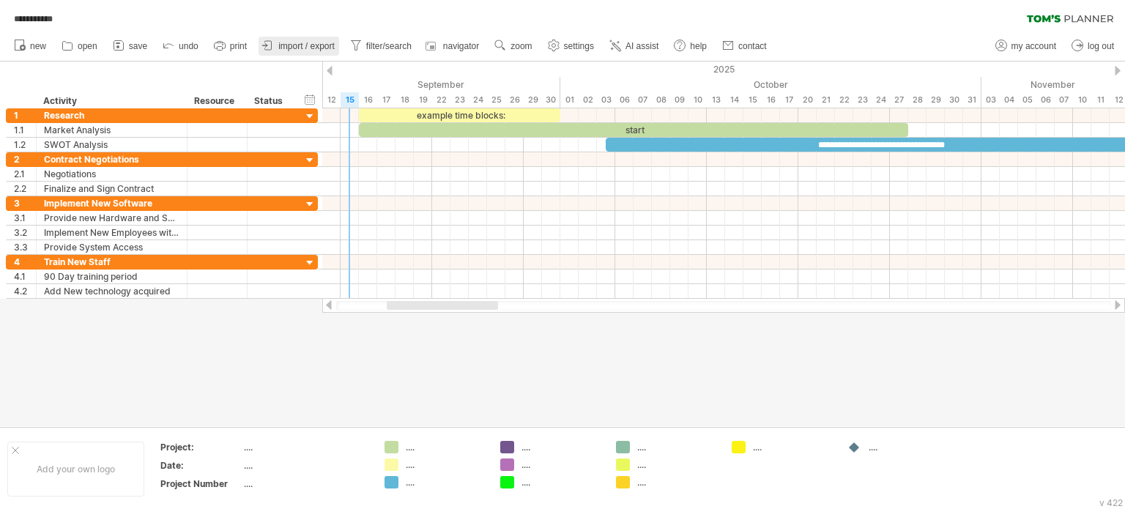
click at [309, 45] on span "import / export" at bounding box center [306, 46] width 56 height 10
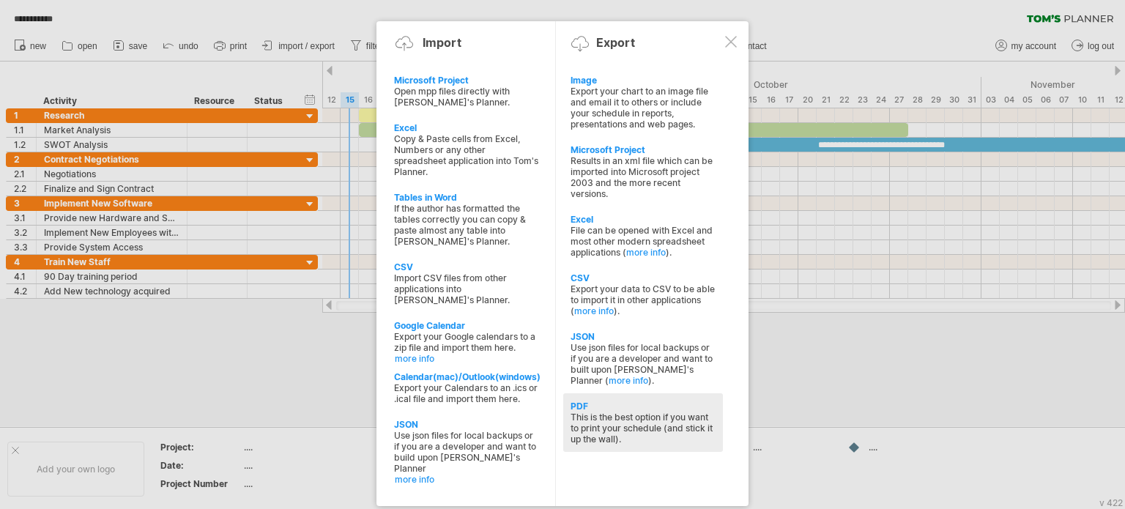
click at [584, 410] on div "PDF" at bounding box center [643, 406] width 145 height 11
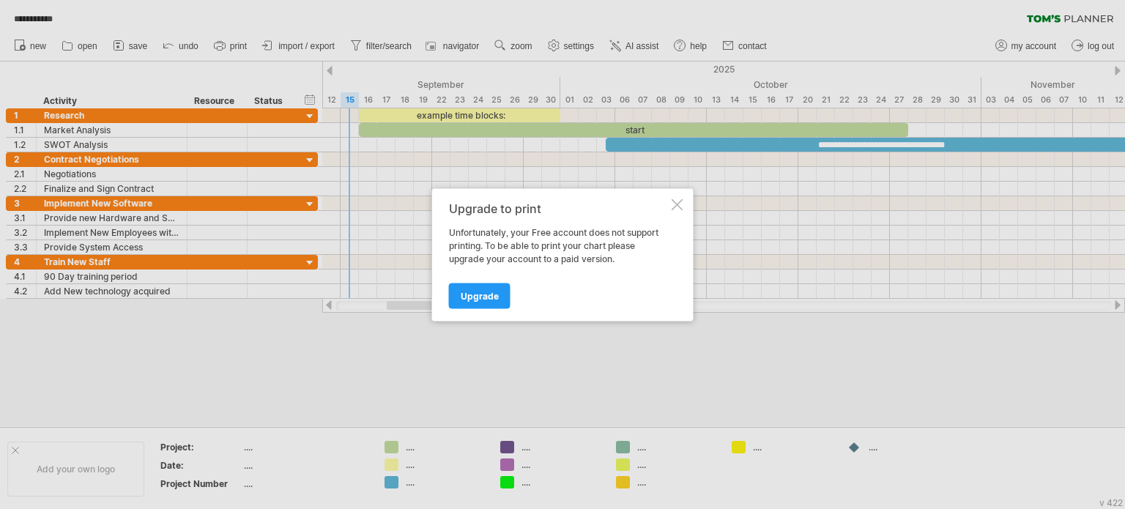
click at [677, 205] on div at bounding box center [678, 205] width 12 height 12
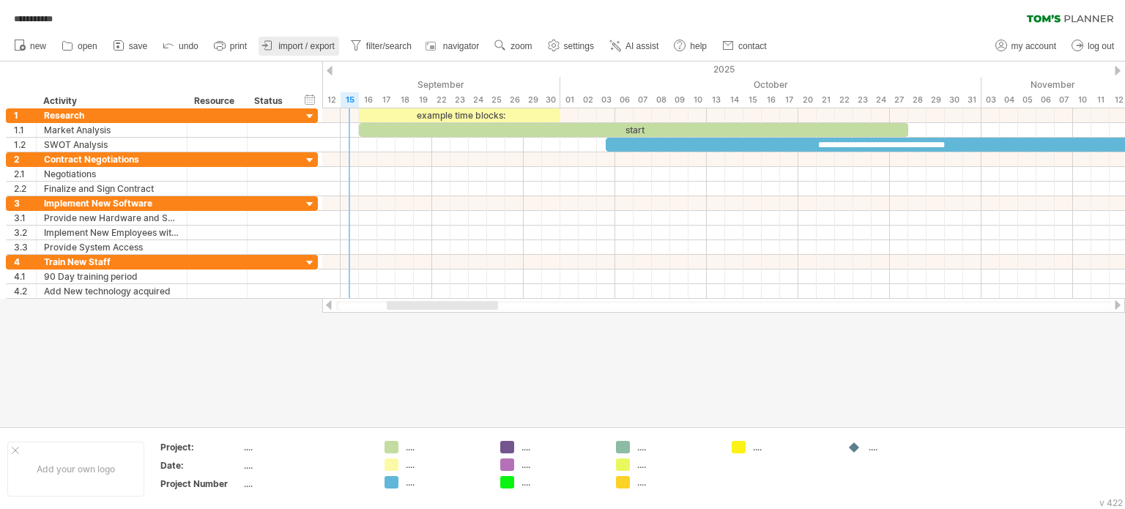
click at [311, 49] on span "import / export" at bounding box center [306, 46] width 56 height 10
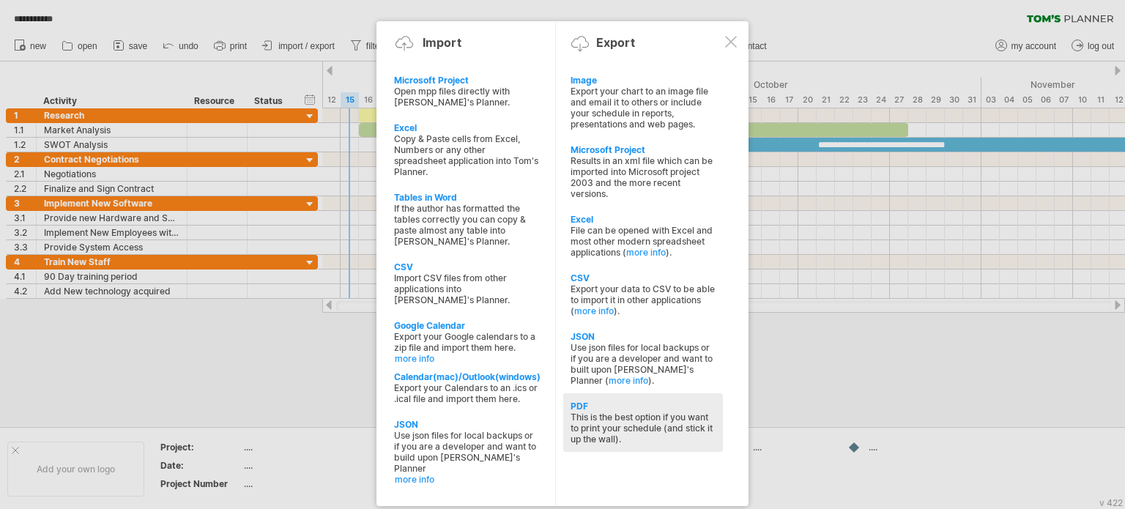
click at [589, 425] on div "This is the best option if you want to print your schedule (and stick it up the…" at bounding box center [643, 428] width 145 height 33
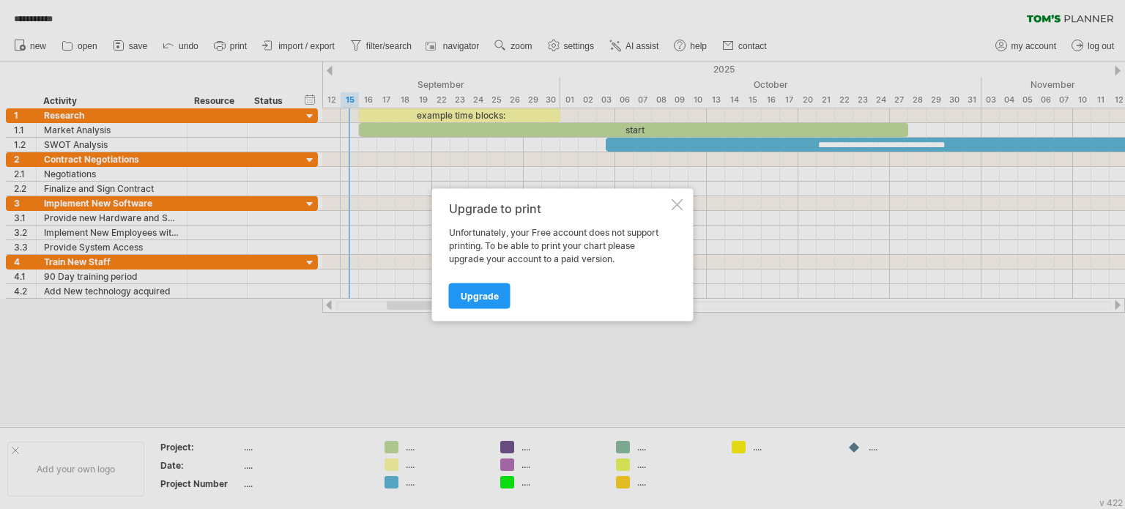
click at [680, 201] on div at bounding box center [678, 205] width 12 height 12
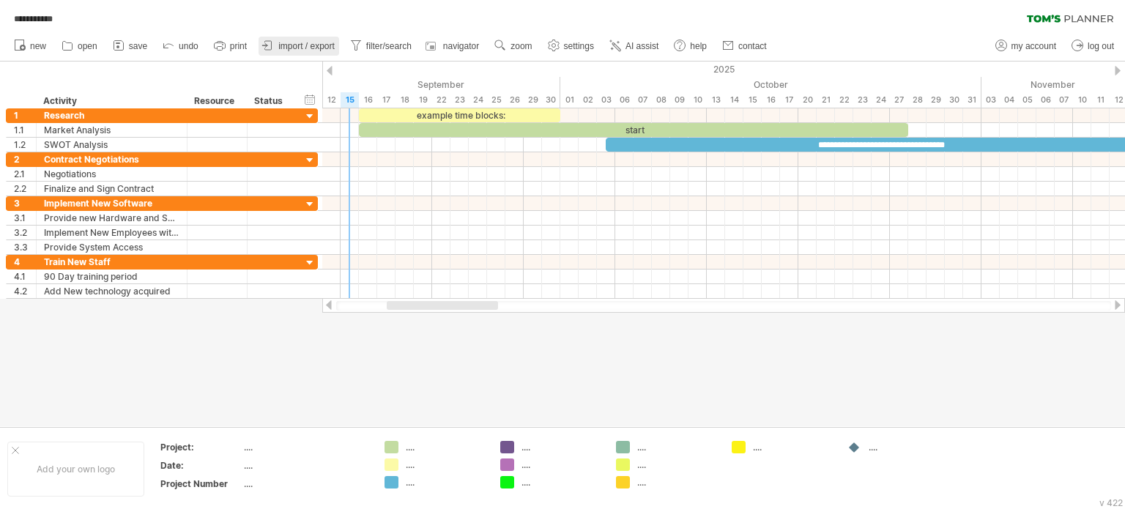
click at [308, 46] on span "import / export" at bounding box center [306, 46] width 56 height 10
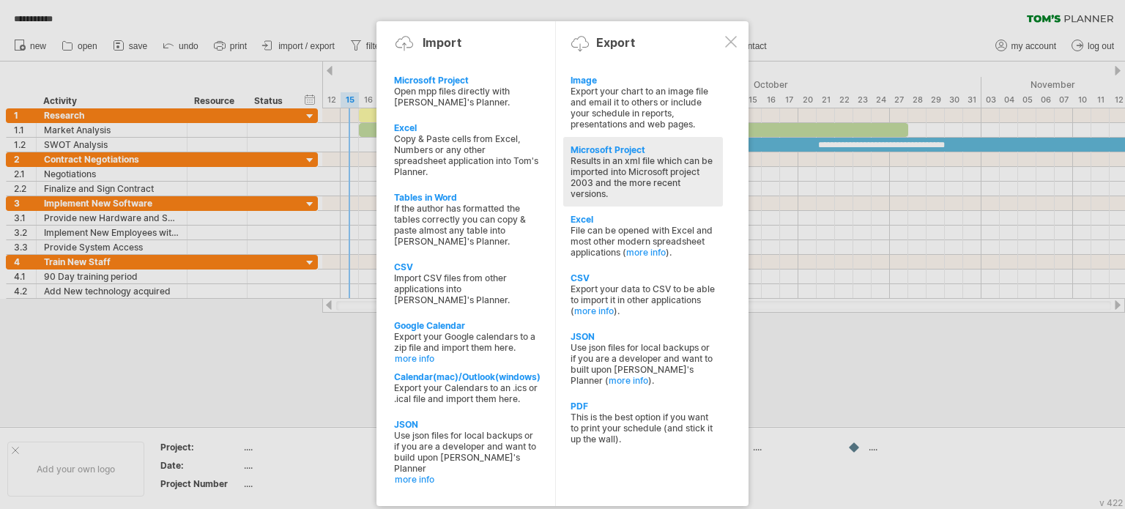
click at [618, 177] on div "Results in an xml file which can be imported into Microsoft project 2003 and th…" at bounding box center [643, 177] width 145 height 44
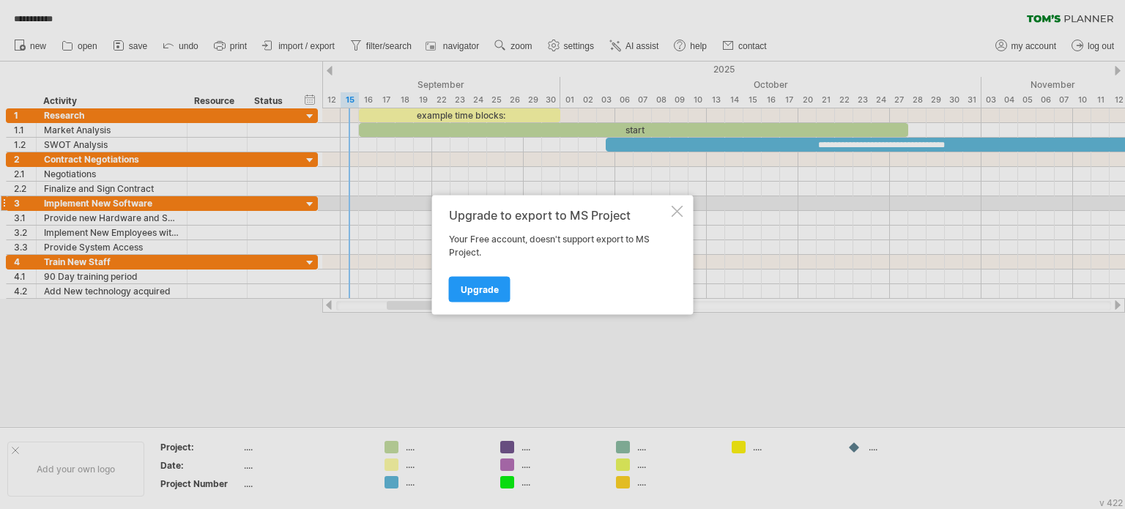
click at [677, 207] on div at bounding box center [678, 211] width 12 height 12
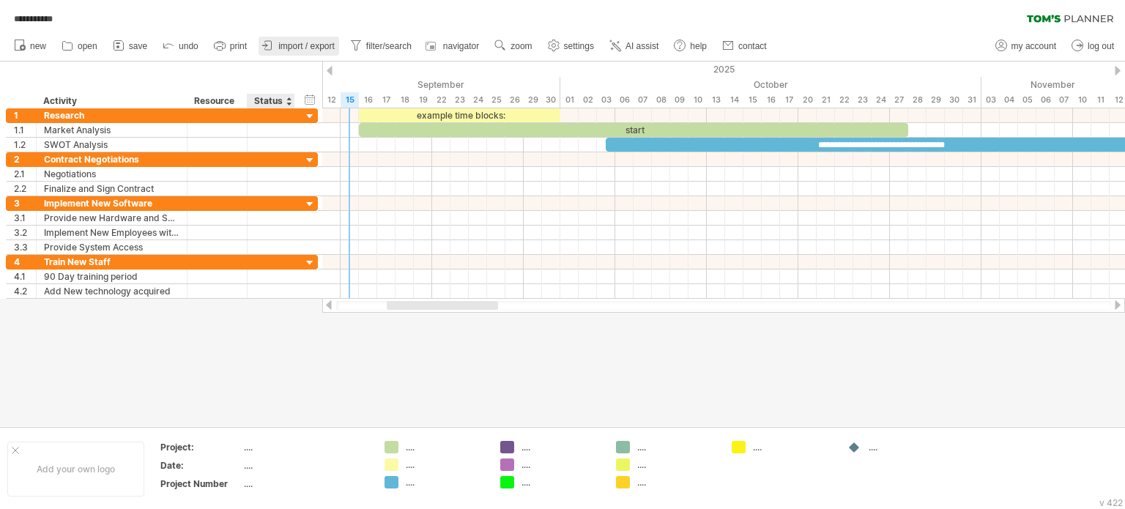
click at [305, 42] on span "import / export" at bounding box center [306, 46] width 56 height 10
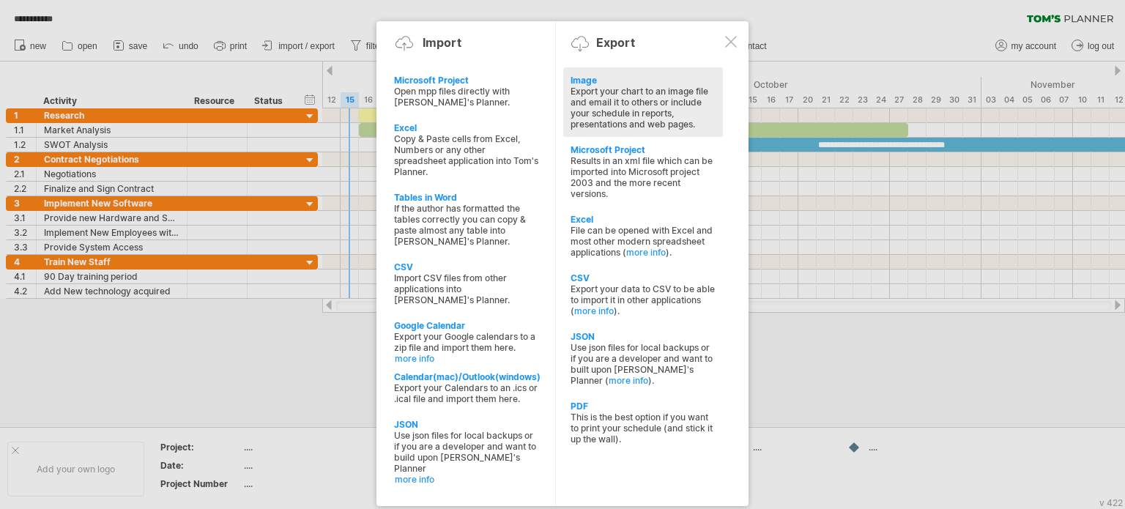
click at [585, 93] on div "Export your chart to an image file and email it to others or include your sched…" at bounding box center [643, 108] width 145 height 44
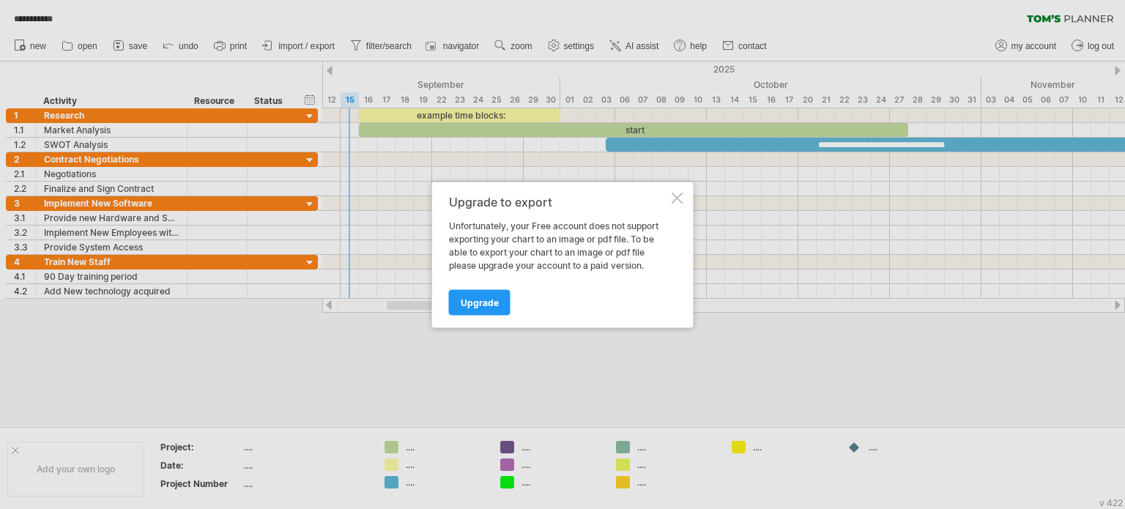
click at [681, 198] on div at bounding box center [678, 198] width 12 height 12
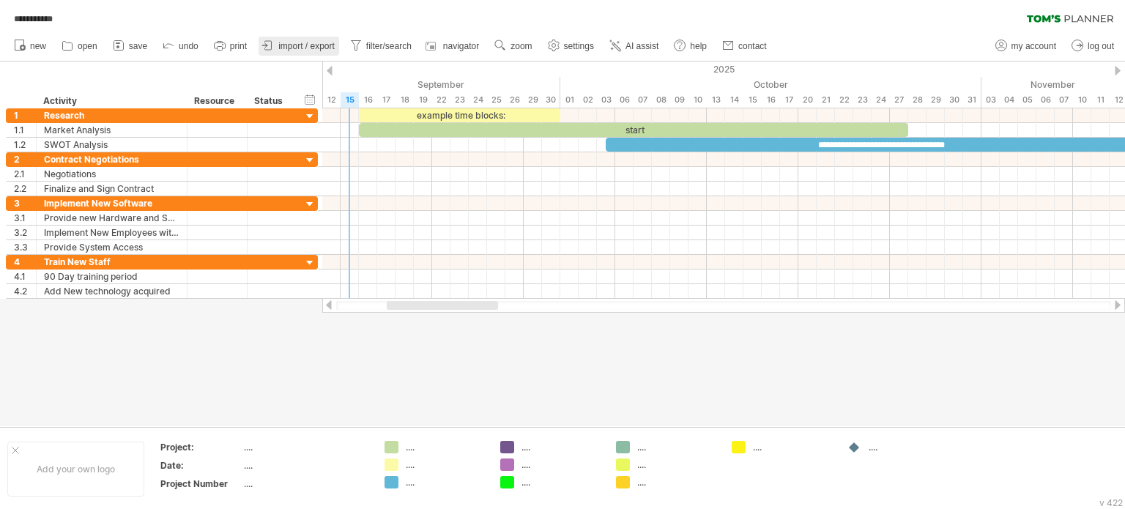
click at [273, 45] on icon at bounding box center [268, 45] width 15 height 15
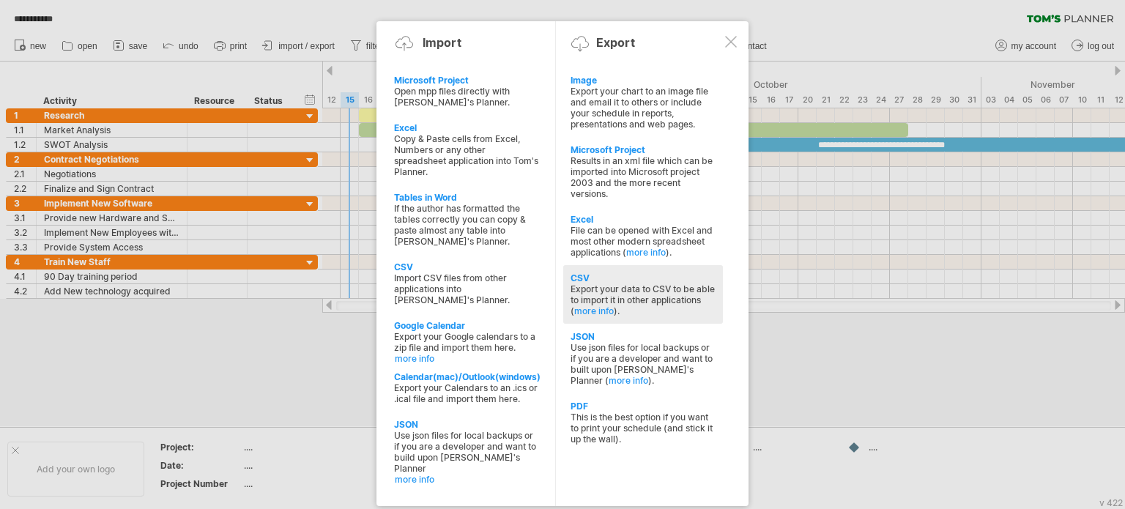
click at [573, 278] on div "CSV" at bounding box center [643, 278] width 145 height 11
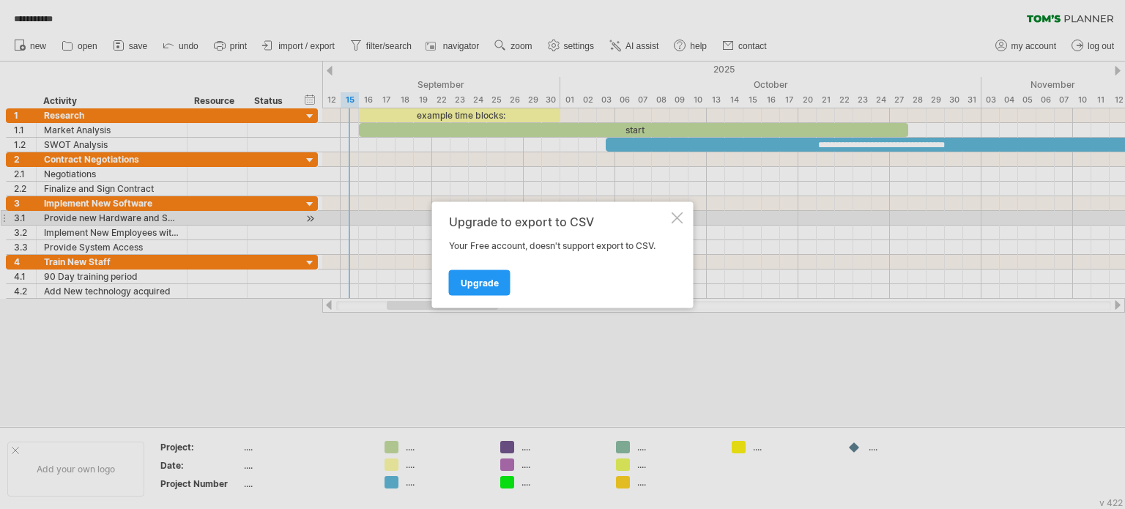
click at [673, 216] on div at bounding box center [678, 218] width 12 height 12
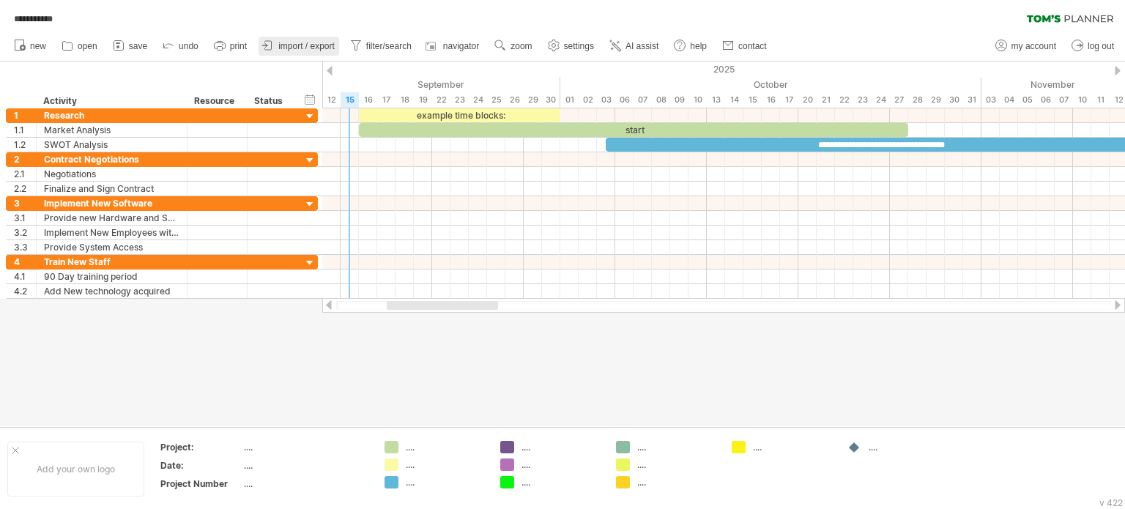
click at [325, 55] on link "import / export" at bounding box center [299, 46] width 81 height 19
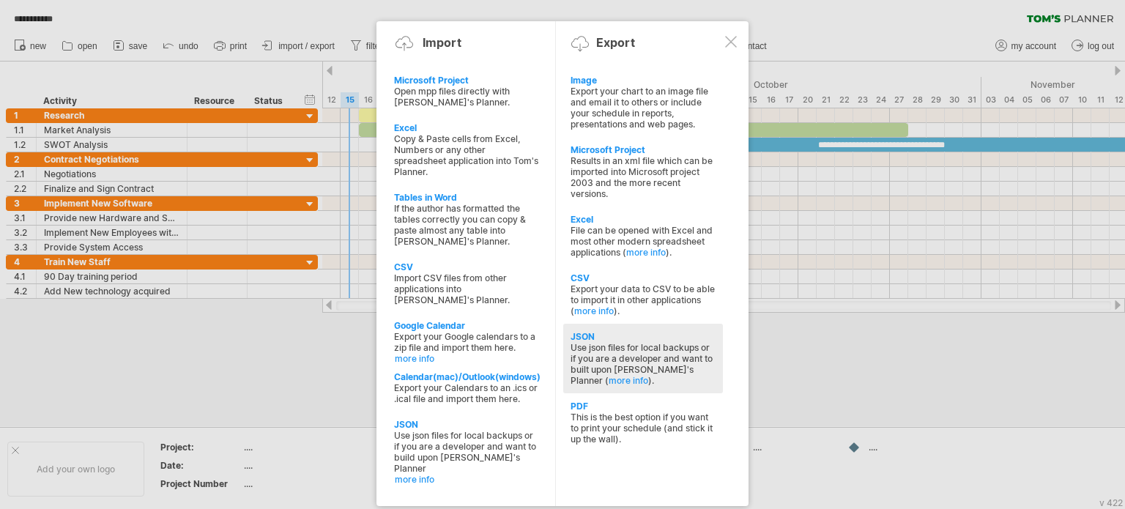
click at [591, 339] on div "JSON" at bounding box center [643, 336] width 145 height 11
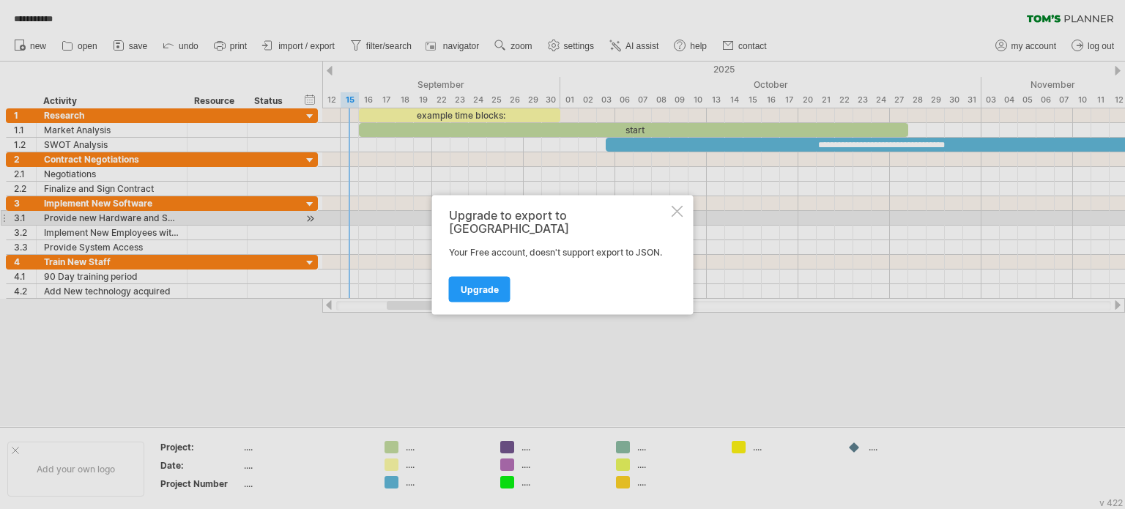
click at [678, 217] on div at bounding box center [678, 211] width 12 height 12
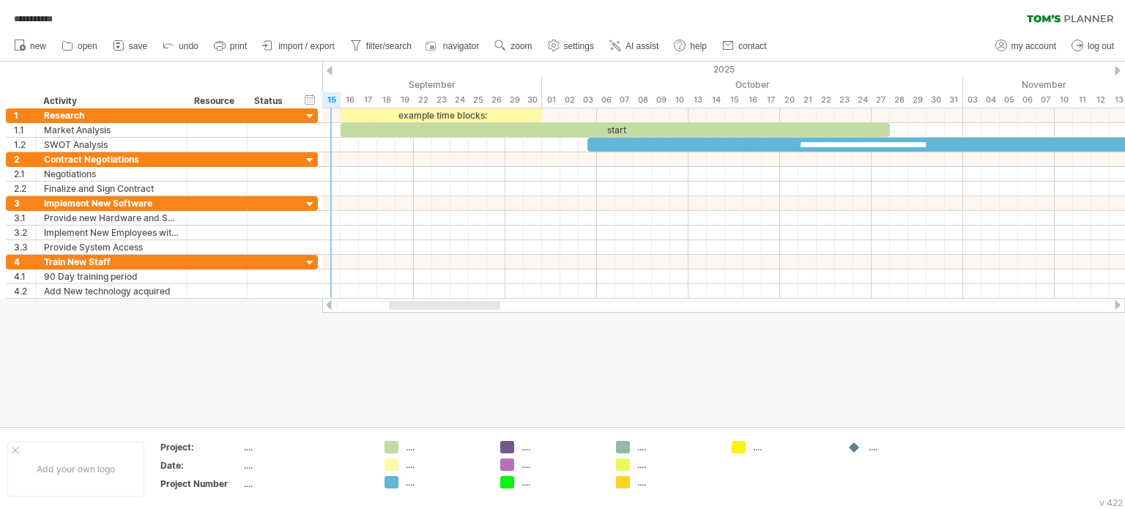
drag, startPoint x: 404, startPoint y: 304, endPoint x: 407, endPoint y: 314, distance: 10.5
click at [407, 314] on div "**********" at bounding box center [562, 254] width 1125 height 509
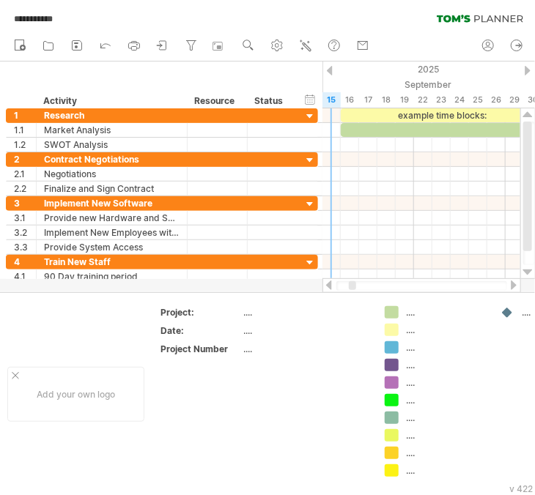
click at [508, 283] on div at bounding box center [514, 286] width 12 height 10
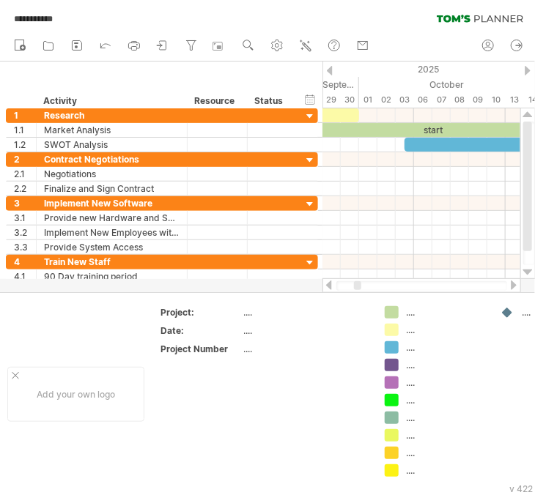
click at [330, 284] on div at bounding box center [329, 286] width 12 height 10
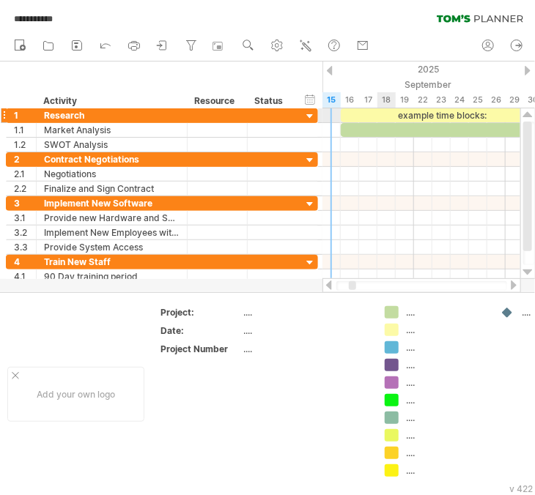
click at [382, 112] on div "example time blocks:" at bounding box center [441, 115] width 201 height 14
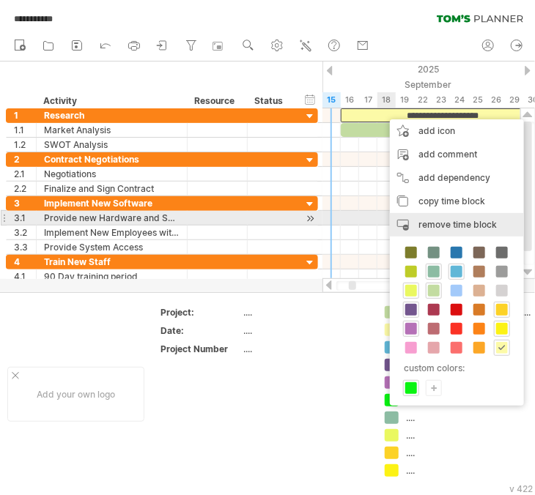
click at [449, 222] on span "remove time block" at bounding box center [457, 224] width 78 height 11
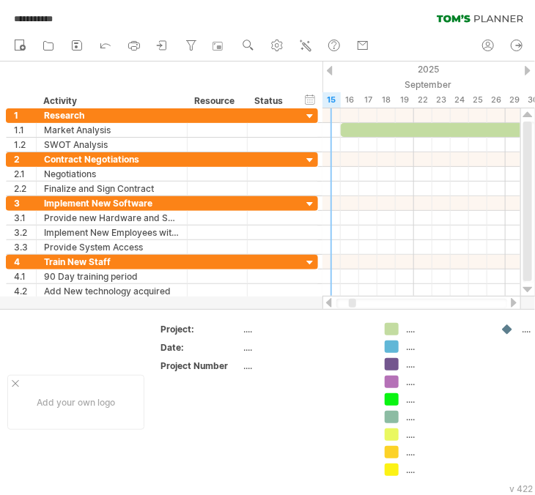
click at [511, 301] on div at bounding box center [514, 303] width 12 height 10
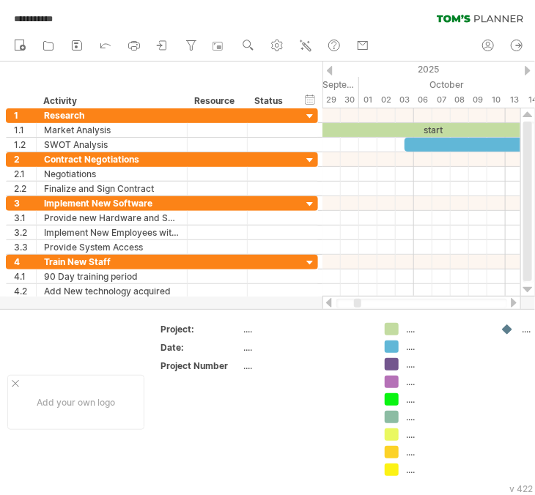
click at [511, 301] on div at bounding box center [514, 303] width 12 height 10
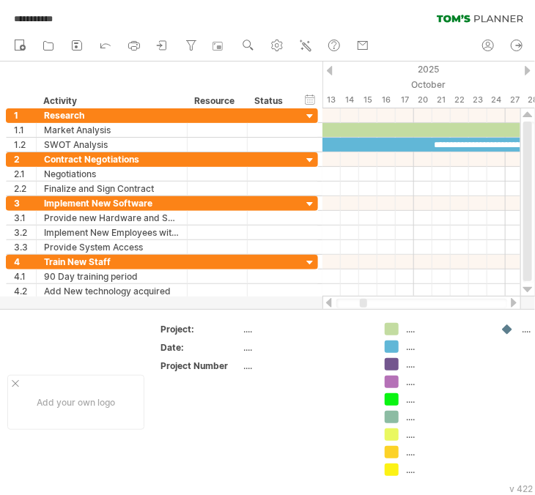
click at [516, 304] on div at bounding box center [514, 303] width 12 height 10
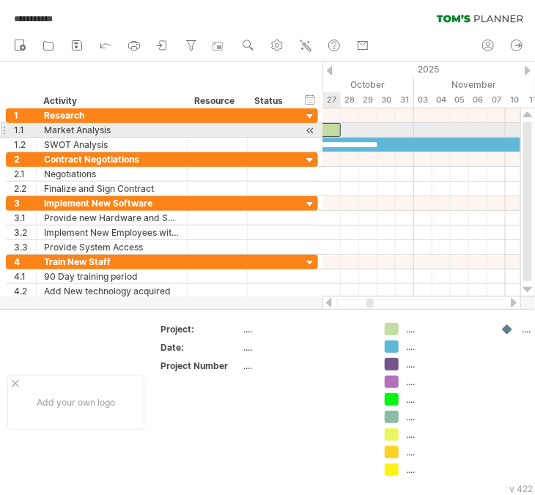
click at [330, 132] on div "start" at bounding box center [66, 130] width 550 height 14
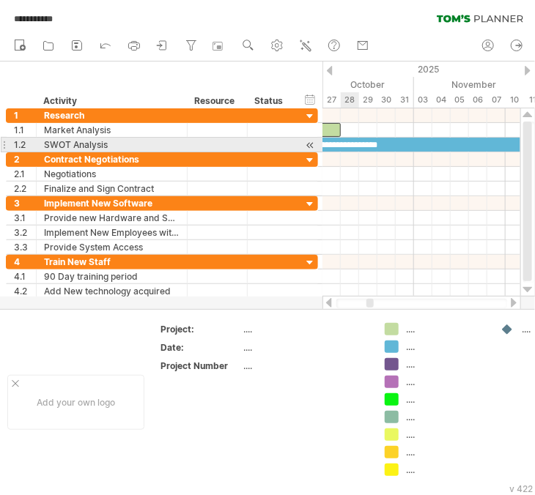
click at [347, 147] on div "**********" at bounding box center [313, 145] width 550 height 14
click at [308, 144] on div at bounding box center [310, 145] width 14 height 15
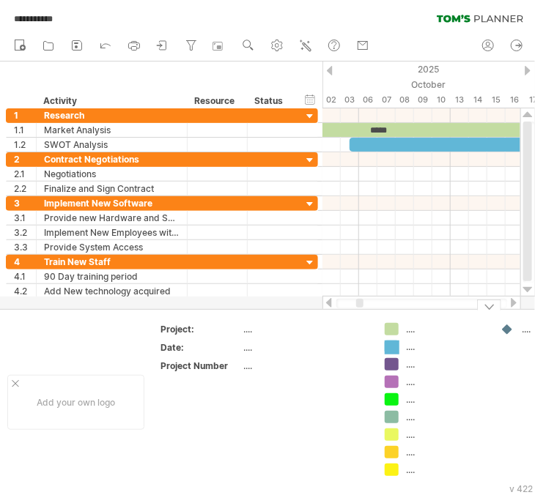
click at [388, 346] on div "**********" at bounding box center [267, 247] width 535 height 495
click at [410, 348] on div "...." at bounding box center [446, 347] width 80 height 12
click at [390, 347] on div "**********" at bounding box center [267, 247] width 535 height 495
click at [510, 302] on div at bounding box center [514, 303] width 12 height 10
click at [326, 304] on div at bounding box center [329, 303] width 12 height 10
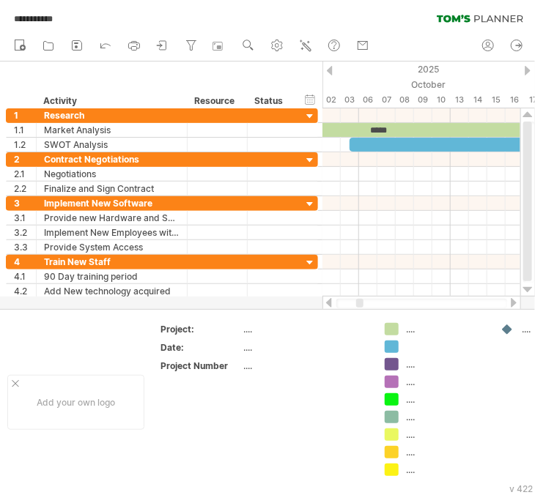
click at [510, 301] on div at bounding box center [514, 303] width 12 height 10
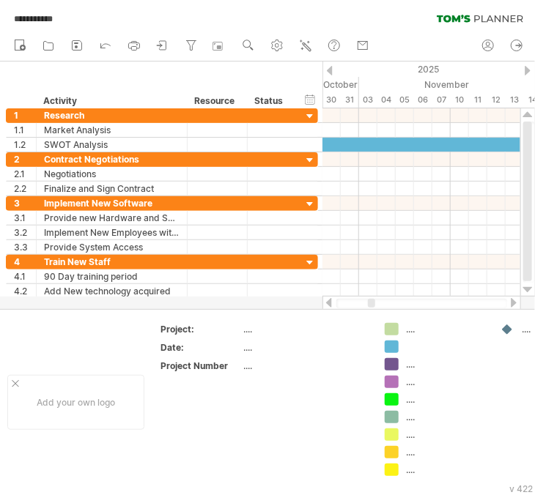
click at [510, 301] on div at bounding box center [514, 303] width 12 height 10
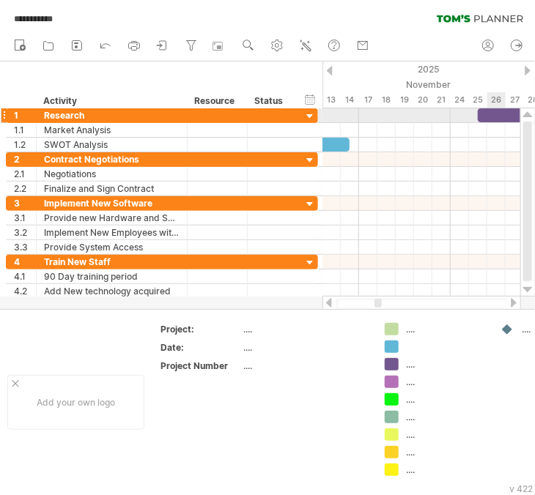
click at [268, 413] on td "Project: .... Date: .... Project Number ...." at bounding box center [265, 402] width 226 height 158
click at [516, 302] on div at bounding box center [514, 303] width 12 height 10
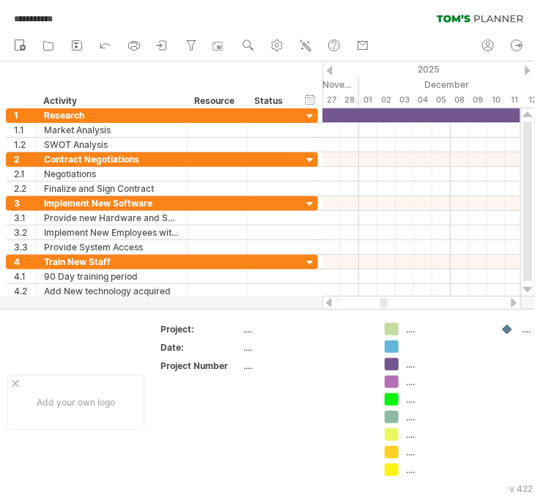
click at [516, 302] on div at bounding box center [514, 303] width 12 height 10
click at [329, 299] on div at bounding box center [329, 303] width 12 height 10
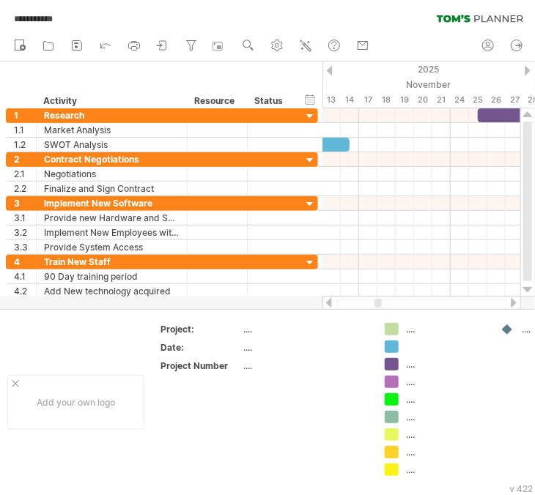
click at [329, 299] on div at bounding box center [329, 303] width 12 height 10
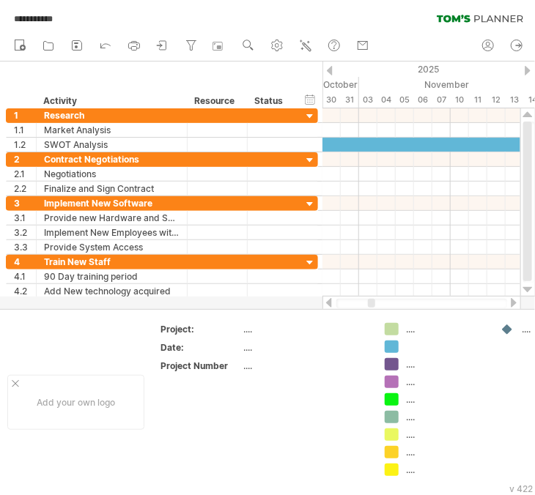
click at [329, 299] on div at bounding box center [329, 303] width 12 height 10
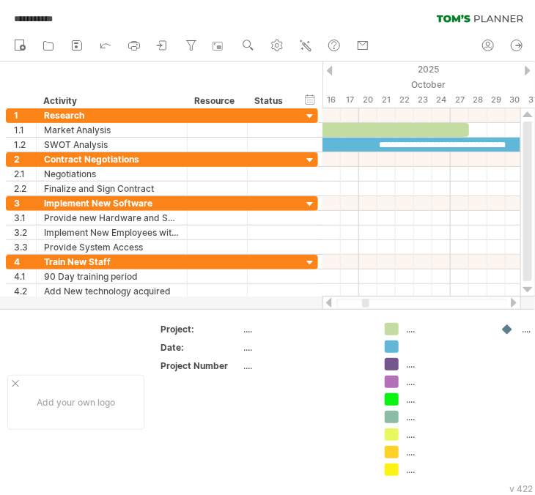
click at [329, 299] on div at bounding box center [329, 303] width 12 height 10
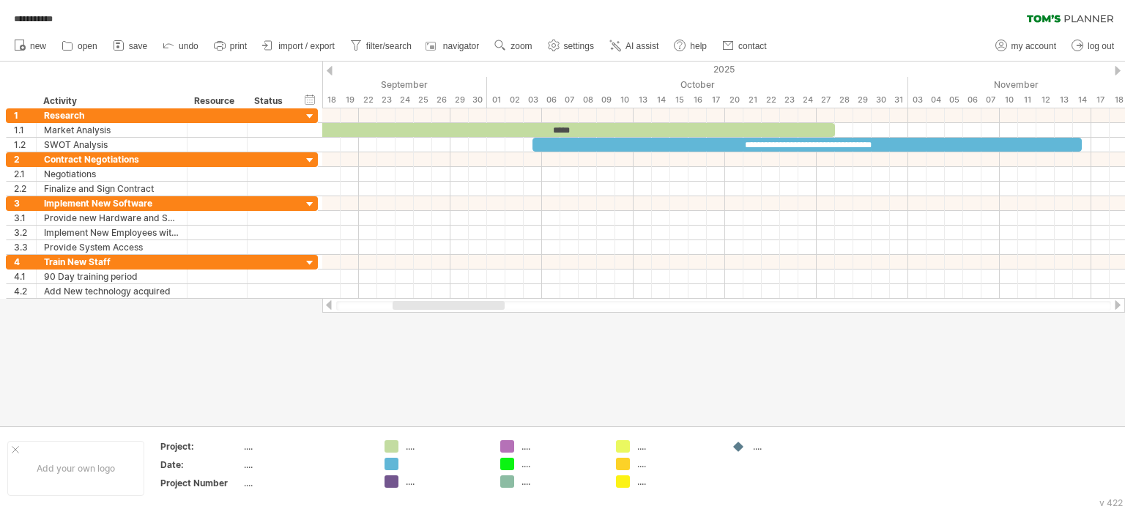
click at [1117, 304] on div at bounding box center [1118, 305] width 12 height 10
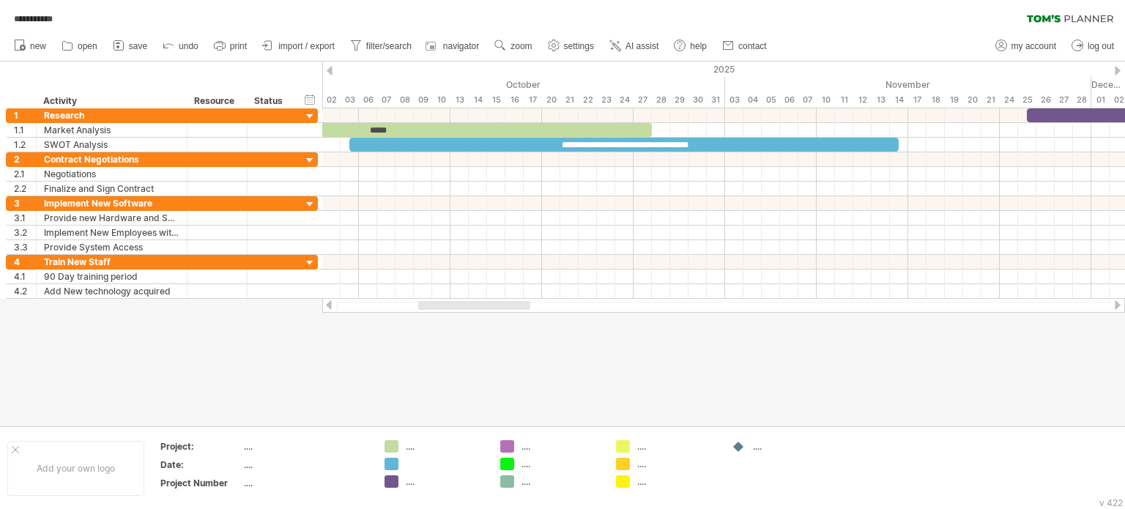
click at [1117, 304] on div at bounding box center [1118, 305] width 12 height 10
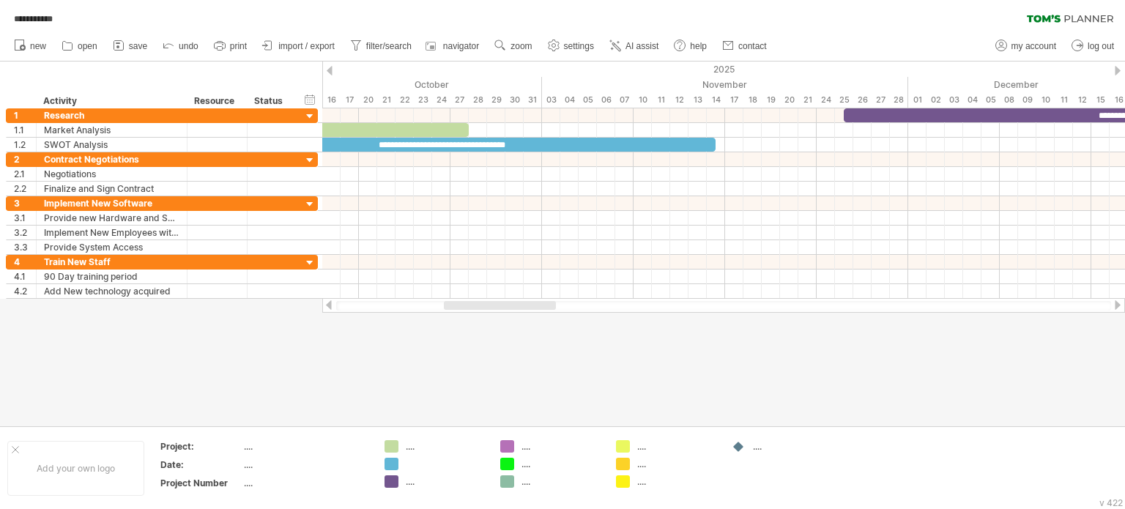
click at [1117, 304] on div at bounding box center [1118, 305] width 12 height 10
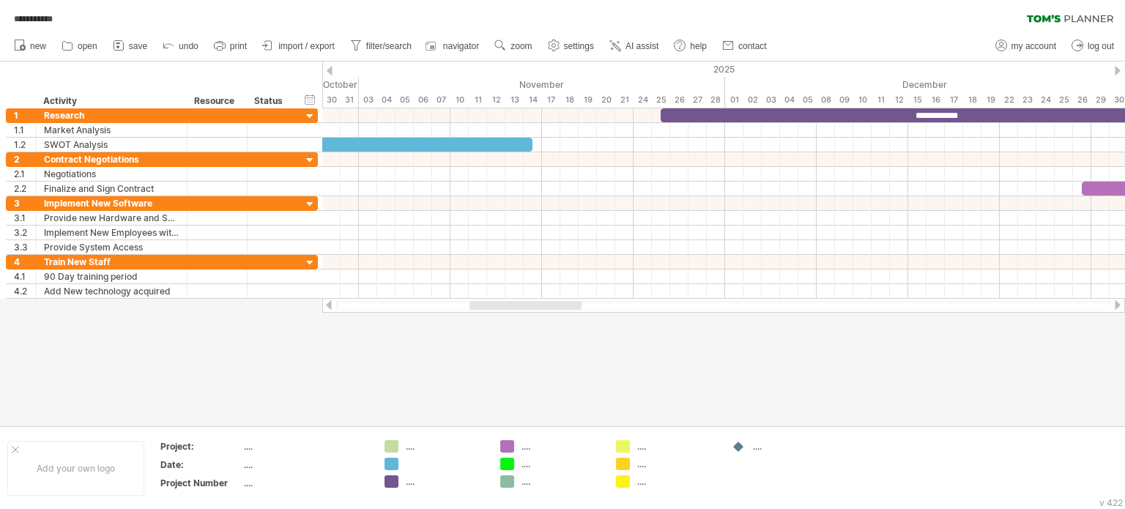
click at [1117, 305] on div at bounding box center [1118, 305] width 12 height 10
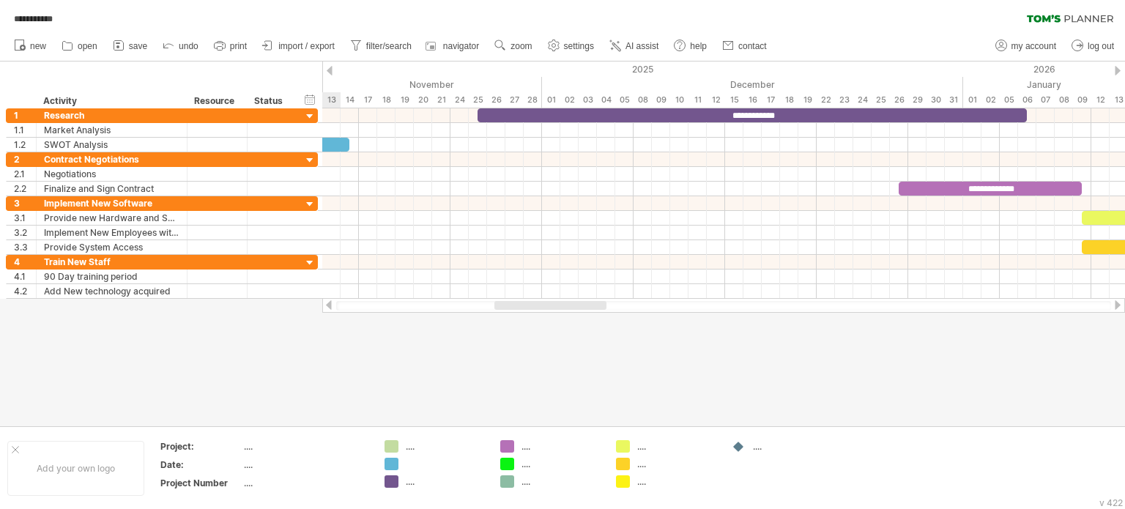
click at [1117, 305] on div at bounding box center [1118, 305] width 12 height 10
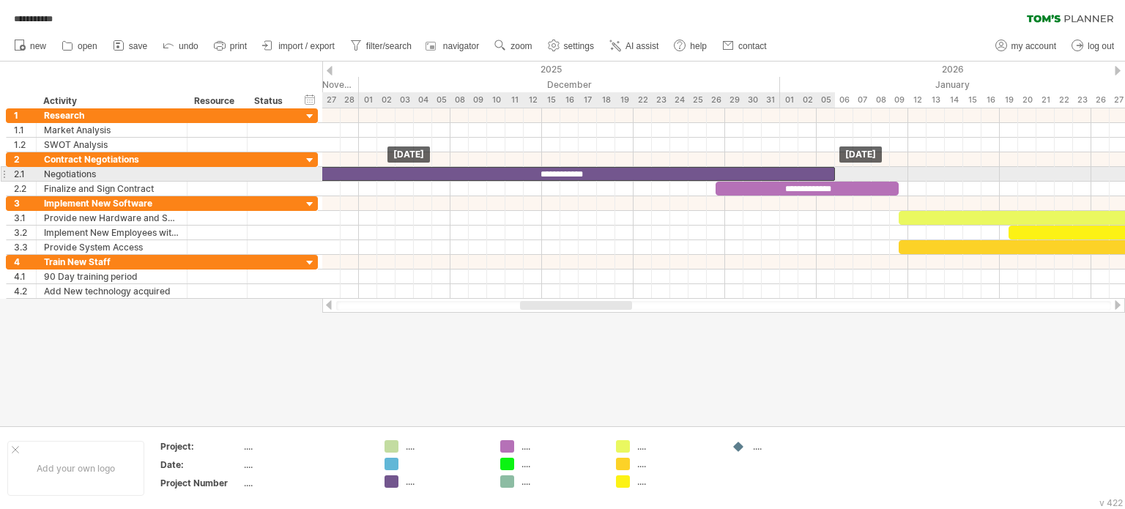
drag, startPoint x: 487, startPoint y: 113, endPoint x: 475, endPoint y: 169, distance: 56.9
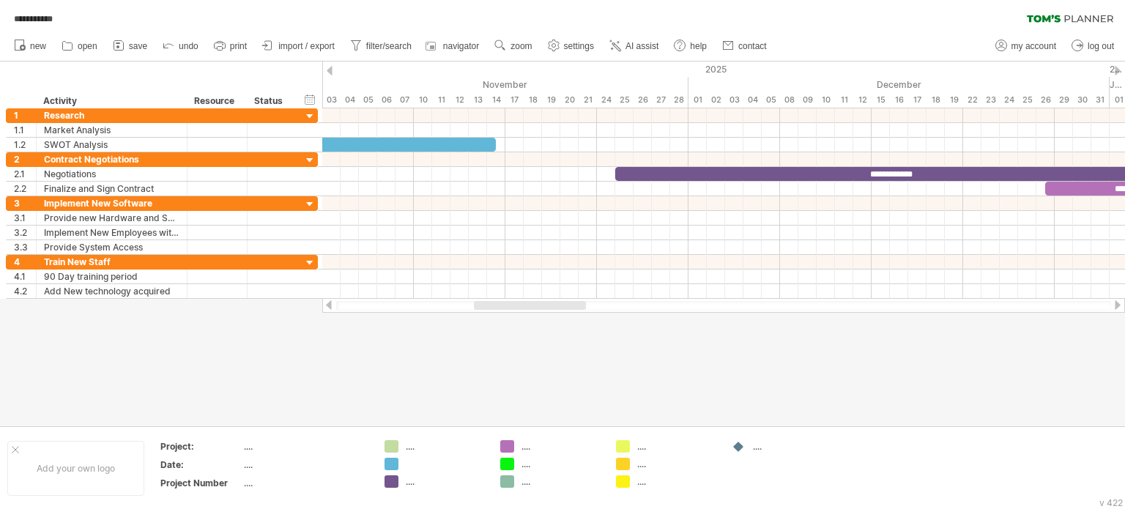
drag, startPoint x: 579, startPoint y: 304, endPoint x: 533, endPoint y: 301, distance: 46.3
click at [533, 301] on div at bounding box center [530, 305] width 112 height 9
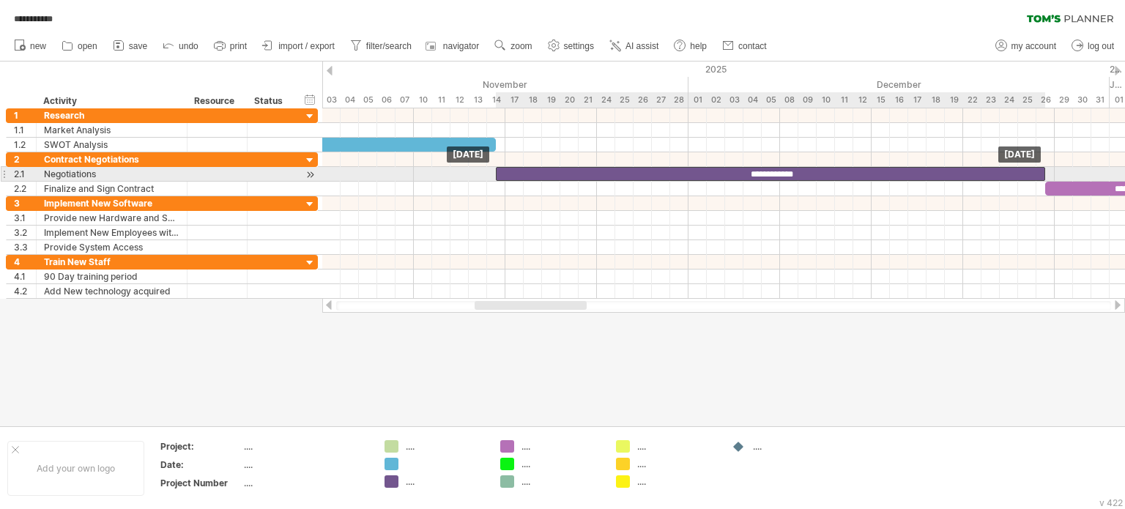
drag, startPoint x: 676, startPoint y: 171, endPoint x: 554, endPoint y: 171, distance: 122.4
click at [554, 171] on div "**********" at bounding box center [771, 174] width 550 height 14
click at [621, 175] on div "**********" at bounding box center [771, 174] width 550 height 14
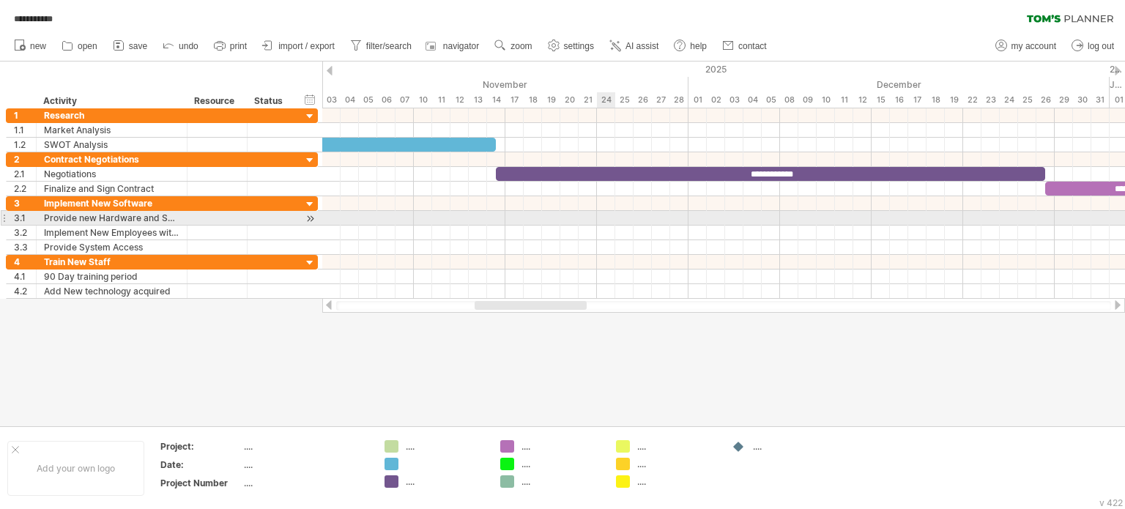
click at [600, 213] on div at bounding box center [723, 218] width 803 height 15
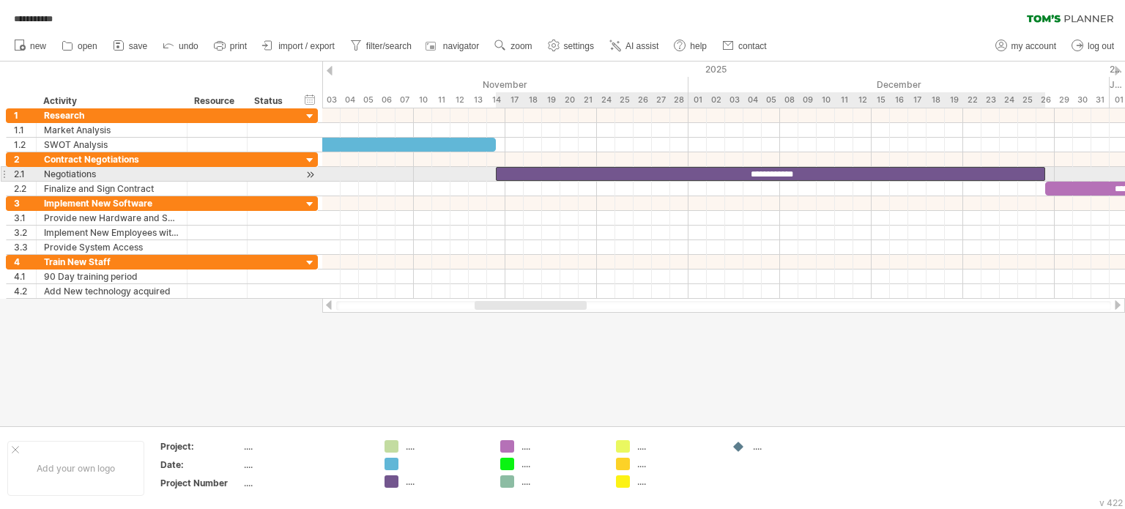
click at [594, 174] on div "**********" at bounding box center [771, 174] width 550 height 14
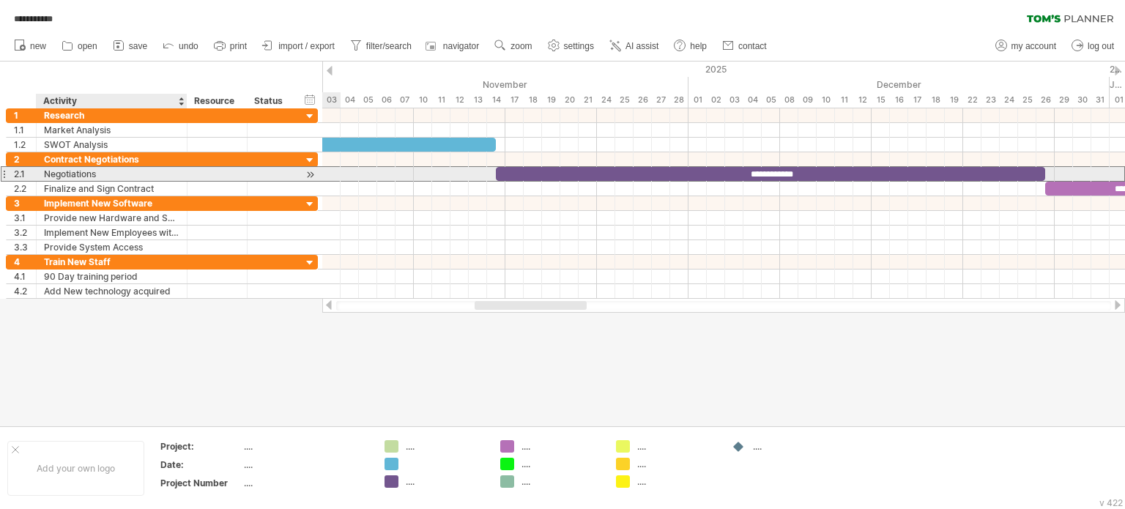
click at [75, 169] on div "Negotiations" at bounding box center [112, 174] width 136 height 14
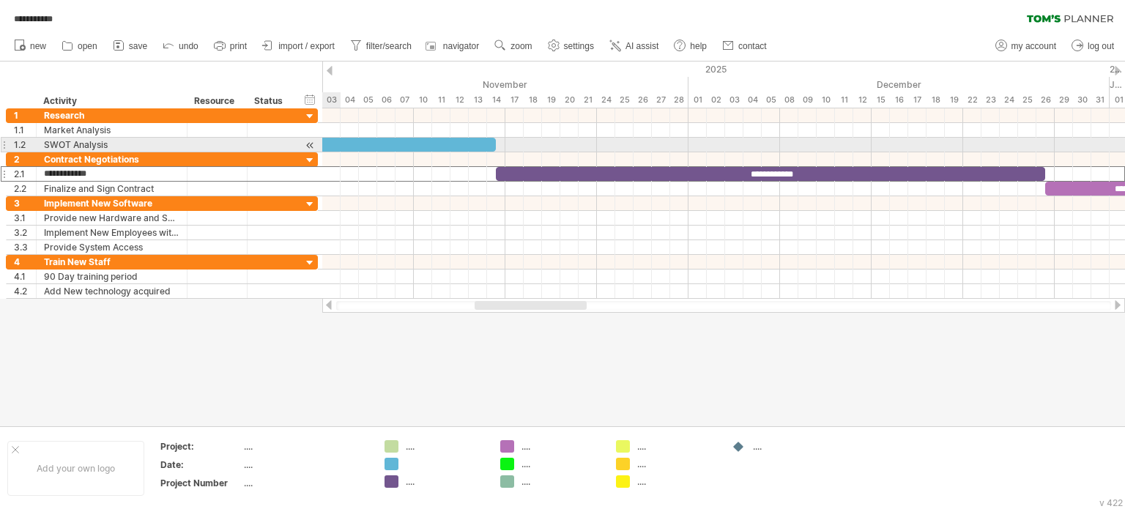
click at [306, 144] on div at bounding box center [310, 145] width 14 height 15
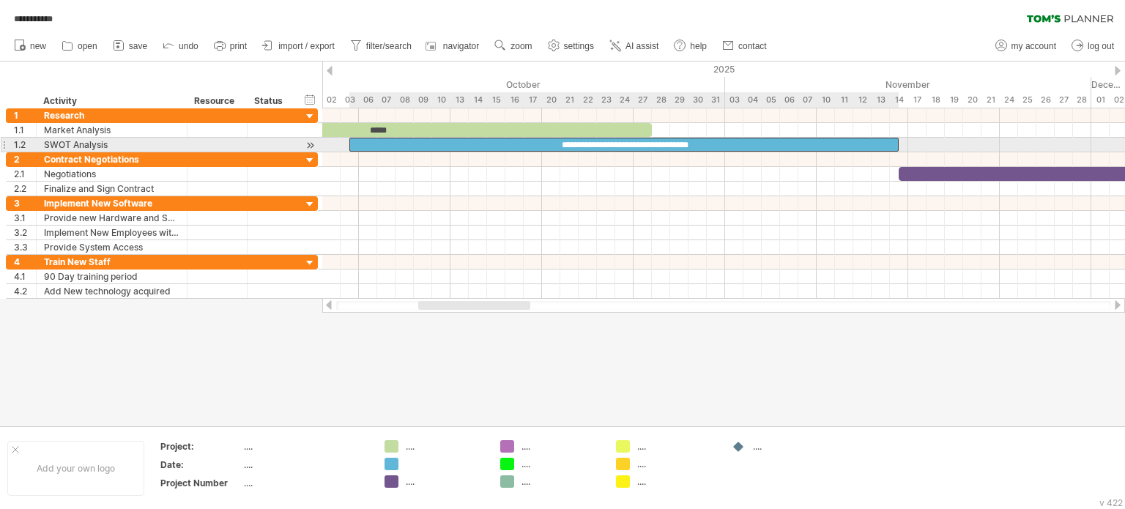
click at [459, 143] on div "**********" at bounding box center [624, 145] width 550 height 14
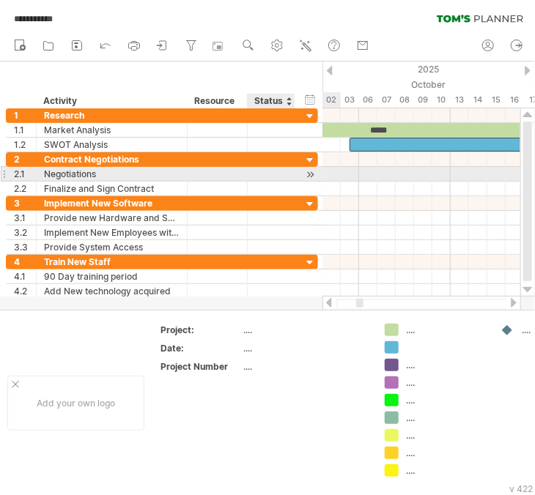
click at [293, 174] on div at bounding box center [292, 174] width 7 height 15
click at [306, 169] on div at bounding box center [310, 174] width 14 height 15
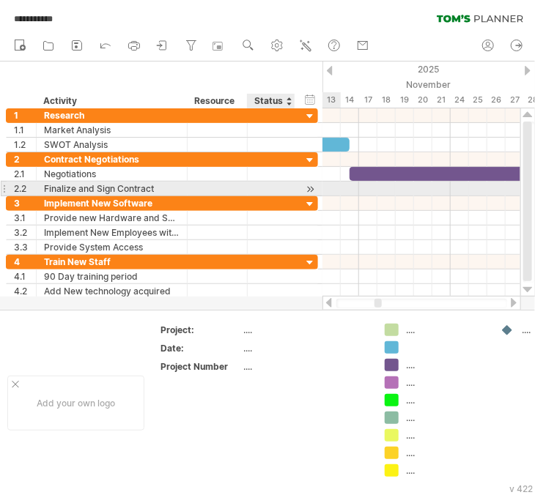
click at [308, 186] on div at bounding box center [310, 189] width 14 height 15
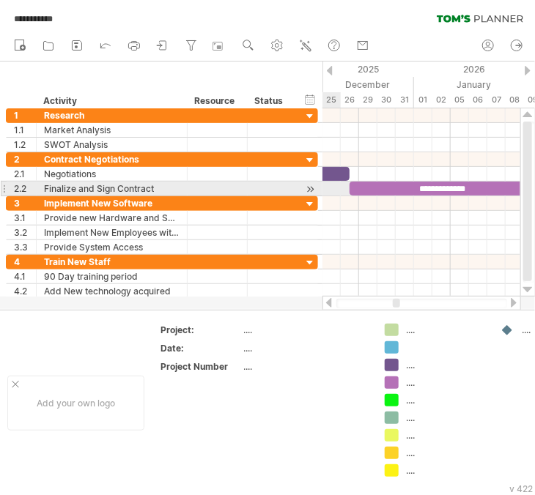
click at [314, 187] on div at bounding box center [310, 189] width 14 height 15
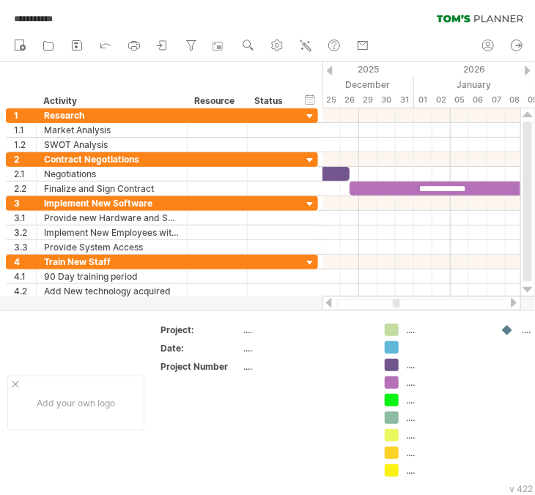
click at [513, 297] on div at bounding box center [421, 303] width 199 height 15
click at [511, 301] on div at bounding box center [514, 303] width 12 height 10
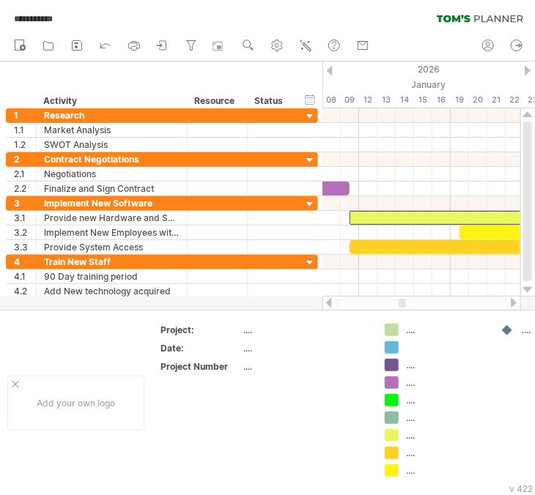
click at [513, 305] on div at bounding box center [514, 303] width 12 height 10
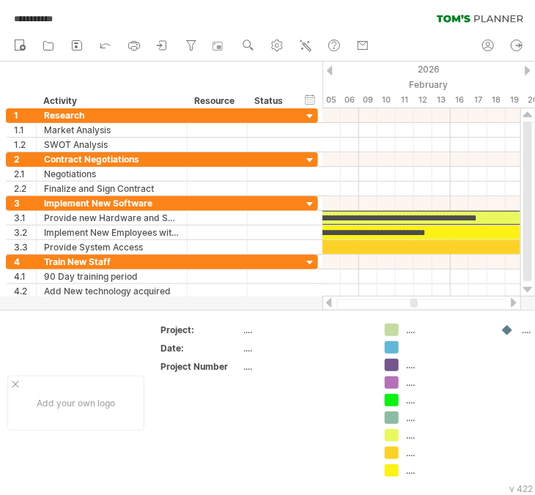
click at [514, 305] on div at bounding box center [514, 303] width 12 height 10
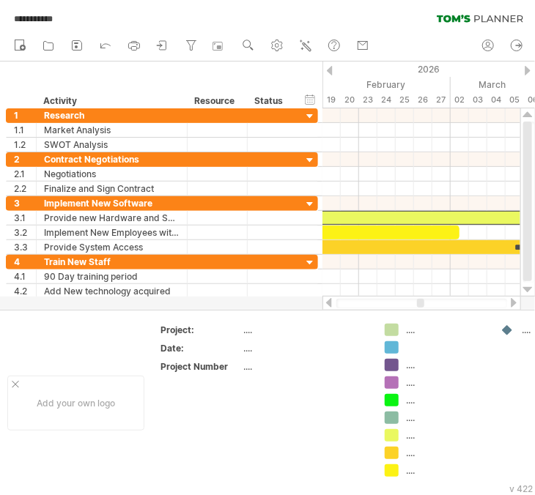
click at [514, 305] on div at bounding box center [514, 303] width 12 height 10
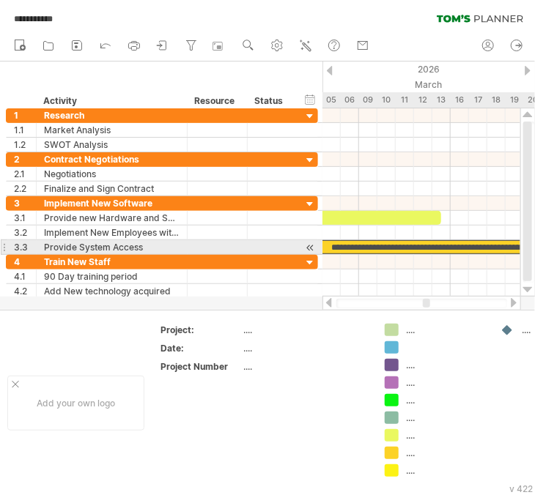
click at [387, 248] on div "**********" at bounding box center [432, 247] width 1630 height 14
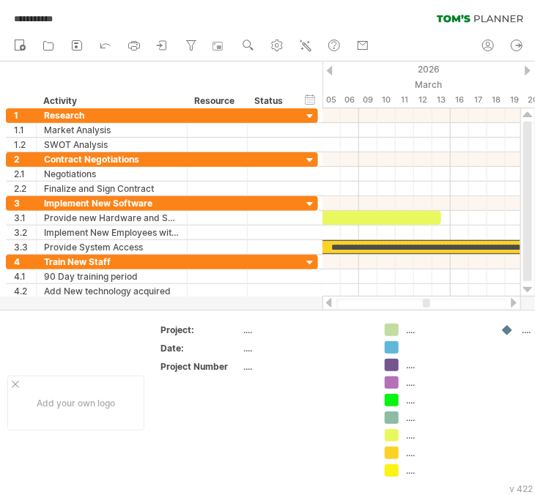
click at [325, 302] on div at bounding box center [329, 303] width 12 height 10
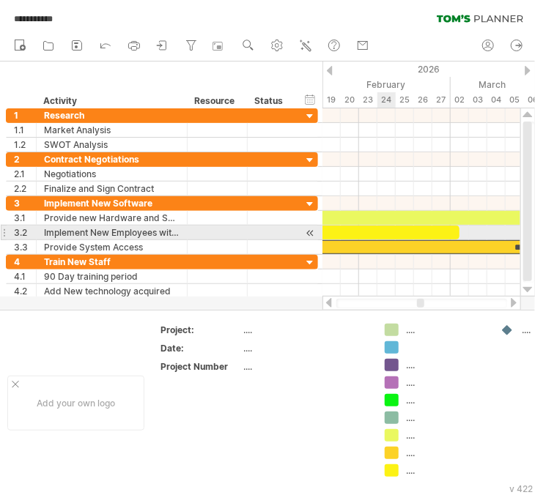
click at [384, 230] on div "**********" at bounding box center [185, 233] width 550 height 14
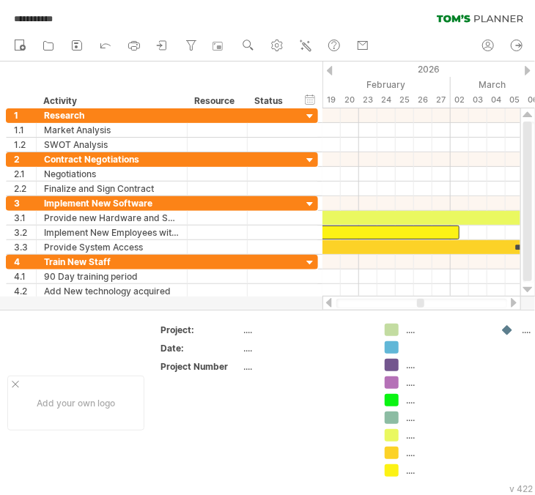
click at [331, 305] on div at bounding box center [329, 303] width 12 height 10
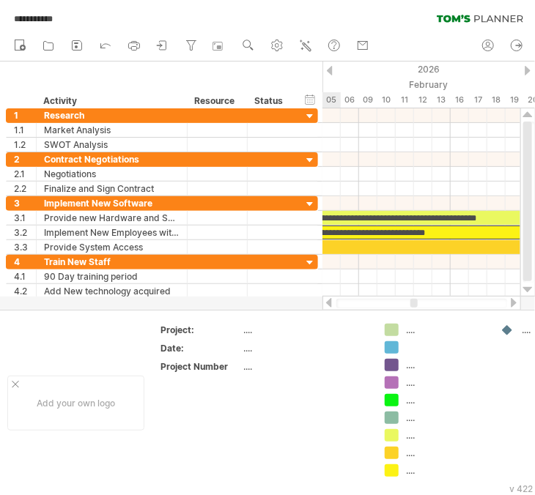
click at [331, 305] on div at bounding box center [329, 303] width 12 height 10
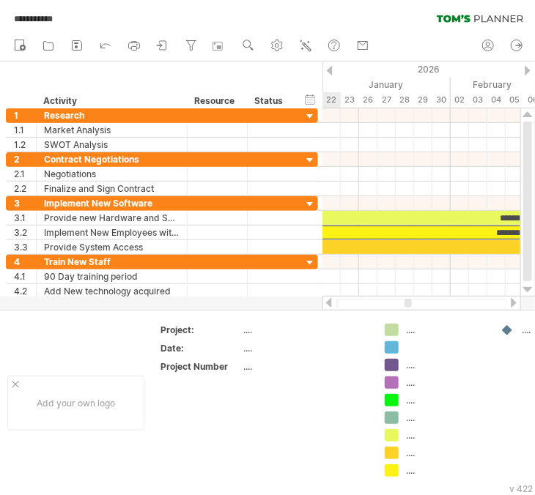
click at [331, 305] on div at bounding box center [329, 303] width 12 height 10
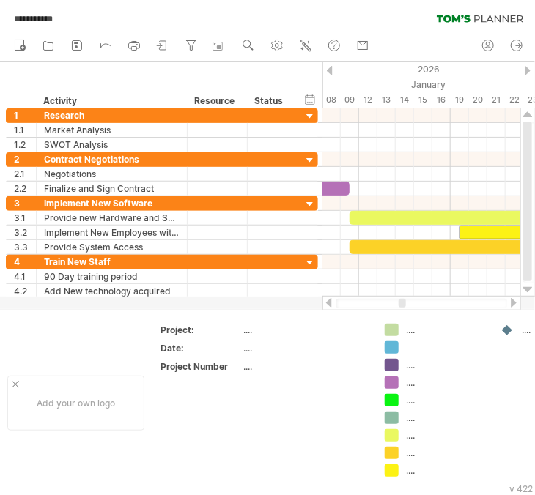
click at [511, 302] on div at bounding box center [514, 303] width 12 height 10
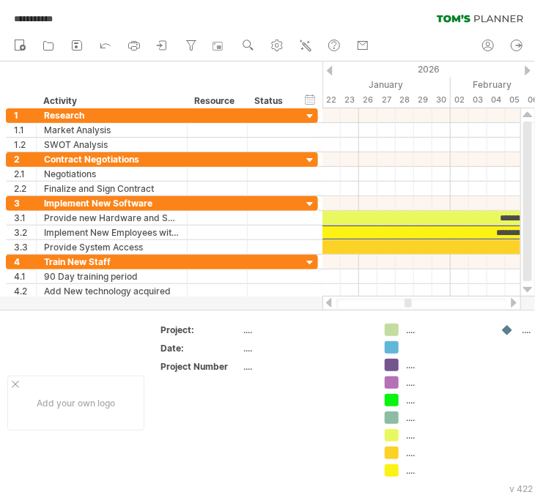
click at [511, 302] on div at bounding box center [514, 303] width 12 height 10
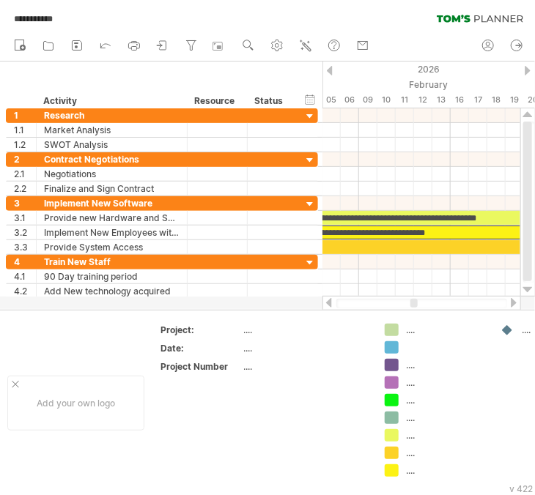
click at [329, 302] on div at bounding box center [329, 303] width 12 height 10
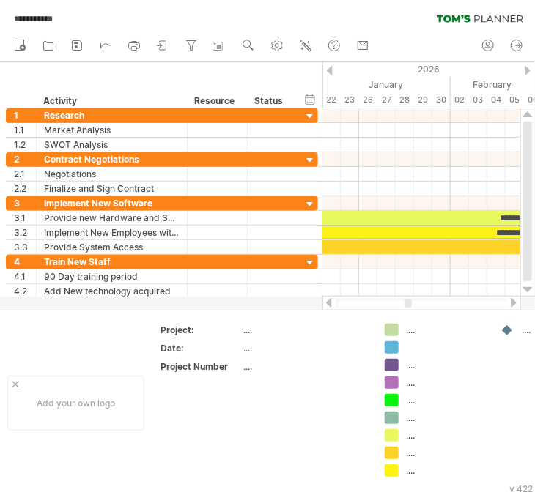
click at [327, 300] on div at bounding box center [329, 303] width 12 height 10
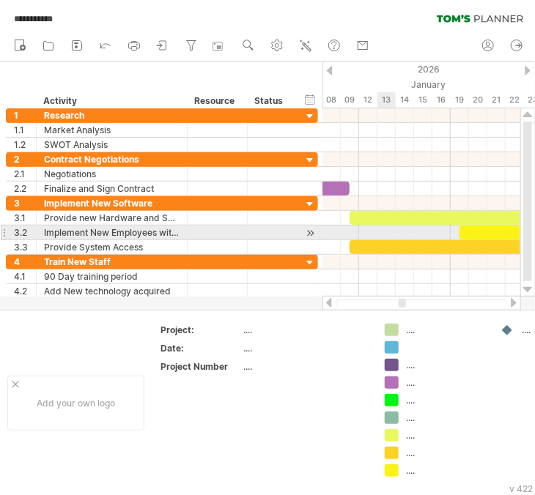
click at [385, 237] on div at bounding box center [421, 233] width 198 height 15
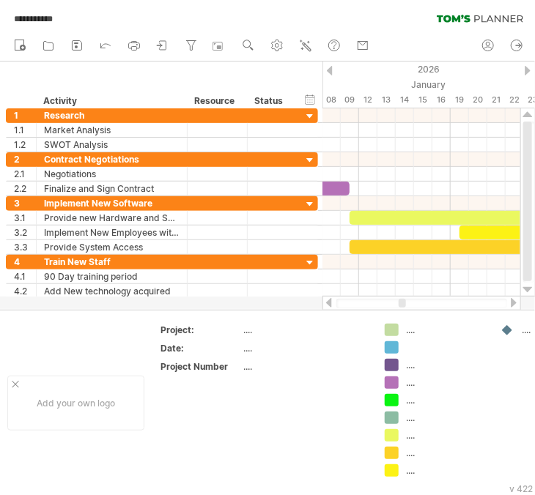
click at [517, 306] on div at bounding box center [514, 303] width 12 height 10
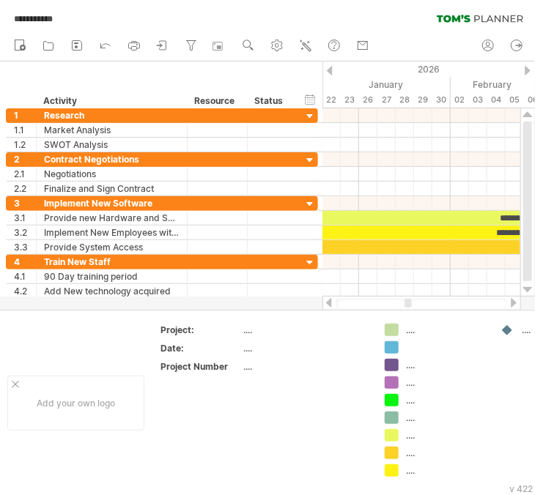
click at [517, 306] on div at bounding box center [514, 303] width 12 height 10
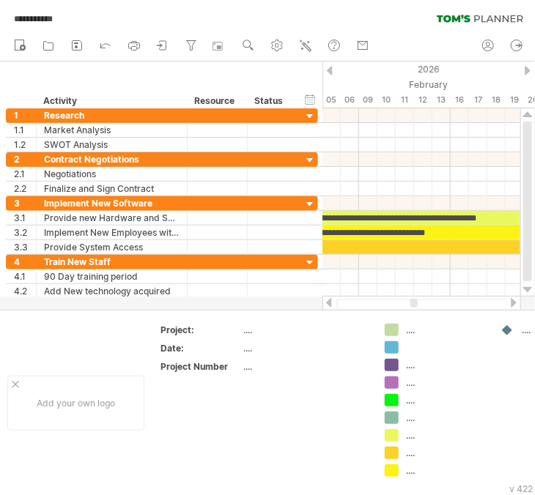
click at [517, 306] on div at bounding box center [514, 303] width 12 height 10
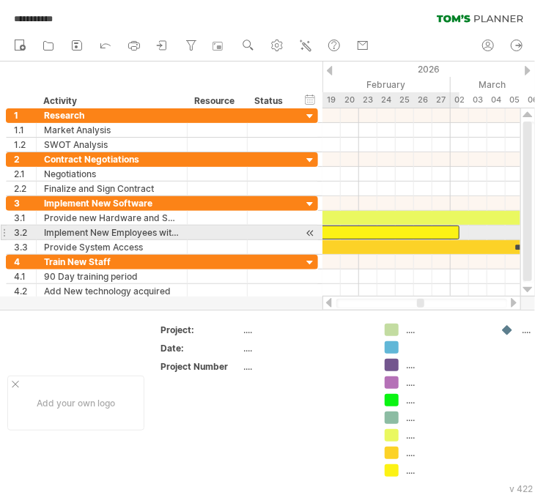
click at [409, 229] on div "**********" at bounding box center [185, 233] width 550 height 14
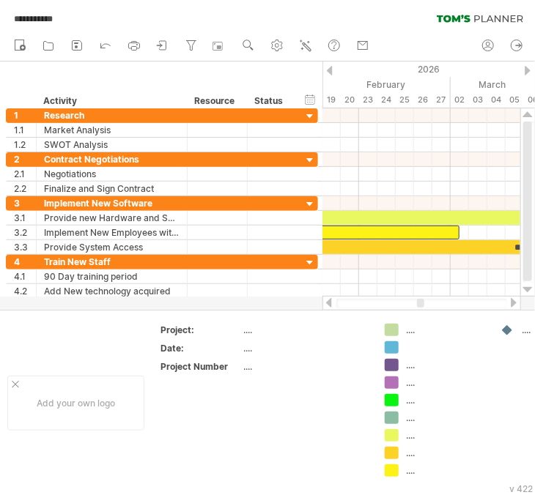
click at [328, 301] on div at bounding box center [329, 303] width 12 height 10
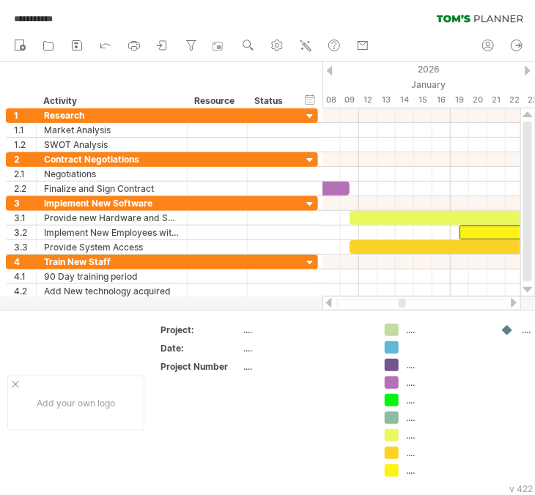
click at [328, 301] on div at bounding box center [329, 303] width 12 height 10
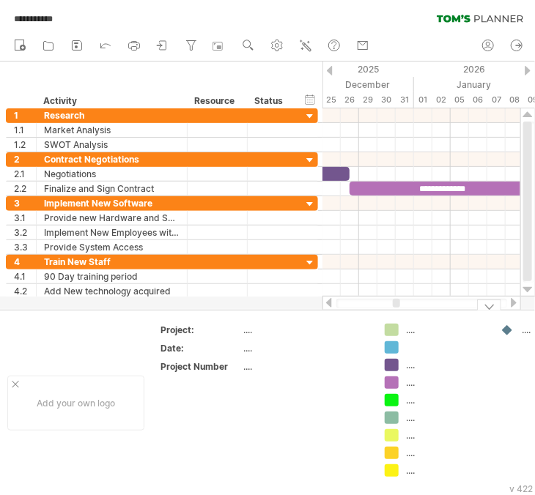
click at [512, 299] on div at bounding box center [514, 303] width 12 height 10
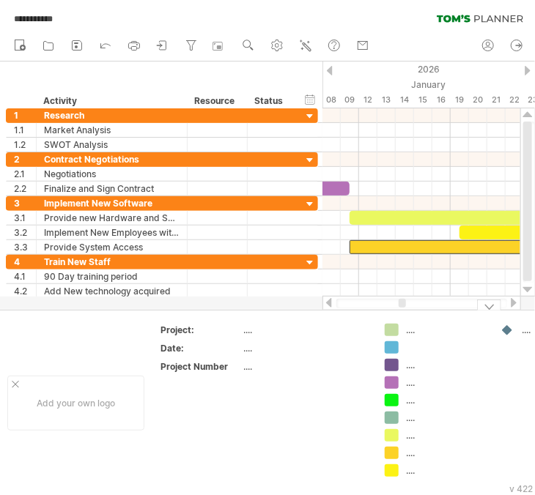
click at [515, 303] on div at bounding box center [514, 303] width 12 height 10
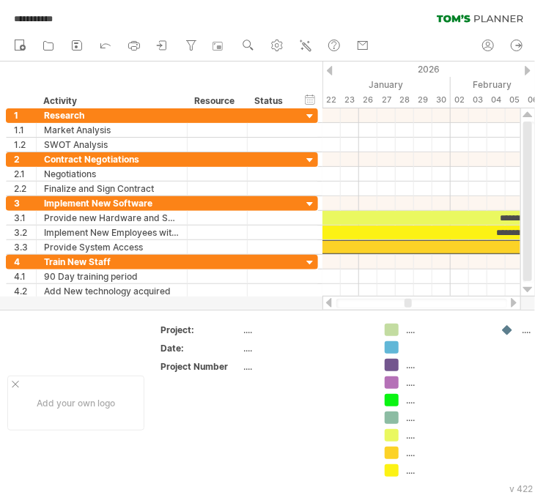
click at [515, 303] on div at bounding box center [514, 303] width 12 height 10
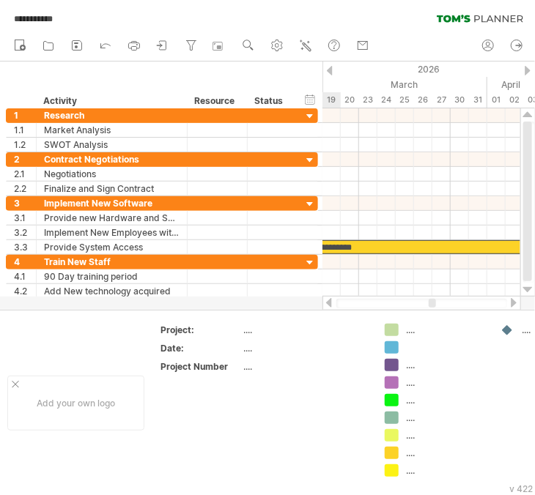
click at [515, 303] on div at bounding box center [514, 303] width 12 height 10
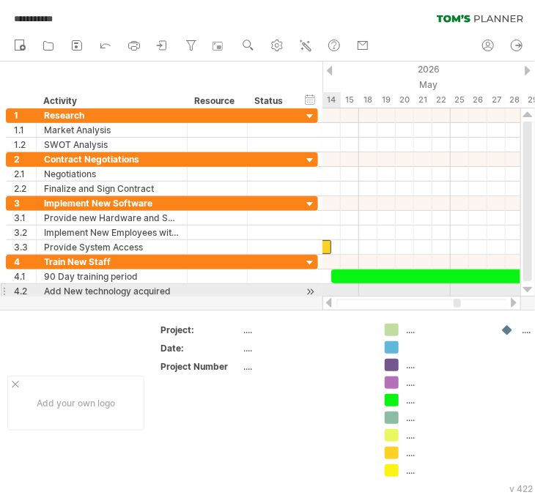
click at [328, 297] on div at bounding box center [421, 303] width 199 height 15
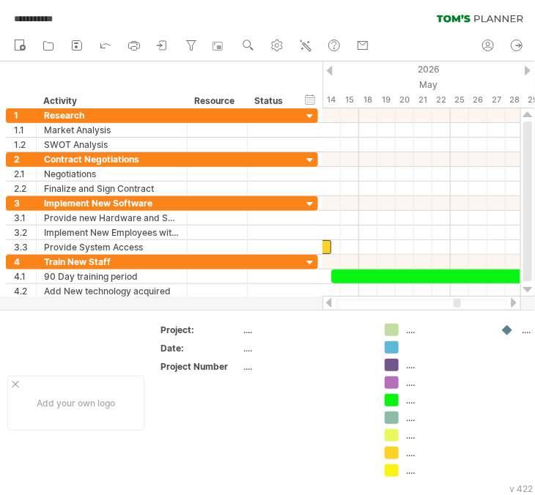
click at [328, 299] on div at bounding box center [329, 303] width 12 height 10
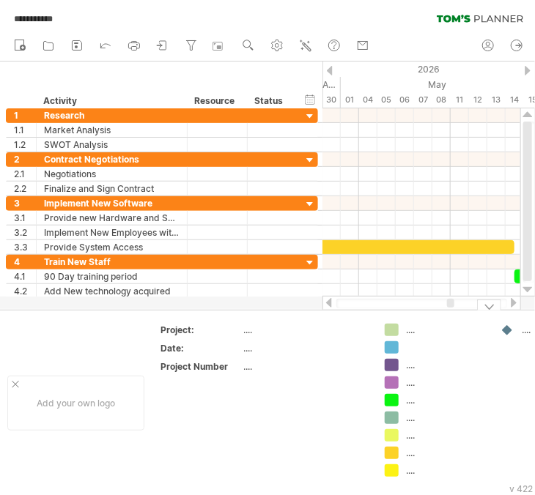
click at [514, 301] on div at bounding box center [514, 303] width 12 height 10
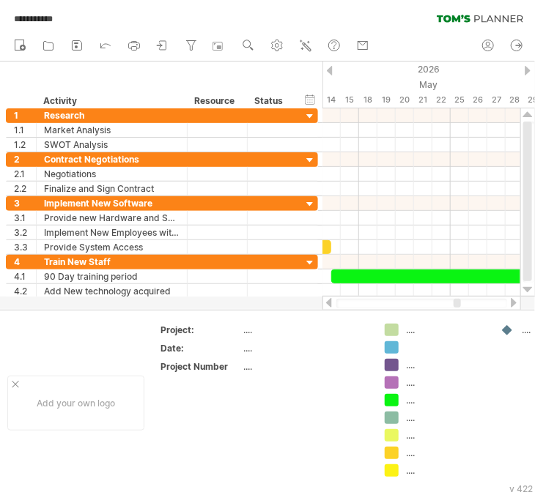
click at [514, 301] on div at bounding box center [514, 303] width 12 height 10
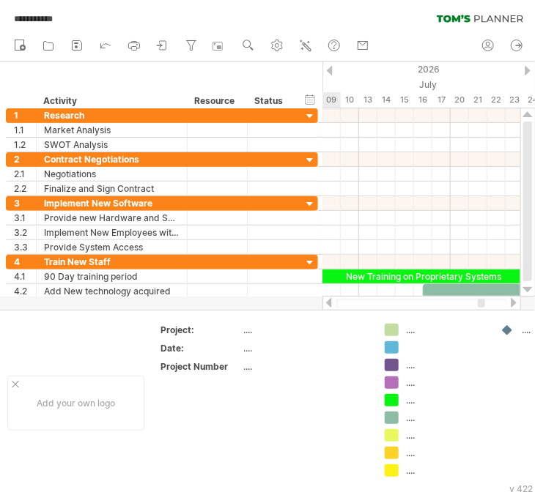
click at [514, 301] on div at bounding box center [514, 303] width 12 height 10
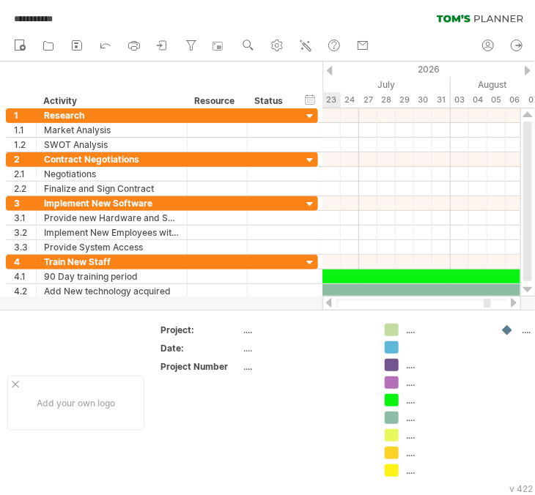
click at [514, 301] on div at bounding box center [514, 303] width 12 height 10
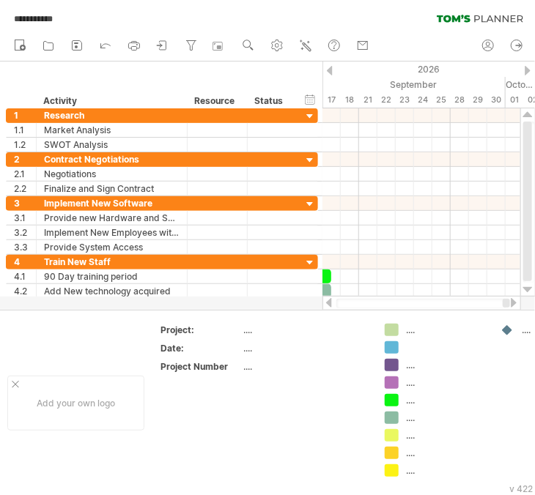
click at [329, 306] on div at bounding box center [329, 303] width 12 height 10
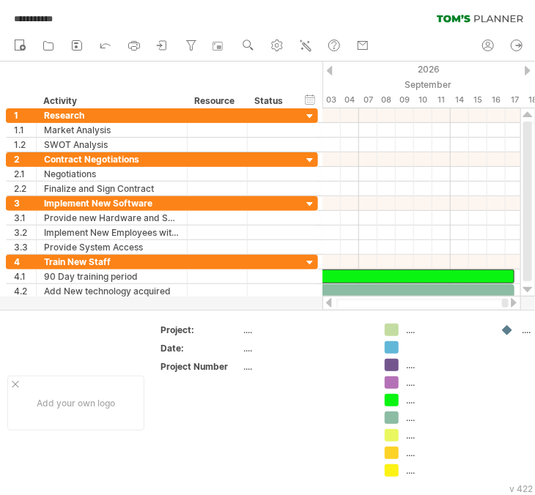
click at [328, 297] on div at bounding box center [421, 303] width 199 height 15
click at [328, 302] on div at bounding box center [329, 303] width 12 height 10
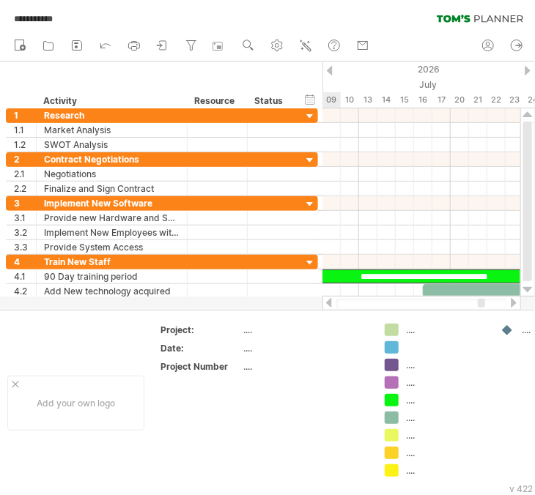
click at [328, 302] on div at bounding box center [329, 303] width 12 height 10
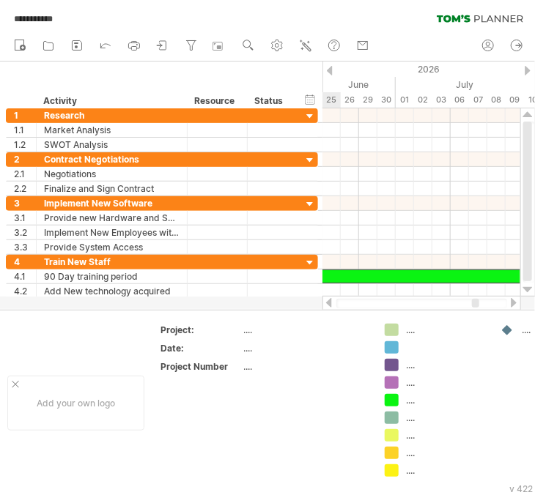
click at [328, 302] on div at bounding box center [329, 303] width 12 height 10
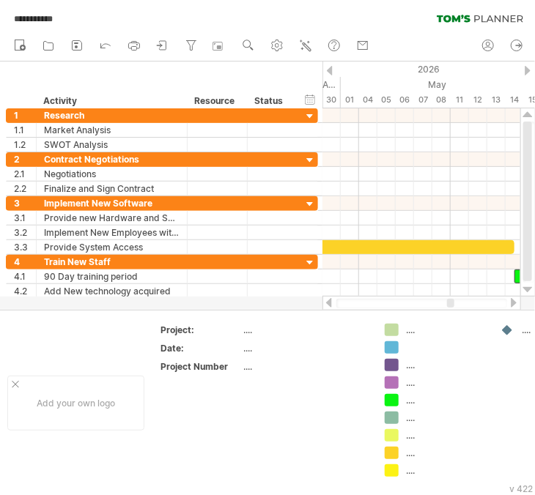
click at [515, 298] on div at bounding box center [514, 303] width 12 height 10
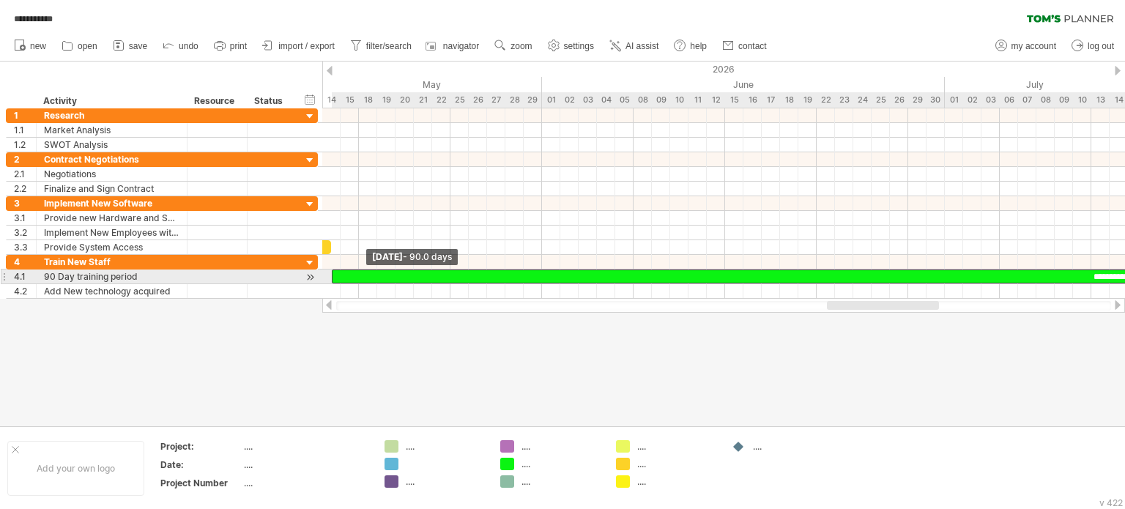
click at [333, 274] on span at bounding box center [332, 277] width 6 height 14
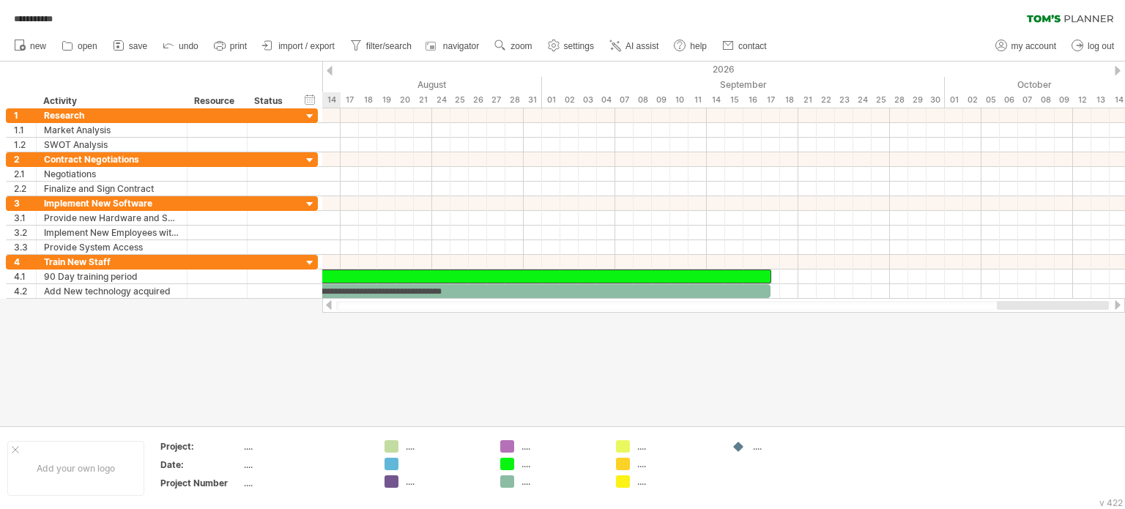
drag, startPoint x: 840, startPoint y: 303, endPoint x: 1010, endPoint y: 307, distance: 170.0
click at [1010, 307] on div at bounding box center [1053, 305] width 112 height 9
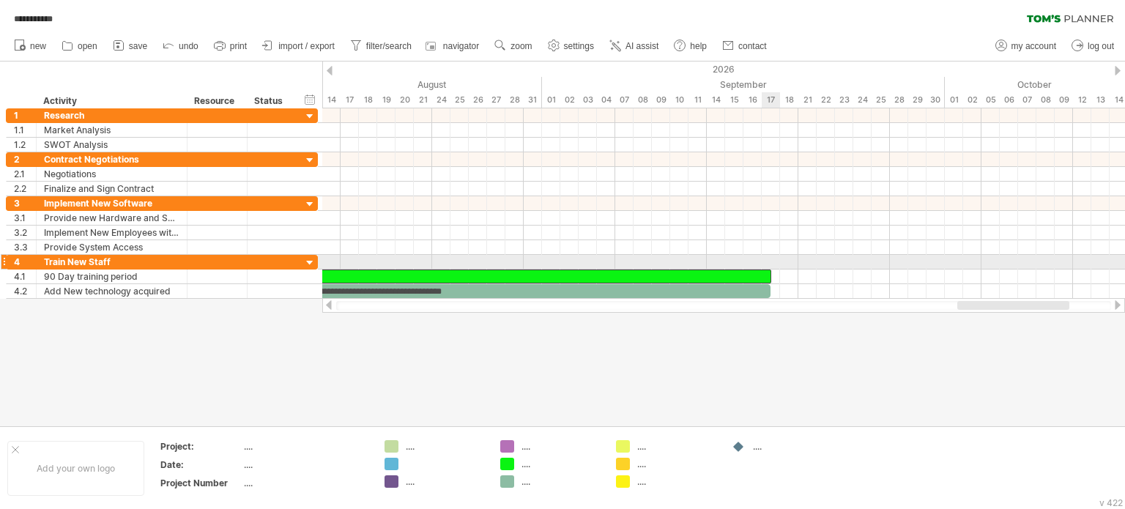
click at [771, 270] on span at bounding box center [772, 277] width 6 height 14
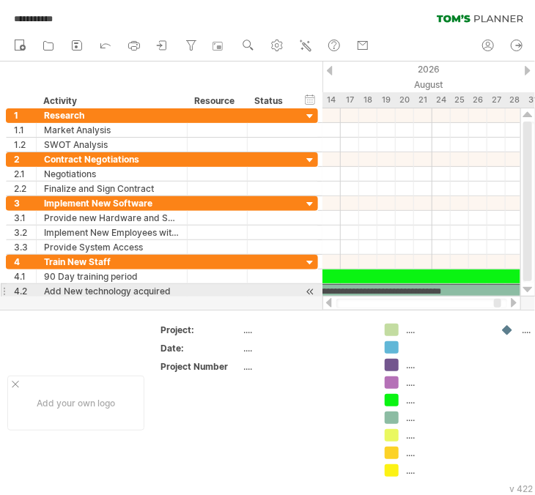
click at [402, 292] on div "**********" at bounding box center [359, 291] width 824 height 14
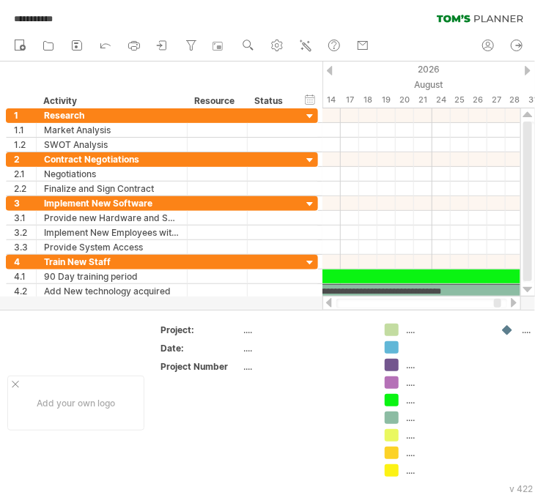
click at [328, 303] on div at bounding box center [329, 303] width 12 height 10
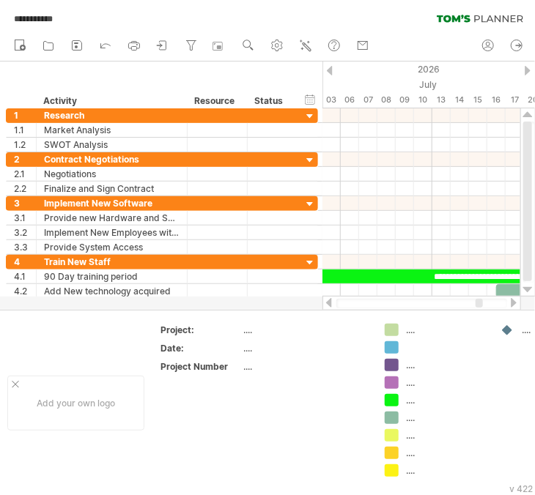
click at [363, 302] on div at bounding box center [421, 304] width 171 height 10
click at [511, 301] on div at bounding box center [514, 303] width 12 height 10
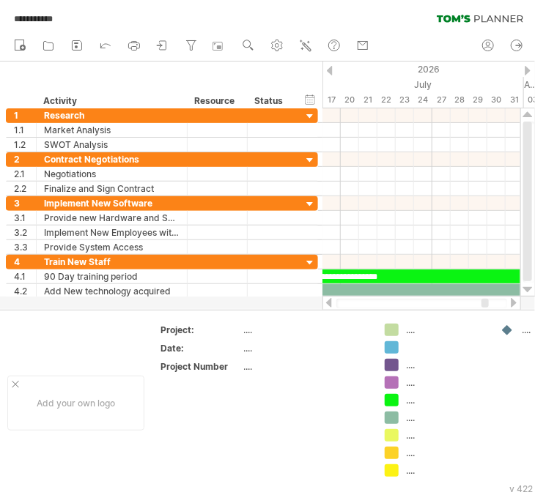
click at [511, 301] on div at bounding box center [514, 303] width 12 height 10
